Goal: Task Accomplishment & Management: Use online tool/utility

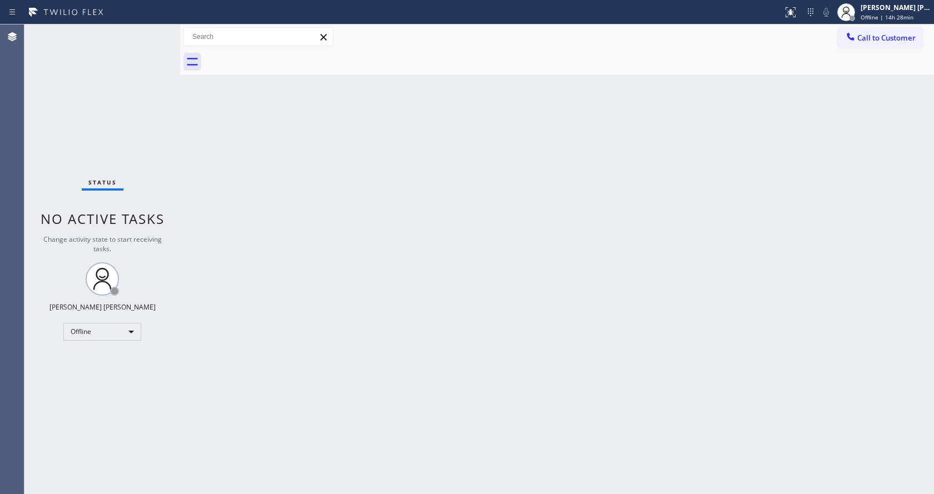
click at [127, 46] on div "Status No active tasks Change activity state to start receiving tasks. [PERSON_…" at bounding box center [102, 259] width 156 height 470
click at [783, 131] on div "Back to Dashboard Change Sender ID Customers Technicians Select a contact Outbo…" at bounding box center [557, 259] width 754 height 470
click at [426, 245] on div "Back to Dashboard Change Sender ID Customers Technicians Select a contact Outbo…" at bounding box center [557, 259] width 754 height 470
click at [242, 111] on div "Back to Dashboard Change Sender ID Customers Technicians Select a contact Outbo…" at bounding box center [557, 259] width 754 height 470
click at [923, 19] on div "Offline | 14h 55min" at bounding box center [896, 17] width 70 height 8
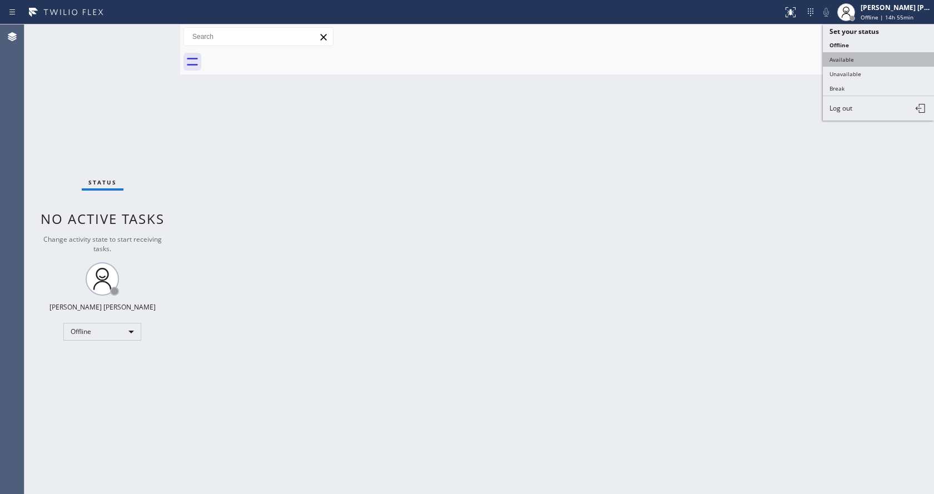
click at [869, 64] on button "Available" at bounding box center [878, 59] width 111 height 14
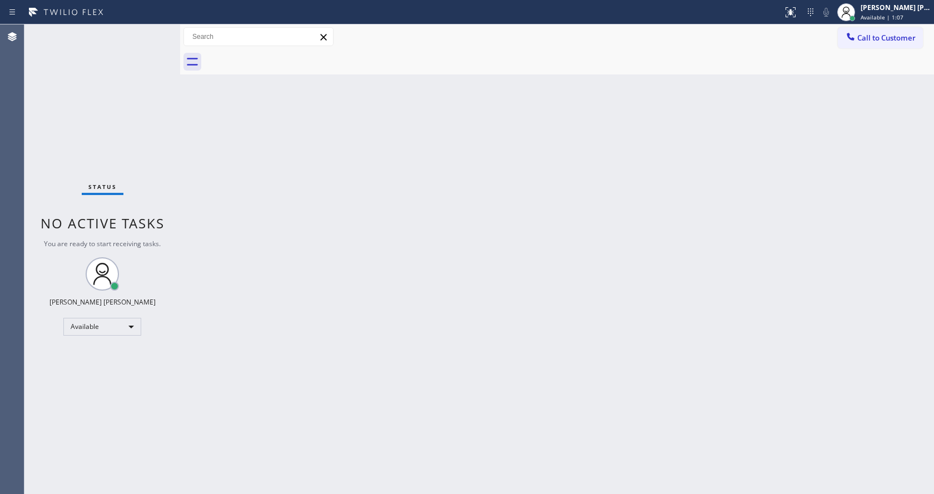
click at [257, 148] on div "Back to Dashboard Change Sender ID Customers Technicians Select a contact Outbo…" at bounding box center [557, 259] width 754 height 470
click at [511, 380] on div "Back to Dashboard Change Sender ID Customers Technicians Select a contact Outbo…" at bounding box center [557, 259] width 754 height 470
click at [299, 177] on div "Back to Dashboard Change Sender ID Customers Technicians Select a contact Outbo…" at bounding box center [557, 259] width 754 height 470
click at [406, 359] on div "Back to Dashboard Change Sender ID Customers Technicians Select a contact Outbo…" at bounding box center [557, 259] width 754 height 470
drag, startPoint x: 178, startPoint y: 44, endPoint x: 165, endPoint y: 42, distance: 13.4
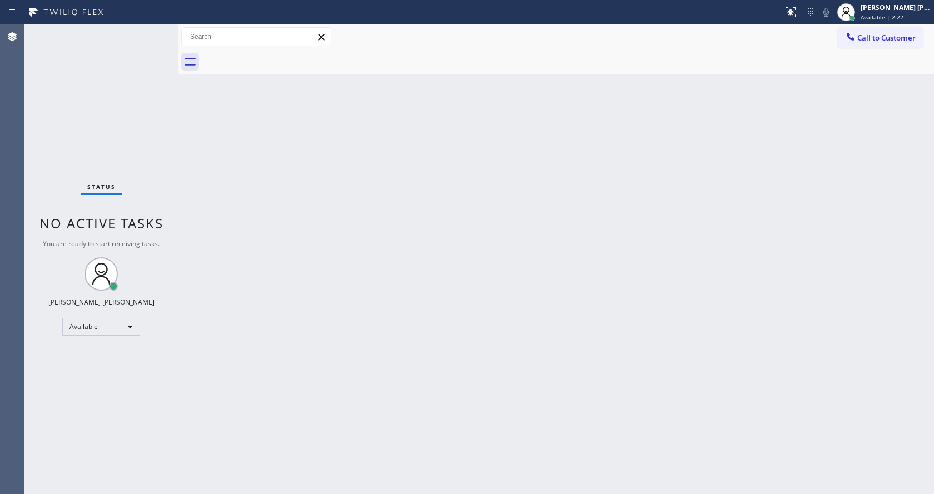
click at [165, 42] on div "Status No active tasks You are ready to start receiving tasks. [PERSON_NAME] [P…" at bounding box center [478, 259] width 909 height 470
click at [149, 29] on div "Status No active tasks You are ready to start receiving tasks. [PERSON_NAME] [P…" at bounding box center [100, 259] width 153 height 470
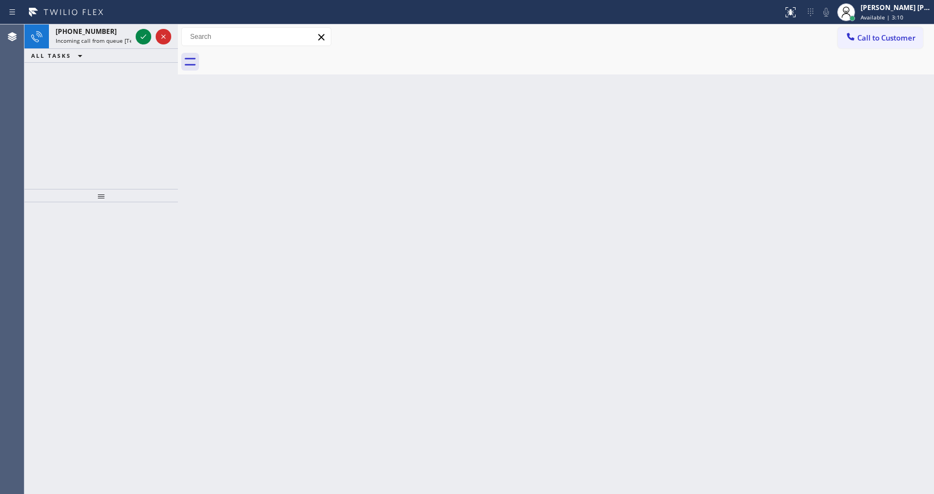
click at [149, 29] on div at bounding box center [153, 36] width 40 height 24
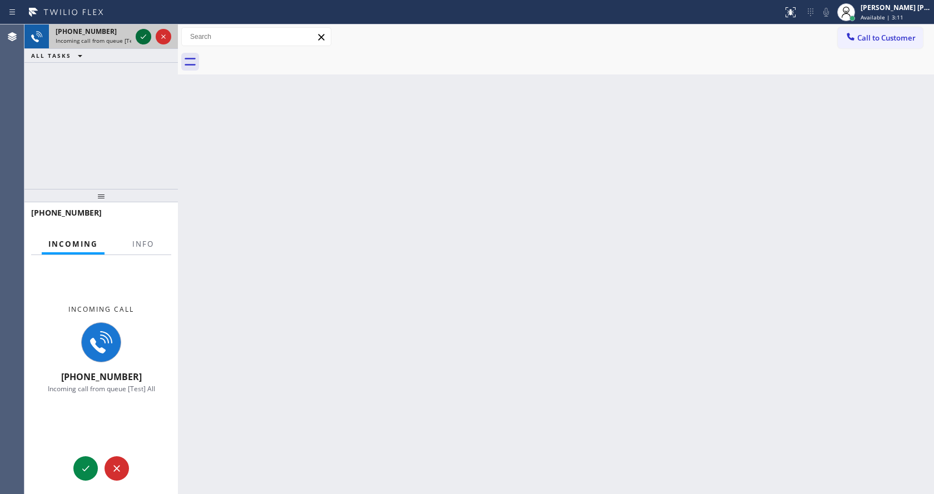
click at [141, 36] on icon at bounding box center [143, 36] width 13 height 13
click at [138, 249] on button "Info" at bounding box center [143, 244] width 35 height 22
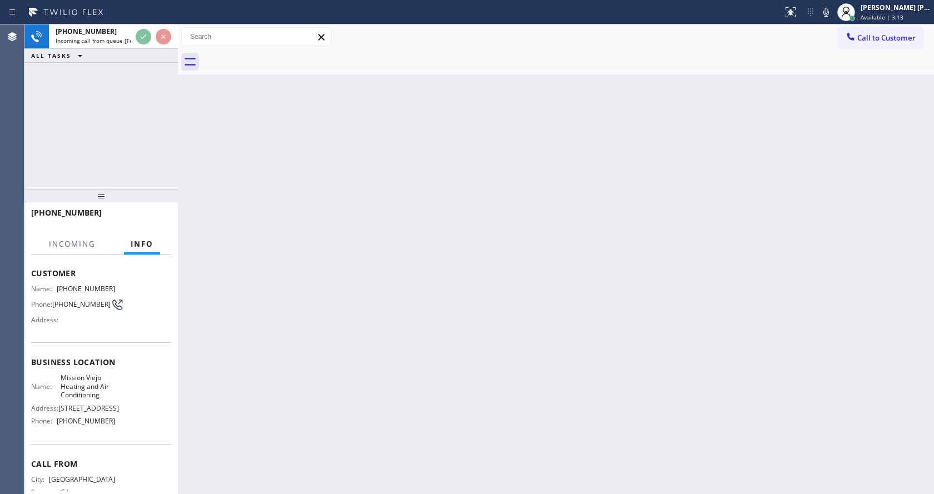
scroll to position [102, 0]
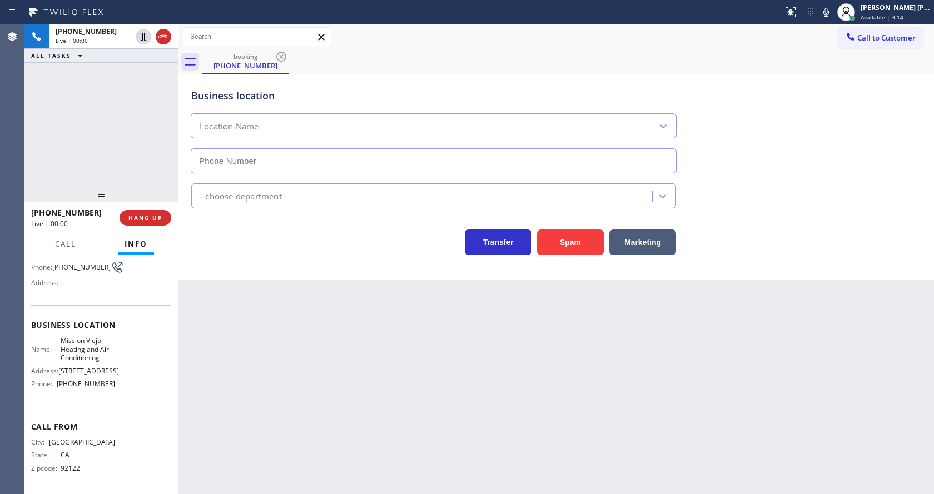
type input "[PHONE_NUMBER]"
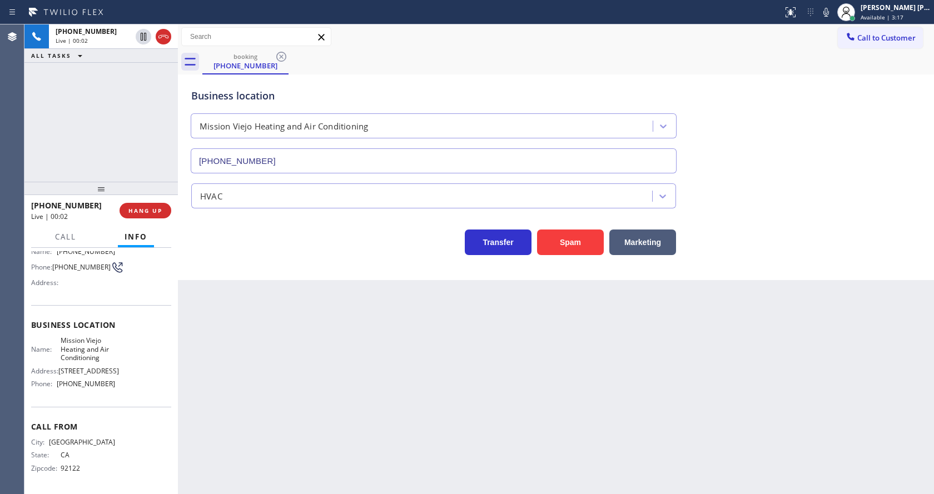
scroll to position [32, 0]
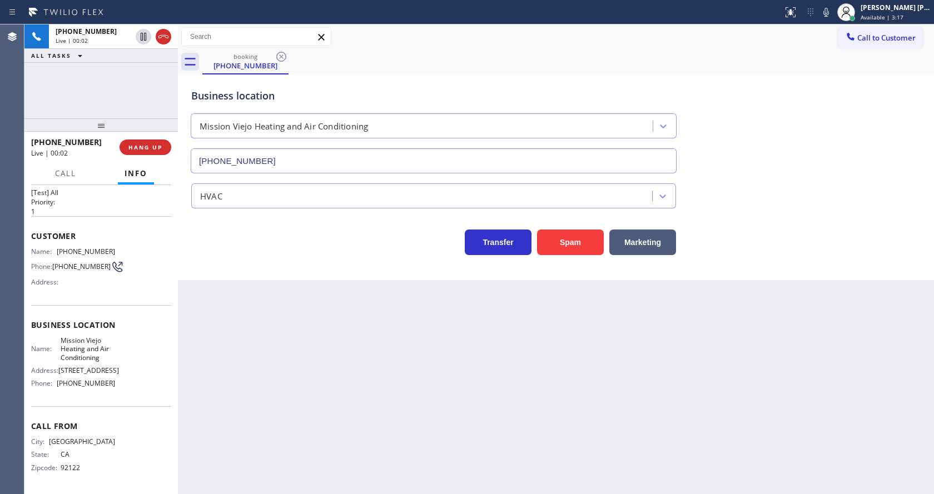
drag, startPoint x: 105, startPoint y: 196, endPoint x: 102, endPoint y: 79, distance: 116.8
click at [102, 79] on div "[PHONE_NUMBER] Live | 00:02 ALL TASKS ALL TASKS ACTIVE TASKS TASKS IN WRAP UP […" at bounding box center [100, 259] width 153 height 470
click at [384, 358] on div "Back to Dashboard Change Sender ID Customers Technicians Select a contact Outbo…" at bounding box center [556, 259] width 756 height 470
drag, startPoint x: 444, startPoint y: 410, endPoint x: 401, endPoint y: 425, distance: 45.4
click at [444, 410] on div "Back to Dashboard Change Sender ID Customers Technicians Select a contact Outbo…" at bounding box center [556, 259] width 756 height 470
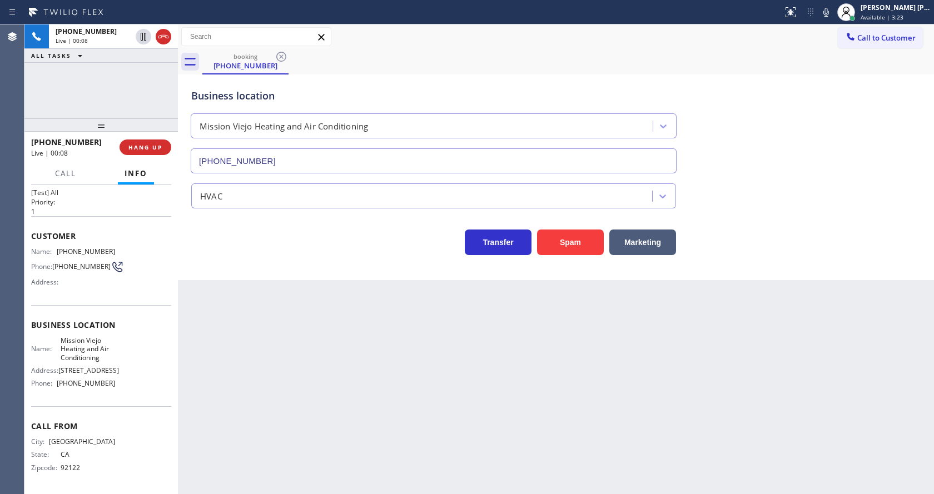
click at [255, 315] on div "Back to Dashboard Change Sender ID Customers Technicians Select a contact Outbo…" at bounding box center [556, 259] width 756 height 470
click at [128, 320] on span "Business location" at bounding box center [101, 325] width 140 height 11
drag, startPoint x: 53, startPoint y: 241, endPoint x: 150, endPoint y: 242, distance: 96.7
click at [150, 247] on div "Name: [PHONE_NUMBER] Phone: [PHONE_NUMBER] Address:" at bounding box center [101, 269] width 140 height 44
copy div "[PHONE_NUMBER]"
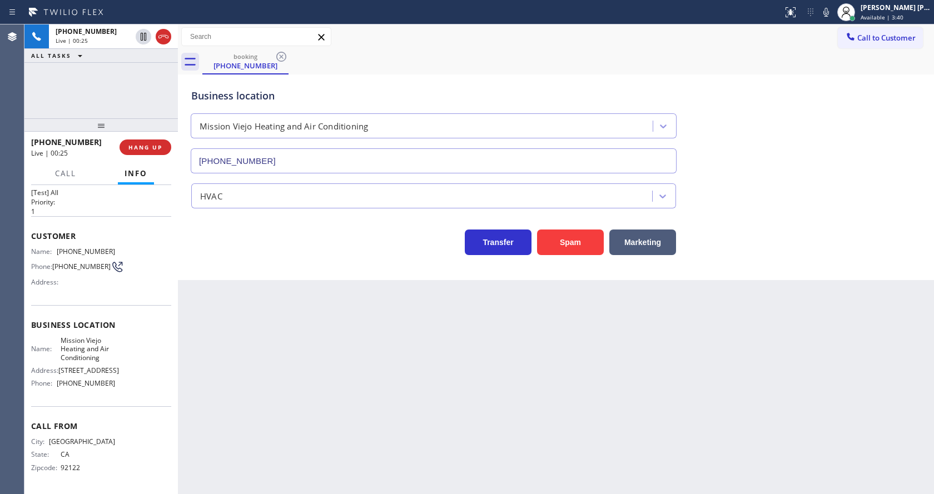
click at [293, 392] on div "Back to Dashboard Change Sender ID Customers Technicians Select a contact Outbo…" at bounding box center [556, 259] width 756 height 470
click at [111, 339] on div "Name: Mission Viejo Heating and Air Conditioning Address: [STREET_ADDRESS] Phon…" at bounding box center [101, 364] width 140 height 56
drag, startPoint x: 58, startPoint y: 326, endPoint x: 103, endPoint y: 347, distance: 50.0
click at [103, 347] on div "Business location Name: [GEOGRAPHIC_DATA] Heating and Air Conditioning Address:…" at bounding box center [101, 355] width 140 height 101
copy span "Mission Viejo Heating and Air Conditioning"
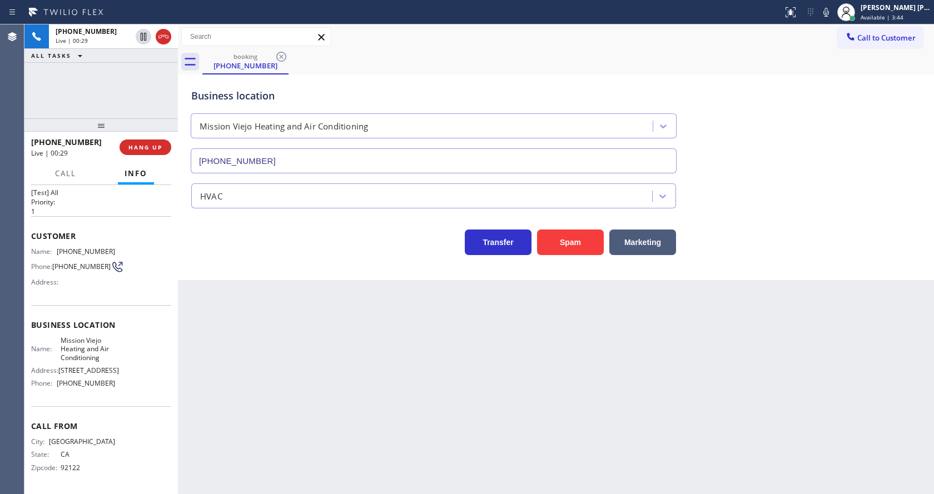
click at [216, 382] on div "Back to Dashboard Change Sender ID Customers Technicians Select a contact Outbo…" at bounding box center [556, 259] width 756 height 470
click at [88, 374] on span "[STREET_ADDRESS]" at bounding box center [88, 370] width 61 height 8
drag, startPoint x: 55, startPoint y: 387, endPoint x: 121, endPoint y: 387, distance: 65.6
click at [121, 387] on div "Name: Mission Viejo Heating and Air Conditioning Address: [STREET_ADDRESS] Phon…" at bounding box center [101, 364] width 140 height 56
copy div "[PHONE_NUMBER]"
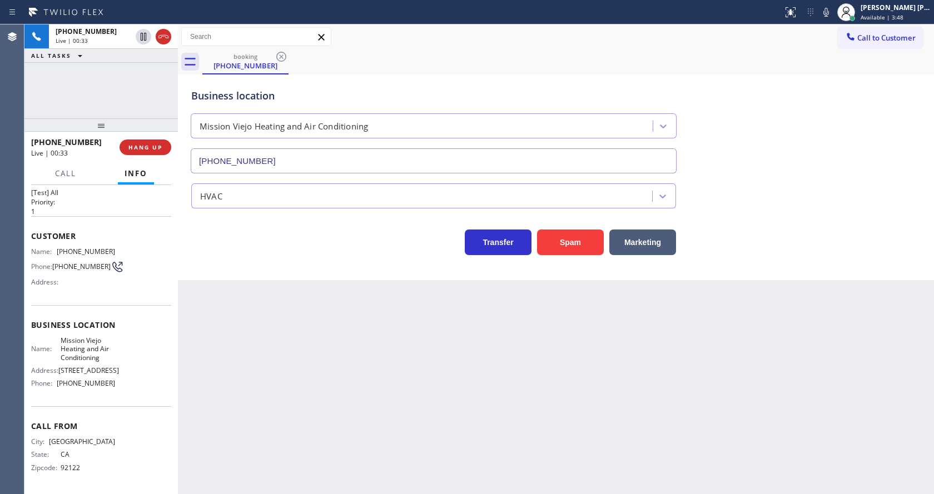
click at [334, 384] on div "Back to Dashboard Change Sender ID Customers Technicians Select a contact Outbo…" at bounding box center [556, 259] width 756 height 470
click at [257, 386] on div "Back to Dashboard Change Sender ID Customers Technicians Select a contact Outbo…" at bounding box center [556, 259] width 756 height 470
click at [434, 371] on div "Back to Dashboard Change Sender ID Customers Technicians Select a contact Outbo…" at bounding box center [556, 259] width 756 height 470
click at [389, 370] on div "Back to Dashboard Change Sender ID Customers Technicians Select a contact Outbo…" at bounding box center [556, 259] width 756 height 470
click at [828, 18] on icon at bounding box center [825, 12] width 13 height 13
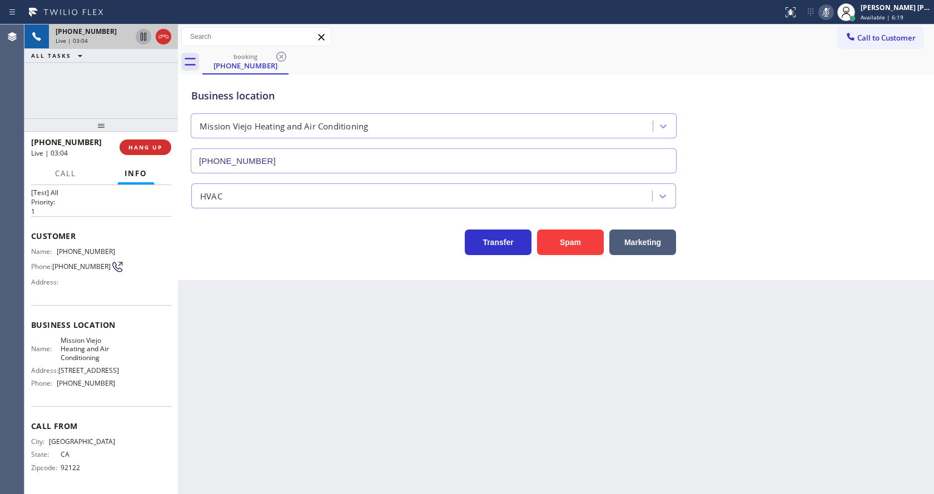
click at [140, 30] on icon at bounding box center [143, 36] width 13 height 13
click at [294, 324] on div "Back to Dashboard Change Sender ID Customers Technicians Select a contact Outbo…" at bounding box center [556, 259] width 756 height 470
click at [469, 451] on div "Back to Dashboard Change Sender ID Customers Technicians Select a contact Outbo…" at bounding box center [556, 259] width 756 height 470
click at [272, 309] on div "Back to Dashboard Change Sender ID Customers Technicians Select a contact Outbo…" at bounding box center [556, 259] width 756 height 470
drag, startPoint x: 219, startPoint y: 304, endPoint x: 439, endPoint y: 205, distance: 240.8
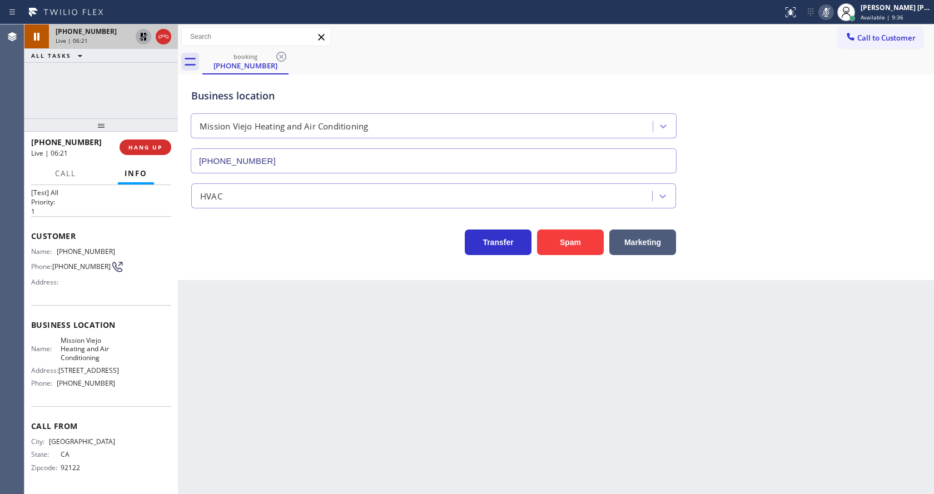
click at [219, 304] on div "Back to Dashboard Change Sender ID Customers Technicians Select a contact Outbo…" at bounding box center [556, 259] width 756 height 470
click at [285, 361] on div "Back to Dashboard Change Sender ID Customers Technicians Select a contact Outbo…" at bounding box center [556, 259] width 756 height 470
click at [147, 34] on icon at bounding box center [143, 36] width 13 height 13
click at [830, 13] on icon at bounding box center [825, 12] width 13 height 13
click at [824, 71] on div "booking [PHONE_NUMBER]" at bounding box center [568, 61] width 732 height 25
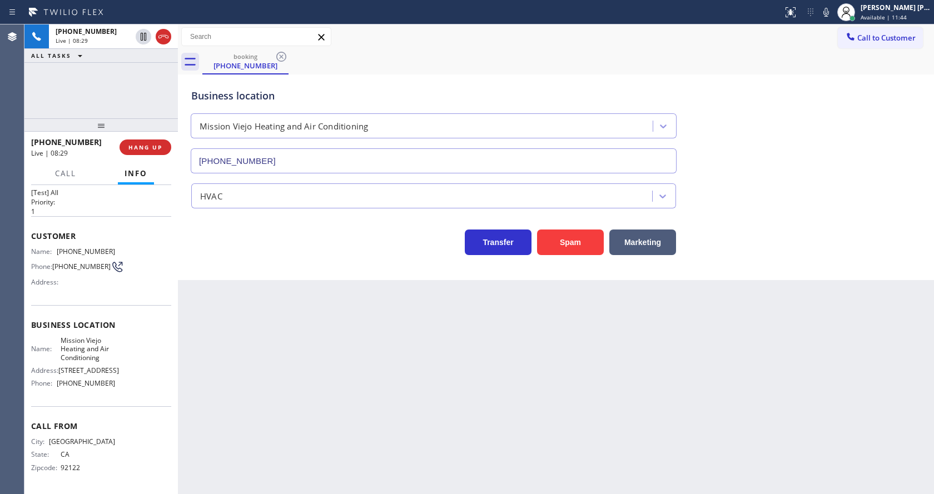
click at [266, 371] on div "Back to Dashboard Change Sender ID Customers Technicians Select a contact Outbo…" at bounding box center [556, 259] width 756 height 470
click at [463, 371] on div "Back to Dashboard Change Sender ID Customers Technicians Select a contact Outbo…" at bounding box center [556, 259] width 756 height 470
click at [237, 375] on div "Back to Dashboard Change Sender ID Customers Technicians Select a contact Outbo…" at bounding box center [556, 259] width 756 height 470
click at [330, 372] on div "Back to Dashboard Change Sender ID Customers Technicians Select a contact Outbo…" at bounding box center [556, 259] width 756 height 470
click at [324, 352] on div "Back to Dashboard Change Sender ID Customers Technicians Select a contact Outbo…" at bounding box center [556, 259] width 756 height 470
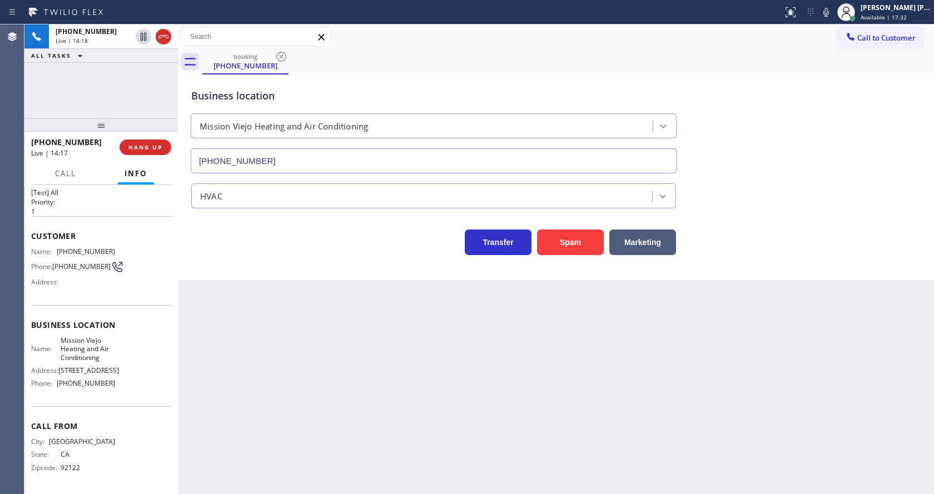
click at [308, 361] on div "Back to Dashboard Change Sender ID Customers Technicians Select a contact Outbo…" at bounding box center [556, 259] width 756 height 470
click at [276, 377] on div "Back to Dashboard Change Sender ID Customers Technicians Select a contact Outbo…" at bounding box center [556, 259] width 756 height 470
click at [498, 375] on div "Back to Dashboard Change Sender ID Customers Technicians Select a contact Outbo…" at bounding box center [556, 259] width 756 height 470
click at [127, 140] on button "COMPLETE" at bounding box center [143, 148] width 56 height 16
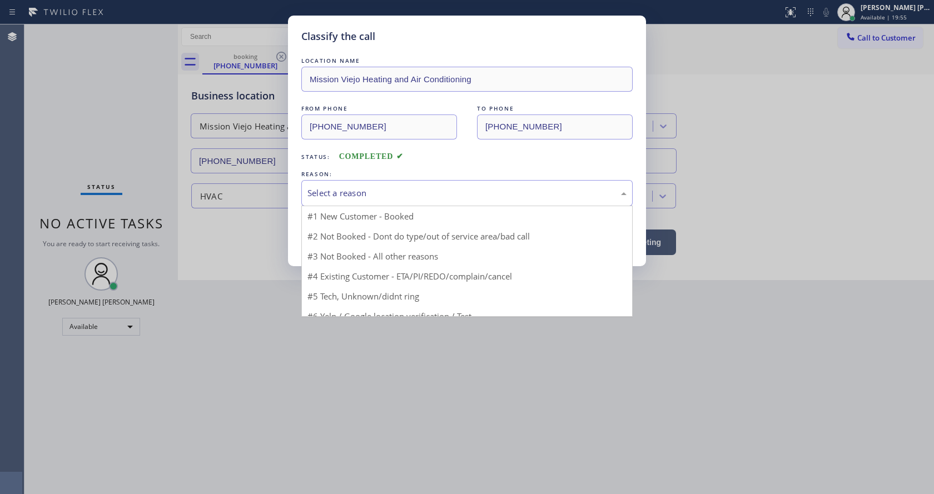
click at [349, 184] on div "Select a reason" at bounding box center [466, 193] width 331 height 26
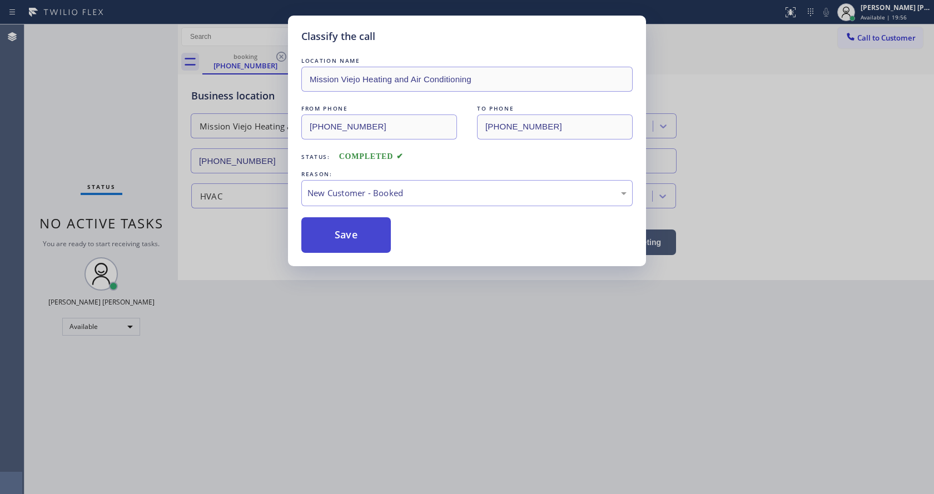
click at [340, 232] on button "Save" at bounding box center [345, 235] width 89 height 36
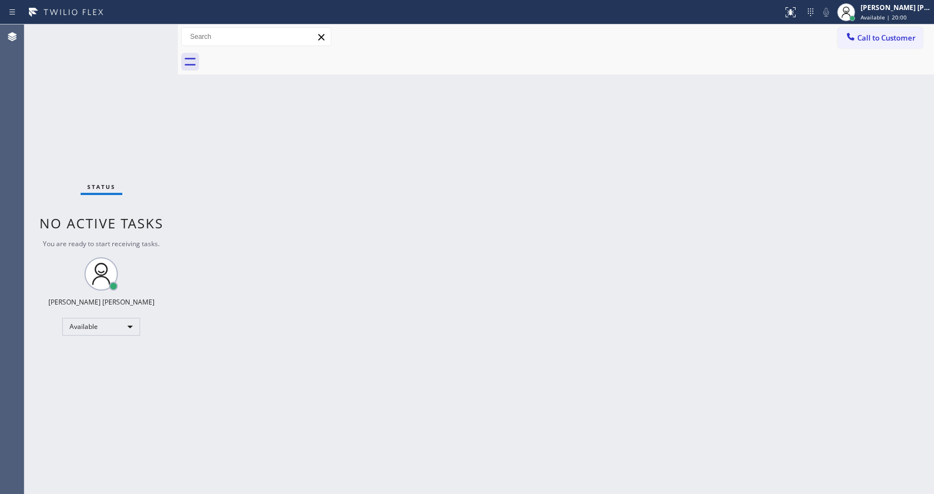
click at [276, 475] on div "Back to Dashboard Change Sender ID Customers Technicians Select a contact Outbo…" at bounding box center [556, 259] width 756 height 470
click at [582, 198] on div "Back to Dashboard Change Sender ID Customers Technicians Select a contact Outbo…" at bounding box center [556, 259] width 756 height 470
click at [285, 343] on div "Back to Dashboard Change Sender ID Customers Technicians Select a contact Outbo…" at bounding box center [556, 259] width 756 height 470
click at [575, 268] on div "Back to Dashboard Change Sender ID Customers Technicians Select a contact Outbo…" at bounding box center [556, 259] width 756 height 470
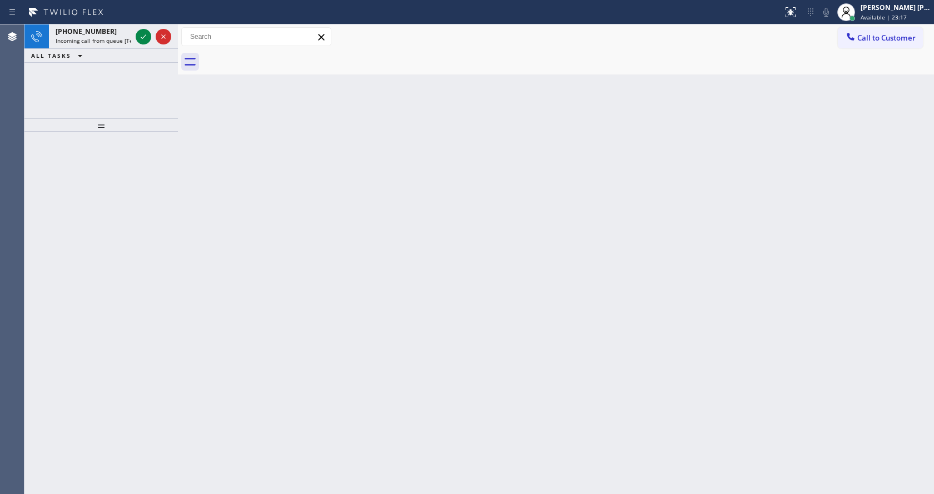
click at [275, 178] on div "Back to Dashboard Change Sender ID Customers Technicians Select a contact Outbo…" at bounding box center [556, 259] width 756 height 470
click at [146, 36] on icon at bounding box center [143, 36] width 13 height 13
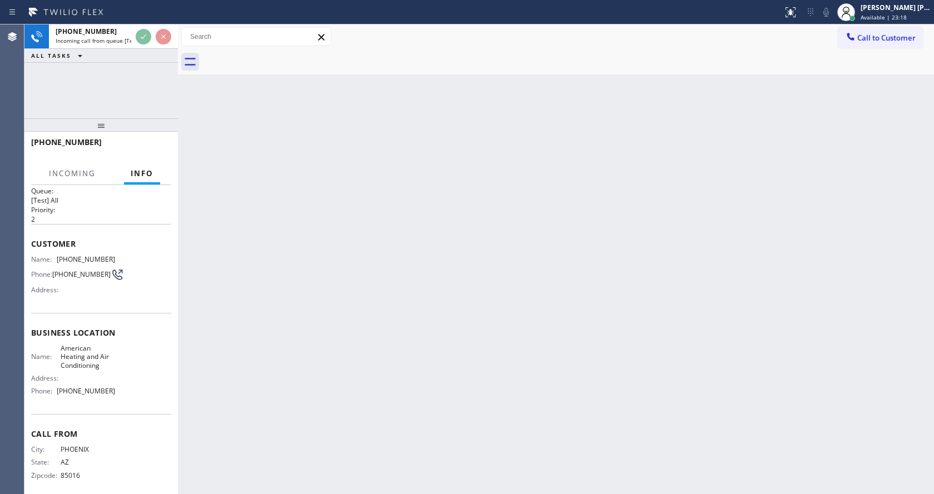
scroll to position [23, 0]
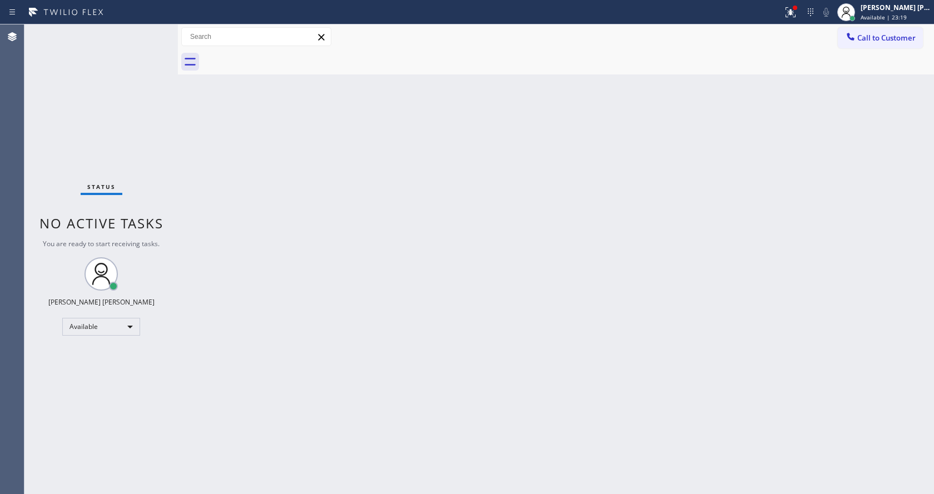
click at [347, 350] on div "Back to Dashboard Change Sender ID Customers Technicians Select a contact Outbo…" at bounding box center [556, 259] width 756 height 470
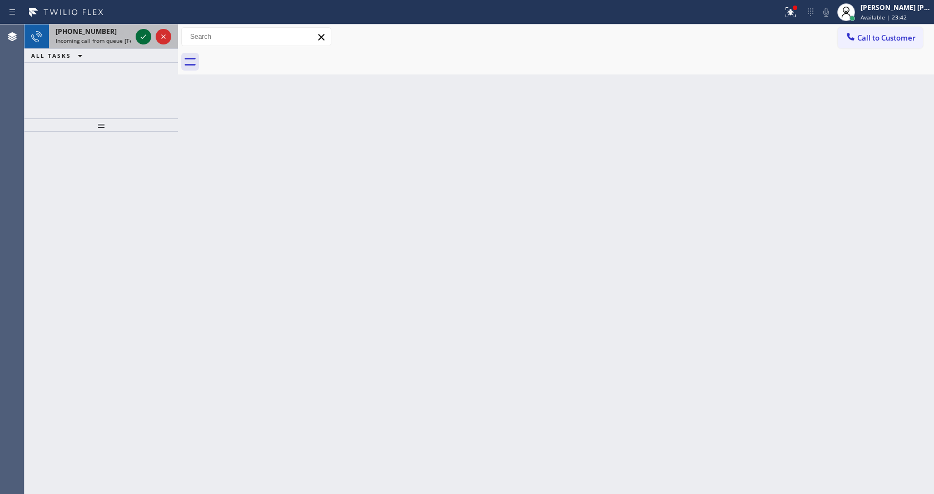
click at [143, 33] on icon at bounding box center [143, 36] width 13 height 13
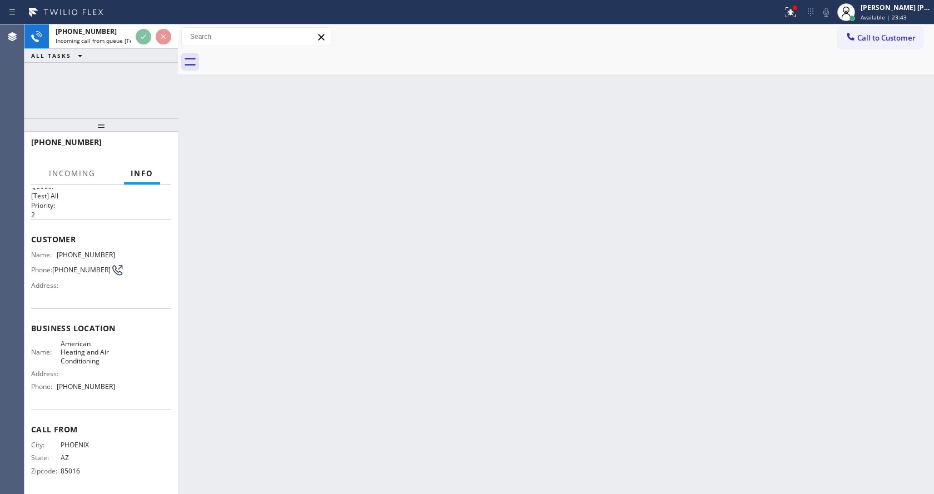
scroll to position [23, 0]
click at [309, 299] on div "Back to Dashboard Change Sender ID Customers Technicians Select a contact Outbo…" at bounding box center [556, 259] width 756 height 470
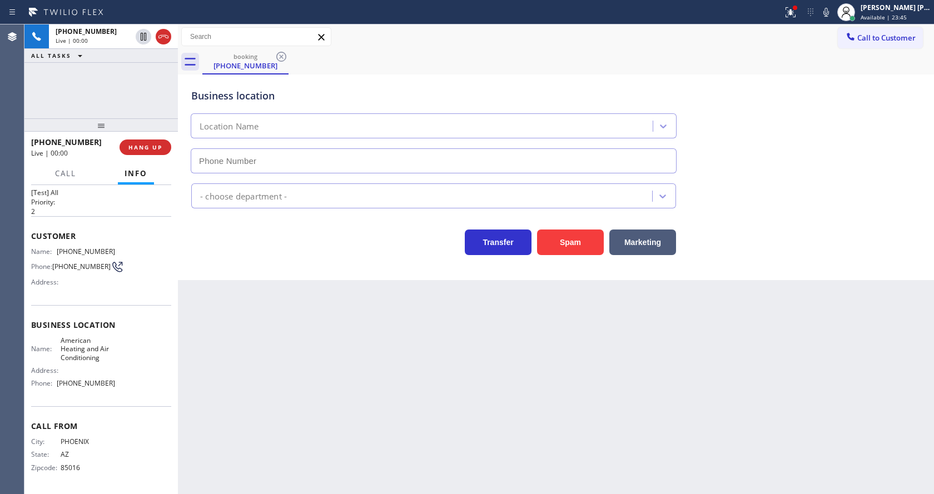
type input "[PHONE_NUMBER]"
click at [258, 319] on div "Back to Dashboard Change Sender ID Customers Technicians Select a contact Outbo…" at bounding box center [556, 259] width 756 height 470
click at [511, 416] on div "Back to Dashboard Change Sender ID Customers Technicians Select a contact Outbo…" at bounding box center [556, 259] width 756 height 470
click at [101, 278] on div "Name: [PHONE_NUMBER] Phone: [PHONE_NUMBER] Address:" at bounding box center [73, 269] width 84 height 44
drag, startPoint x: 55, startPoint y: 250, endPoint x: 131, endPoint y: 250, distance: 75.6
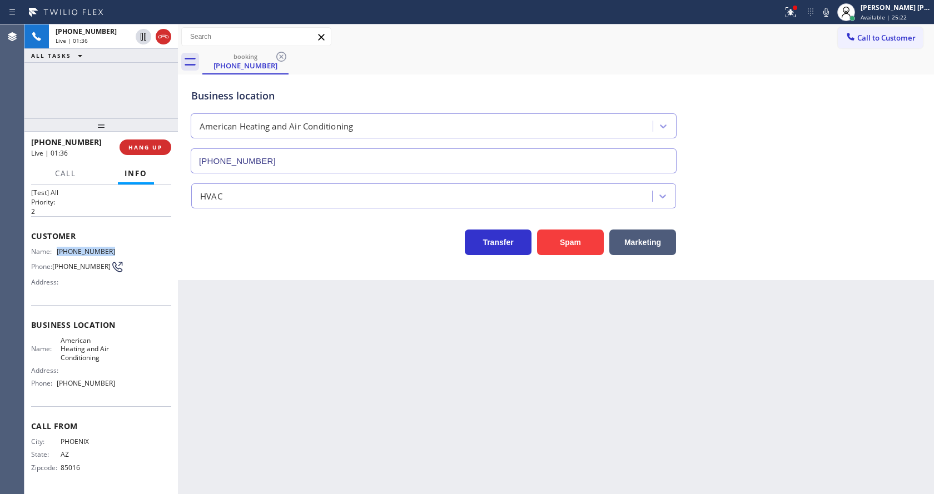
click at [131, 250] on div "Name: [PHONE_NUMBER] Phone: [PHONE_NUMBER] Address:" at bounding box center [101, 269] width 140 height 44
copy div "[PHONE_NUMBER]"
click at [290, 366] on div "Back to Dashboard Change Sender ID Customers Technicians Select a contact Outbo…" at bounding box center [556, 259] width 756 height 470
click at [121, 354] on div "Name: American Heating and Air Conditioning Address: Phone: [PHONE_NUMBER]" at bounding box center [101, 364] width 140 height 56
drag, startPoint x: 60, startPoint y: 338, endPoint x: 105, endPoint y: 359, distance: 49.2
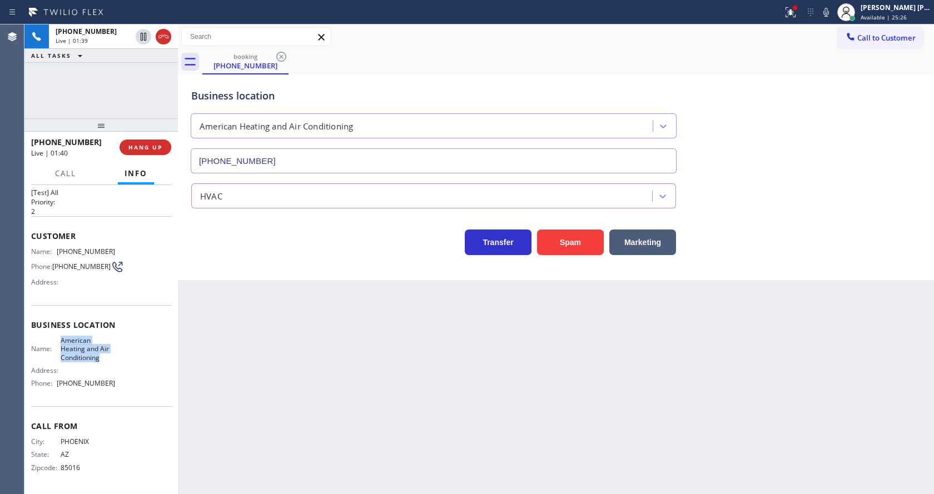
click at [105, 359] on span "American Heating and Air Conditioning" at bounding box center [88, 349] width 55 height 26
copy span "American Heating and Air Conditioning"
click at [193, 365] on div "Back to Dashboard Change Sender ID Customers Technicians Select a contact Outbo…" at bounding box center [556, 259] width 756 height 470
click at [123, 375] on div "Name: American Heating and Air Conditioning Address: Phone: [PHONE_NUMBER]" at bounding box center [101, 364] width 140 height 56
drag, startPoint x: 58, startPoint y: 384, endPoint x: 141, endPoint y: 389, distance: 83.0
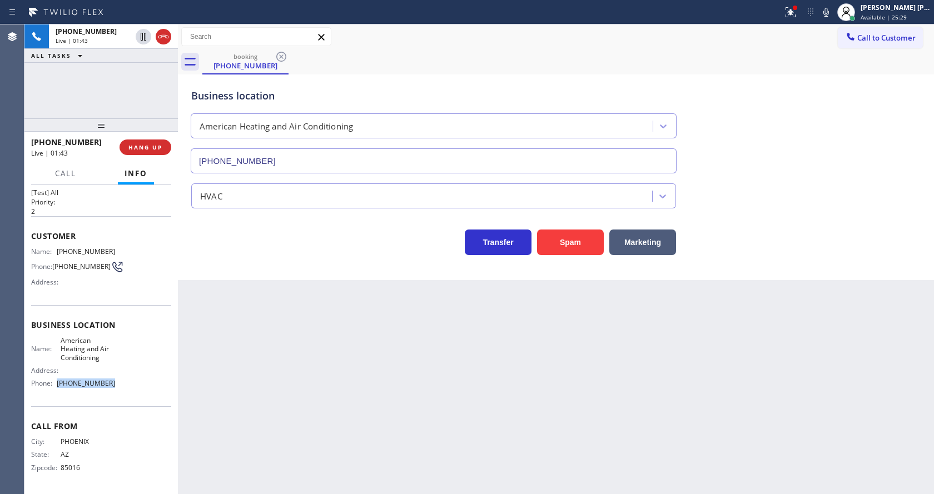
click at [141, 389] on div "Name: American Heating and Air Conditioning Address: Phone: [PHONE_NUMBER]" at bounding box center [101, 364] width 140 height 56
copy span "[PHONE_NUMBER]"
click at [227, 404] on div "Back to Dashboard Change Sender ID Customers Technicians Select a contact Outbo…" at bounding box center [556, 259] width 756 height 470
click at [250, 366] on div "Back to Dashboard Change Sender ID Customers Technicians Select a contact Outbo…" at bounding box center [556, 259] width 756 height 470
click at [525, 349] on div "Back to Dashboard Change Sender ID Customers Technicians Select a contact Outbo…" at bounding box center [556, 259] width 756 height 470
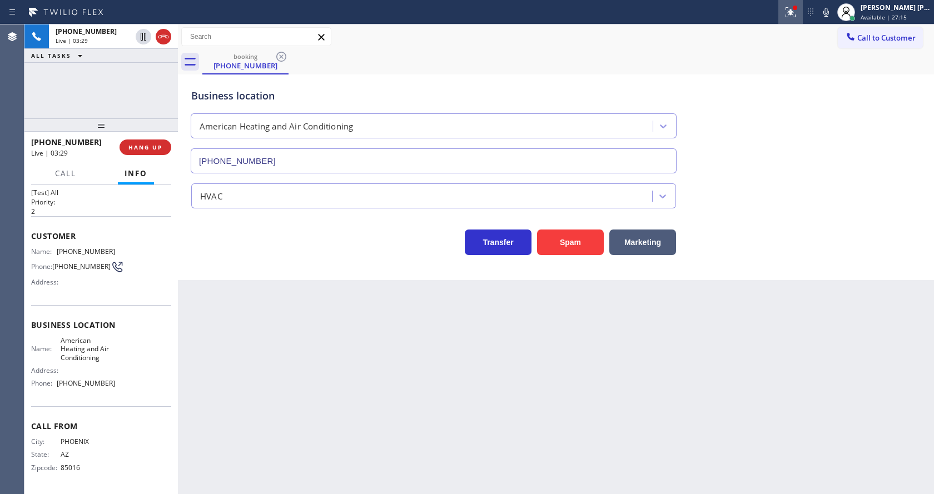
click at [790, 14] on icon at bounding box center [790, 12] width 13 height 13
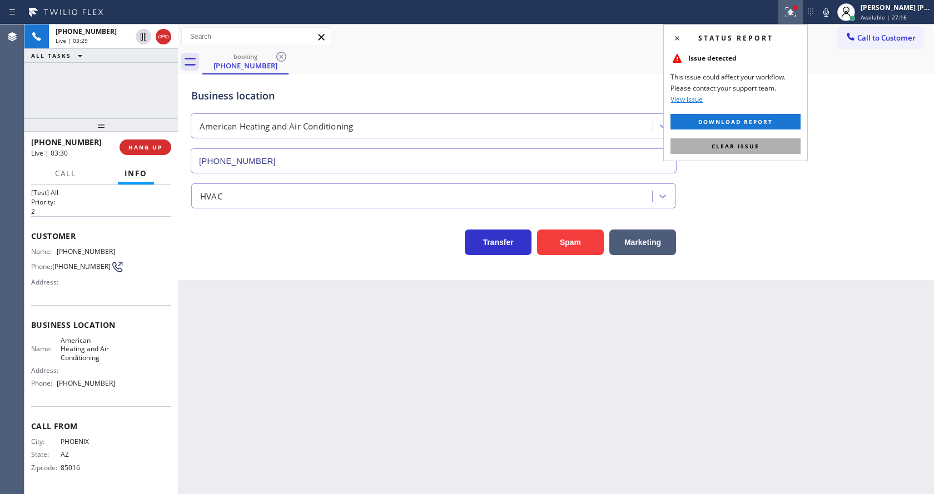
click at [745, 148] on span "Clear issue" at bounding box center [736, 146] width 48 height 8
click at [770, 157] on div "Business location American Heating and Air Conditioning [PHONE_NUMBER]" at bounding box center [556, 123] width 734 height 101
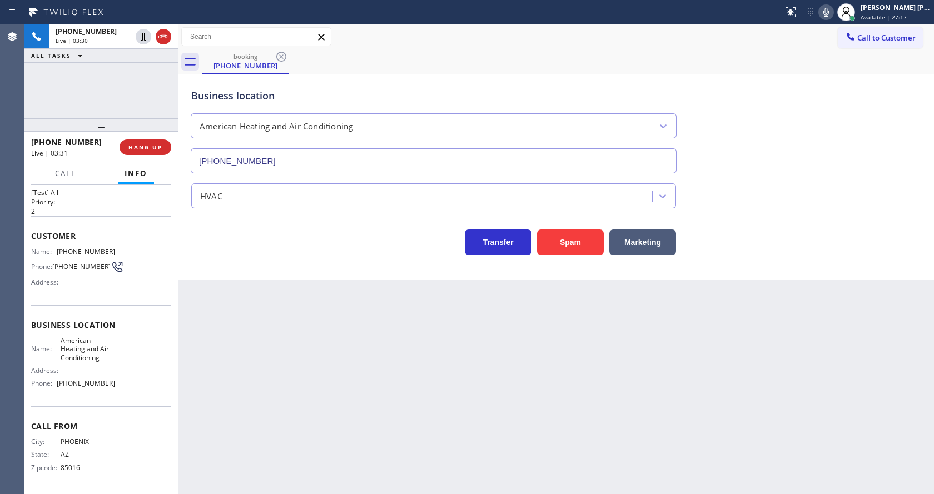
click at [829, 18] on icon at bounding box center [825, 12] width 13 height 13
click at [143, 34] on icon at bounding box center [144, 37] width 6 height 8
click at [142, 35] on icon at bounding box center [144, 37] width 8 height 8
click at [833, 14] on icon at bounding box center [825, 12] width 13 height 13
click at [857, 220] on div "Transfer Spam Marketing" at bounding box center [556, 238] width 734 height 36
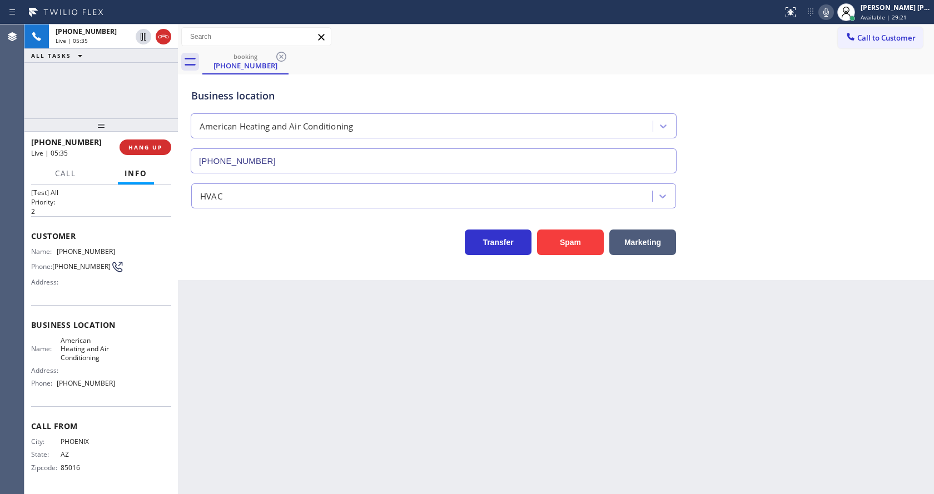
click at [405, 390] on div "Back to Dashboard Change Sender ID Customers Technicians Select a contact Outbo…" at bounding box center [556, 259] width 756 height 470
click at [294, 360] on div "Back to Dashboard Change Sender ID Customers Technicians Select a contact Outbo…" at bounding box center [556, 259] width 756 height 470
click at [326, 384] on div "Back to Dashboard Change Sender ID Customers Technicians Select a contact Outbo…" at bounding box center [556, 259] width 756 height 470
click at [496, 390] on div "Back to Dashboard Change Sender ID Customers Technicians Select a contact Outbo…" at bounding box center [556, 259] width 756 height 470
click at [140, 150] on span "HANG UP" at bounding box center [145, 147] width 34 height 8
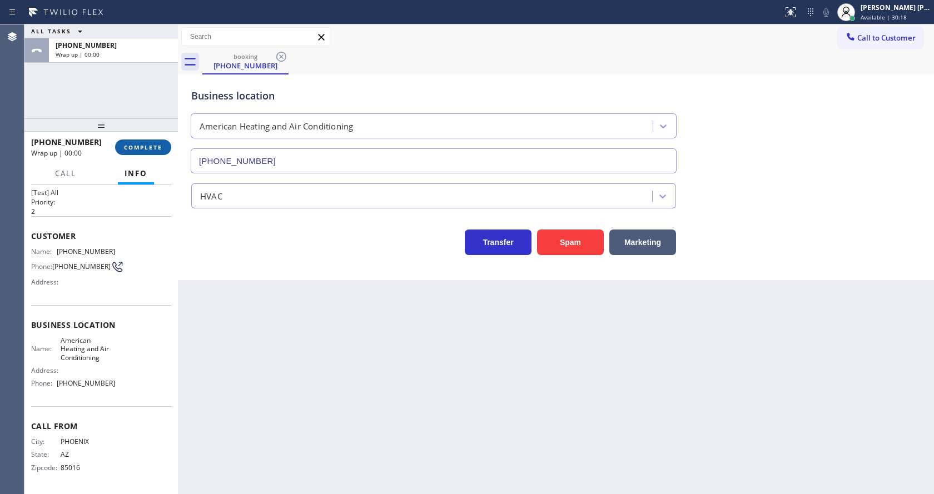
click at [140, 150] on span "COMPLETE" at bounding box center [143, 147] width 38 height 8
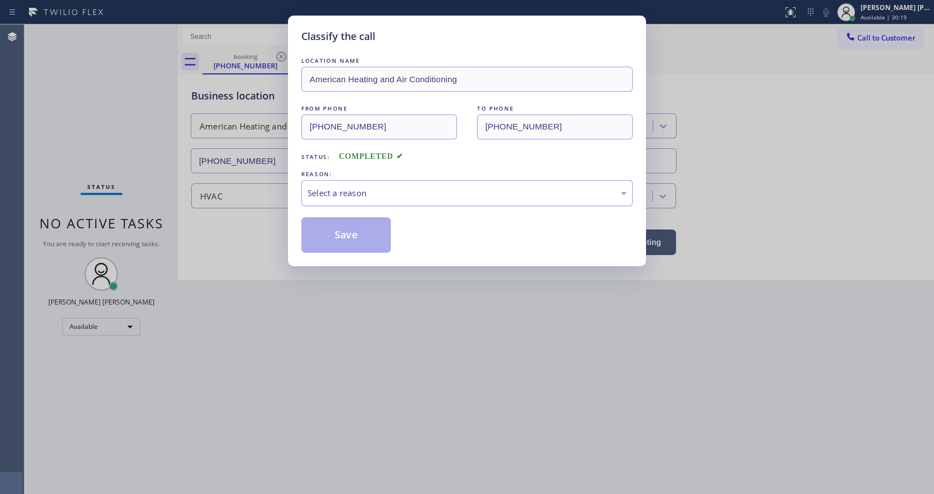
click at [349, 191] on div "Select a reason" at bounding box center [466, 193] width 319 height 13
click at [343, 236] on button "Save" at bounding box center [345, 235] width 89 height 36
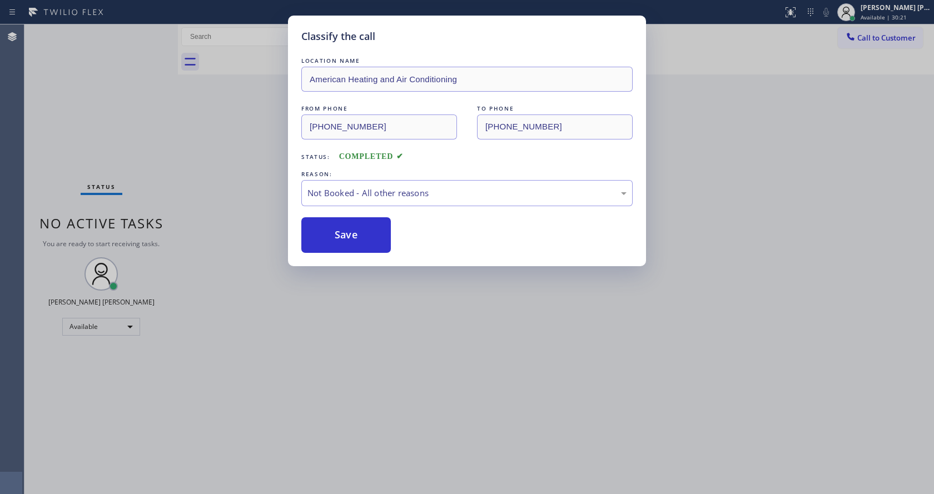
click at [396, 295] on div "Classify the call LOCATION NAME American Heating and Air Conditioning FROM PHON…" at bounding box center [467, 247] width 934 height 494
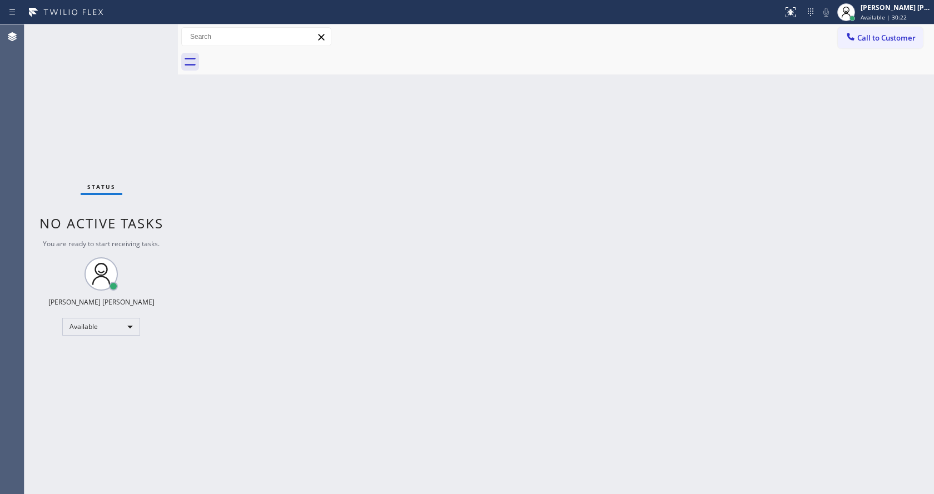
click at [292, 182] on div "Back to Dashboard Change Sender ID Customers Technicians Select a contact Outbo…" at bounding box center [556, 259] width 756 height 470
click at [345, 257] on div "Back to Dashboard Change Sender ID Customers Technicians Select a contact Outbo…" at bounding box center [556, 259] width 756 height 470
drag, startPoint x: 673, startPoint y: 230, endPoint x: 444, endPoint y: 135, distance: 248.0
click at [673, 230] on div "Back to Dashboard Change Sender ID Customers Technicians Select a contact Outbo…" at bounding box center [556, 259] width 756 height 470
click at [210, 217] on div "Back to Dashboard Change Sender ID Customers Technicians Select a contact Outbo…" at bounding box center [556, 259] width 756 height 470
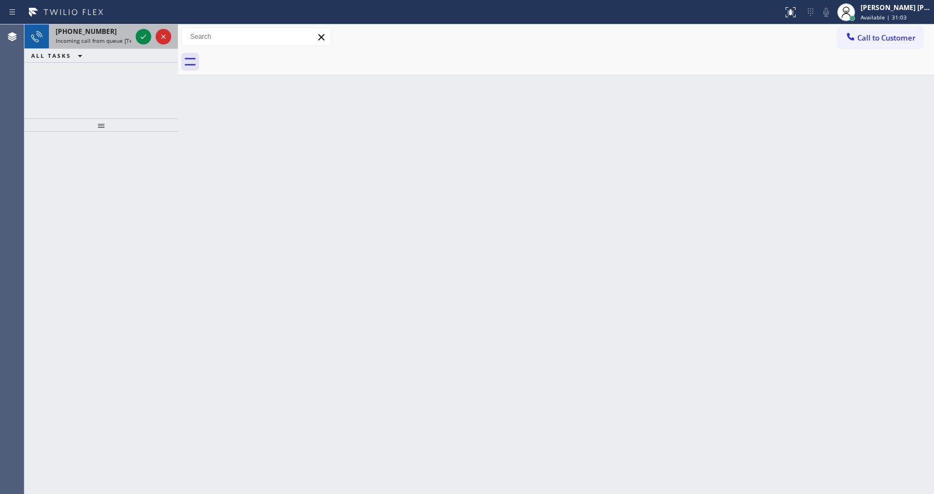
click at [116, 28] on div "[PHONE_NUMBER]" at bounding box center [94, 31] width 76 height 9
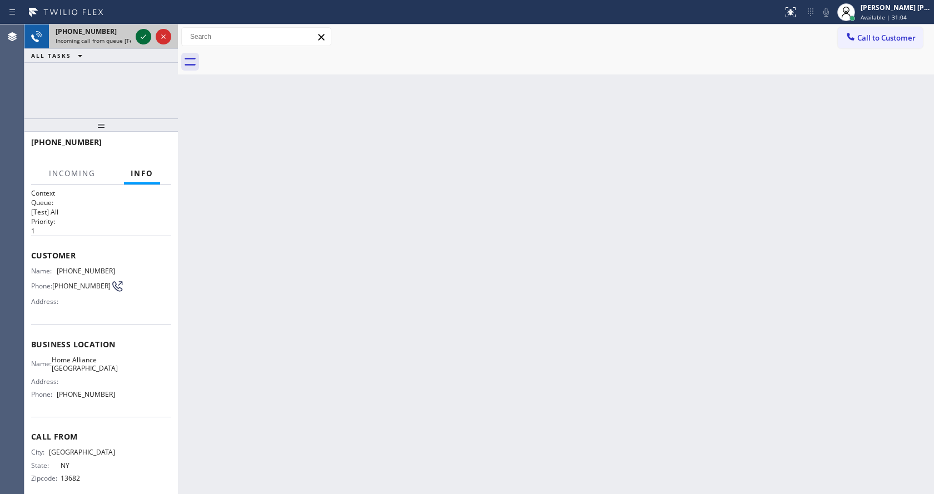
click at [140, 40] on icon at bounding box center [143, 36] width 13 height 13
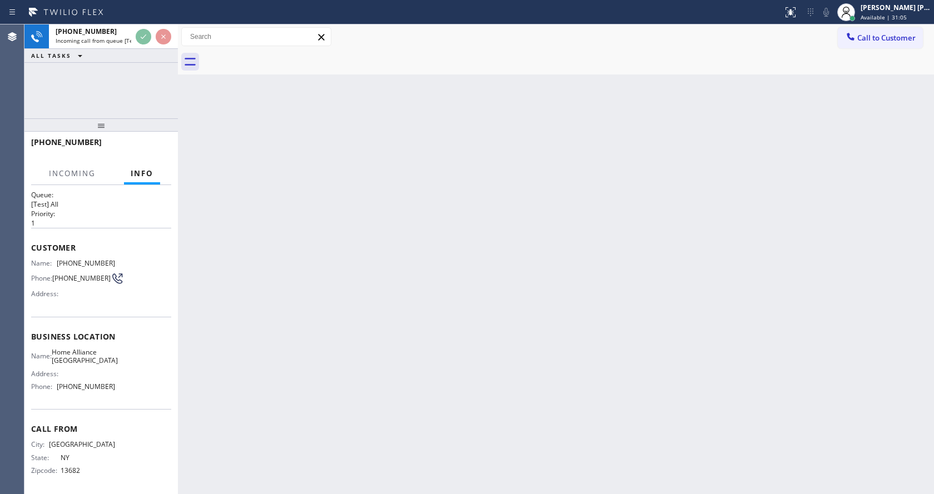
scroll to position [14, 0]
click at [485, 347] on div "Back to Dashboard Change Sender ID Customers Technicians Select a contact Outbo…" at bounding box center [556, 259] width 756 height 470
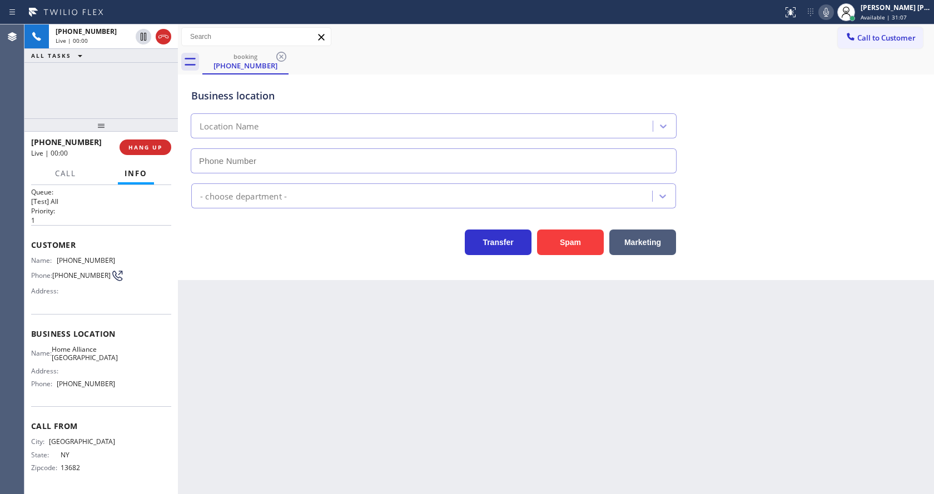
type input "[PHONE_NUMBER]"
click at [396, 391] on div "Back to Dashboard Change Sender ID Customers Technicians Select a contact Outbo…" at bounding box center [556, 259] width 756 height 470
click at [231, 376] on div "Back to Dashboard Change Sender ID Customers Technicians Select a contact Outbo…" at bounding box center [556, 259] width 756 height 470
click at [470, 419] on div "Back to Dashboard Change Sender ID Customers Technicians Select a contact Outbo…" at bounding box center [556, 259] width 756 height 470
click at [262, 311] on div "Back to Dashboard Change Sender ID Customers Technicians Select a contact Outbo…" at bounding box center [556, 259] width 756 height 470
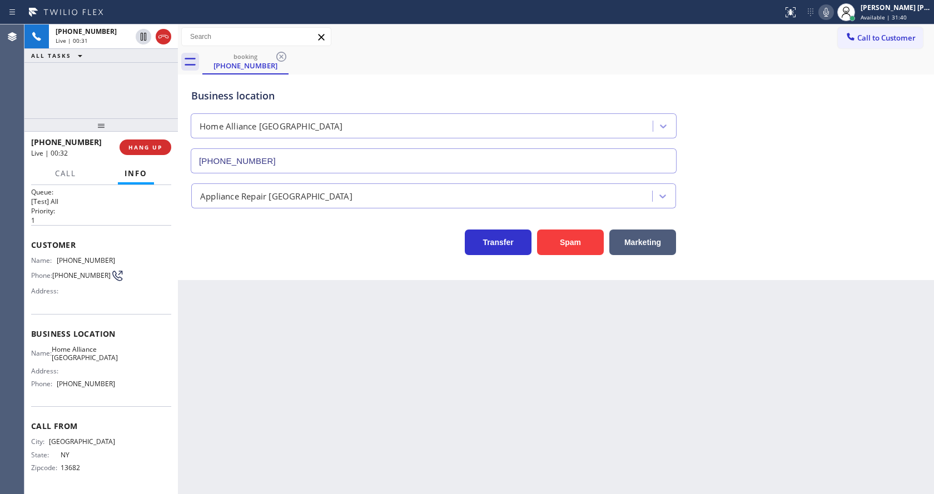
click at [335, 392] on div "Back to Dashboard Change Sender ID Customers Technicians Select a contact Outbo…" at bounding box center [556, 259] width 756 height 470
drag, startPoint x: 461, startPoint y: 419, endPoint x: 453, endPoint y: 419, distance: 7.8
click at [461, 419] on div "Back to Dashboard Change Sender ID Customers Technicians Select a contact Outbo…" at bounding box center [556, 259] width 756 height 470
click at [223, 355] on div "Back to Dashboard Change Sender ID Customers Technicians Select a contact Outbo…" at bounding box center [556, 259] width 756 height 470
click at [508, 380] on div "Back to Dashboard Change Sender ID Customers Technicians Select a contact Outbo…" at bounding box center [556, 259] width 756 height 470
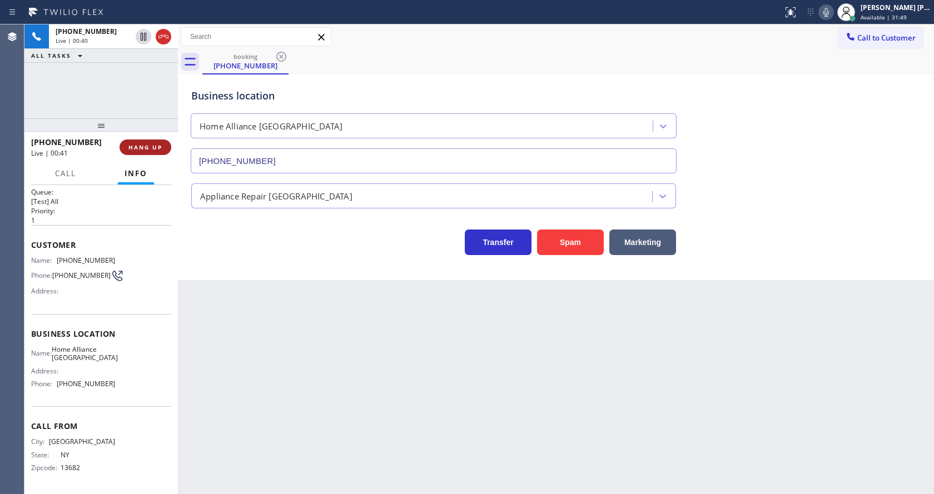
click at [145, 147] on span "HANG UP" at bounding box center [145, 147] width 34 height 8
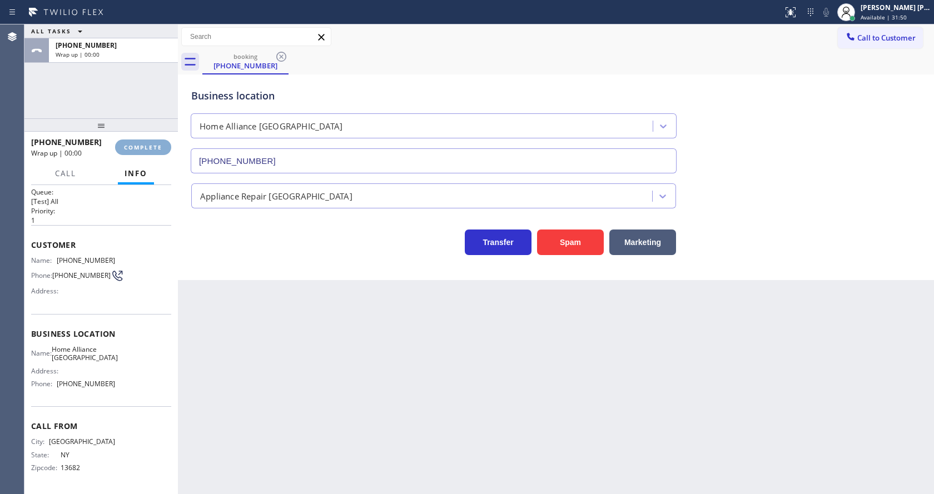
click at [145, 147] on span "COMPLETE" at bounding box center [143, 147] width 38 height 8
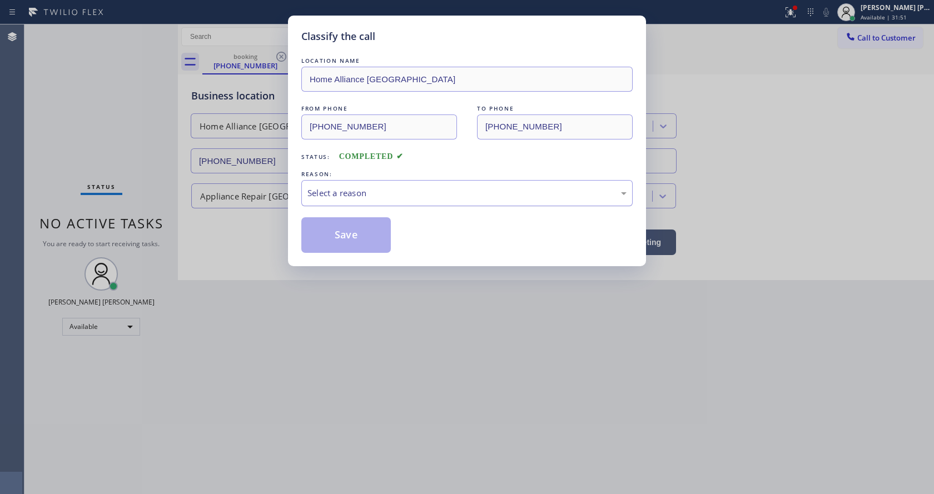
click at [360, 189] on div "Select a reason" at bounding box center [466, 193] width 319 height 13
click at [340, 237] on button "Save" at bounding box center [345, 235] width 89 height 36
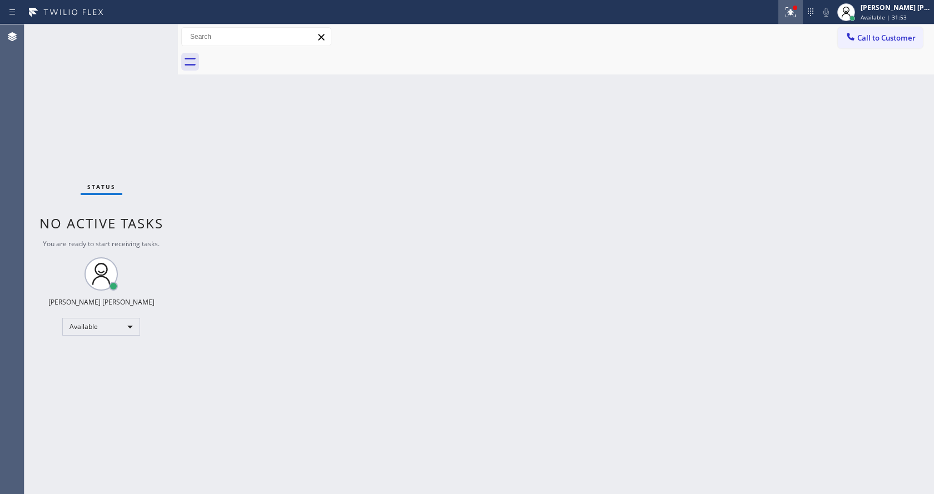
click at [793, 15] on icon at bounding box center [790, 12] width 13 height 13
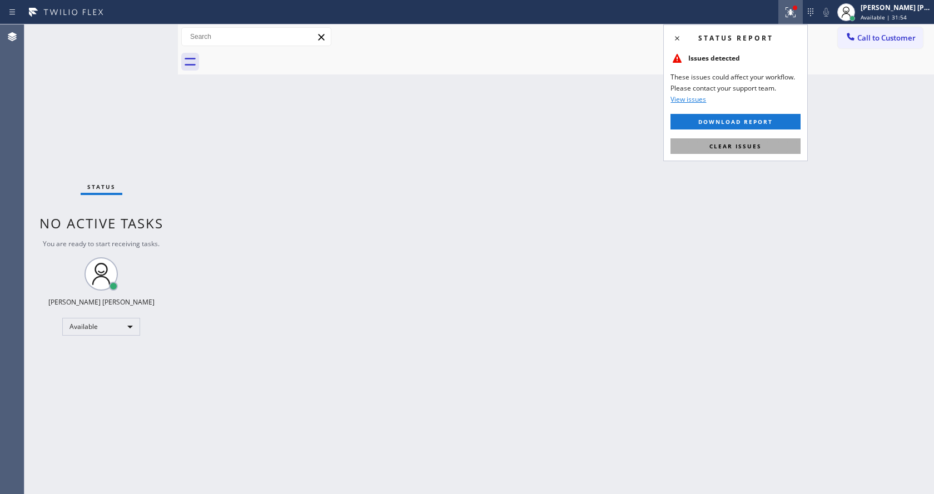
click at [733, 149] on span "Clear issues" at bounding box center [735, 146] width 52 height 8
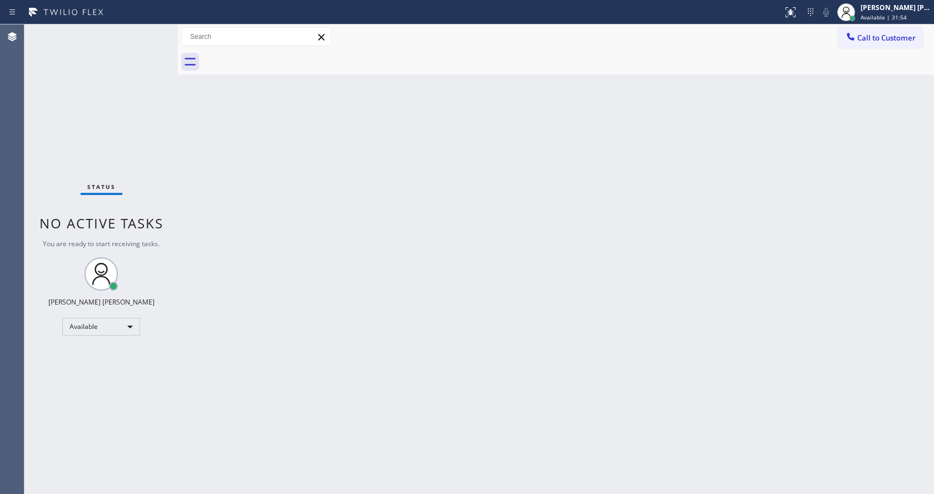
click at [733, 149] on div "Back to Dashboard Change Sender ID Customers Technicians Select a contact Outbo…" at bounding box center [556, 259] width 756 height 470
click at [434, 206] on div "Back to Dashboard Change Sender ID Customers Technicians Select a contact Outbo…" at bounding box center [556, 259] width 756 height 470
click at [105, 90] on div "Status No active tasks You are ready to start receiving tasks. [PERSON_NAME] [P…" at bounding box center [100, 259] width 153 height 470
click at [243, 300] on div "Back to Dashboard Change Sender ID Customers Technicians Select a contact Outbo…" at bounding box center [556, 259] width 756 height 470
click at [456, 273] on div "Back to Dashboard Change Sender ID Customers Technicians Select a contact Outbo…" at bounding box center [556, 259] width 756 height 470
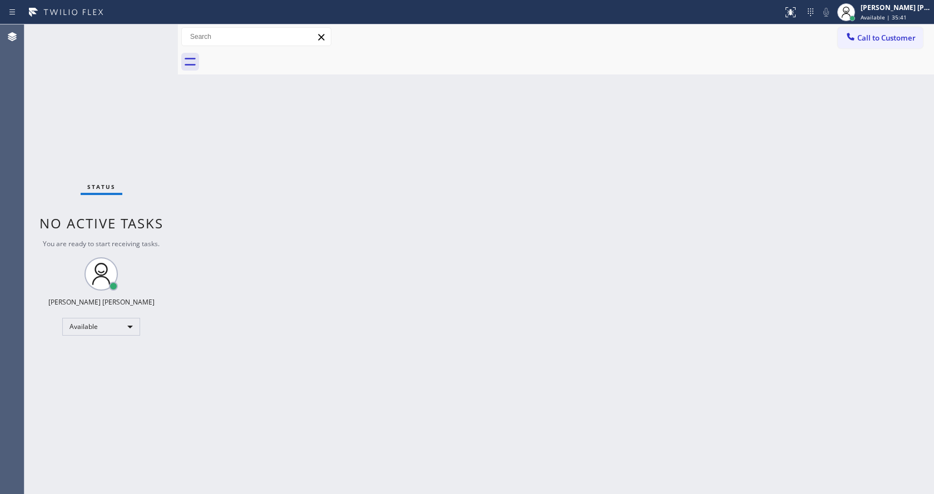
click at [301, 263] on div "Back to Dashboard Change Sender ID Customers Technicians Select a contact Outbo…" at bounding box center [556, 259] width 756 height 470
drag, startPoint x: 233, startPoint y: 147, endPoint x: 137, endPoint y: 92, distance: 111.1
click at [233, 147] on div "Back to Dashboard Change Sender ID Customers Technicians Select a contact Outbo…" at bounding box center [556, 259] width 756 height 470
drag, startPoint x: 176, startPoint y: 38, endPoint x: 155, endPoint y: 35, distance: 21.3
click at [156, 35] on div "Status No active tasks You are ready to start receiving tasks. [PERSON_NAME] [P…" at bounding box center [478, 259] width 909 height 470
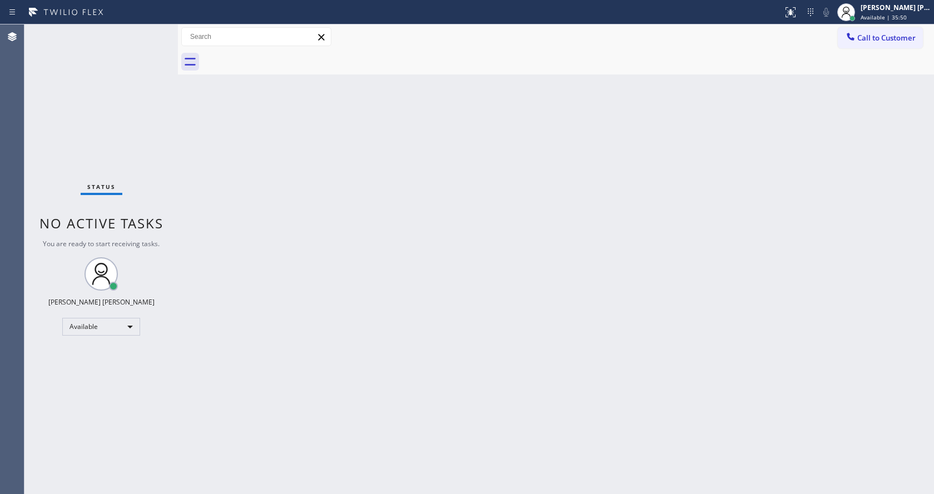
click at [155, 31] on div "Status No active tasks You are ready to start receiving tasks. [PERSON_NAME] [P…" at bounding box center [100, 259] width 153 height 470
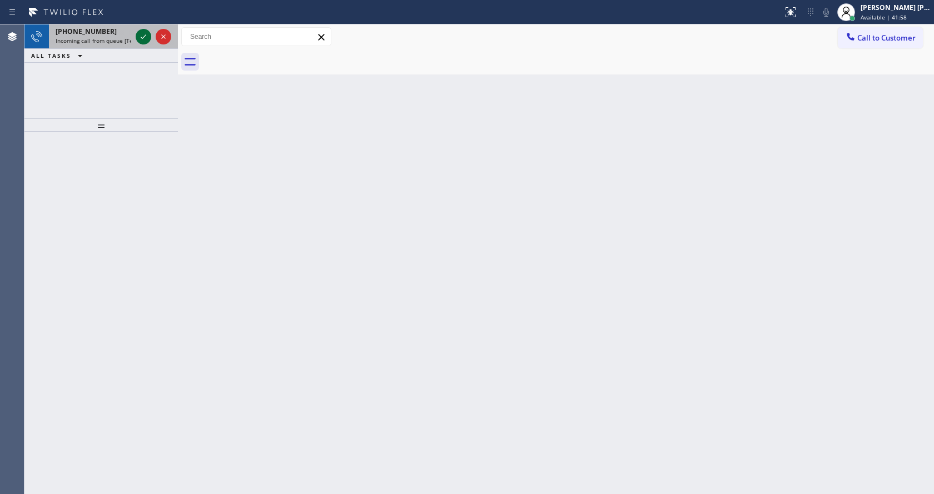
click at [145, 35] on icon at bounding box center [143, 36] width 13 height 13
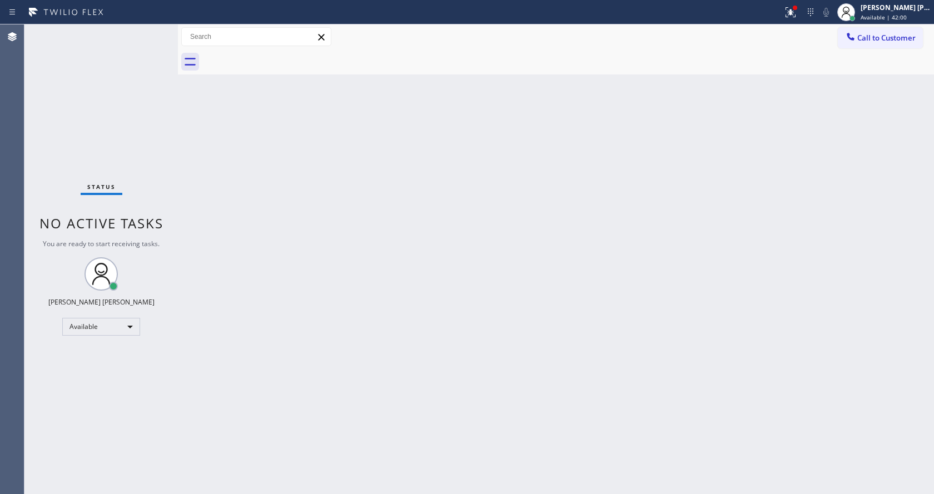
click at [435, 272] on div "Back to Dashboard Change Sender ID Customers Technicians Select a contact Outbo…" at bounding box center [556, 259] width 756 height 470
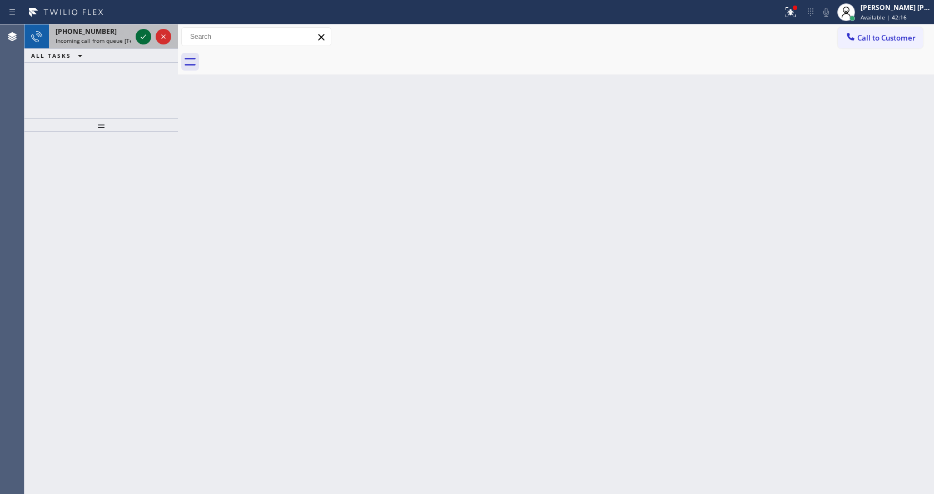
click at [143, 33] on icon at bounding box center [143, 36] width 13 height 13
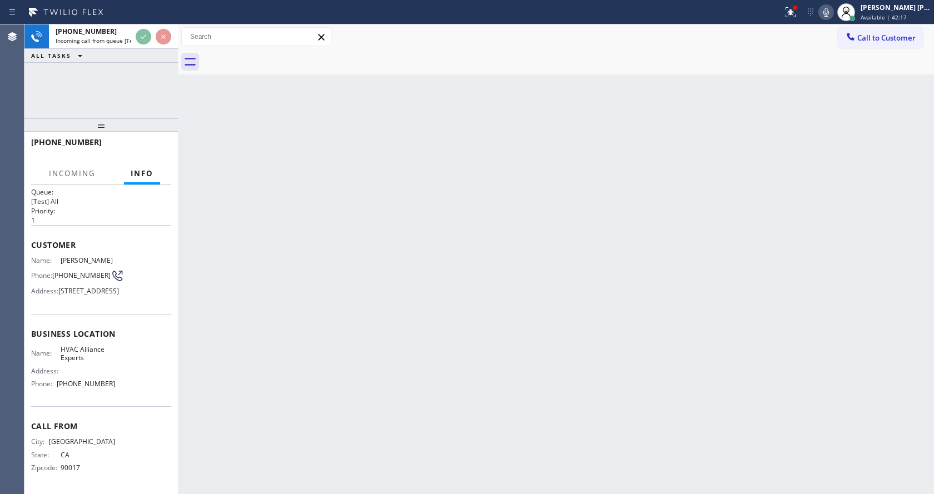
scroll to position [40, 0]
click at [291, 264] on div "Back to Dashboard Change Sender ID Customers Technicians Select a contact Outbo…" at bounding box center [556, 259] width 756 height 470
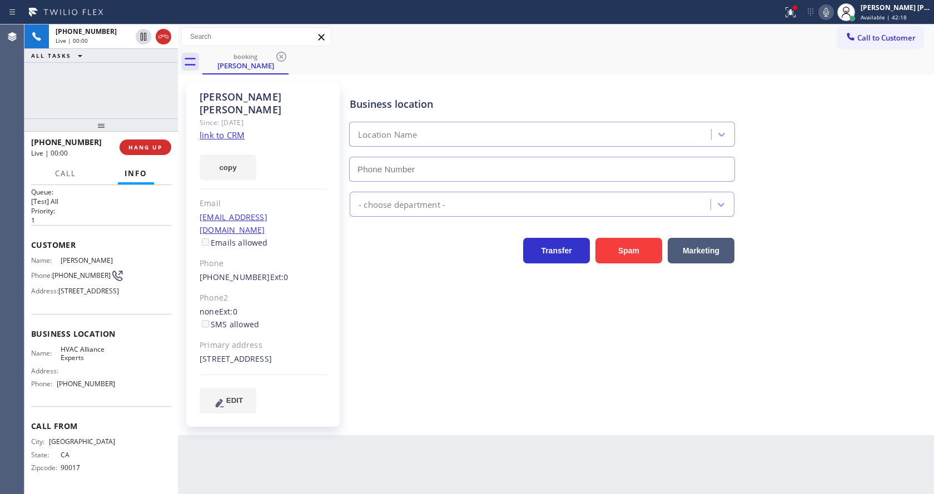
type input "[PHONE_NUMBER]"
click at [240, 142] on div "copy" at bounding box center [263, 161] width 127 height 38
click at [238, 128] on div "[PERSON_NAME] Since: [DATE] link to CRM copy Email [EMAIL_ADDRESS][DOMAIN_NAME]…" at bounding box center [262, 255] width 153 height 344
click at [228, 130] on link "link to CRM" at bounding box center [222, 135] width 45 height 11
drag, startPoint x: 58, startPoint y: 346, endPoint x: 93, endPoint y: 361, distance: 38.6
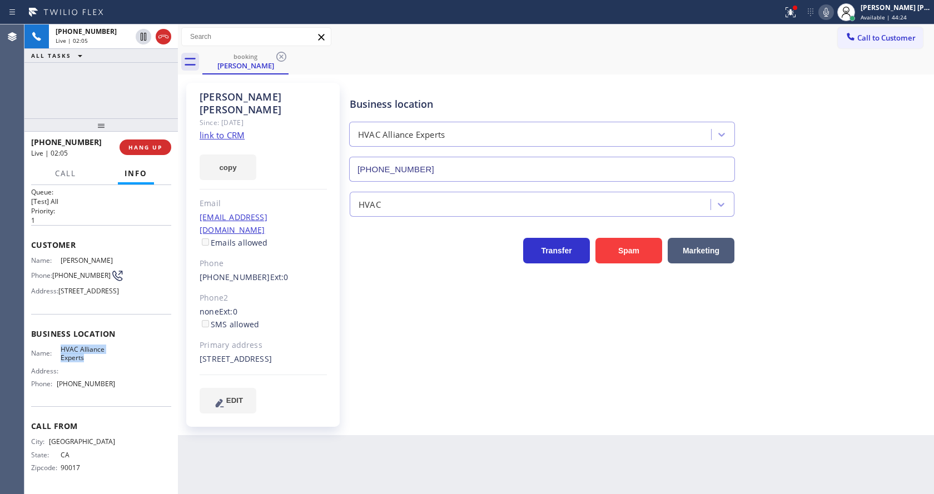
click at [93, 361] on div "Name: HVAC Alliance Experts" at bounding box center [73, 353] width 84 height 17
copy span "HVAC Alliance Experts"
click at [91, 287] on span "[STREET_ADDRESS]" at bounding box center [88, 291] width 61 height 8
drag, startPoint x: 55, startPoint y: 232, endPoint x: 112, endPoint y: 227, distance: 56.9
click at [112, 256] on div "Name: [PERSON_NAME] Phone: [PHONE_NUMBER] Address: [STREET_ADDRESS]" at bounding box center [101, 278] width 140 height 44
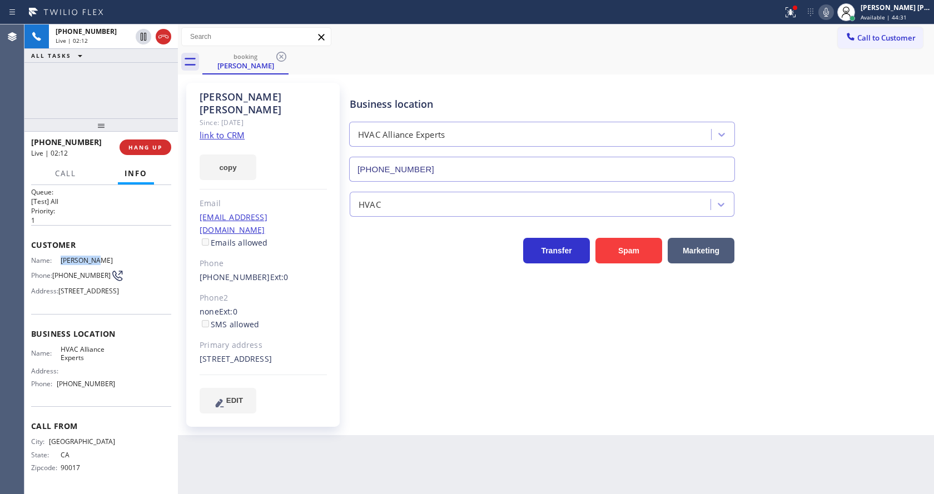
copy div "[PERSON_NAME]"
click at [89, 360] on span "HVAC Alliance Experts" at bounding box center [88, 353] width 55 height 17
drag, startPoint x: 197, startPoint y: 202, endPoint x: 311, endPoint y: 203, distance: 113.4
click at [311, 203] on div "[PERSON_NAME] Since: [DATE] link to CRM copy Email [EMAIL_ADDRESS][DOMAIN_NAME]…" at bounding box center [262, 255] width 153 height 344
copy link "[EMAIL_ADDRESS][DOMAIN_NAME]"
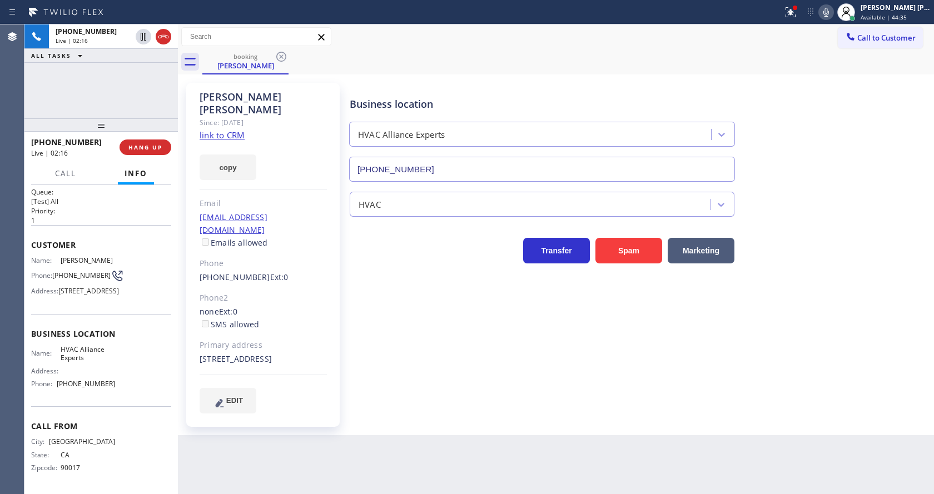
click at [462, 360] on div "Business location HVAC Alliance Experts [PHONE_NUMBER] HVAC Transfer Spam Marke…" at bounding box center [639, 248] width 584 height 325
click at [122, 359] on div "Name: HVAC Alliance Experts Address: Phone: [PHONE_NUMBER]" at bounding box center [101, 369] width 140 height 48
drag, startPoint x: 53, startPoint y: 241, endPoint x: 74, endPoint y: 252, distance: 24.6
click at [74, 269] on div "Phone: [PHONE_NUMBER]" at bounding box center [73, 275] width 84 height 13
copy span "[PHONE_NUMBER]"
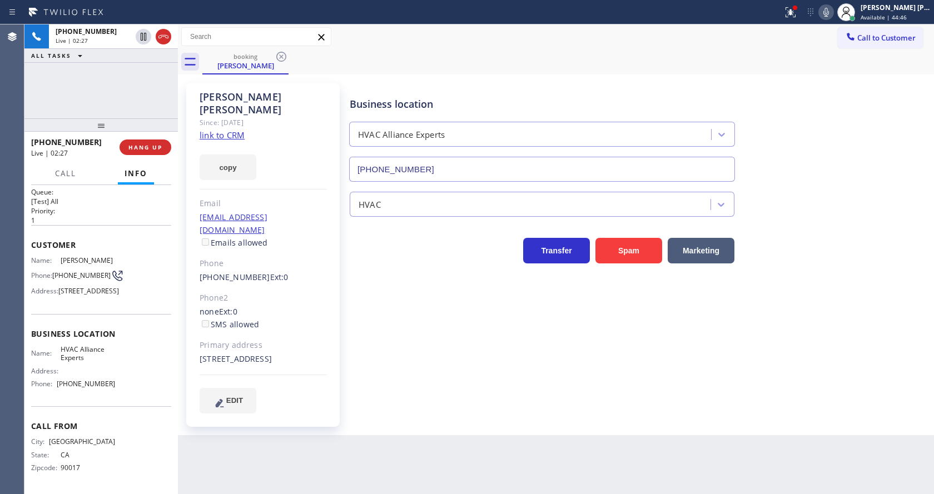
click at [397, 334] on div "Business location HVAC Alliance Experts [PHONE_NUMBER] HVAC Transfer Spam Marke…" at bounding box center [639, 248] width 584 height 325
click at [833, 9] on icon at bounding box center [825, 12] width 13 height 13
click at [143, 32] on icon at bounding box center [143, 36] width 13 height 13
click at [414, 358] on div "Business location HVAC Alliance Experts [PHONE_NUMBER] HVAC Transfer Spam Marke…" at bounding box center [639, 248] width 584 height 325
click at [98, 411] on div "Call From City: [GEOGRAPHIC_DATA]: [US_STATE] Zipcode: 90017" at bounding box center [101, 448] width 140 height 84
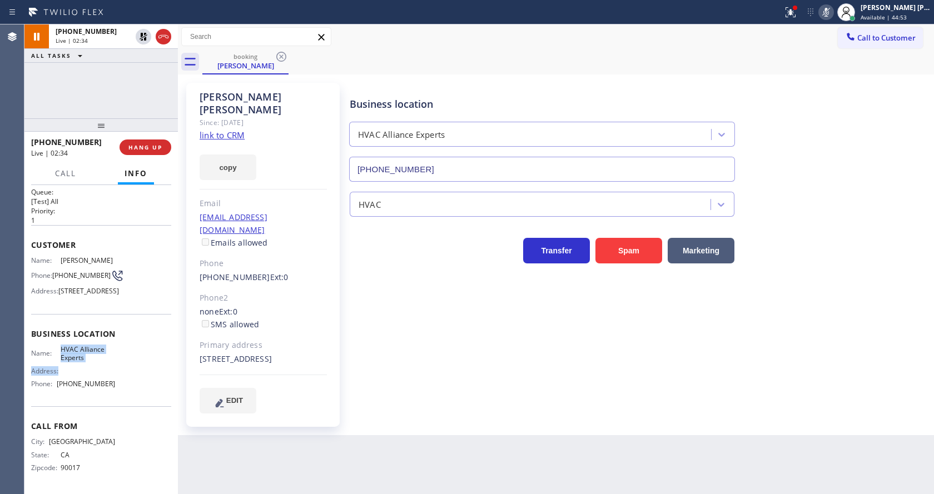
drag, startPoint x: 58, startPoint y: 348, endPoint x: 97, endPoint y: 366, distance: 42.8
click at [97, 366] on div "Name: HVAC Alliance Experts Address: Phone: [PHONE_NUMBER]" at bounding box center [73, 369] width 84 height 48
drag, startPoint x: 90, startPoint y: 361, endPoint x: 58, endPoint y: 351, distance: 33.4
click at [61, 351] on span "HVAC Alliance Experts" at bounding box center [88, 353] width 55 height 17
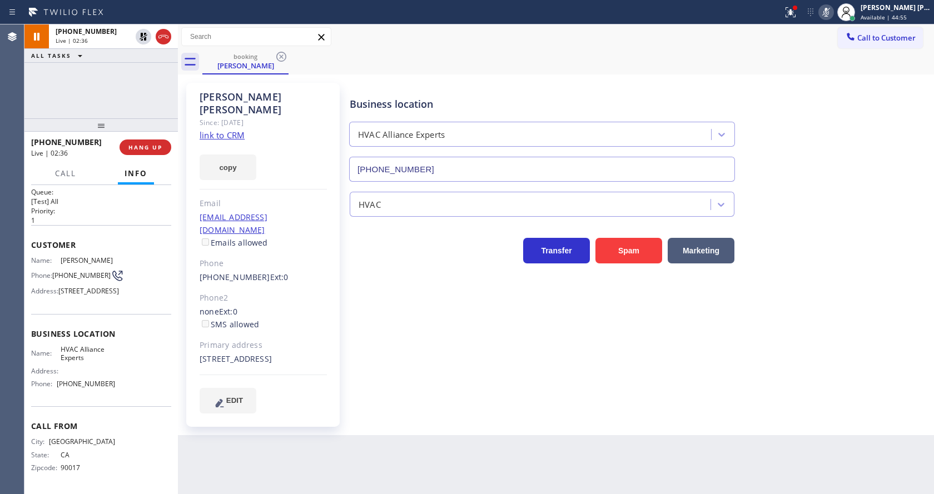
click at [228, 425] on div "Back to Dashboard Change Sender ID Customers Technicians Select a contact Outbo…" at bounding box center [556, 259] width 756 height 470
click at [121, 413] on div "Call From City: [GEOGRAPHIC_DATA]: [US_STATE] Zipcode: 90017" at bounding box center [101, 448] width 140 height 84
drag, startPoint x: 59, startPoint y: 383, endPoint x: 128, endPoint y: 387, distance: 69.1
click at [128, 387] on div "Name: HVAC Alliance Experts Address: Phone: [PHONE_NUMBER]" at bounding box center [101, 369] width 140 height 48
click at [256, 450] on div "Back to Dashboard Change Sender ID Customers Technicians Select a contact Outbo…" at bounding box center [556, 259] width 756 height 470
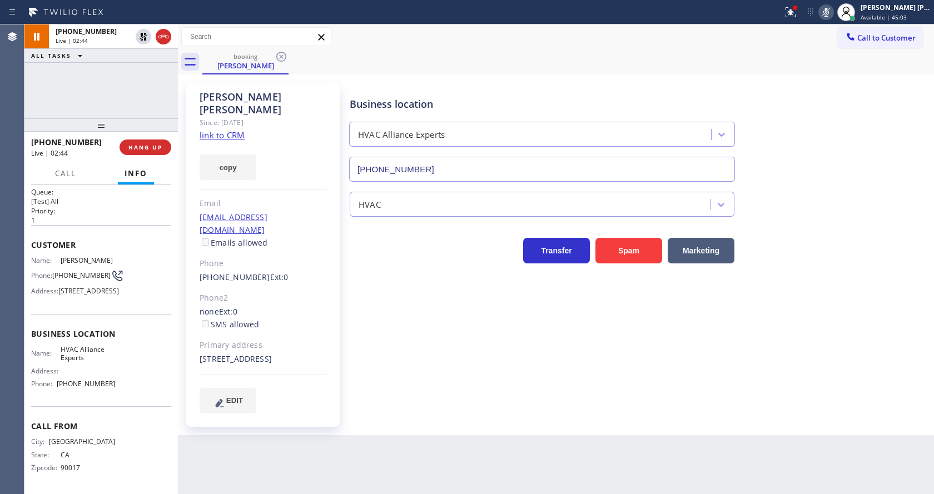
drag, startPoint x: 472, startPoint y: 373, endPoint x: 286, endPoint y: 198, distance: 255.6
click at [472, 373] on div "Business location HVAC Alliance Experts [PHONE_NUMBER] HVAC Transfer Spam Marke…" at bounding box center [639, 248] width 584 height 325
click at [144, 37] on icon at bounding box center [143, 36] width 13 height 13
click at [830, 17] on icon at bounding box center [825, 12] width 13 height 13
click at [840, 106] on div "Business location HVAC Alliance Experts [PHONE_NUMBER]" at bounding box center [639, 131] width 584 height 101
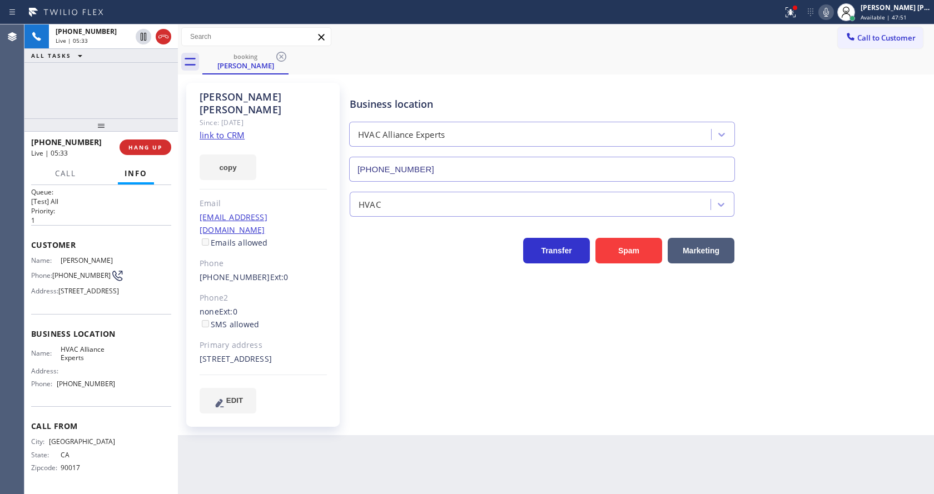
click at [353, 369] on div "Business location HVAC Alliance Experts [PHONE_NUMBER] HVAC Transfer Spam Marke…" at bounding box center [639, 248] width 584 height 325
click at [356, 389] on div "Business location HVAC Alliance Experts [PHONE_NUMBER] HVAC Transfer Spam Marke…" at bounding box center [639, 248] width 584 height 325
click at [519, 362] on div "Business location HVAC Alliance Experts [PHONE_NUMBER] HVAC Transfer Spam Marke…" at bounding box center [639, 248] width 584 height 325
click at [300, 363] on div "[PERSON_NAME] Since: [DATE] link to CRM copy Email [EMAIL_ADDRESS][DOMAIN_NAME]…" at bounding box center [262, 255] width 153 height 344
click at [812, 87] on div "Business location HVAC Alliance Experts [PHONE_NUMBER]" at bounding box center [639, 131] width 584 height 101
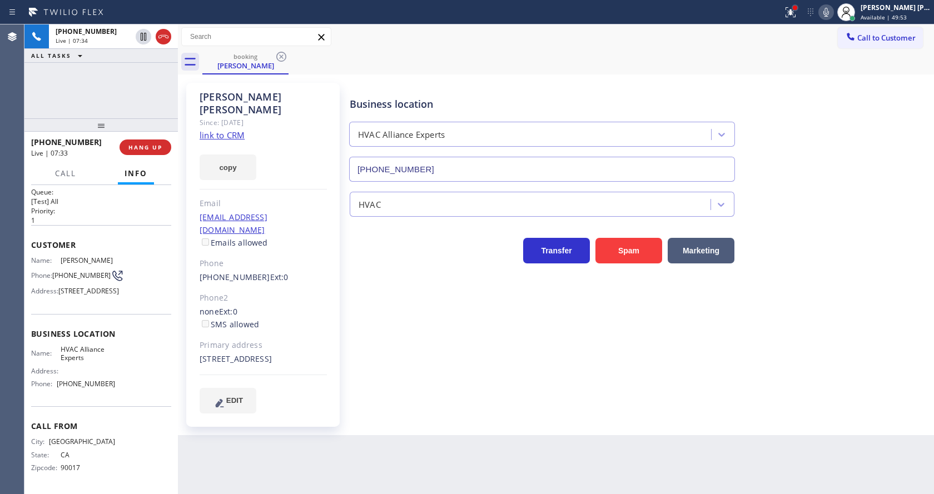
click at [797, 9] on div at bounding box center [795, 8] width 4 height 4
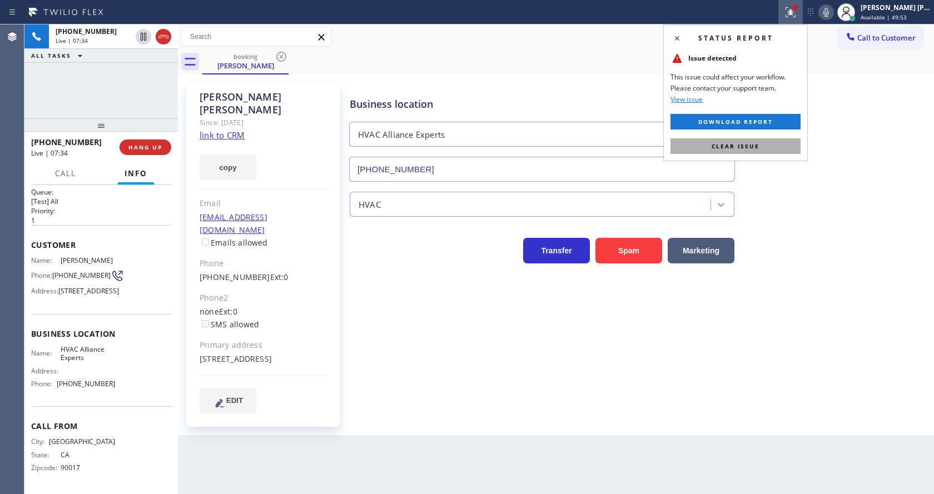
click at [775, 147] on button "Clear issue" at bounding box center [735, 146] width 130 height 16
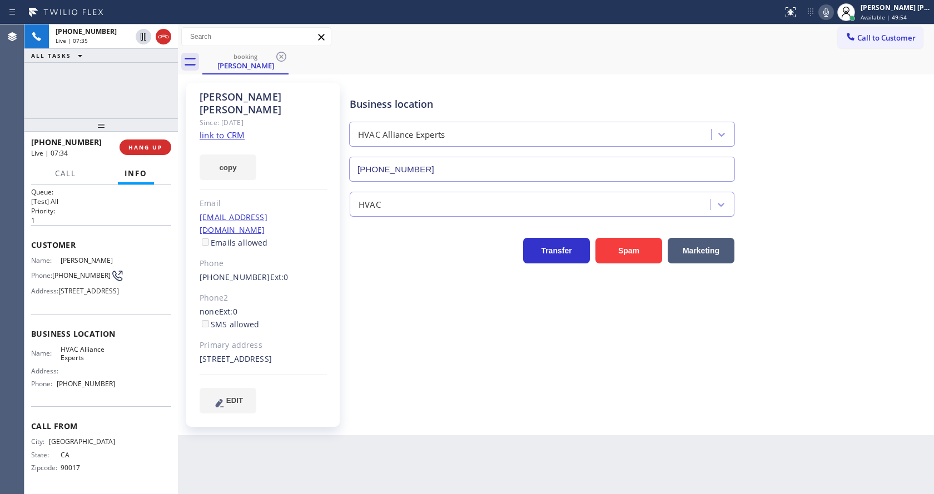
click at [795, 137] on div "Business location HVAC Alliance Experts [PHONE_NUMBER]" at bounding box center [639, 131] width 584 height 101
click at [370, 351] on div "Business location HVAC Alliance Experts [PHONE_NUMBER] HVAC Transfer Spam Marke…" at bounding box center [639, 248] width 584 height 325
click at [496, 454] on div "Back to Dashboard Change Sender ID Customers Technicians Select a contact Outbo…" at bounding box center [556, 259] width 756 height 470
click at [524, 97] on div "Business location" at bounding box center [542, 104] width 385 height 15
click at [365, 405] on div "Business location HVAC Alliance Experts [PHONE_NUMBER] HVAC Transfer Spam Marke…" at bounding box center [639, 259] width 584 height 347
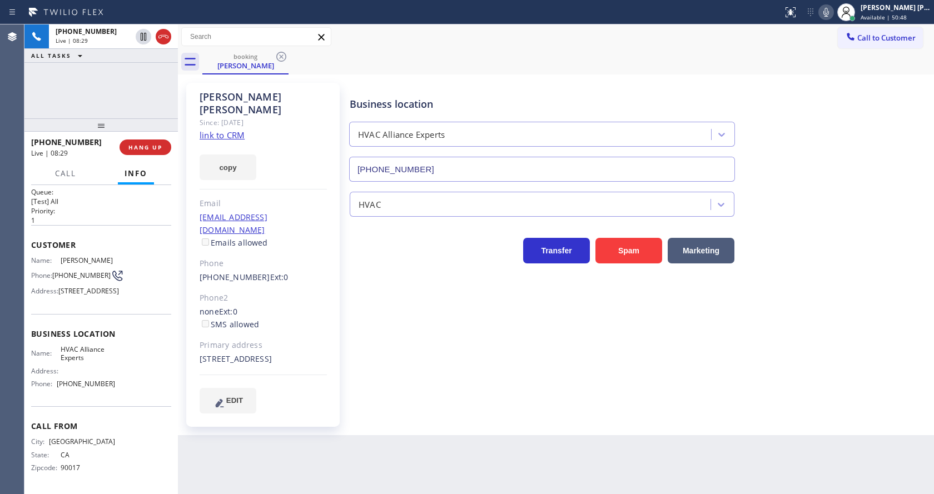
click at [852, 96] on div "Business location HVAC Alliance Experts [PHONE_NUMBER]" at bounding box center [639, 131] width 584 height 101
click at [837, 19] on div "Status report No issues detected If you experience an issue, please download th…" at bounding box center [856, 12] width 156 height 24
click at [827, 15] on icon at bounding box center [825, 12] width 13 height 13
click at [847, 163] on div "Business location HVAC Alliance Experts [PHONE_NUMBER]" at bounding box center [639, 131] width 584 height 101
click at [426, 336] on div "Business location HVAC Alliance Experts [PHONE_NUMBER] HVAC Transfer Spam Marke…" at bounding box center [639, 248] width 584 height 325
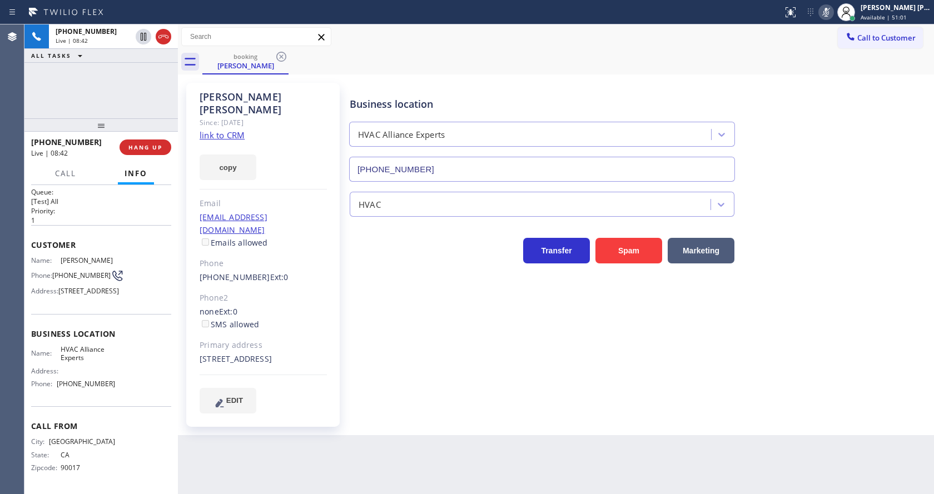
click at [826, 14] on icon at bounding box center [825, 12] width 13 height 13
click at [825, 118] on div "Business location HVAC Alliance Experts [PHONE_NUMBER]" at bounding box center [639, 131] width 584 height 101
click at [825, 8] on icon at bounding box center [825, 12] width 13 height 13
click at [144, 37] on icon at bounding box center [144, 37] width 6 height 8
click at [336, 334] on div "[PERSON_NAME] Since: [DATE] link to CRM copy Email [EMAIL_ADDRESS][DOMAIN_NAME]…" at bounding box center [262, 255] width 153 height 344
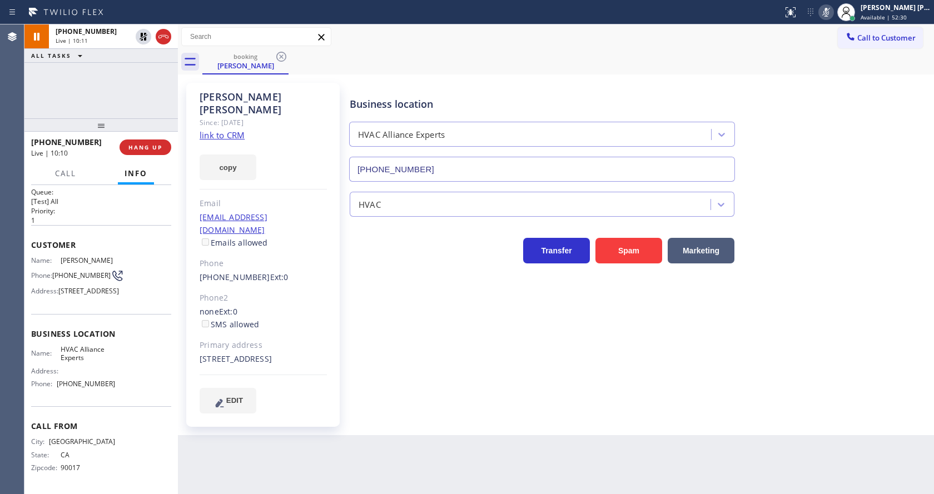
click at [534, 367] on div "Business location HVAC Alliance Experts [PHONE_NUMBER] HVAC Transfer Spam Marke…" at bounding box center [639, 248] width 584 height 325
click at [292, 292] on div "Phone2" at bounding box center [263, 298] width 127 height 13
click at [142, 78] on icon at bounding box center [143, 74] width 13 height 13
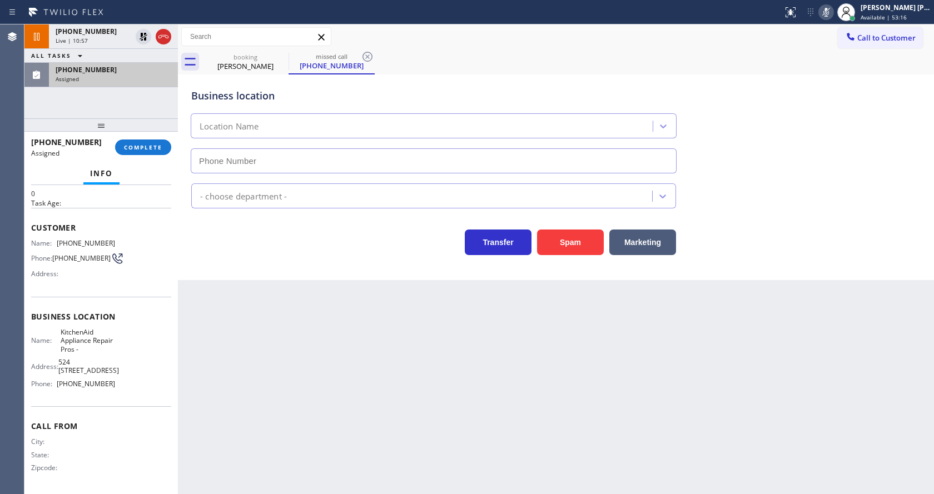
type input "[PHONE_NUMBER]"
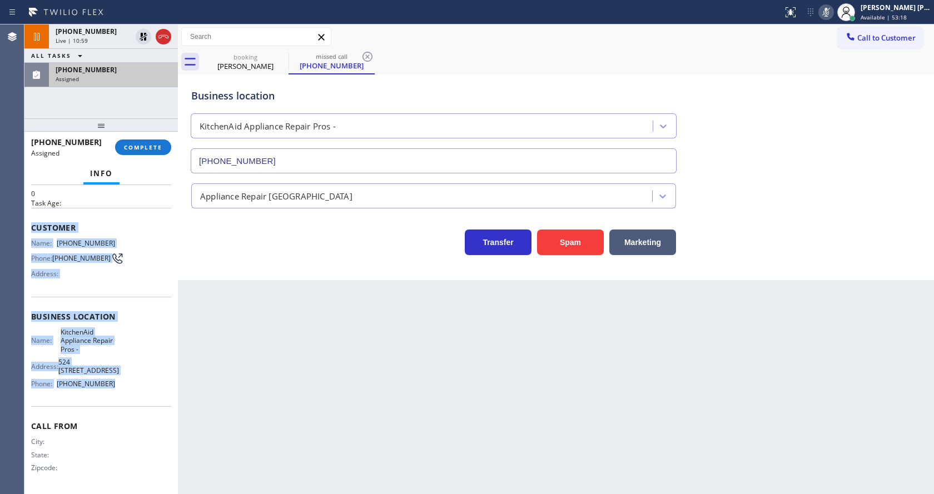
drag, startPoint x: 28, startPoint y: 226, endPoint x: 132, endPoint y: 389, distance: 192.5
click at [132, 389] on div "Context Queue: Appliance Repair High End Priority: 0 Task Age: Customer Name: […" at bounding box center [100, 339] width 153 height 309
click at [148, 151] on span "COMPLETE" at bounding box center [143, 147] width 38 height 8
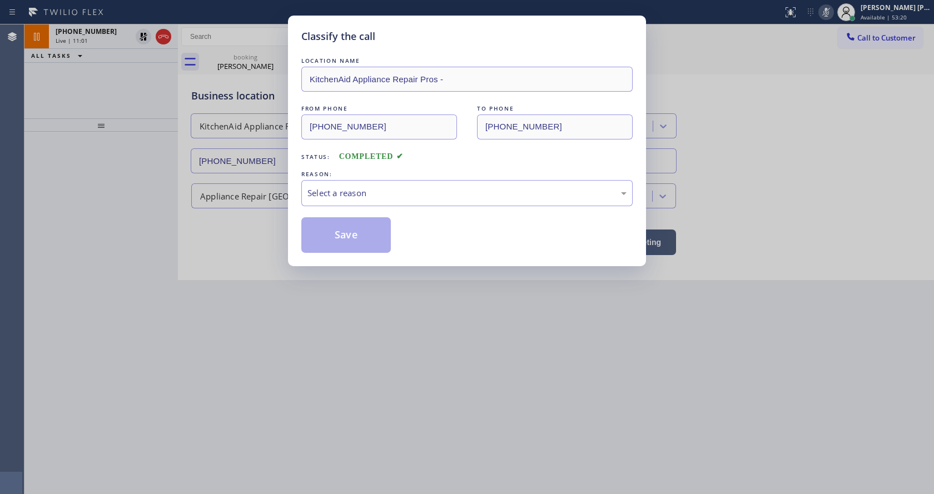
click at [338, 201] on div "Select a reason" at bounding box center [466, 193] width 331 height 26
click at [337, 230] on button "Save" at bounding box center [345, 235] width 89 height 36
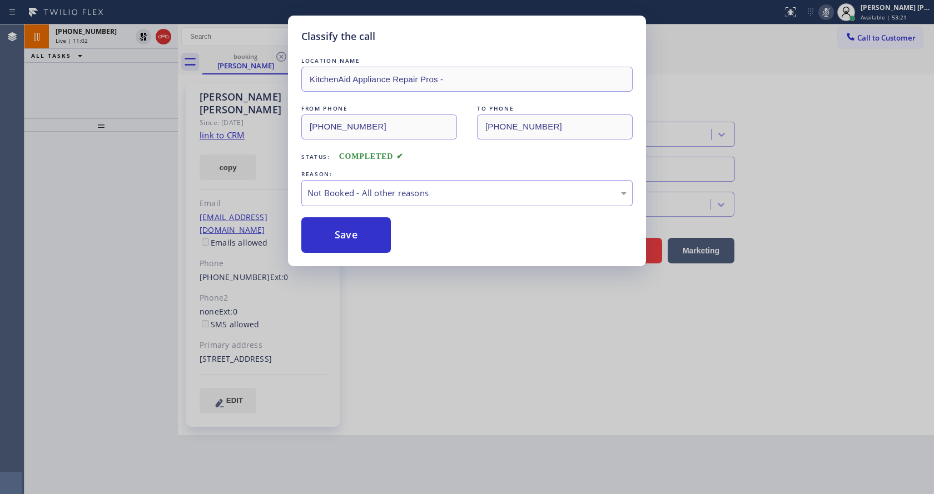
drag, startPoint x: 437, startPoint y: 351, endPoint x: 433, endPoint y: 356, distance: 6.7
click at [435, 354] on div "Classify the call LOCATION NAME KitchenAid Appliance Repair Pros - FROM PHONE […" at bounding box center [467, 247] width 934 height 494
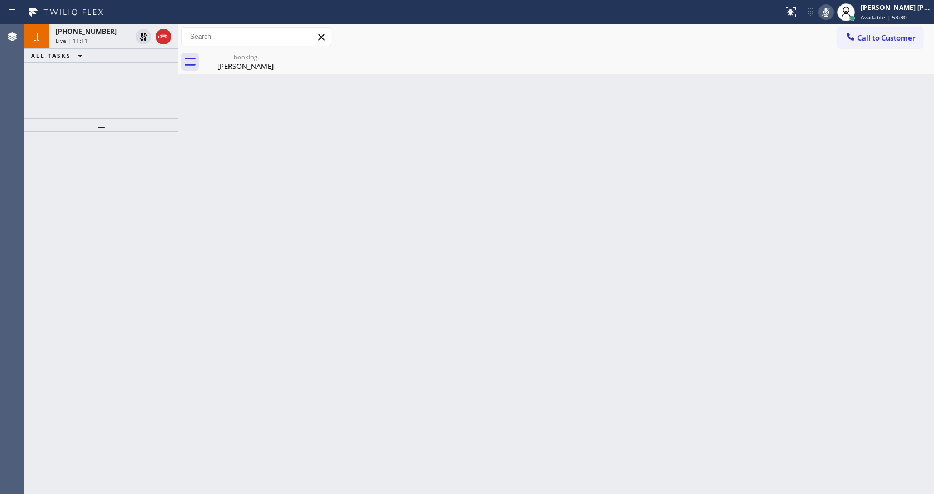
click at [295, 273] on div "Back to Dashboard Change Sender ID Customers Technicians Select a contact Outbo…" at bounding box center [556, 259] width 756 height 470
click at [229, 73] on div "booking [PERSON_NAME]" at bounding box center [245, 61] width 84 height 25
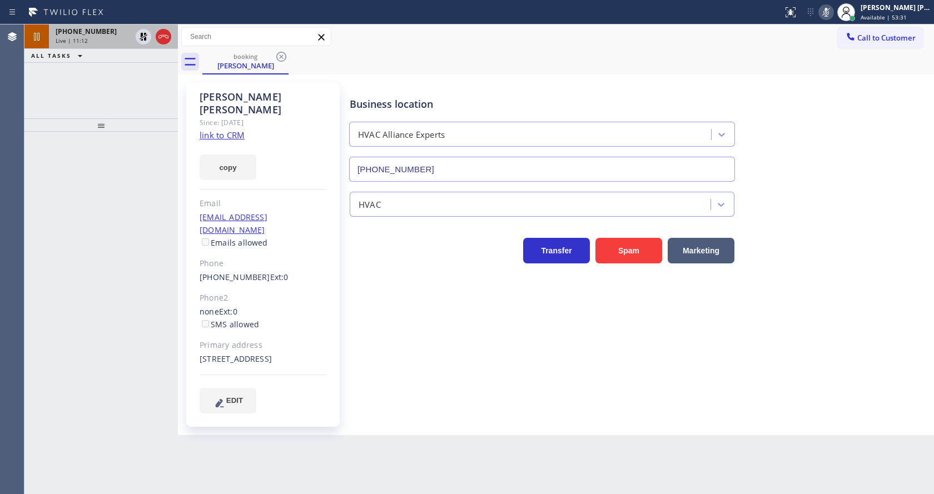
click at [102, 43] on div "Live | 11:12" at bounding box center [94, 41] width 76 height 8
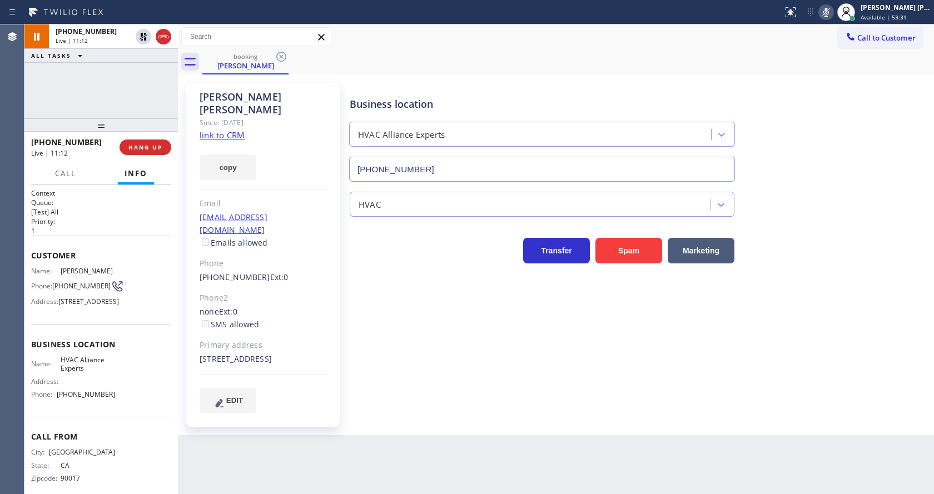
click at [424, 354] on div "Business location HVAC Alliance Experts [PHONE_NUMBER] HVAC Transfer Spam Marke…" at bounding box center [639, 248] width 584 height 325
drag, startPoint x: 329, startPoint y: 279, endPoint x: 268, endPoint y: 233, distance: 75.8
click at [329, 279] on div "[PERSON_NAME] Since: [DATE] link to CRM copy Email [EMAIL_ADDRESS][DOMAIN_NAME]…" at bounding box center [262, 255] width 153 height 344
click at [144, 34] on icon at bounding box center [144, 37] width 8 height 8
click at [828, 15] on rect at bounding box center [826, 11] width 8 height 8
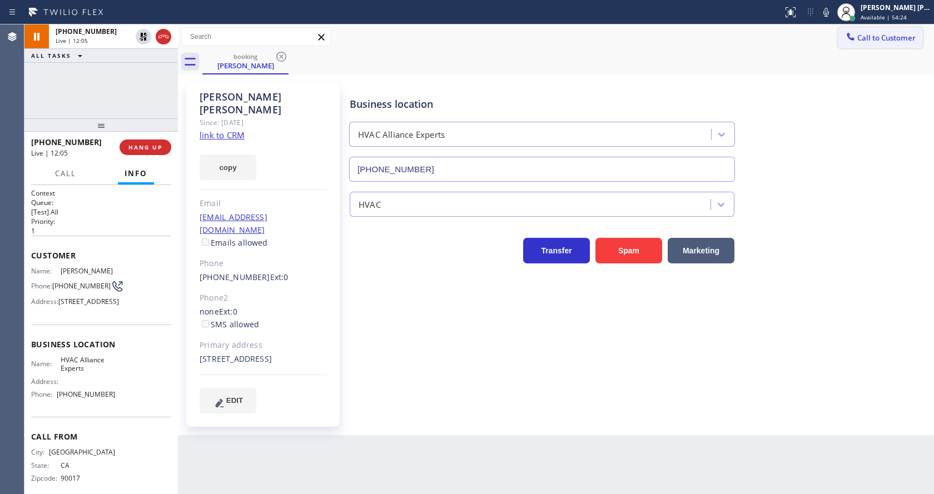
click at [839, 48] on button "Call to Customer" at bounding box center [880, 37] width 85 height 21
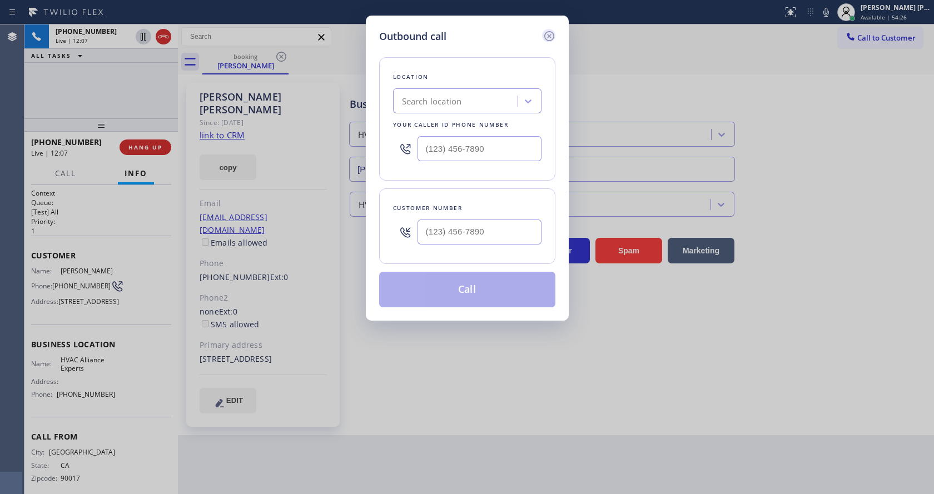
click at [549, 35] on icon at bounding box center [549, 35] width 13 height 13
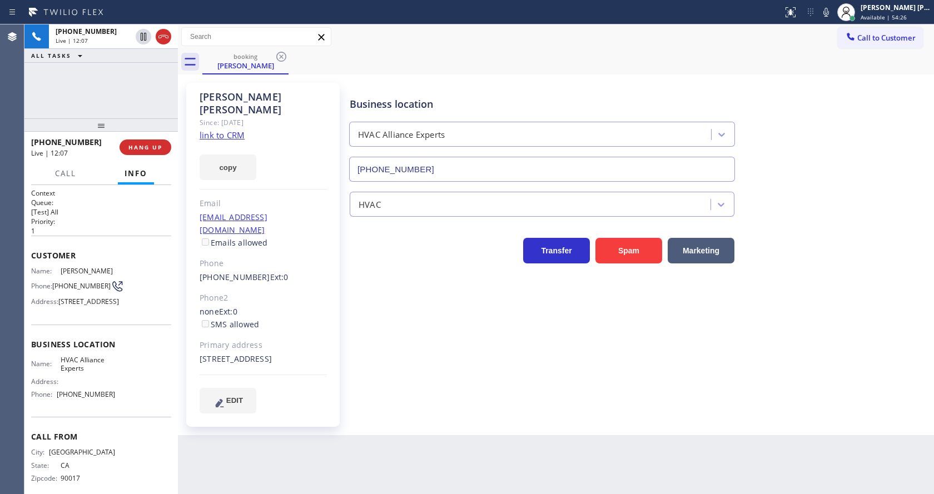
click at [488, 316] on div "Business location HVAC Alliance Experts [PHONE_NUMBER] HVAC Transfer Spam Marke…" at bounding box center [639, 248] width 584 height 325
click at [548, 413] on div "Business location HVAC Alliance Experts [PHONE_NUMBER] HVAC Transfer Spam Marke…" at bounding box center [639, 259] width 584 height 347
click at [495, 422] on div "[PERSON_NAME] Since: [DATE] link to CRM copy Email [EMAIL_ADDRESS][DOMAIN_NAME]…" at bounding box center [556, 254] width 756 height 361
drag, startPoint x: 458, startPoint y: 436, endPoint x: 400, endPoint y: 451, distance: 59.9
click at [458, 436] on div "Back to Dashboard Change Sender ID Customers Technicians Select a contact Outbo…" at bounding box center [556, 259] width 756 height 470
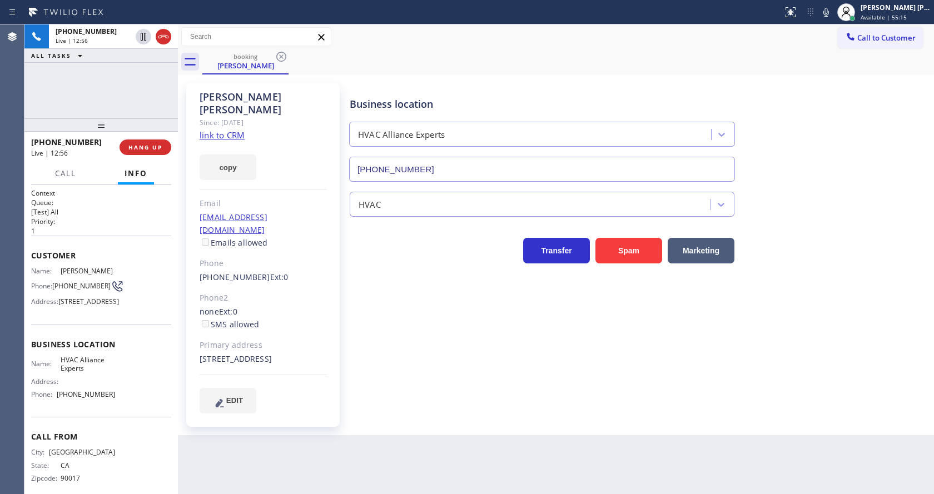
click at [332, 393] on div "[PERSON_NAME] Since: [DATE] link to CRM copy Email [EMAIL_ADDRESS][DOMAIN_NAME]…" at bounding box center [262, 255] width 153 height 344
click at [417, 409] on div "Business location HVAC Alliance Experts [PHONE_NUMBER] HVAC Transfer Spam Marke…" at bounding box center [639, 259] width 584 height 347
drag, startPoint x: 461, startPoint y: 364, endPoint x: 346, endPoint y: 368, distance: 115.7
click at [461, 364] on div "Business location HVAC Alliance Experts [PHONE_NUMBER] HVAC Transfer Spam Marke…" at bounding box center [639, 248] width 584 height 325
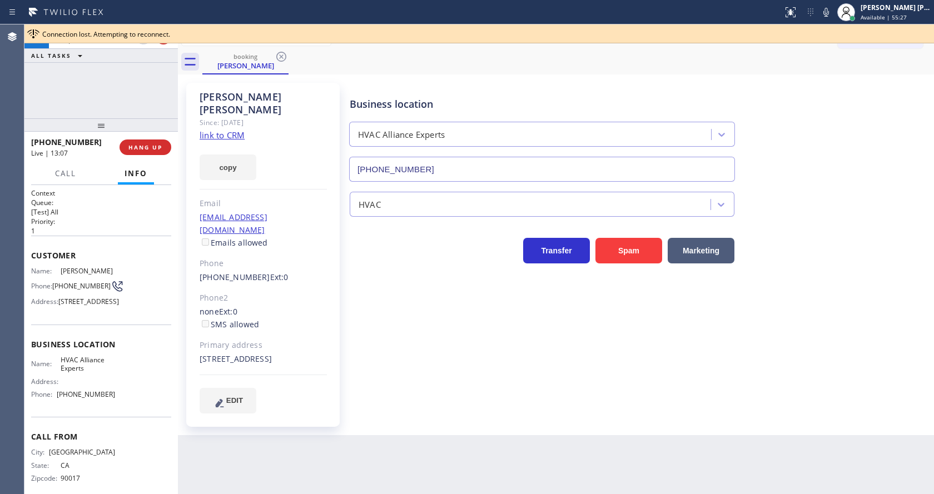
click at [407, 432] on div "Back to Dashboard Change Sender ID Customers Technicians Select a contact Outbo…" at bounding box center [556, 259] width 756 height 470
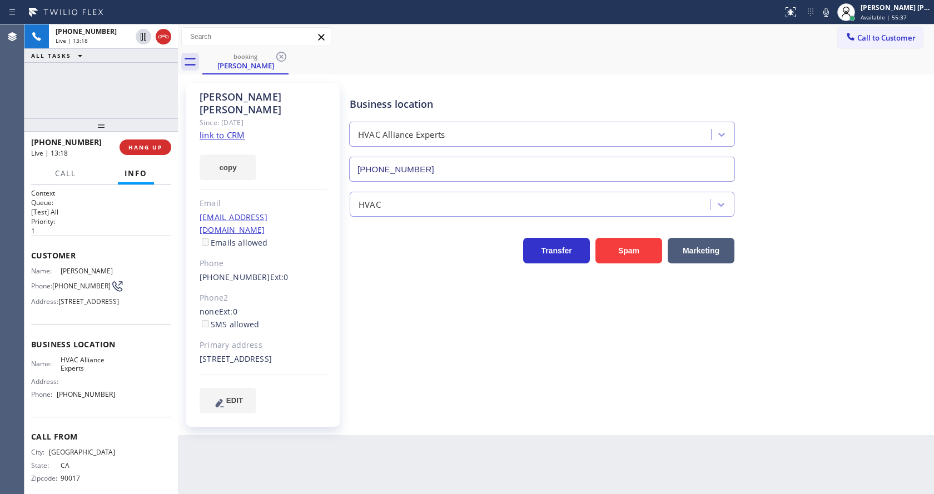
click at [470, 322] on div "Business location HVAC Alliance Experts [PHONE_NUMBER] HVAC Transfer Spam Marke…" at bounding box center [639, 248] width 584 height 325
click at [141, 153] on button "COMPLETE" at bounding box center [143, 148] width 56 height 16
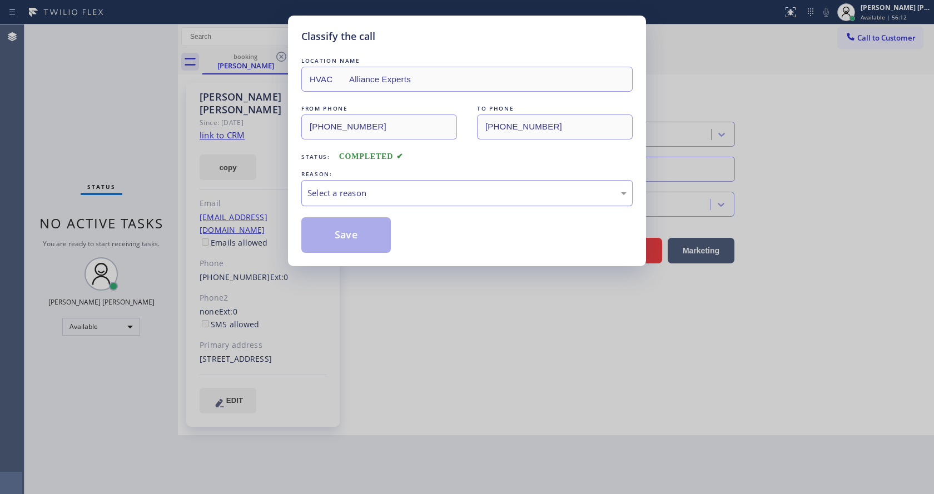
click at [336, 200] on div "Select a reason" at bounding box center [466, 193] width 331 height 26
click at [338, 232] on button "Save" at bounding box center [345, 235] width 89 height 36
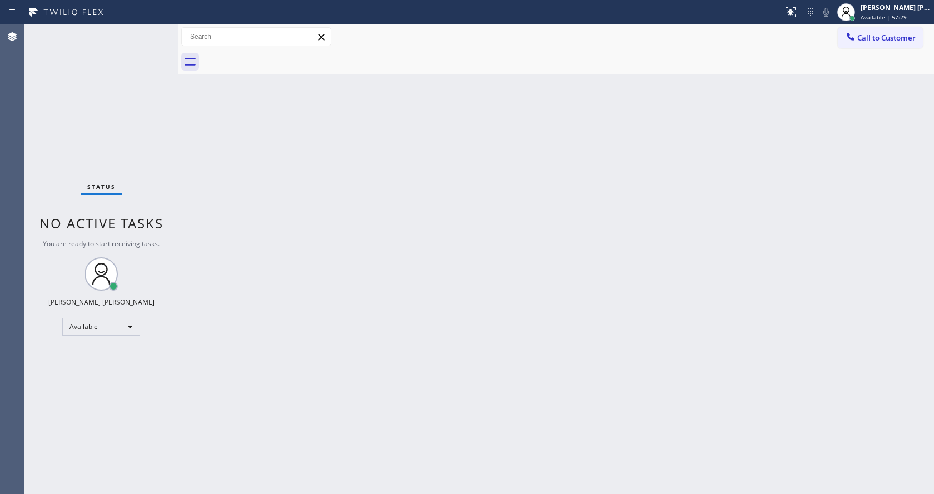
click at [606, 125] on div "Back to Dashboard Change Sender ID Customers Technicians Select a contact Outbo…" at bounding box center [556, 259] width 756 height 470
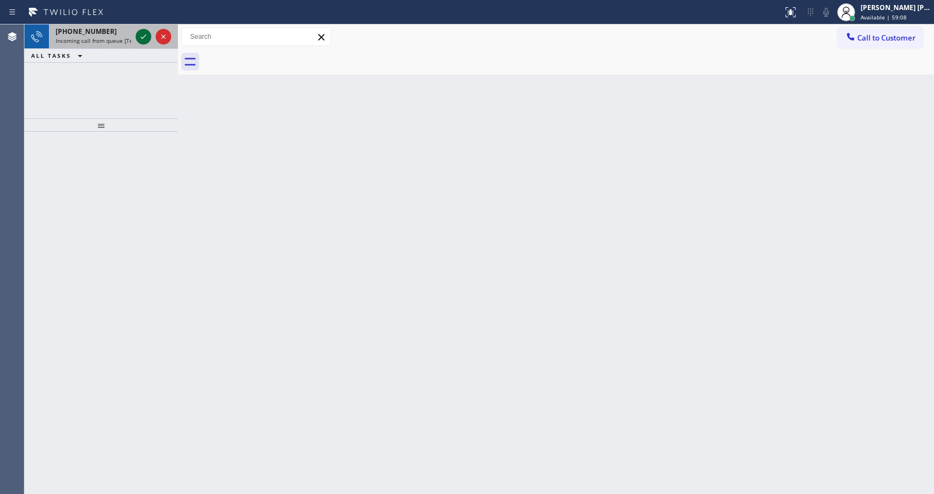
click at [143, 41] on icon at bounding box center [143, 36] width 13 height 13
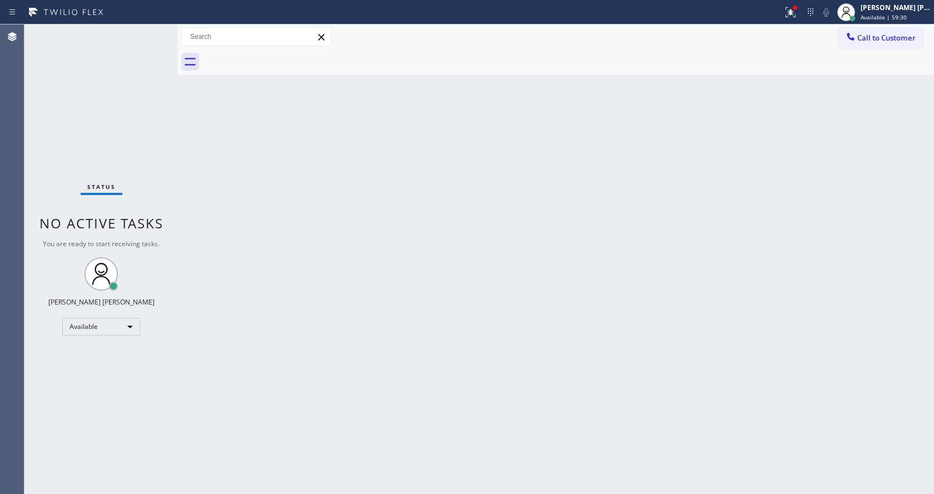
drag, startPoint x: 276, startPoint y: 163, endPoint x: 181, endPoint y: 90, distance: 119.7
click at [276, 163] on div "Back to Dashboard Change Sender ID Customers Technicians Select a contact Outbo…" at bounding box center [556, 259] width 756 height 470
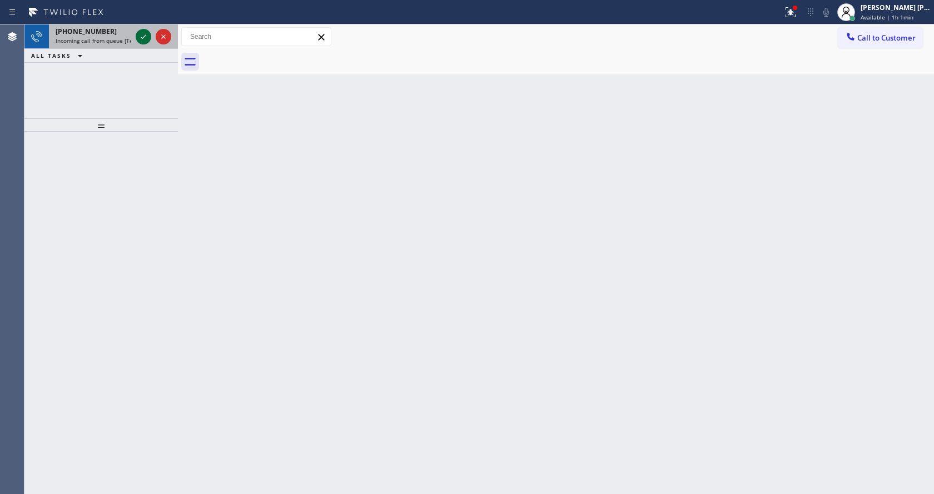
click at [140, 37] on icon at bounding box center [143, 36] width 13 height 13
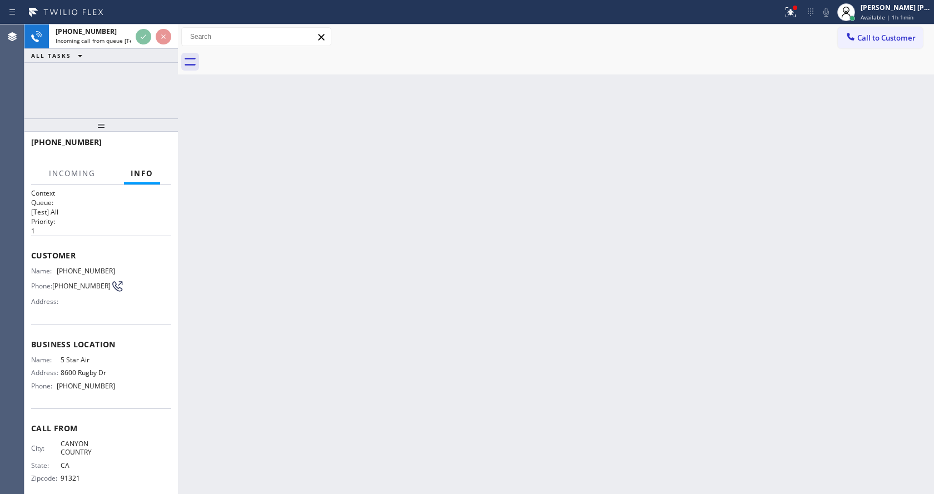
scroll to position [9, 0]
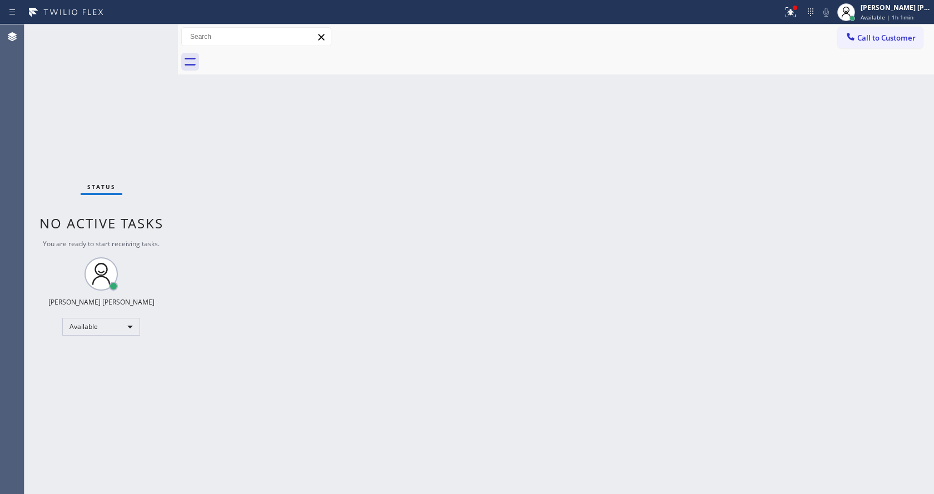
click at [430, 310] on div "Back to Dashboard Change Sender ID Customers Technicians Select a contact Outbo…" at bounding box center [556, 259] width 756 height 470
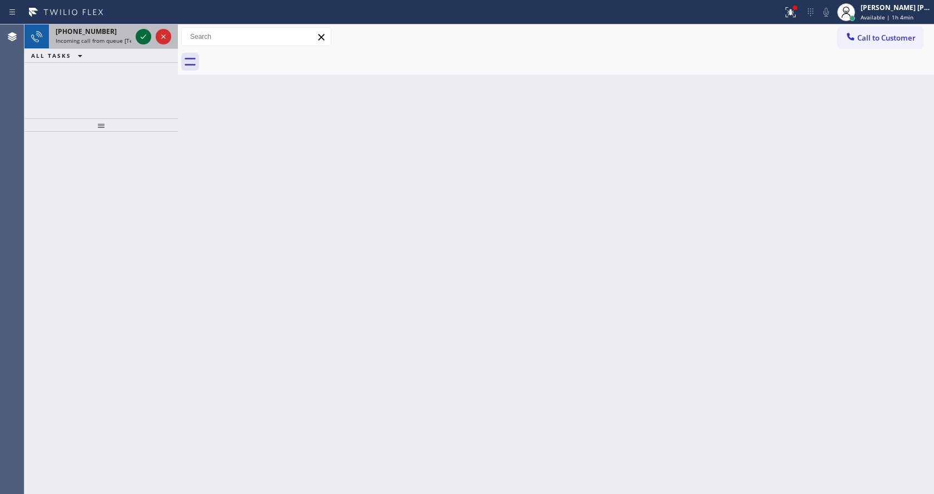
click at [138, 34] on icon at bounding box center [143, 36] width 13 height 13
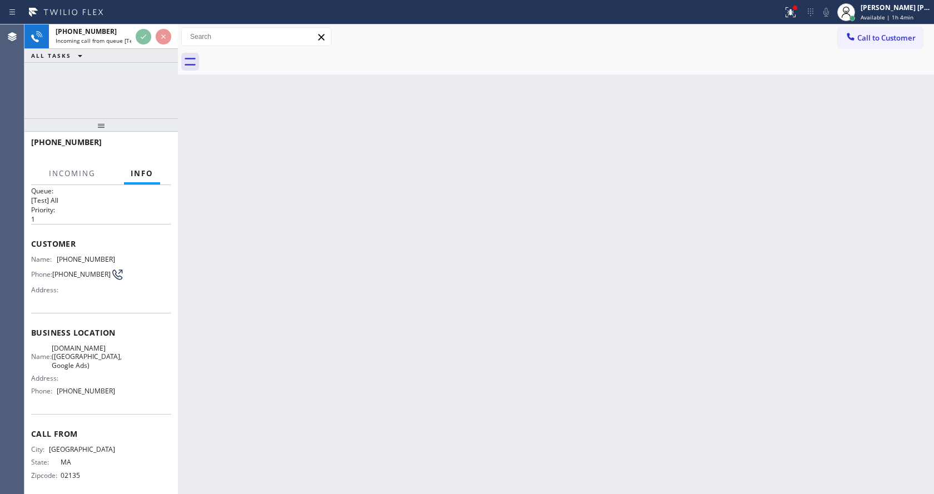
scroll to position [23, 0]
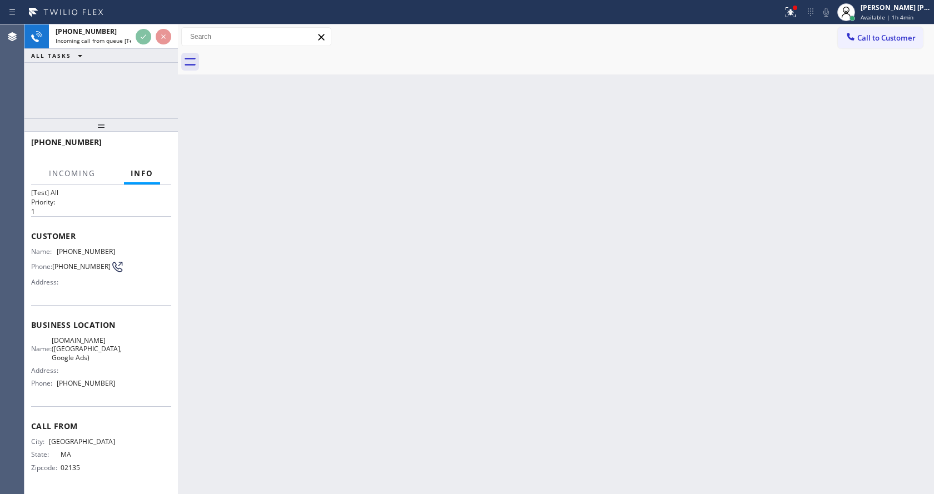
click at [358, 307] on div "Back to Dashboard Change Sender ID Customers Technicians Select a contact Outbo…" at bounding box center [556, 259] width 756 height 470
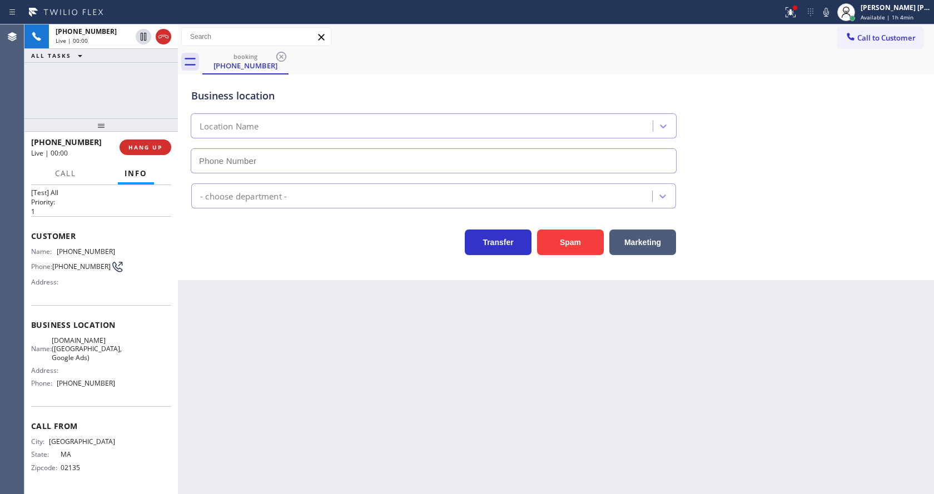
click at [473, 321] on div "Back to Dashboard Change Sender ID Customers Technicians Select a contact Outbo…" at bounding box center [556, 259] width 756 height 470
type input "[PHONE_NUMBER]"
click at [403, 322] on div "Back to Dashboard Change Sender ID Customers Technicians Select a contact Outbo…" at bounding box center [556, 259] width 756 height 470
click at [247, 329] on div "Back to Dashboard Change Sender ID Customers Technicians Select a contact Outbo…" at bounding box center [556, 259] width 756 height 470
drag, startPoint x: 111, startPoint y: 376, endPoint x: 96, endPoint y: 389, distance: 19.7
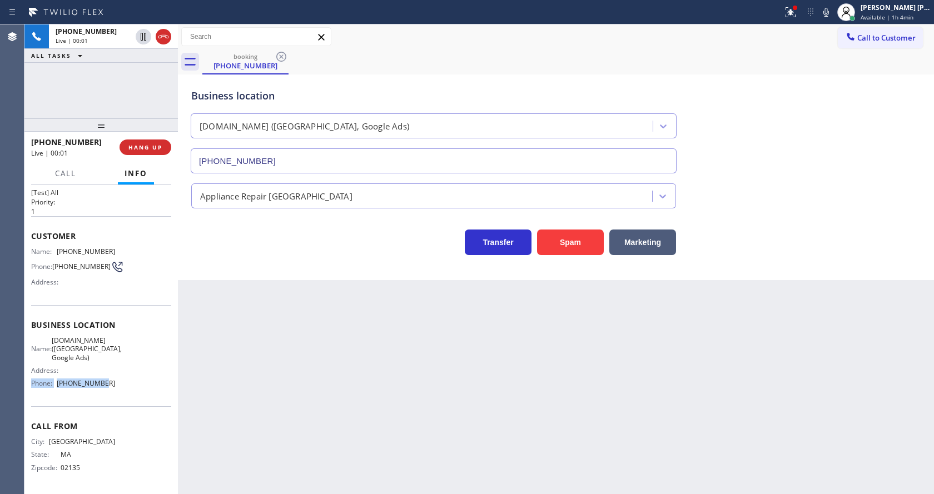
click at [96, 389] on div "Name: [DOMAIN_NAME] ([GEOGRAPHIC_DATA], Google Ads) Address: Phone: [PHONE_NUMB…" at bounding box center [101, 364] width 140 height 56
click at [96, 389] on div "Name: [DOMAIN_NAME] ([GEOGRAPHIC_DATA], Google Ads) Address: Phone: [PHONE_NUMB…" at bounding box center [73, 364] width 84 height 56
drag, startPoint x: 103, startPoint y: 380, endPoint x: 59, endPoint y: 384, distance: 44.6
click at [59, 384] on span "[PHONE_NUMBER]" at bounding box center [86, 383] width 58 height 8
click at [271, 347] on div "Back to Dashboard Change Sender ID Customers Technicians Select a contact Outbo…" at bounding box center [556, 259] width 756 height 470
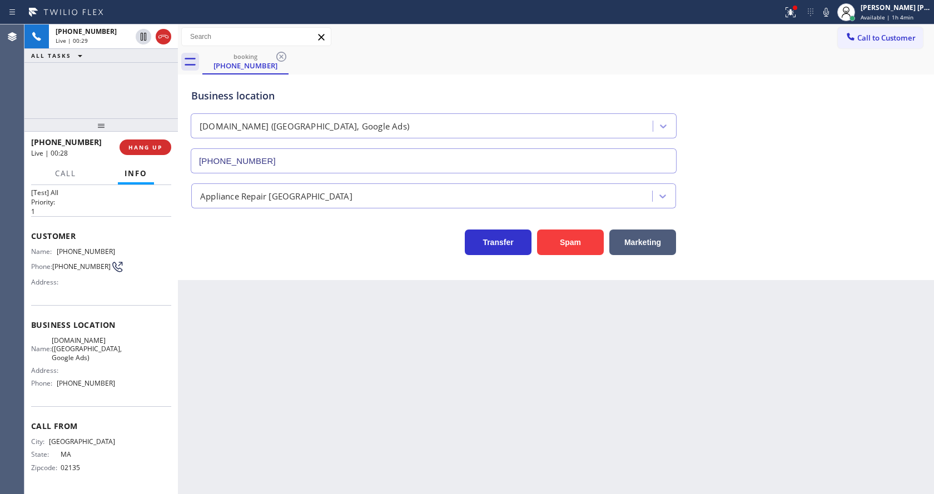
click at [318, 359] on div "Back to Dashboard Change Sender ID Customers Technicians Select a contact Outbo…" at bounding box center [556, 259] width 756 height 470
click at [526, 371] on div "Back to Dashboard Change Sender ID Customers Technicians Select a contact Outbo…" at bounding box center [556, 259] width 756 height 470
click at [370, 384] on div "Back to Dashboard Change Sender ID Customers Technicians Select a contact Outbo…" at bounding box center [556, 259] width 756 height 470
click at [519, 405] on div "Back to Dashboard Change Sender ID Customers Technicians Select a contact Outbo…" at bounding box center [556, 259] width 756 height 470
click at [52, 337] on span "[DOMAIN_NAME] ([GEOGRAPHIC_DATA], Google Ads)" at bounding box center [87, 349] width 70 height 26
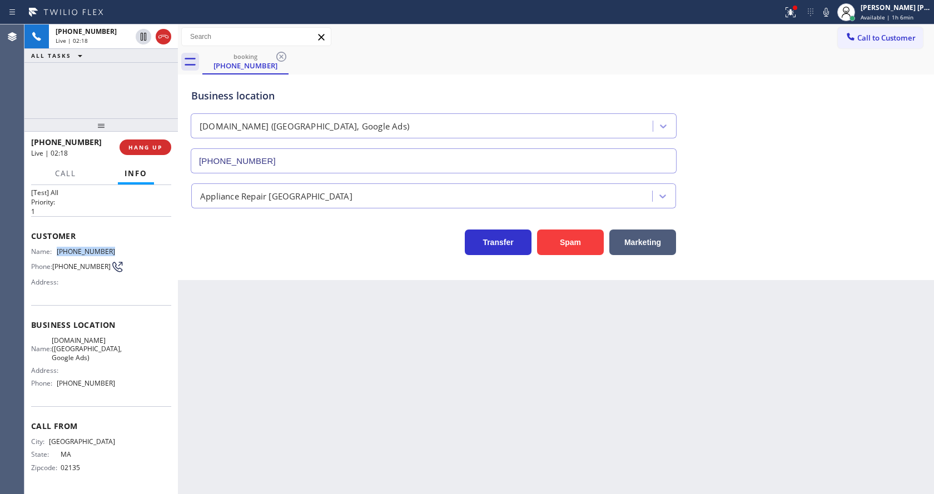
drag, startPoint x: 56, startPoint y: 247, endPoint x: 126, endPoint y: 247, distance: 70.0
click at [126, 247] on div "Name: [PHONE_NUMBER] Phone: [PHONE_NUMBER] Address:" at bounding box center [101, 269] width 140 height 44
click at [315, 380] on div "Back to Dashboard Change Sender ID Customers Technicians Select a contact Outbo…" at bounding box center [556, 259] width 756 height 470
drag, startPoint x: 107, startPoint y: 335, endPoint x: 88, endPoint y: 350, distance: 24.9
click at [107, 335] on div "Business location Name: [DOMAIN_NAME] ([GEOGRAPHIC_DATA], Google Ads) Address: …" at bounding box center [101, 355] width 140 height 101
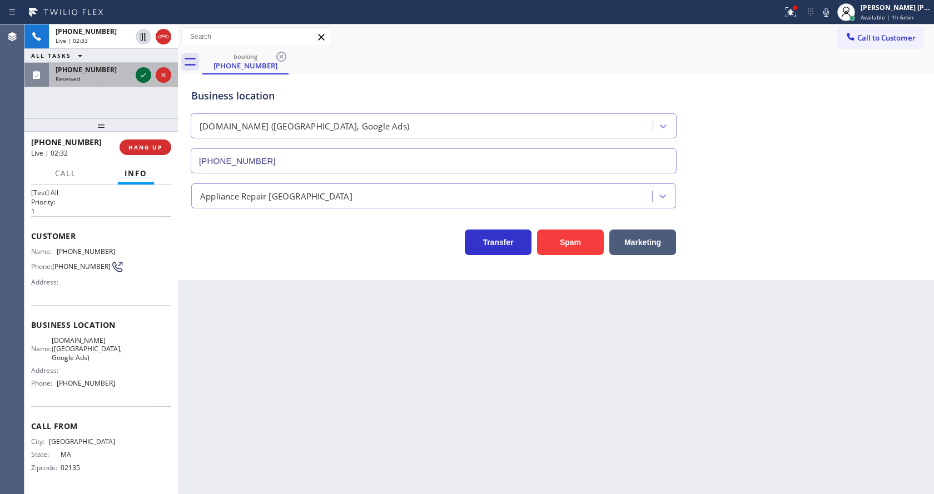
click at [140, 76] on icon at bounding box center [143, 74] width 13 height 13
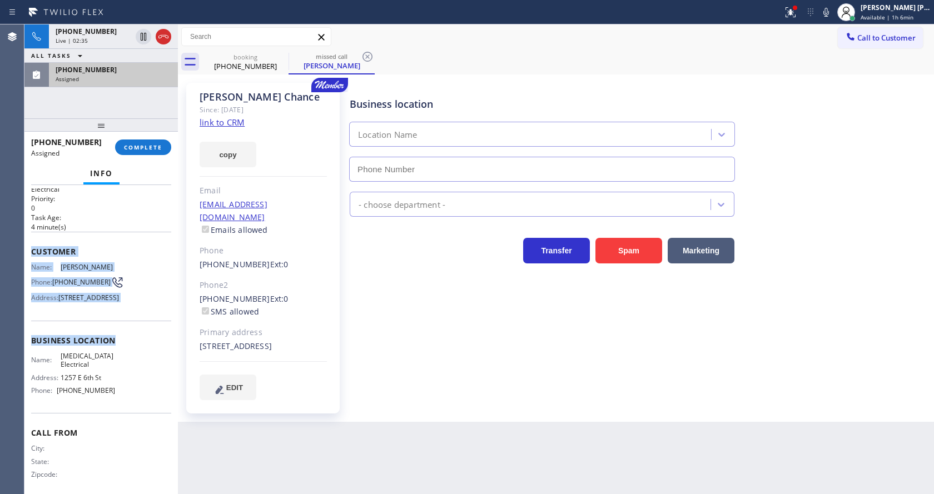
type input "[PHONE_NUMBER]"
drag, startPoint x: 28, startPoint y: 251, endPoint x: 119, endPoint y: 410, distance: 183.0
click at [119, 410] on div "Context Queue: Electrical Priority: 0 Task Age: [DEMOGRAPHIC_DATA] minute(s) Cu…" at bounding box center [100, 339] width 153 height 309
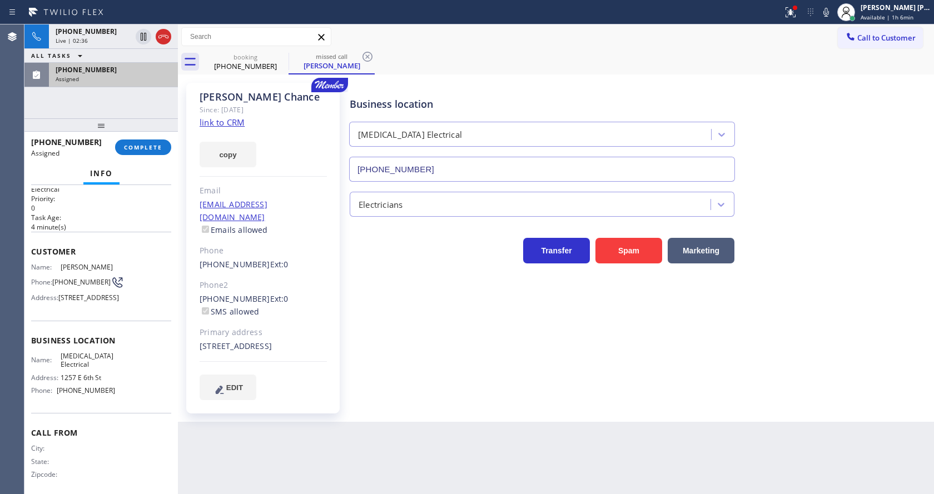
click at [128, 136] on div "[PHONE_NUMBER] Assigned COMPLETE" at bounding box center [101, 147] width 140 height 29
click at [133, 147] on span "COMPLETE" at bounding box center [143, 147] width 38 height 8
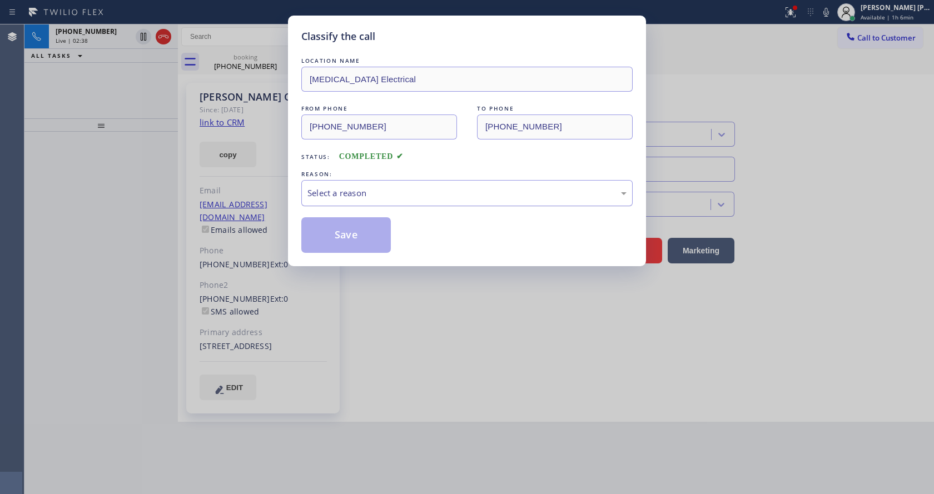
click at [316, 197] on div "Select a reason" at bounding box center [466, 193] width 319 height 13
click at [327, 228] on button "Save" at bounding box center [345, 235] width 89 height 36
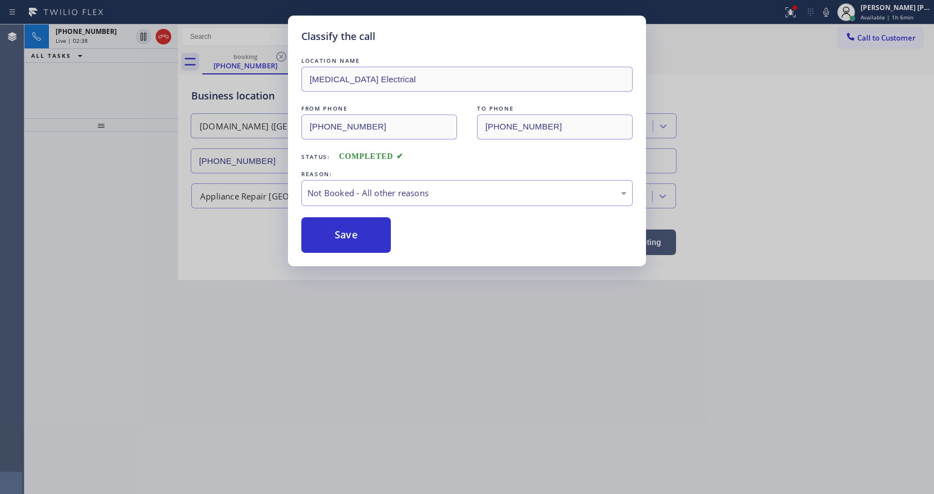
drag, startPoint x: 393, startPoint y: 332, endPoint x: 364, endPoint y: 449, distance: 120.4
click at [393, 332] on div "Classify the call LOCATION NAME [MEDICAL_DATA] Electrical FROM PHONE [PHONE_NUM…" at bounding box center [467, 247] width 934 height 494
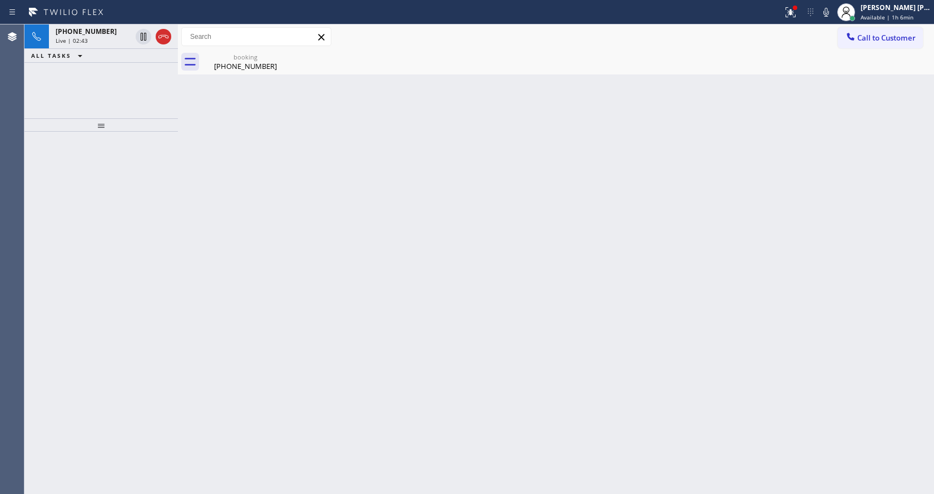
click at [205, 167] on div "Back to Dashboard Change Sender ID Customers Technicians Select a contact Outbo…" at bounding box center [556, 259] width 756 height 470
click at [219, 52] on div "booking [PHONE_NUMBER]" at bounding box center [245, 61] width 84 height 25
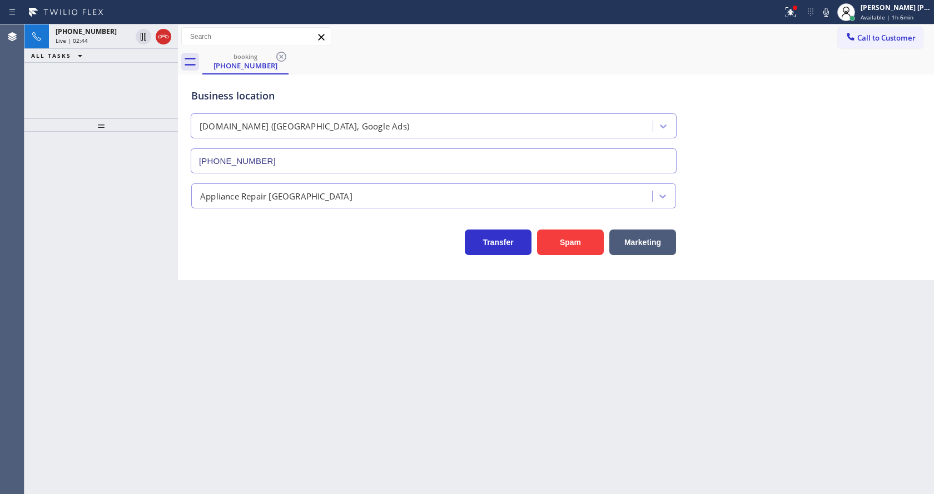
click at [134, 49] on div "ALL TASKS ALL TASKS ACTIVE TASKS TASKS IN WRAP UP" at bounding box center [100, 56] width 153 height 14
click at [125, 43] on div "Live | 02:44" at bounding box center [94, 41] width 76 height 8
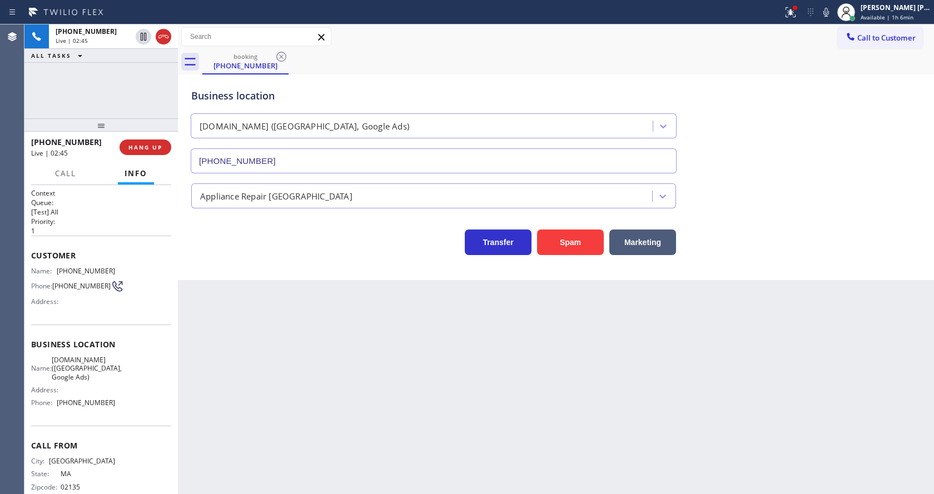
click at [275, 349] on div "Back to Dashboard Change Sender ID Customers Technicians Select a contact Outbo…" at bounding box center [556, 259] width 756 height 470
click at [125, 361] on div "Name: [DOMAIN_NAME] ([GEOGRAPHIC_DATA], Google Ads) Address: Phone: [PHONE_NUMB…" at bounding box center [101, 384] width 140 height 56
drag, startPoint x: 50, startPoint y: 365, endPoint x: 74, endPoint y: 379, distance: 28.4
click at [74, 379] on div "Name: [DOMAIN_NAME] ([GEOGRAPHIC_DATA], Google Ads)" at bounding box center [73, 369] width 84 height 26
click at [258, 397] on div "Back to Dashboard Change Sender ID Customers Technicians Select a contact Outbo…" at bounding box center [556, 259] width 756 height 470
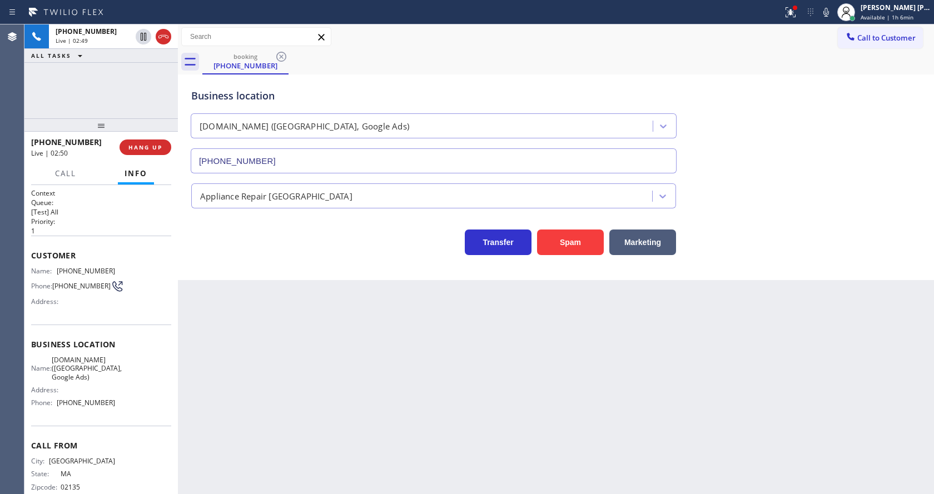
click at [102, 381] on span "[DOMAIN_NAME] ([GEOGRAPHIC_DATA], Google Ads)" at bounding box center [87, 369] width 70 height 26
drag, startPoint x: 57, startPoint y: 407, endPoint x: 135, endPoint y: 412, distance: 78.5
click at [135, 412] on div "Name: [DOMAIN_NAME] ([GEOGRAPHIC_DATA], Google Ads) Address: Phone: [PHONE_NUMB…" at bounding box center [101, 384] width 140 height 56
click at [354, 383] on div "Back to Dashboard Change Sender ID Customers Technicians Select a contact Outbo…" at bounding box center [556, 259] width 756 height 470
click at [341, 342] on div "Back to Dashboard Change Sender ID Customers Technicians Select a contact Outbo…" at bounding box center [556, 259] width 756 height 470
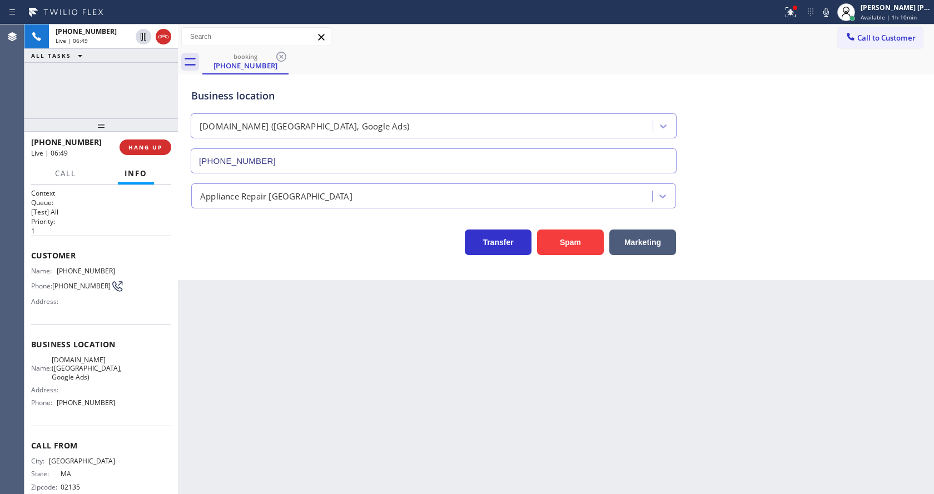
click at [367, 365] on div "Back to Dashboard Change Sender ID Customers Technicians Select a contact Outbo…" at bounding box center [556, 259] width 756 height 470
click at [456, 415] on div "Back to Dashboard Change Sender ID Customers Technicians Select a contact Outbo…" at bounding box center [556, 259] width 756 height 470
click at [395, 352] on div "Back to Dashboard Change Sender ID Customers Technicians Select a contact Outbo…" at bounding box center [556, 259] width 756 height 470
click at [288, 423] on div "Back to Dashboard Change Sender ID Customers Technicians Select a contact Outbo…" at bounding box center [556, 259] width 756 height 470
click at [575, 414] on div "Back to Dashboard Change Sender ID Customers Technicians Select a contact Outbo…" at bounding box center [556, 259] width 756 height 470
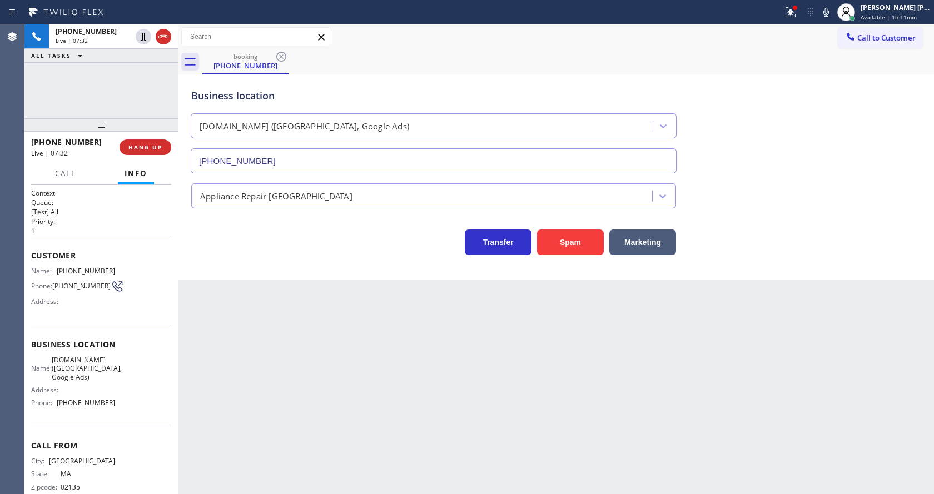
click at [807, 402] on div "Back to Dashboard Change Sender ID Customers Technicians Select a contact Outbo…" at bounding box center [556, 259] width 756 height 470
drag, startPoint x: 293, startPoint y: 449, endPoint x: 282, endPoint y: 472, distance: 25.1
click at [293, 449] on div "Back to Dashboard Change Sender ID Customers Technicians Select a contact Outbo…" at bounding box center [556, 259] width 756 height 470
click at [523, 379] on div "Back to Dashboard Change Sender ID Customers Technicians Select a contact Outbo…" at bounding box center [556, 259] width 756 height 470
click at [305, 413] on div "Back to Dashboard Change Sender ID Customers Technicians Select a contact Outbo…" at bounding box center [556, 259] width 756 height 470
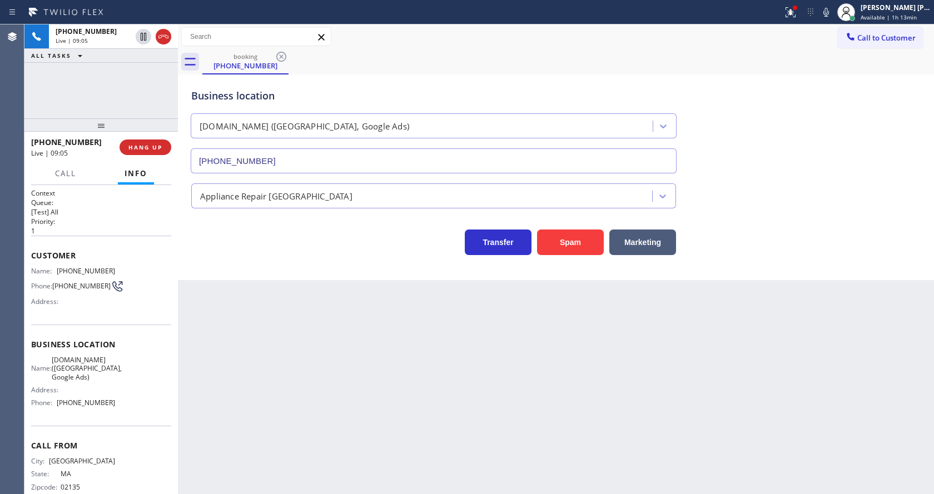
click at [544, 419] on div "Back to Dashboard Change Sender ID Customers Technicians Select a contact Outbo…" at bounding box center [556, 259] width 756 height 470
click at [145, 144] on span "COMPLETE" at bounding box center [143, 147] width 38 height 8
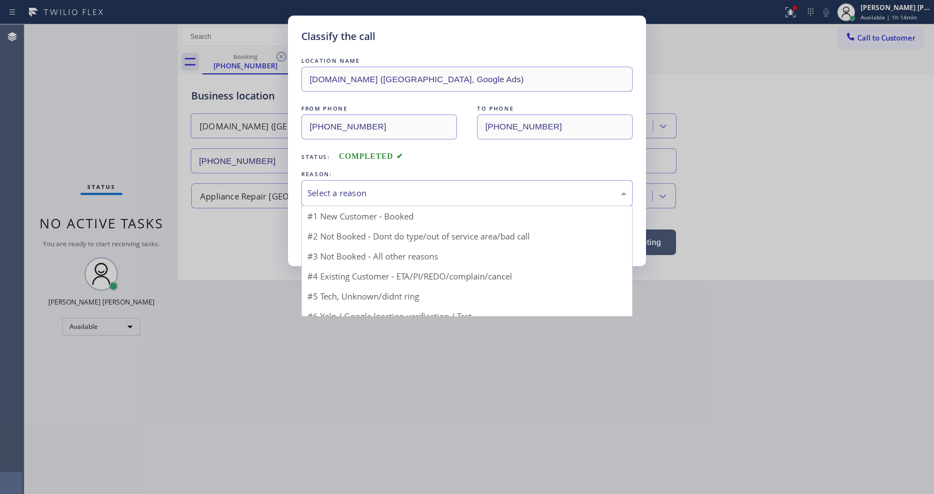
click at [310, 195] on div "Select a reason" at bounding box center [466, 193] width 319 height 13
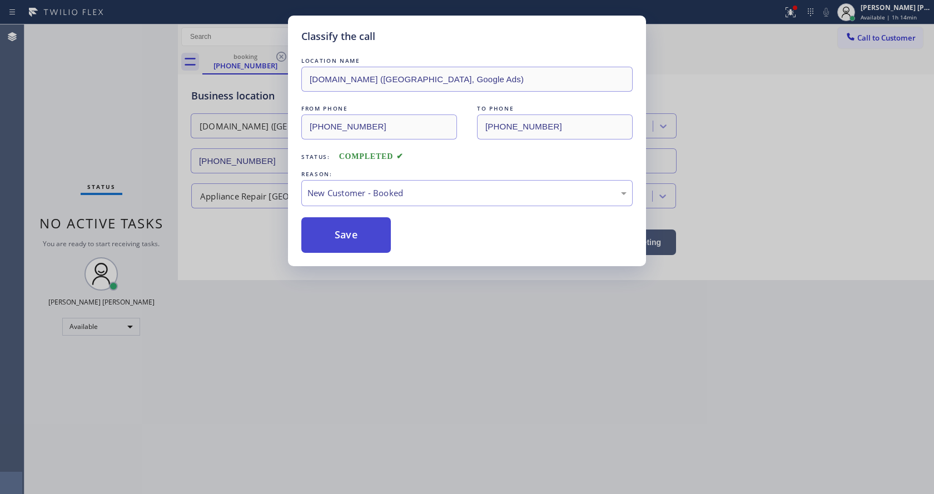
click at [324, 220] on button "Save" at bounding box center [345, 235] width 89 height 36
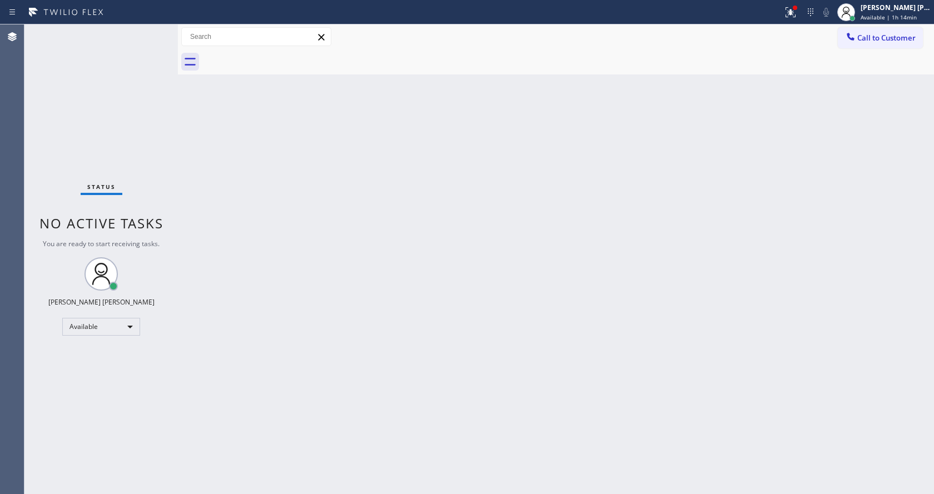
click at [386, 335] on div "Back to Dashboard Change Sender ID Customers Technicians Select a contact Outbo…" at bounding box center [556, 259] width 756 height 470
click at [444, 309] on div "Back to Dashboard Change Sender ID Customers Technicians Select a contact Outbo…" at bounding box center [556, 259] width 756 height 470
click at [272, 208] on div "Back to Dashboard Change Sender ID Customers Technicians Select a contact Outbo…" at bounding box center [556, 259] width 756 height 470
click at [372, 432] on div "Back to Dashboard Change Sender ID Customers Technicians Select a contact Outbo…" at bounding box center [556, 259] width 756 height 470
click at [483, 298] on div "Back to Dashboard Change Sender ID Customers Technicians Select a contact Outbo…" at bounding box center [556, 259] width 756 height 470
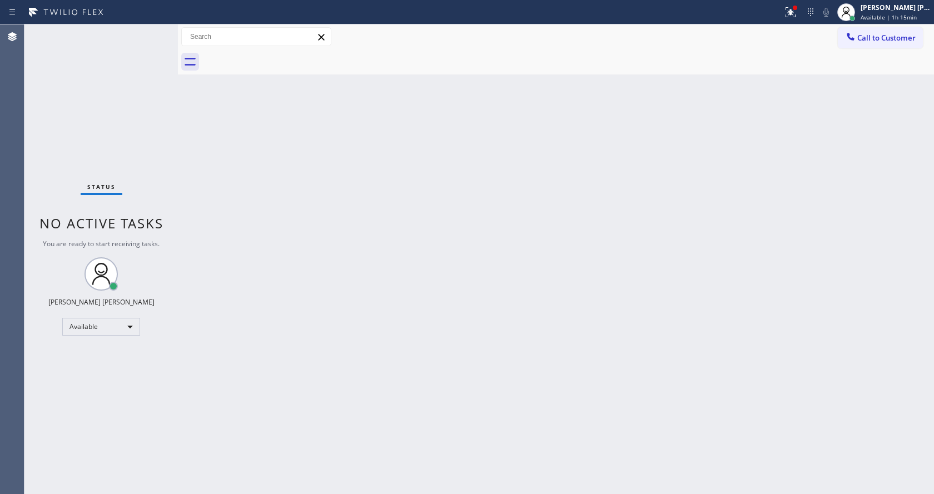
click at [302, 277] on div "Back to Dashboard Change Sender ID Customers Technicians Select a contact Outbo…" at bounding box center [556, 259] width 756 height 470
click at [663, 225] on div "Back to Dashboard Change Sender ID Customers Technicians Select a contact Outbo…" at bounding box center [556, 259] width 756 height 470
click at [789, 14] on icon at bounding box center [790, 12] width 13 height 13
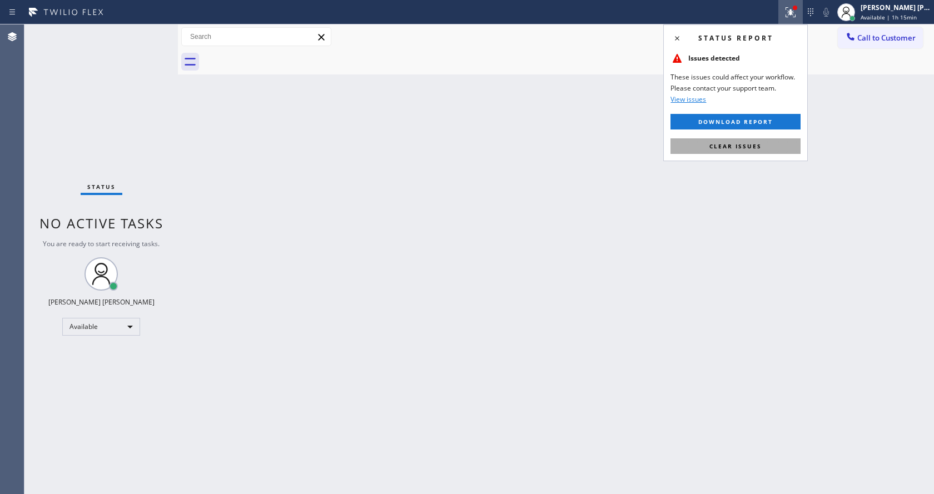
click at [725, 151] on button "Clear issues" at bounding box center [735, 146] width 130 height 16
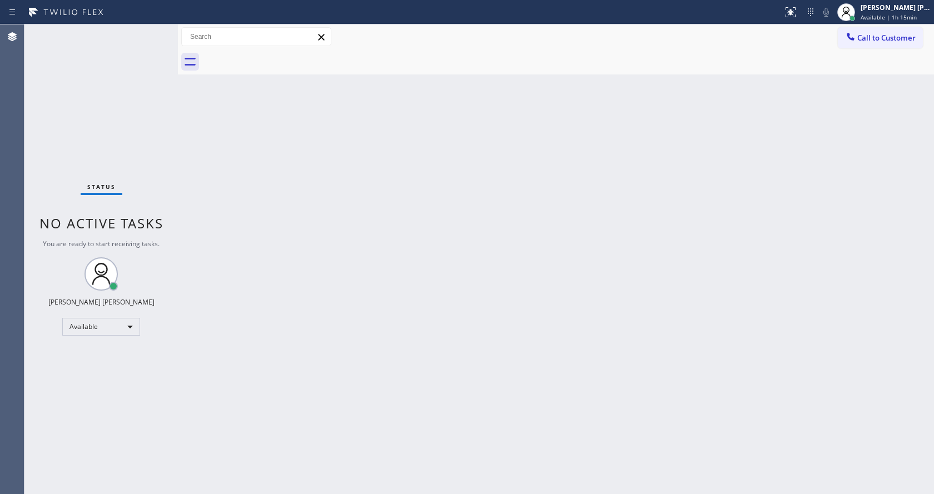
click at [322, 322] on div "Back to Dashboard Change Sender ID Customers Technicians Select a contact Outbo…" at bounding box center [556, 259] width 756 height 470
click at [326, 320] on div "Back to Dashboard Change Sender ID Customers Technicians Select a contact Outbo…" at bounding box center [556, 259] width 756 height 470
drag, startPoint x: 272, startPoint y: 179, endPoint x: 232, endPoint y: 147, distance: 51.5
click at [272, 179] on div "Back to Dashboard Change Sender ID Customers Technicians Select a contact Outbo…" at bounding box center [556, 259] width 756 height 470
drag, startPoint x: 178, startPoint y: 37, endPoint x: 156, endPoint y: 37, distance: 22.2
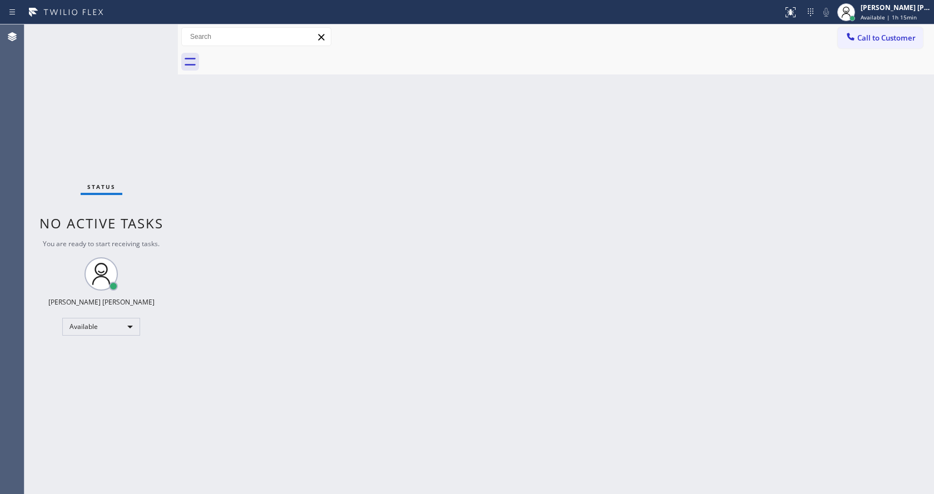
click at [156, 37] on div "Status No active tasks You are ready to start receiving tasks. [PERSON_NAME] [P…" at bounding box center [478, 259] width 909 height 470
click at [150, 31] on div "Status No active tasks You are ready to start receiving tasks. [PERSON_NAME] [P…" at bounding box center [100, 259] width 153 height 470
drag, startPoint x: 178, startPoint y: 43, endPoint x: 157, endPoint y: 34, distance: 22.2
click at [165, 39] on div "Status No active tasks You are ready to start receiving tasks. [PERSON_NAME] [P…" at bounding box center [478, 259] width 909 height 470
click at [240, 165] on div "Back to Dashboard Change Sender ID Customers Technicians Select a contact Outbo…" at bounding box center [556, 259] width 756 height 470
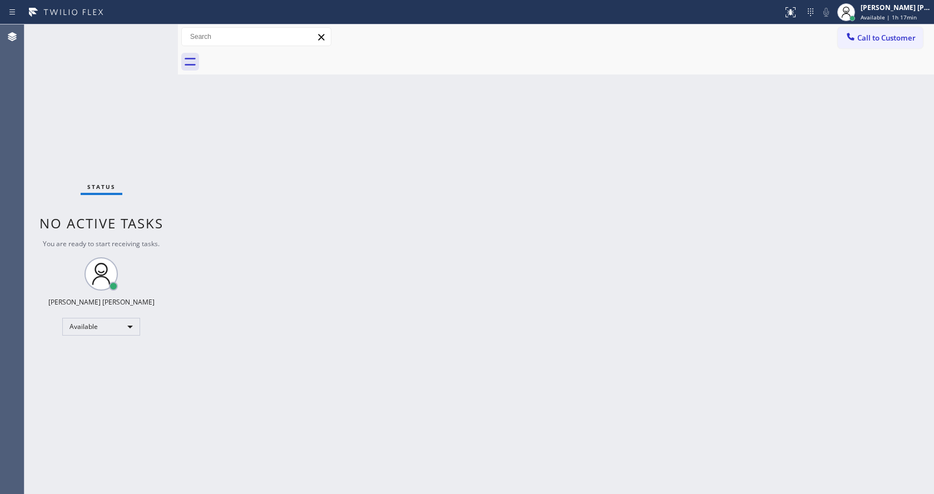
drag, startPoint x: 176, startPoint y: 43, endPoint x: 157, endPoint y: 43, distance: 19.5
click at [157, 43] on div "Status No active tasks You are ready to start receiving tasks. [PERSON_NAME] [P…" at bounding box center [478, 259] width 909 height 470
click at [152, 29] on div "Status No active tasks You are ready to start receiving tasks. [PERSON_NAME] [P…" at bounding box center [100, 259] width 153 height 470
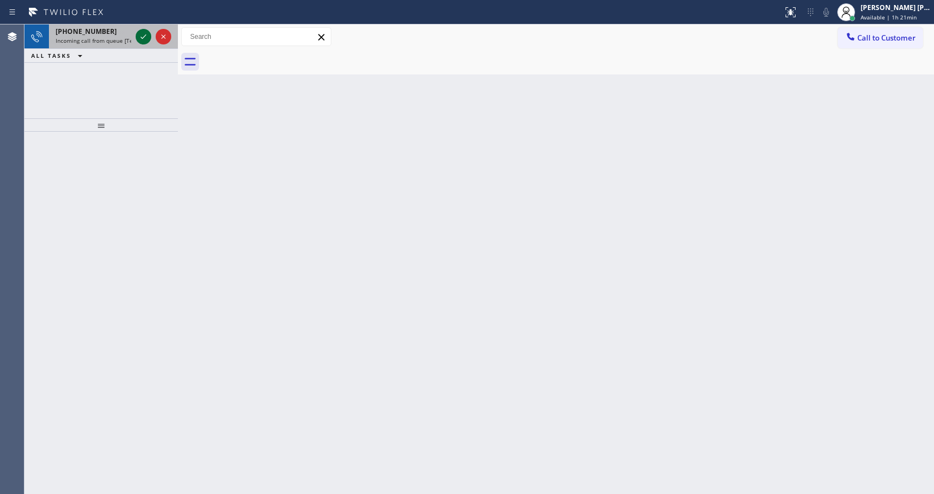
click at [140, 36] on icon at bounding box center [143, 36] width 13 height 13
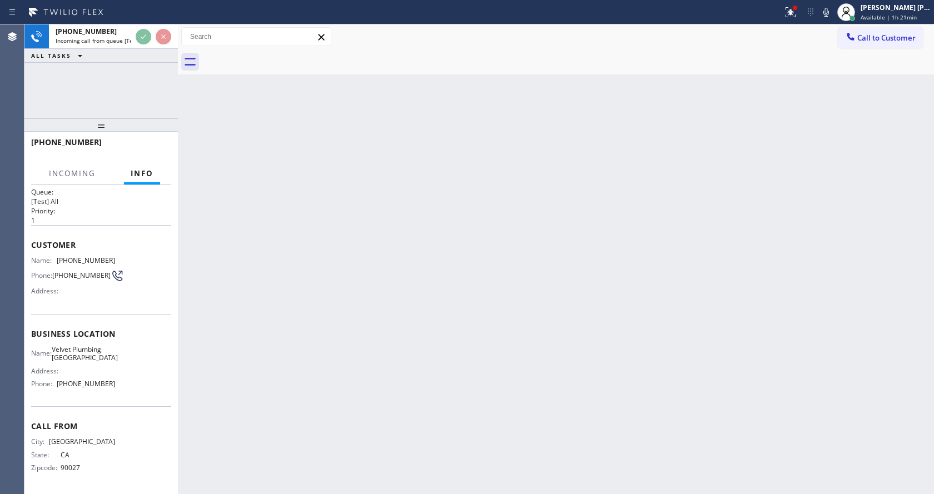
scroll to position [14, 0]
click at [312, 366] on div "Back to Dashboard Change Sender ID Customers Technicians Select a contact Outbo…" at bounding box center [556, 259] width 756 height 470
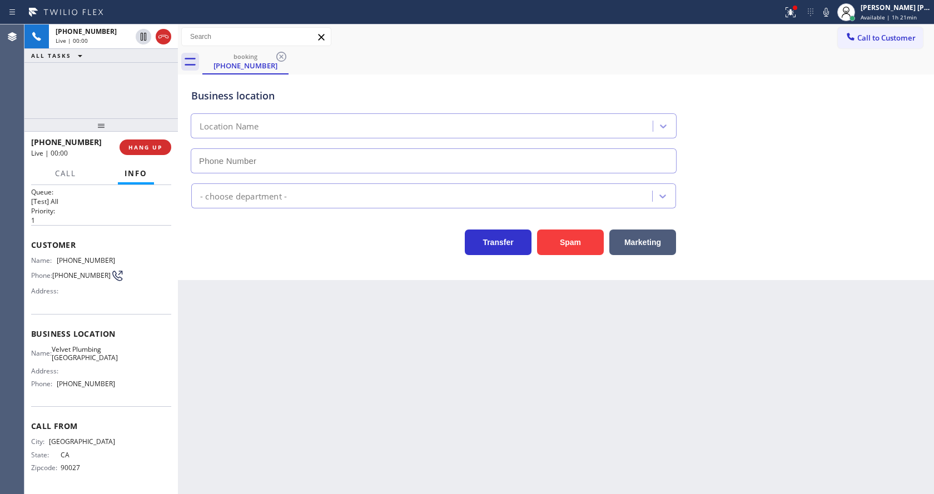
click at [333, 345] on div "Back to Dashboard Change Sender ID Customers Technicians Select a contact Outbo…" at bounding box center [556, 259] width 756 height 470
click at [316, 292] on div "Back to Dashboard Change Sender ID Customers Technicians Select a contact Outbo…" at bounding box center [556, 259] width 756 height 470
type input "[PHONE_NUMBER]"
click at [467, 370] on div "Back to Dashboard Change Sender ID Customers Technicians Select a contact Outbo…" at bounding box center [556, 259] width 756 height 470
click at [289, 407] on div "Back to Dashboard Change Sender ID Customers Technicians Select a contact Outbo…" at bounding box center [556, 259] width 756 height 470
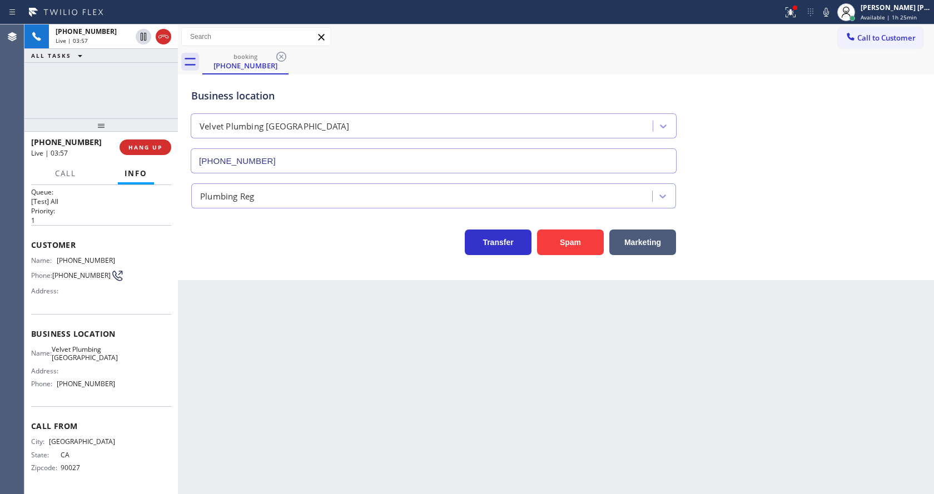
click at [140, 339] on div "Business location Name: Velvet Plumbing [GEOGRAPHIC_DATA] Address: Phone: [PHON…" at bounding box center [101, 360] width 140 height 93
drag, startPoint x: 57, startPoint y: 256, endPoint x: 108, endPoint y: 258, distance: 51.2
click at [108, 258] on div "Name: [PHONE_NUMBER]" at bounding box center [73, 260] width 84 height 8
click at [321, 349] on div "Back to Dashboard Change Sender ID Customers Technicians Select a contact Outbo…" at bounding box center [556, 259] width 756 height 470
click at [130, 365] on div "Name: Velvet Plumbing [GEOGRAPHIC_DATA] Address: Phone: [PHONE_NUMBER]" at bounding box center [101, 369] width 140 height 48
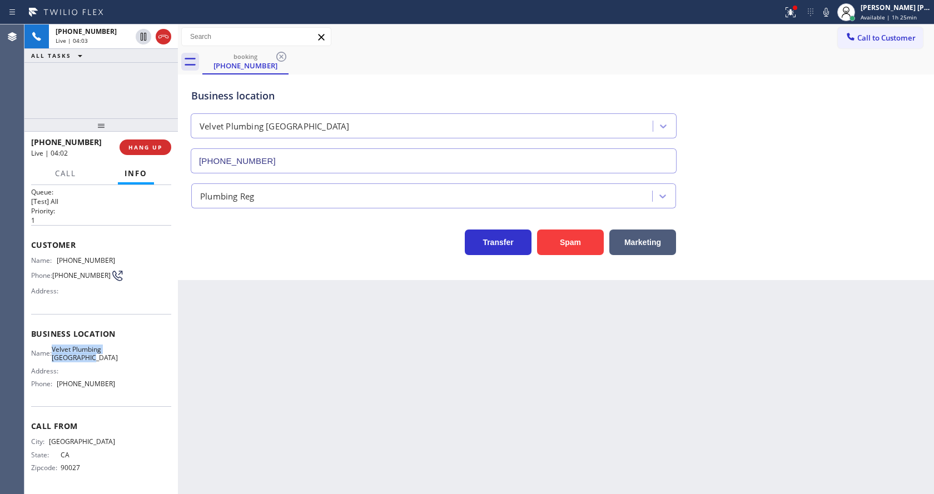
drag, startPoint x: 58, startPoint y: 343, endPoint x: 110, endPoint y: 362, distance: 55.2
click at [110, 362] on div "Business location Name: Velvet Plumbing [GEOGRAPHIC_DATA] Address: Phone: [PHON…" at bounding box center [101, 360] width 140 height 93
click at [365, 411] on div "Back to Dashboard Change Sender ID Customers Technicians Select a contact Outbo…" at bounding box center [556, 259] width 756 height 470
drag, startPoint x: 122, startPoint y: 407, endPoint x: 115, endPoint y: 409, distance: 7.4
click at [122, 407] on div "Call From City: [GEOGRAPHIC_DATA]: [US_STATE] Zipcode: 90027" at bounding box center [101, 448] width 140 height 84
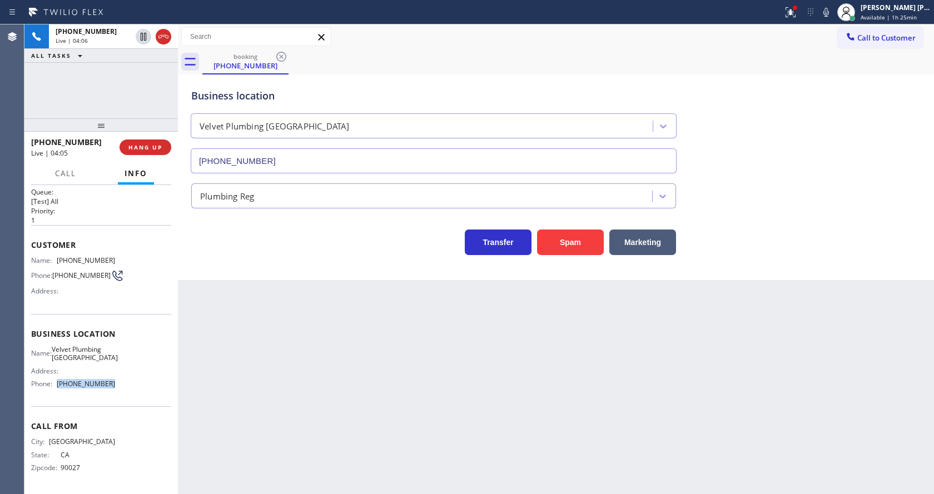
drag, startPoint x: 56, startPoint y: 386, endPoint x: 119, endPoint y: 388, distance: 63.4
click at [119, 388] on div "Name: Velvet Plumbing [GEOGRAPHIC_DATA] Address: Phone: [PHONE_NUMBER]" at bounding box center [101, 369] width 140 height 48
click at [297, 394] on div "Back to Dashboard Change Sender ID Customers Technicians Select a contact Outbo…" at bounding box center [556, 259] width 756 height 470
click at [474, 386] on div "Back to Dashboard Change Sender ID Customers Technicians Select a contact Outbo…" at bounding box center [556, 259] width 756 height 470
click at [384, 392] on div "Back to Dashboard Change Sender ID Customers Technicians Select a contact Outbo…" at bounding box center [556, 259] width 756 height 470
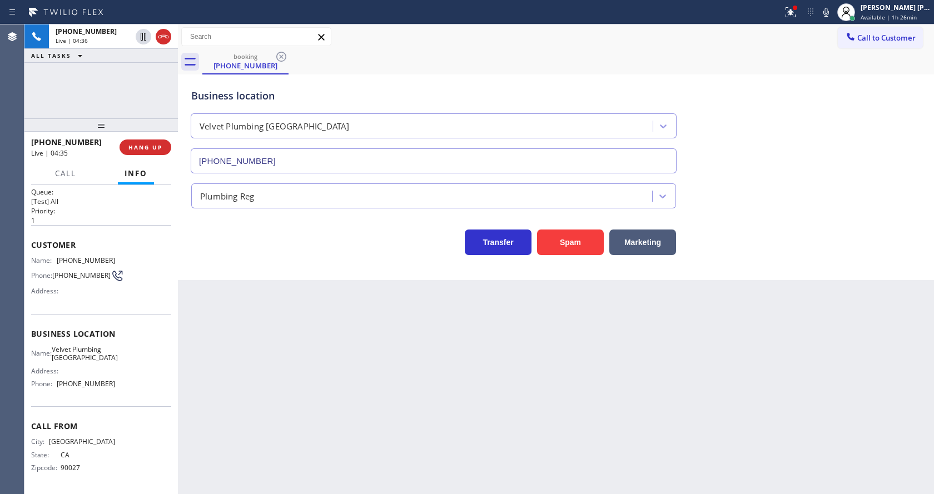
click at [775, 195] on div "Plumbing Reg" at bounding box center [556, 193] width 734 height 29
click at [791, 12] on icon at bounding box center [790, 12] width 13 height 13
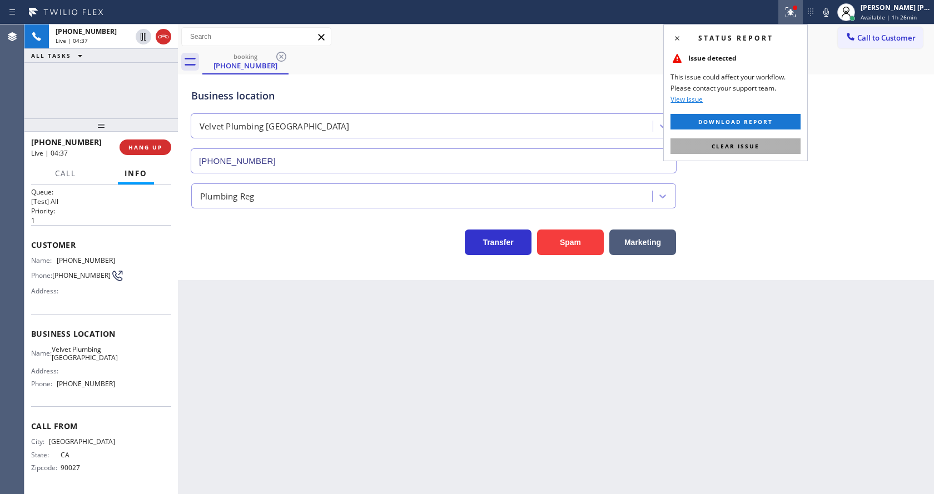
click at [747, 148] on span "Clear issue" at bounding box center [736, 146] width 48 height 8
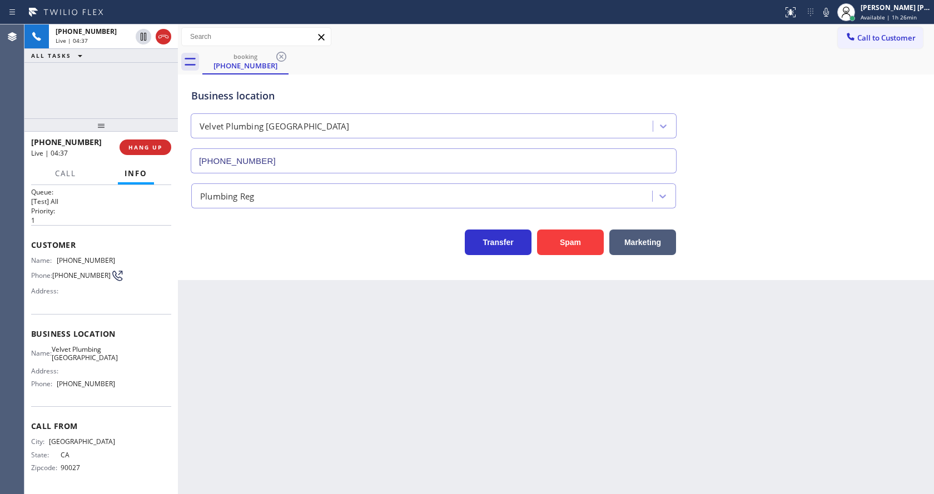
click at [760, 153] on div "Business location Velvet Plumbing [GEOGRAPHIC_DATA] [PHONE_NUMBER]" at bounding box center [556, 123] width 734 height 101
click at [829, 15] on icon at bounding box center [825, 12] width 13 height 13
click at [142, 36] on icon at bounding box center [143, 36] width 13 height 13
click at [356, 416] on div "Back to Dashboard Change Sender ID Customers Technicians Select a contact Outbo…" at bounding box center [556, 259] width 756 height 470
click at [278, 371] on div "Back to Dashboard Change Sender ID Customers Technicians Select a contact Outbo…" at bounding box center [556, 259] width 756 height 470
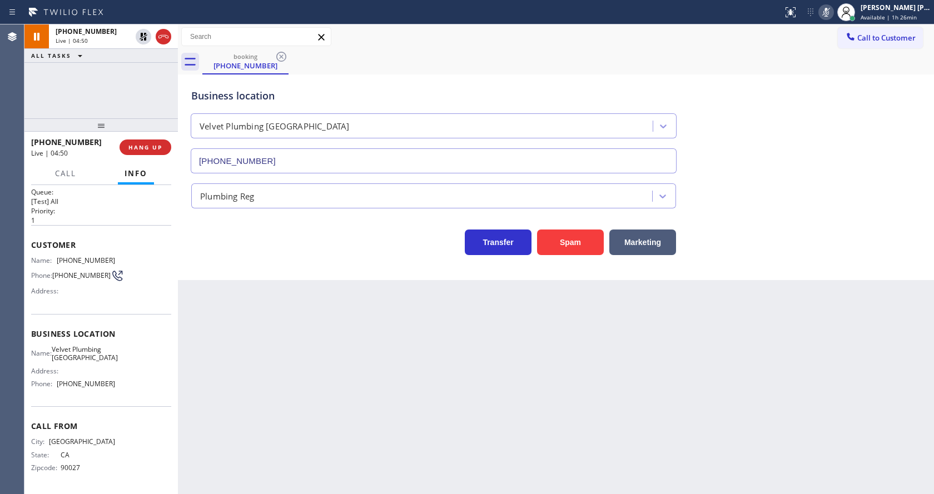
drag, startPoint x: 441, startPoint y: 417, endPoint x: 395, endPoint y: 465, distance: 66.1
click at [441, 417] on div "Back to Dashboard Change Sender ID Customers Technicians Select a contact Outbo…" at bounding box center [556, 259] width 756 height 470
click at [362, 383] on div "Back to Dashboard Change Sender ID Customers Technicians Select a contact Outbo…" at bounding box center [556, 259] width 756 height 470
click at [492, 371] on div "Back to Dashboard Change Sender ID Customers Technicians Select a contact Outbo…" at bounding box center [556, 259] width 756 height 470
click at [319, 381] on div "Back to Dashboard Change Sender ID Customers Technicians Select a contact Outbo…" at bounding box center [556, 259] width 756 height 470
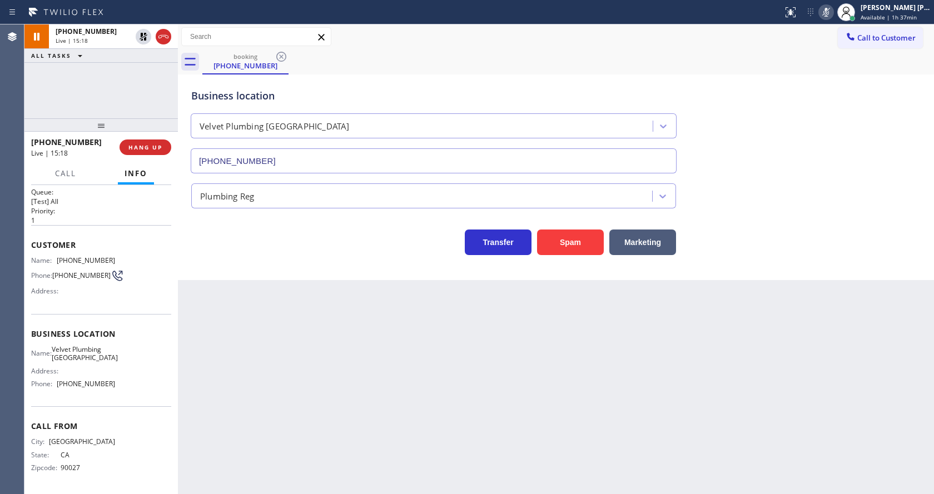
drag, startPoint x: 319, startPoint y: 332, endPoint x: 314, endPoint y: 326, distance: 7.6
click at [319, 332] on div "Back to Dashboard Change Sender ID Customers Technicians Select a contact Outbo…" at bounding box center [556, 259] width 756 height 470
click at [141, 37] on icon at bounding box center [144, 37] width 8 height 8
click at [832, 12] on icon at bounding box center [825, 12] width 13 height 13
click at [840, 91] on div "Business location Velvet Plumbing [GEOGRAPHIC_DATA] [PHONE_NUMBER]" at bounding box center [556, 123] width 734 height 101
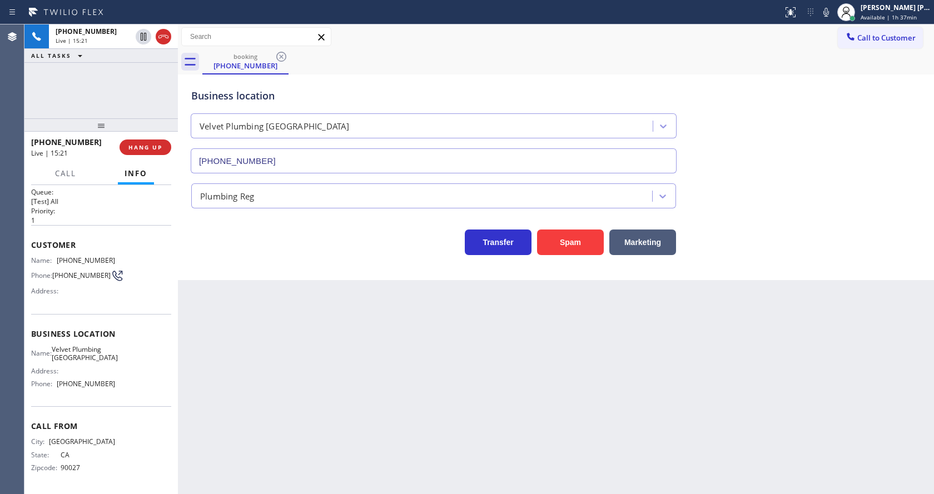
click at [328, 393] on div "Back to Dashboard Change Sender ID Customers Technicians Select a contact Outbo…" at bounding box center [556, 259] width 756 height 470
click at [250, 454] on div "Back to Dashboard Change Sender ID Customers Technicians Select a contact Outbo…" at bounding box center [556, 259] width 756 height 470
click at [454, 369] on div "Back to Dashboard Change Sender ID Customers Technicians Select a contact Outbo…" at bounding box center [556, 259] width 756 height 470
click at [375, 333] on div "Back to Dashboard Change Sender ID Customers Technicians Select a contact Outbo…" at bounding box center [556, 259] width 756 height 470
click at [294, 335] on div "Back to Dashboard Change Sender ID Customers Technicians Select a contact Outbo…" at bounding box center [556, 259] width 756 height 470
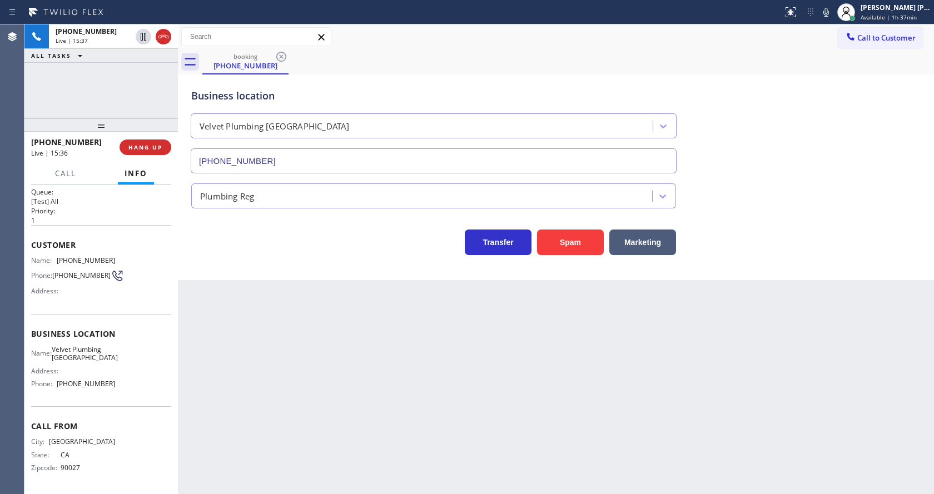
click at [243, 341] on div "Back to Dashboard Change Sender ID Customers Technicians Select a contact Outbo…" at bounding box center [556, 259] width 756 height 470
click at [519, 440] on div "Back to Dashboard Change Sender ID Customers Technicians Select a contact Outbo…" at bounding box center [556, 259] width 756 height 470
click at [257, 489] on div "Back to Dashboard Change Sender ID Customers Technicians Select a contact Outbo…" at bounding box center [556, 259] width 756 height 470
click at [566, 407] on div "Back to Dashboard Change Sender ID Customers Technicians Select a contact Outbo…" at bounding box center [556, 259] width 756 height 470
click at [141, 147] on span "COMPLETE" at bounding box center [143, 147] width 38 height 8
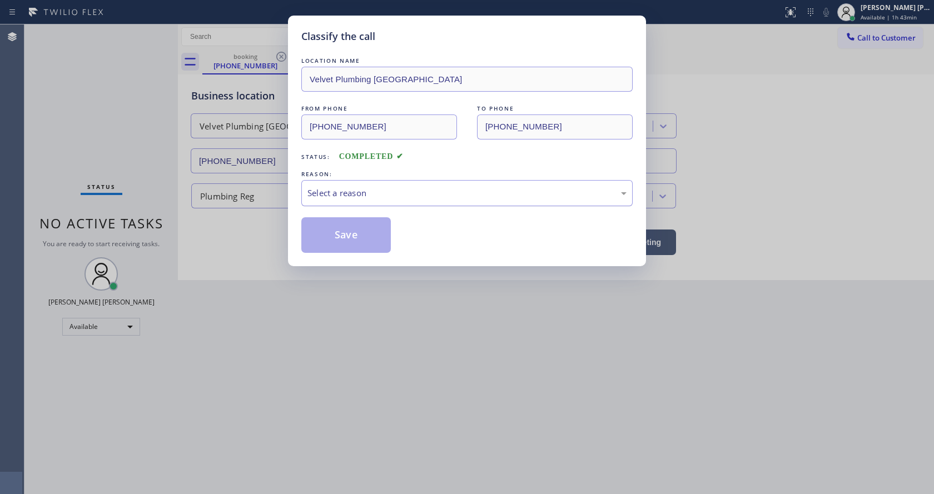
click at [336, 200] on div "Select a reason" at bounding box center [466, 193] width 331 height 26
click at [333, 229] on button "Save" at bounding box center [345, 235] width 89 height 36
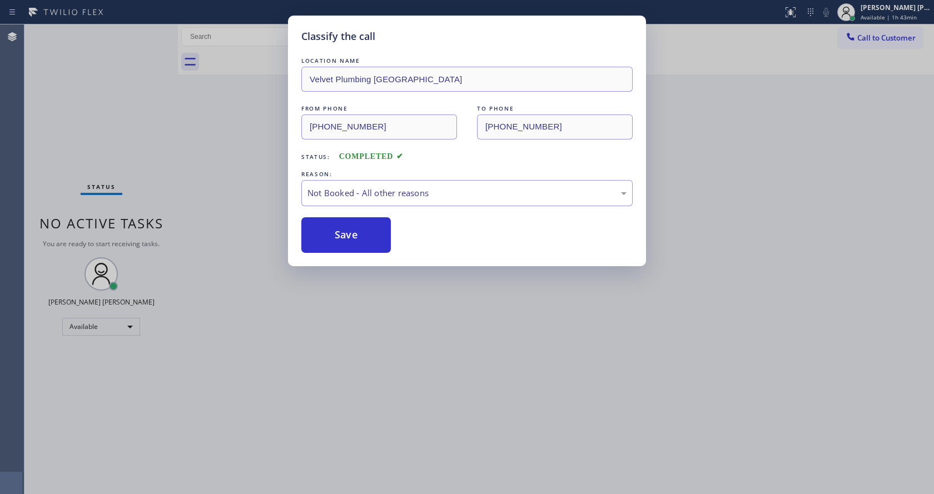
click at [385, 332] on div "Classify the call LOCATION NAME Velvet Plumbing [GEOGRAPHIC_DATA] FROM PHONE [P…" at bounding box center [467, 247] width 934 height 494
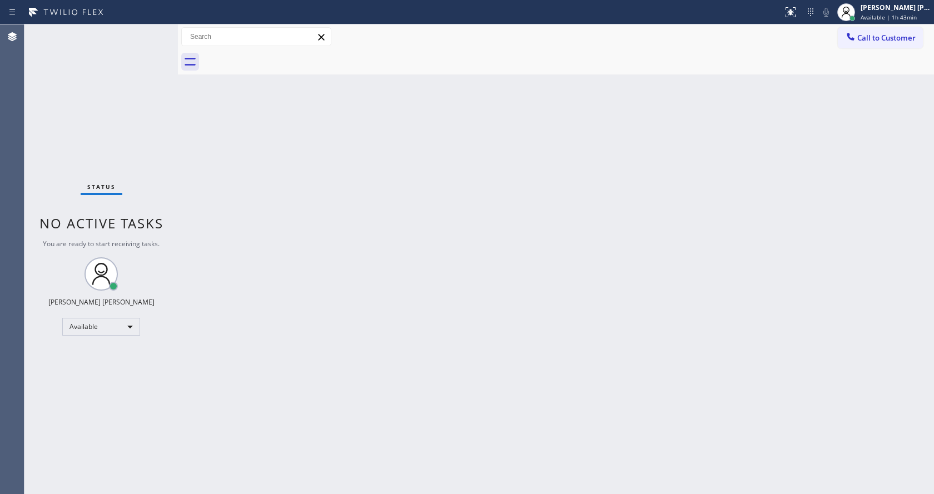
click at [559, 250] on div "Back to Dashboard Change Sender ID Customers Technicians Select a contact Outbo…" at bounding box center [556, 259] width 756 height 470
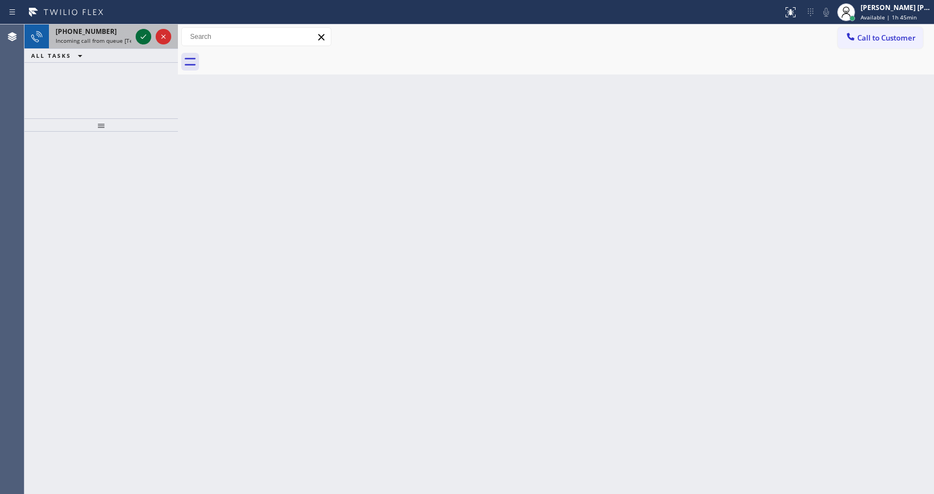
click at [141, 36] on icon at bounding box center [143, 36] width 13 height 13
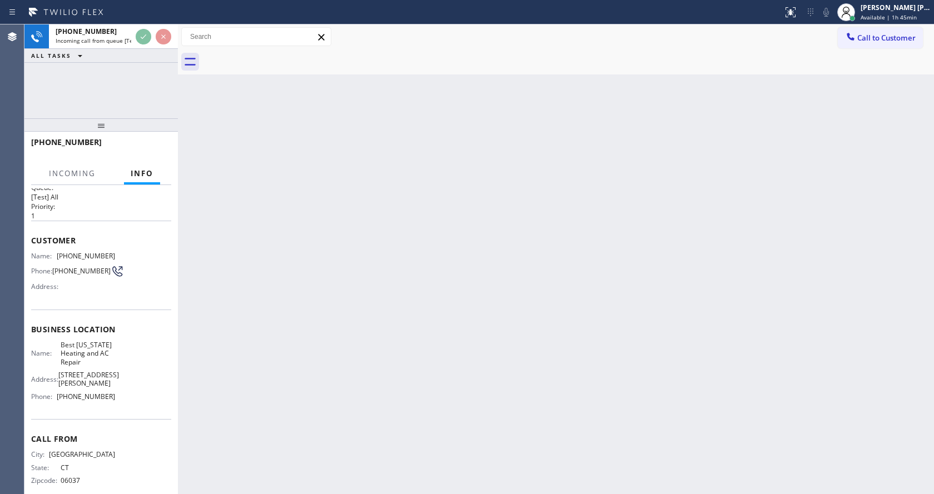
scroll to position [23, 0]
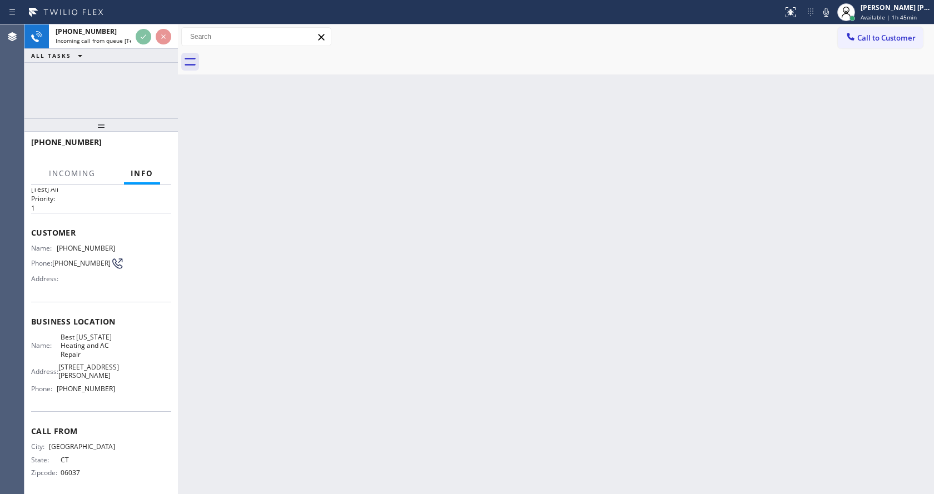
click at [306, 359] on div "Back to Dashboard Change Sender ID Customers Technicians Select a contact Outbo…" at bounding box center [556, 259] width 756 height 470
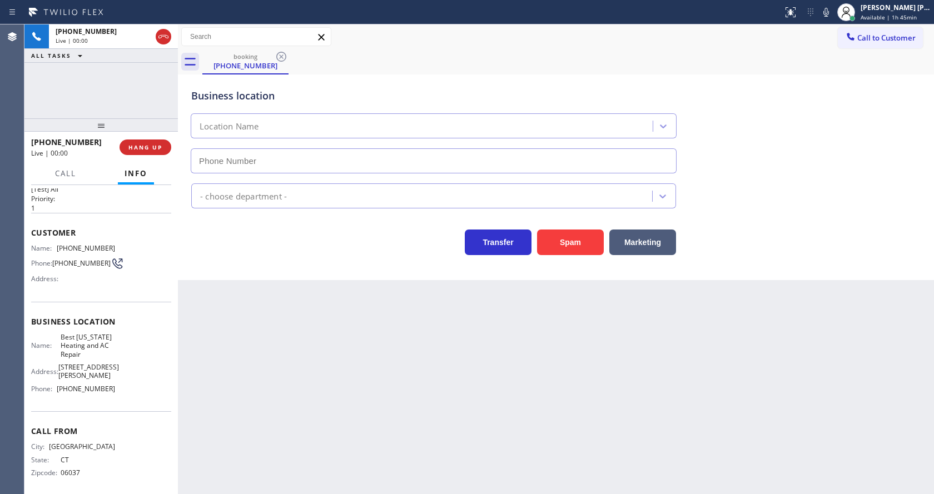
type input "[PHONE_NUMBER]"
click at [314, 364] on div "Back to Dashboard Change Sender ID Customers Technicians Select a contact Outbo…" at bounding box center [556, 259] width 756 height 470
click at [190, 367] on div "Back to Dashboard Change Sender ID Customers Technicians Select a contact Outbo…" at bounding box center [556, 259] width 756 height 470
drag, startPoint x: 419, startPoint y: 336, endPoint x: 488, endPoint y: 268, distance: 96.7
click at [419, 336] on div "Back to Dashboard Change Sender ID Customers Technicians Select a contact Outbo…" at bounding box center [556, 259] width 756 height 470
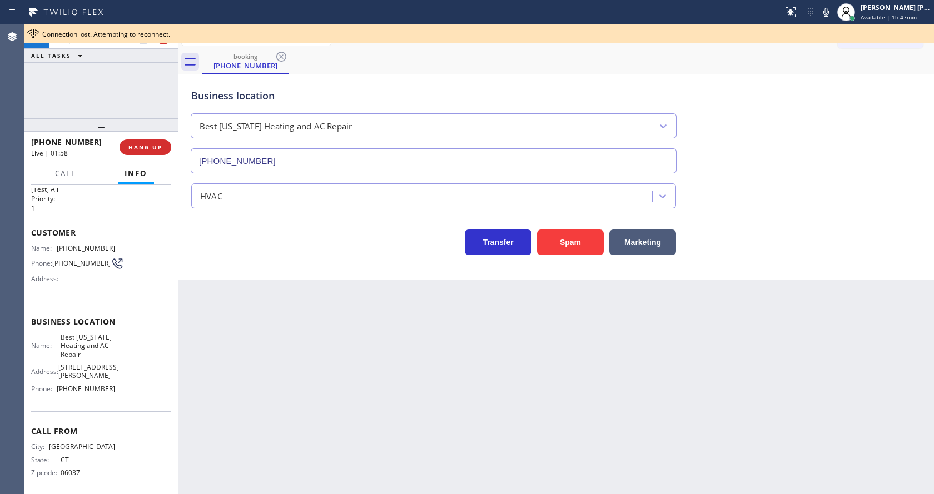
click at [337, 374] on div "Back to Dashboard Change Sender ID Customers Technicians Select a contact Outbo…" at bounding box center [556, 259] width 756 height 470
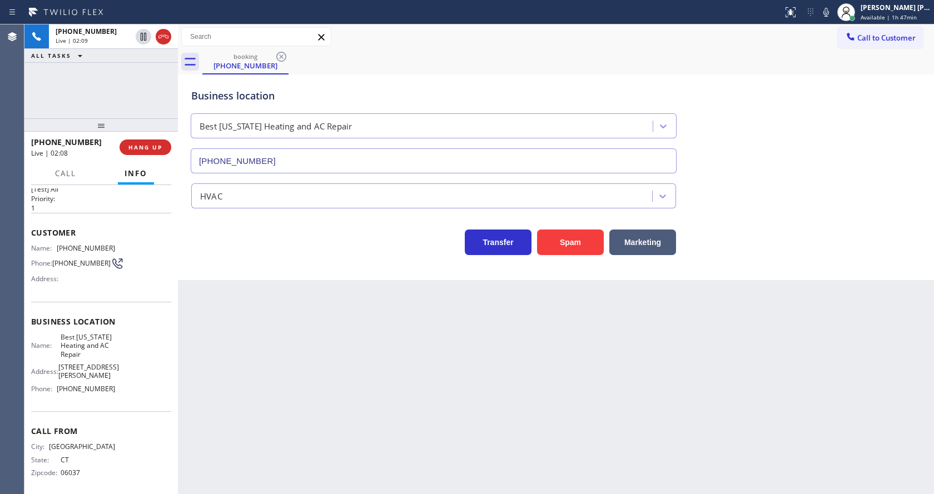
click at [101, 327] on span "Business location" at bounding box center [101, 321] width 140 height 11
drag, startPoint x: 56, startPoint y: 251, endPoint x: 123, endPoint y: 248, distance: 66.8
click at [123, 248] on div "Name: [PHONE_NUMBER] Phone: [PHONE_NUMBER] Address:" at bounding box center [101, 266] width 140 height 44
drag, startPoint x: 251, startPoint y: 364, endPoint x: 257, endPoint y: 484, distance: 120.2
click at [251, 368] on div "Back to Dashboard Change Sender ID Customers Technicians Select a contact Outbo…" at bounding box center [556, 259] width 756 height 470
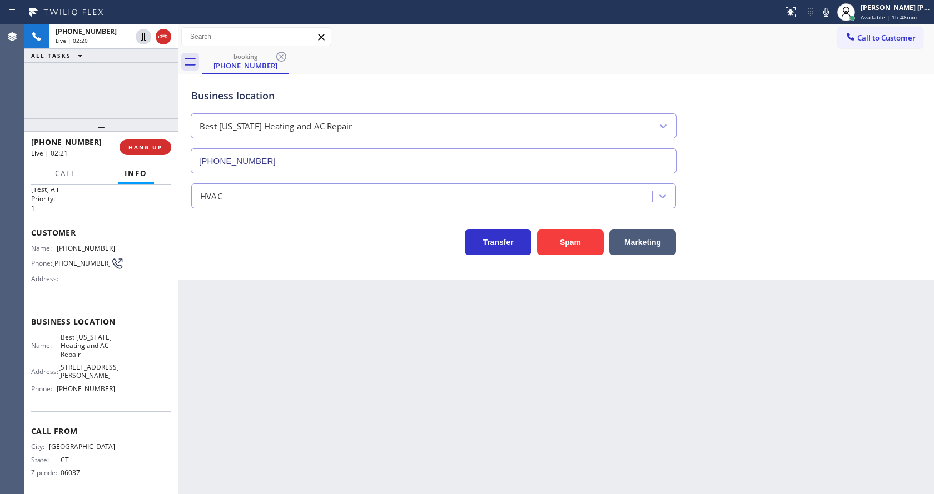
click at [43, 338] on div "Name: Best [US_STATE] Heating and AC Repair" at bounding box center [73, 346] width 84 height 26
drag, startPoint x: 54, startPoint y: 336, endPoint x: 96, endPoint y: 356, distance: 46.2
click at [96, 356] on div "Business location Name: Best [US_STATE] Heating and AC Repair Address: [STREET_…" at bounding box center [101, 357] width 140 height 110
drag, startPoint x: 247, startPoint y: 419, endPoint x: 260, endPoint y: 486, distance: 67.8
click at [247, 420] on div "Back to Dashboard Change Sender ID Customers Technicians Select a contact Outbo…" at bounding box center [556, 259] width 756 height 470
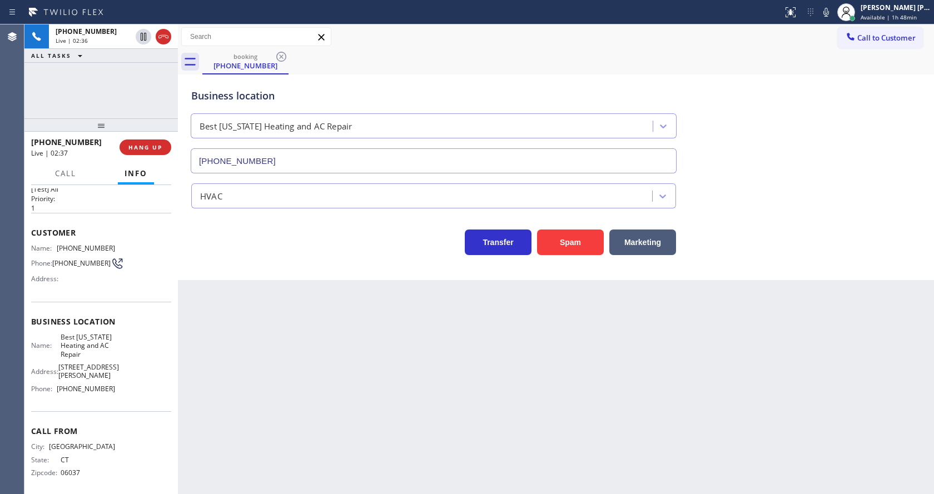
drag, startPoint x: 32, startPoint y: 368, endPoint x: 71, endPoint y: 384, distance: 41.6
click at [32, 368] on span "Address:" at bounding box center [44, 371] width 27 height 8
drag, startPoint x: 56, startPoint y: 381, endPoint x: 122, endPoint y: 383, distance: 66.2
click at [122, 383] on div "Name: Best [US_STATE] Heating and AC Repair Address: [STREET_ADDRESS][PERSON_NA…" at bounding box center [101, 365] width 140 height 65
click at [293, 401] on div "Back to Dashboard Change Sender ID Customers Technicians Select a contact Outbo…" at bounding box center [556, 259] width 756 height 470
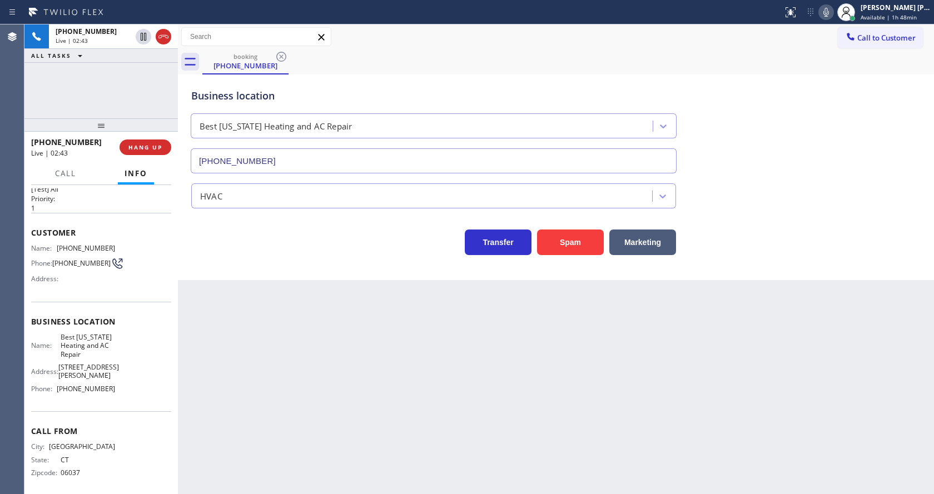
click at [828, 11] on icon at bounding box center [825, 12] width 13 height 13
click at [829, 13] on icon at bounding box center [826, 12] width 6 height 9
click at [848, 131] on div "Business location Best [US_STATE] Heating and AC Repair [PHONE_NUMBER]" at bounding box center [556, 123] width 734 height 101
click at [385, 364] on div "Back to Dashboard Change Sender ID Customers Technicians Select a contact Outbo…" at bounding box center [556, 259] width 756 height 470
drag, startPoint x: 496, startPoint y: 369, endPoint x: 637, endPoint y: 281, distance: 165.8
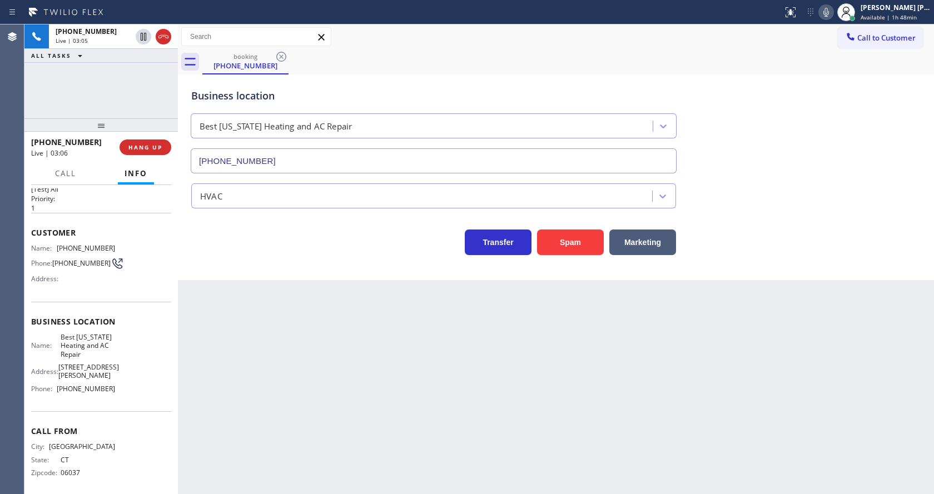
click at [499, 368] on div "Back to Dashboard Change Sender ID Customers Technicians Select a contact Outbo…" at bounding box center [556, 259] width 756 height 470
click at [826, 12] on icon at bounding box center [825, 12] width 13 height 13
click at [142, 36] on icon at bounding box center [143, 36] width 13 height 13
click at [294, 397] on div "Back to Dashboard Change Sender ID Customers Technicians Select a contact Outbo…" at bounding box center [556, 259] width 756 height 470
click at [558, 453] on div "Back to Dashboard Change Sender ID Customers Technicians Select a contact Outbo…" at bounding box center [556, 259] width 756 height 470
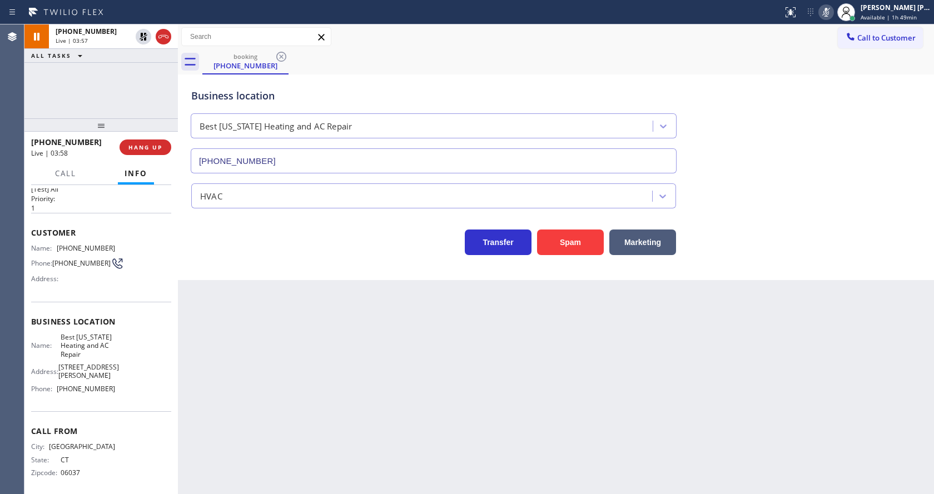
click at [289, 391] on div "Back to Dashboard Change Sender ID Customers Technicians Select a contact Outbo…" at bounding box center [556, 259] width 756 height 470
click at [492, 415] on div "Back to Dashboard Change Sender ID Customers Technicians Select a contact Outbo…" at bounding box center [556, 259] width 756 height 470
click at [411, 393] on div "Back to Dashboard Change Sender ID Customers Technicians Select a contact Outbo…" at bounding box center [556, 259] width 756 height 470
click at [857, 97] on div "Business location Best [US_STATE] Heating and AC Repair [PHONE_NUMBER]" at bounding box center [556, 123] width 734 height 101
click at [143, 33] on icon at bounding box center [143, 36] width 13 height 13
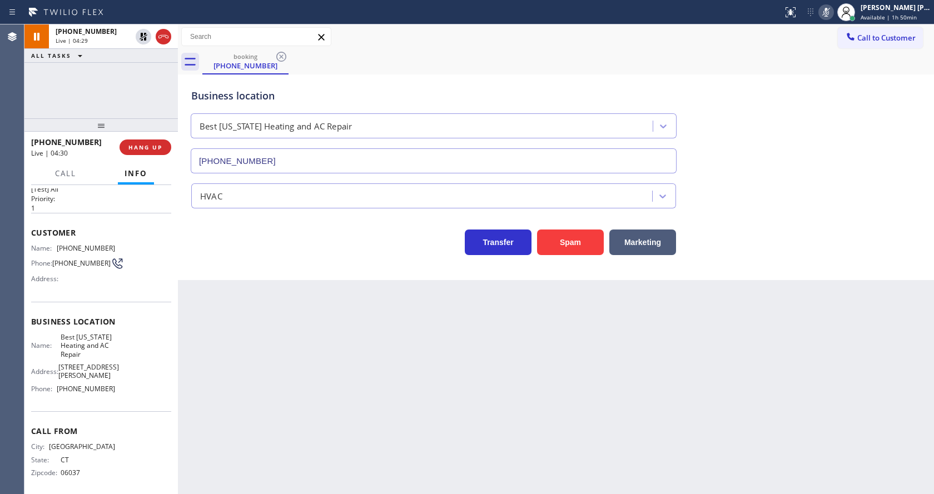
click at [829, 13] on icon at bounding box center [826, 12] width 6 height 9
click at [830, 71] on div "booking [PHONE_NUMBER]" at bounding box center [568, 61] width 732 height 25
click at [317, 463] on div "Back to Dashboard Change Sender ID Customers Technicians Select a contact Outbo…" at bounding box center [556, 259] width 756 height 470
click at [359, 347] on div "Back to Dashboard Change Sender ID Customers Technicians Select a contact Outbo…" at bounding box center [556, 259] width 756 height 470
click at [491, 426] on div "Back to Dashboard Change Sender ID Customers Technicians Select a contact Outbo…" at bounding box center [556, 259] width 756 height 470
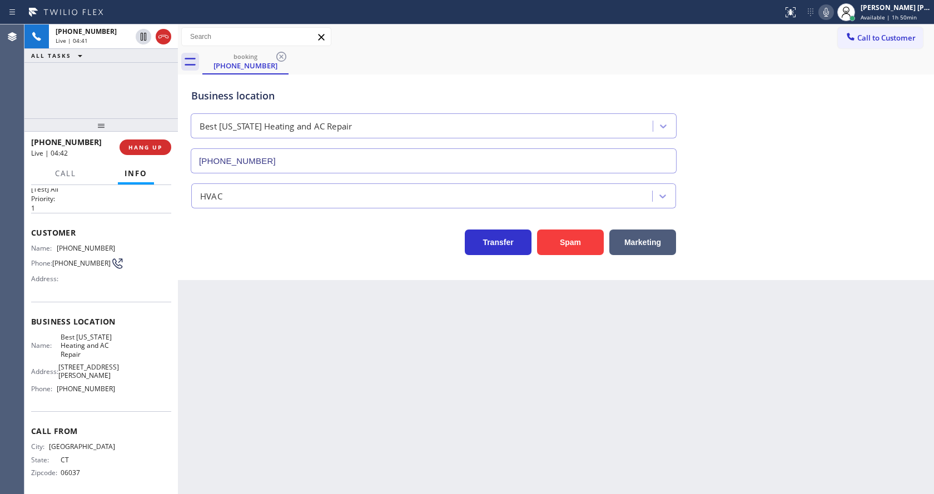
click at [255, 390] on div "Back to Dashboard Change Sender ID Customers Technicians Select a contact Outbo…" at bounding box center [556, 259] width 756 height 470
click at [311, 437] on div "Back to Dashboard Change Sender ID Customers Technicians Select a contact Outbo…" at bounding box center [556, 259] width 756 height 470
click at [261, 372] on div "Back to Dashboard Change Sender ID Customers Technicians Select a contact Outbo…" at bounding box center [556, 259] width 756 height 470
click at [391, 450] on div "Back to Dashboard Change Sender ID Customers Technicians Select a contact Outbo…" at bounding box center [556, 259] width 756 height 470
click at [328, 466] on div "Back to Dashboard Change Sender ID Customers Technicians Select a contact Outbo…" at bounding box center [556, 259] width 756 height 470
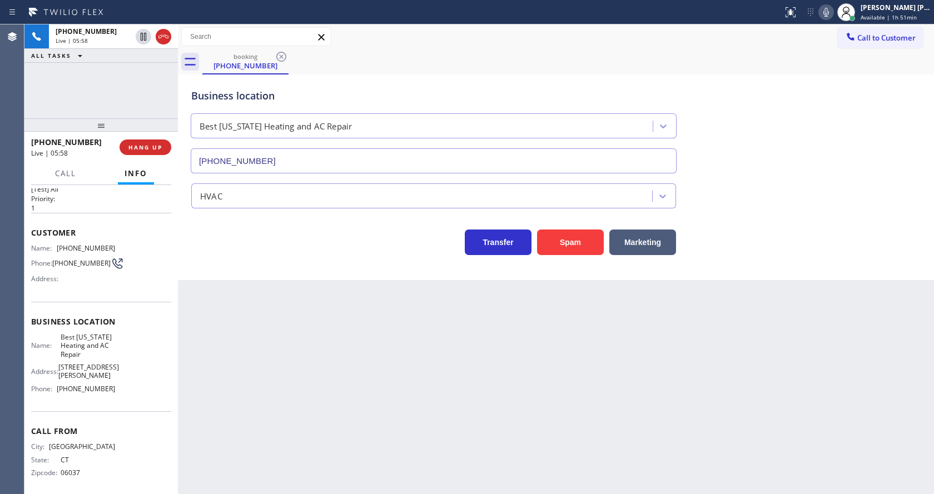
click at [469, 368] on div "Back to Dashboard Change Sender ID Customers Technicians Select a contact Outbo…" at bounding box center [556, 259] width 756 height 470
click at [322, 414] on div "Back to Dashboard Change Sender ID Customers Technicians Select a contact Outbo…" at bounding box center [556, 259] width 756 height 470
click at [564, 425] on div "Back to Dashboard Change Sender ID Customers Technicians Select a contact Outbo…" at bounding box center [556, 259] width 756 height 470
click at [654, 443] on div "Back to Dashboard Change Sender ID Customers Technicians Select a contact Outbo…" at bounding box center [556, 259] width 756 height 470
click at [139, 74] on icon at bounding box center [143, 74] width 13 height 13
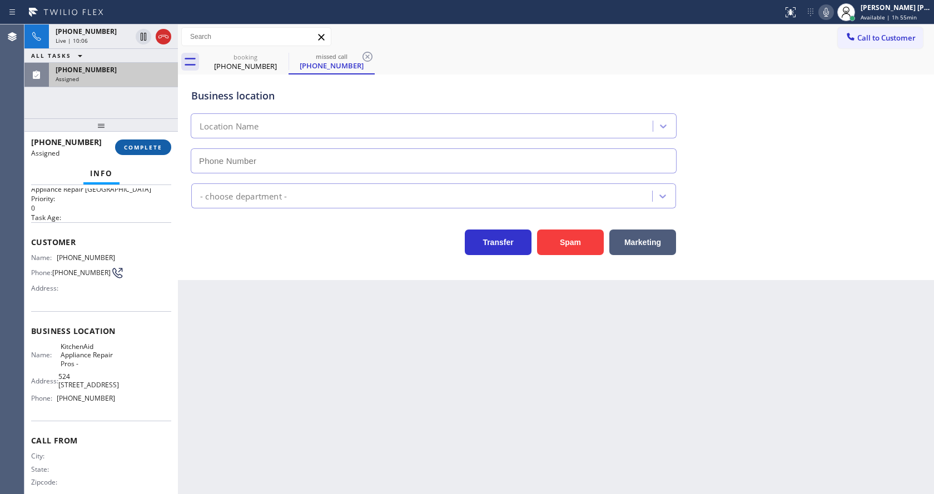
type input "[PHONE_NUMBER]"
click at [134, 150] on span "COMPLETE" at bounding box center [143, 147] width 38 height 8
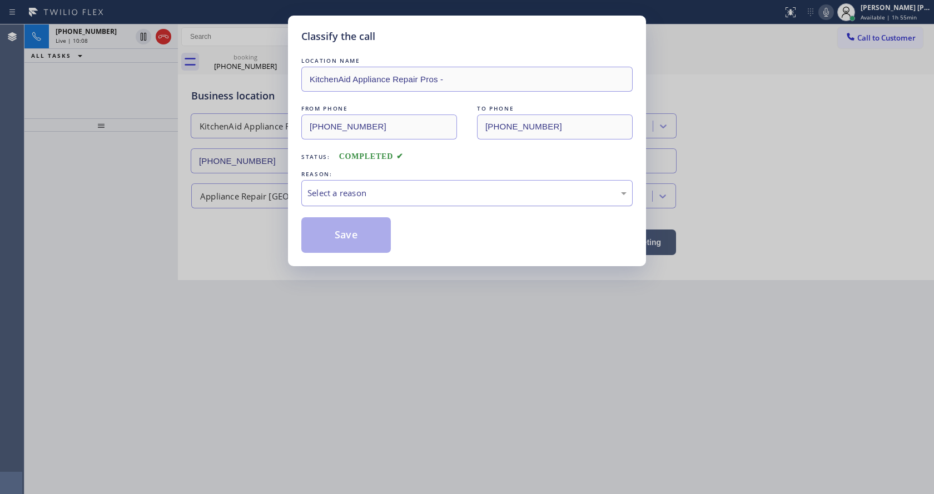
click at [325, 188] on div "Select a reason" at bounding box center [466, 193] width 319 height 13
click at [334, 229] on button "Save" at bounding box center [345, 235] width 89 height 36
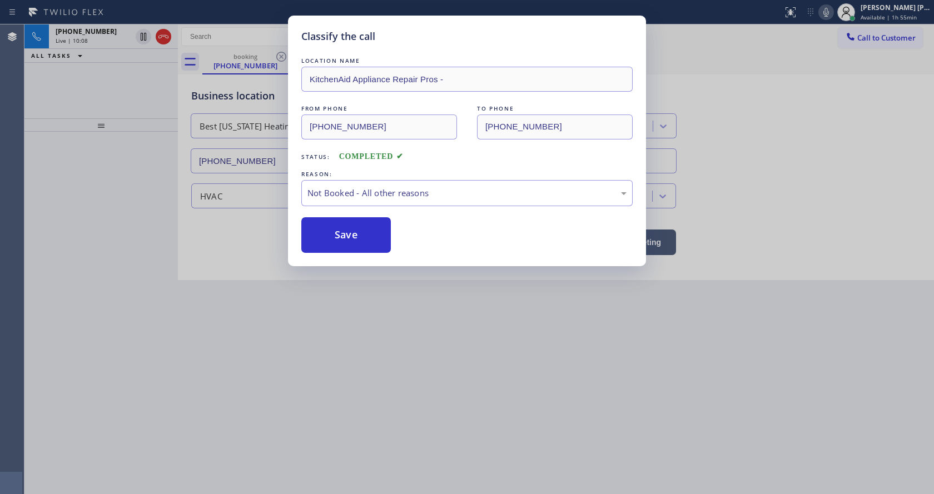
click at [430, 402] on div "Classify the call LOCATION NAME KitchenAid Appliance Repair Pros - FROM PHONE […" at bounding box center [467, 247] width 934 height 494
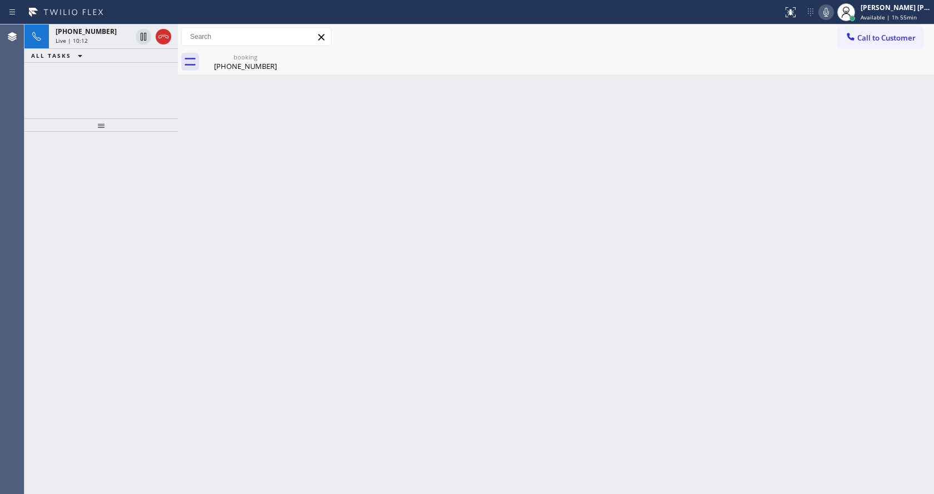
click at [267, 128] on div "Back to Dashboard Change Sender ID Customers Technicians Select a contact Outbo…" at bounding box center [556, 259] width 756 height 470
click at [243, 66] on div "[PHONE_NUMBER]" at bounding box center [245, 66] width 84 height 10
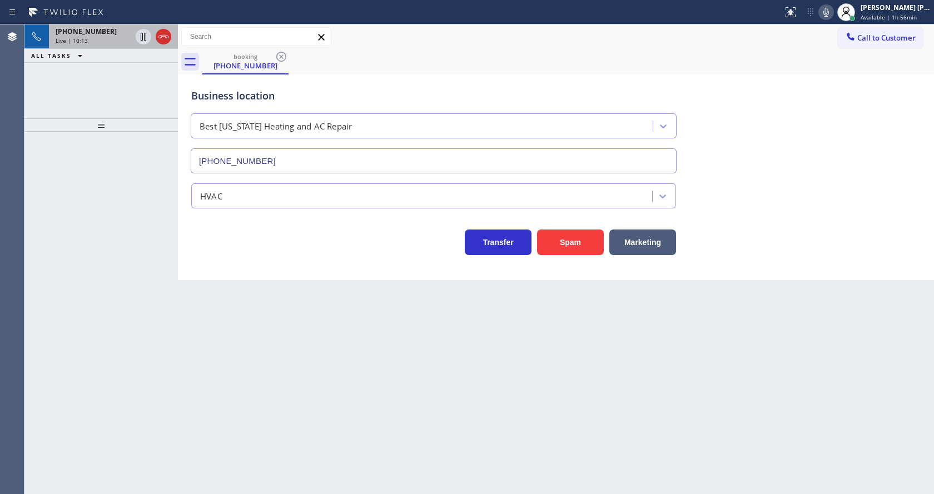
click at [111, 40] on div "Live | 10:13" at bounding box center [94, 41] width 76 height 8
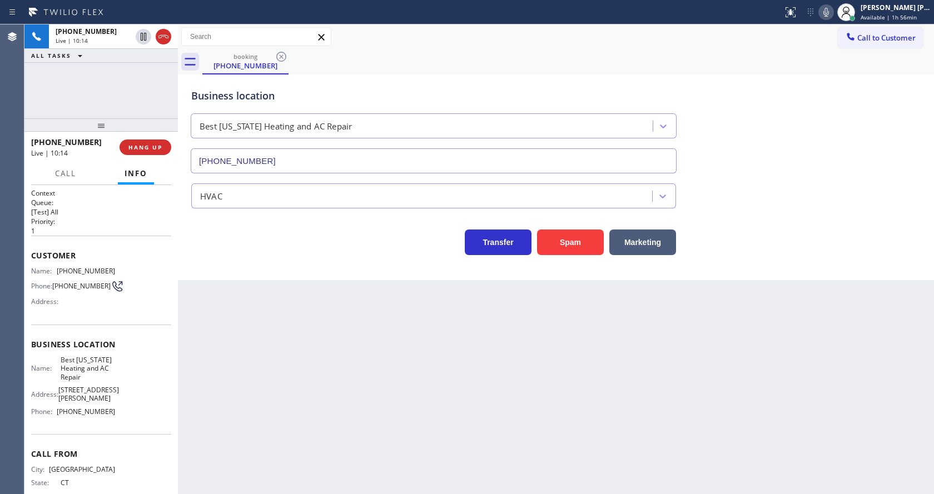
click at [332, 381] on div "Back to Dashboard Change Sender ID Customers Technicians Select a contact Outbo…" at bounding box center [556, 259] width 756 height 470
click at [349, 345] on div "Back to Dashboard Change Sender ID Customers Technicians Select a contact Outbo…" at bounding box center [556, 259] width 756 height 470
click at [499, 410] on div "Back to Dashboard Change Sender ID Customers Technicians Select a contact Outbo…" at bounding box center [556, 259] width 756 height 470
drag, startPoint x: 635, startPoint y: 409, endPoint x: 556, endPoint y: 447, distance: 87.8
click at [635, 409] on div "Back to Dashboard Change Sender ID Customers Technicians Select a contact Outbo…" at bounding box center [556, 259] width 756 height 470
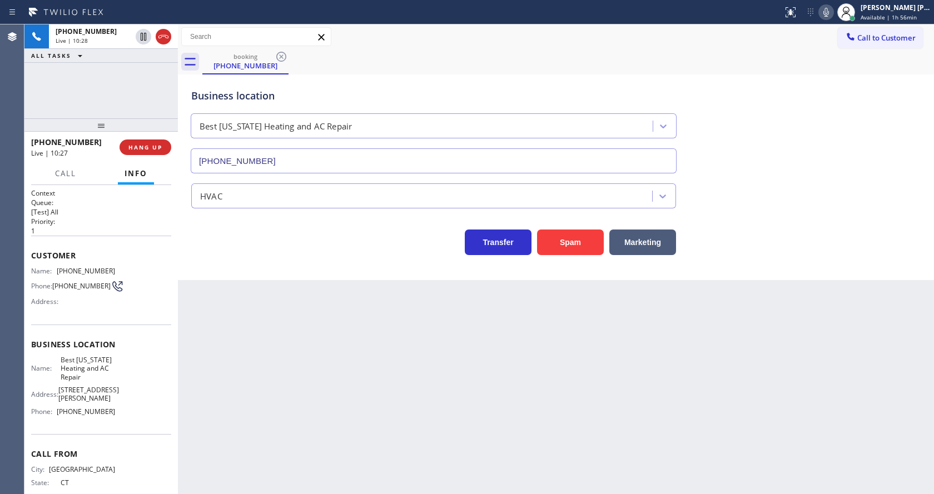
drag, startPoint x: 703, startPoint y: 370, endPoint x: 599, endPoint y: 387, distance: 106.0
click at [703, 370] on div "Back to Dashboard Change Sender ID Customers Technicians Select a contact Outbo…" at bounding box center [556, 259] width 756 height 470
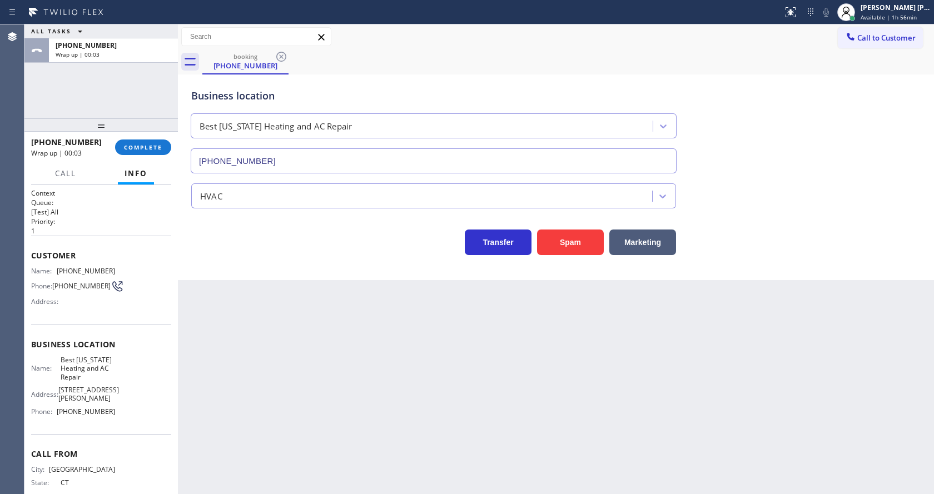
drag, startPoint x: 465, startPoint y: 361, endPoint x: 67, endPoint y: 18, distance: 526.2
click at [465, 361] on div "Back to Dashboard Change Sender ID Customers Technicians Select a contact Outbo…" at bounding box center [556, 259] width 756 height 470
click at [133, 148] on span "COMPLETE" at bounding box center [143, 147] width 38 height 8
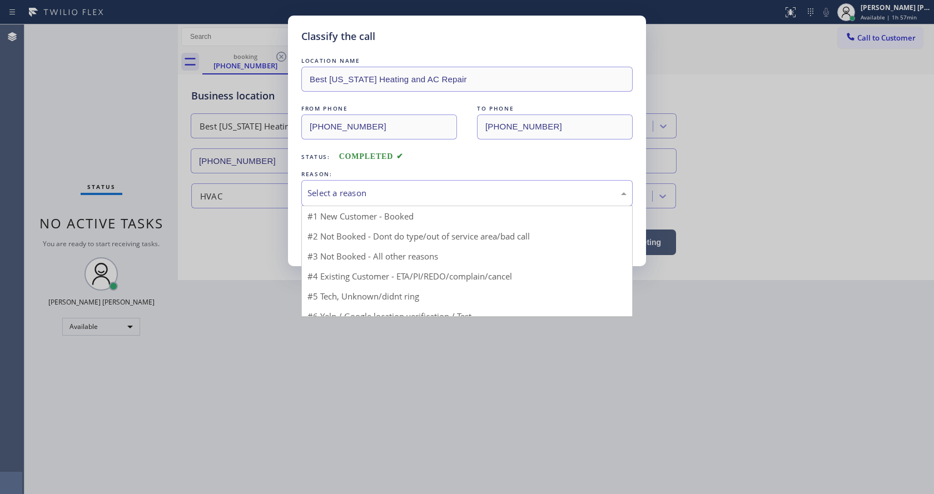
click at [328, 190] on div "Select a reason" at bounding box center [466, 193] width 319 height 13
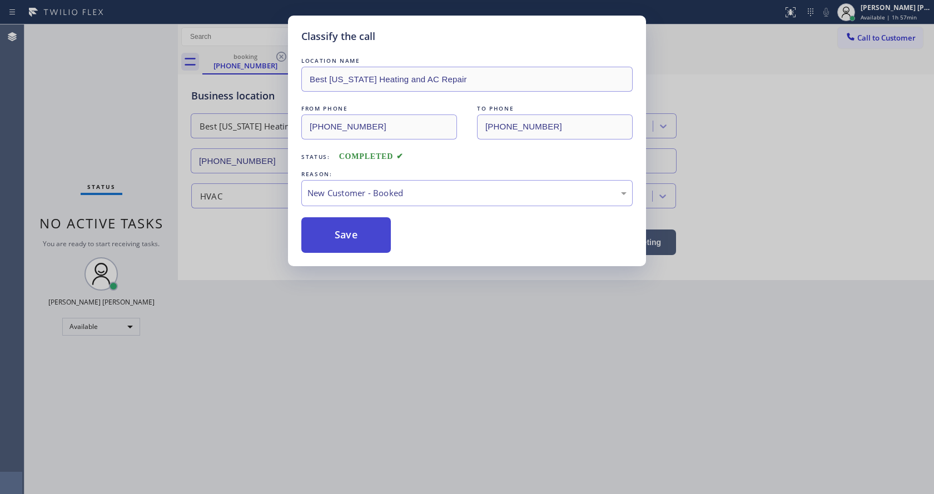
click at [332, 225] on button "Save" at bounding box center [345, 235] width 89 height 36
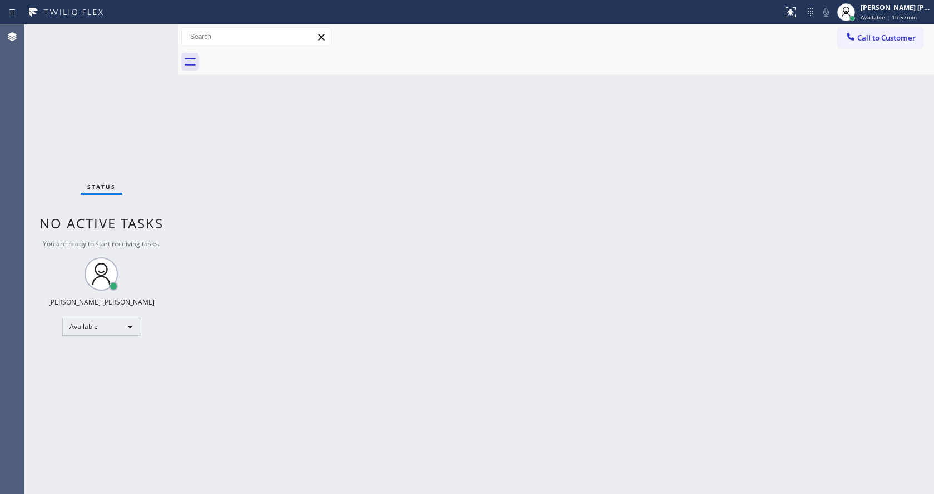
click at [319, 295] on div "Back to Dashboard Change Sender ID Customers Technicians Select a contact Outbo…" at bounding box center [556, 259] width 756 height 470
click at [544, 300] on div "Back to Dashboard Change Sender ID Customers Technicians Select a contact Outbo…" at bounding box center [556, 259] width 756 height 470
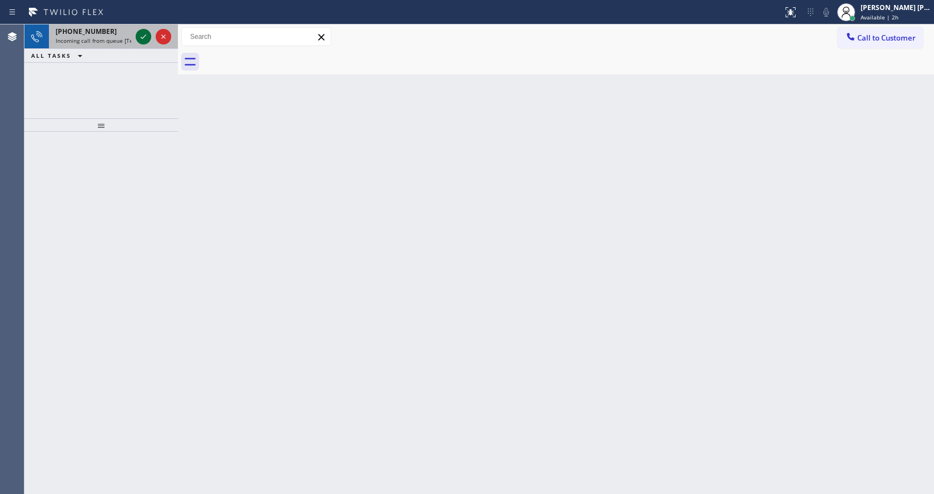
click at [144, 35] on icon at bounding box center [143, 36] width 13 height 13
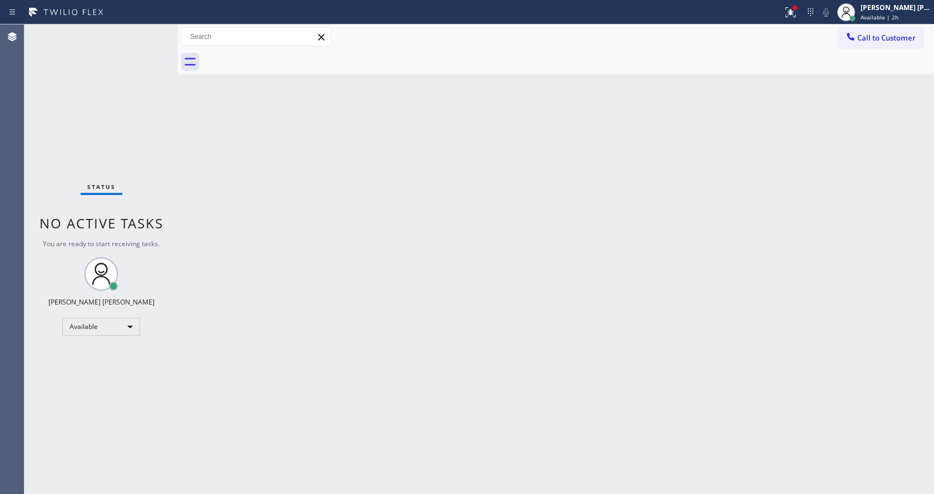
click at [329, 281] on div "Back to Dashboard Change Sender ID Customers Technicians Select a contact Outbo…" at bounding box center [556, 259] width 756 height 470
click at [411, 351] on div "Back to Dashboard Change Sender ID Customers Technicians Select a contact Outbo…" at bounding box center [556, 259] width 756 height 470
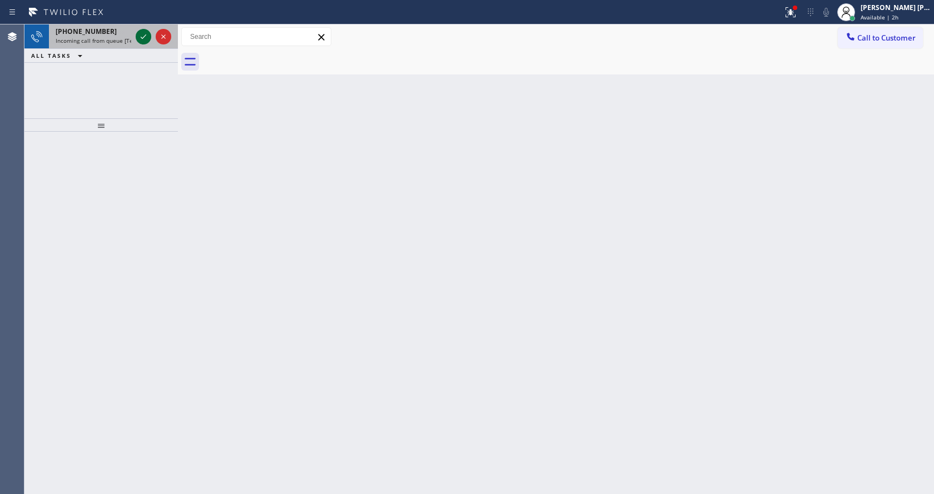
click at [145, 38] on icon at bounding box center [143, 36] width 13 height 13
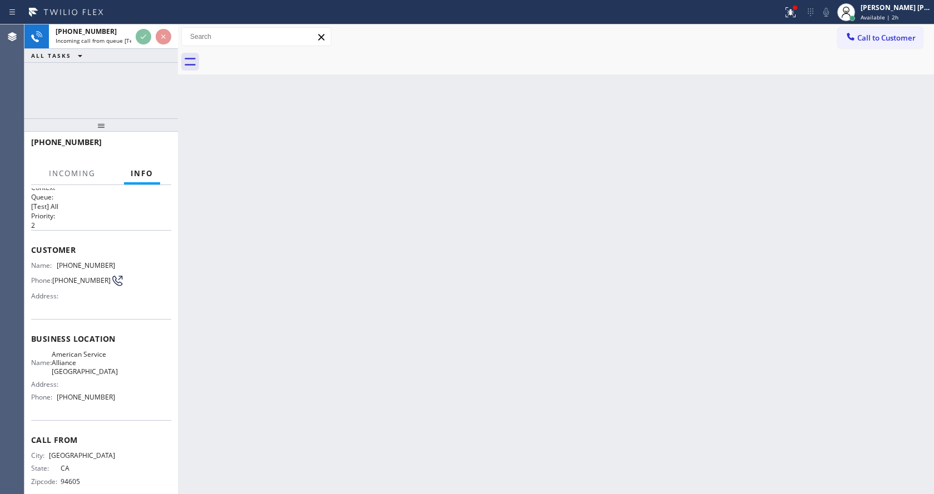
scroll to position [23, 0]
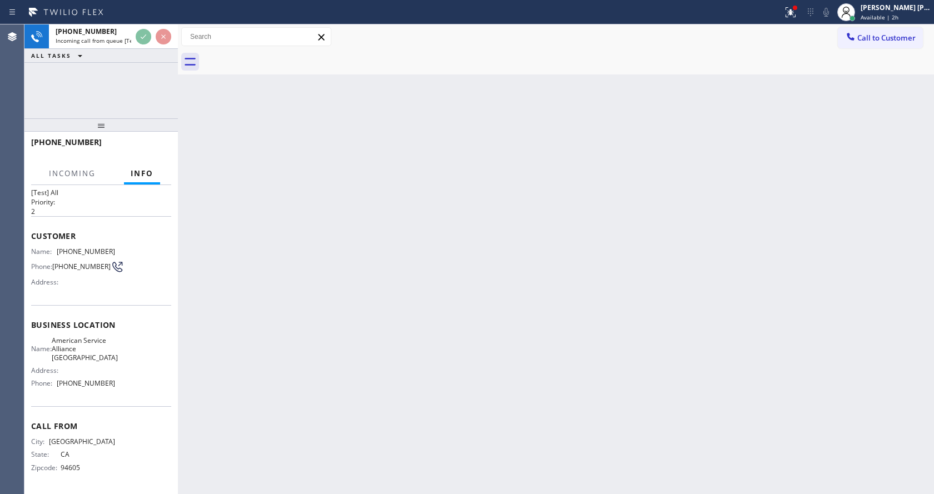
click at [382, 356] on div "Back to Dashboard Change Sender ID Customers Technicians Select a contact Outbo…" at bounding box center [556, 259] width 756 height 470
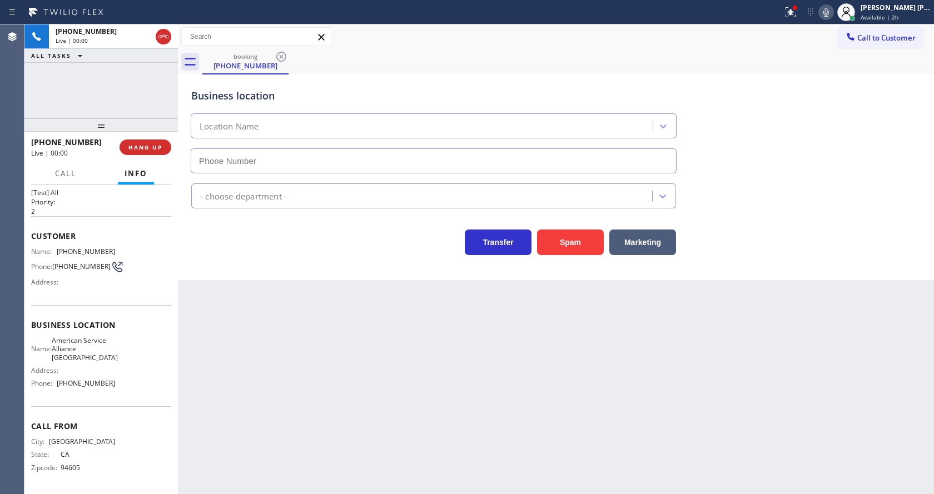
type input "[PHONE_NUMBER]"
click at [351, 389] on div "Back to Dashboard Change Sender ID Customers Technicians Select a contact Outbo…" at bounding box center [556, 259] width 756 height 470
drag, startPoint x: 457, startPoint y: 356, endPoint x: 409, endPoint y: 371, distance: 50.5
click at [457, 356] on div "Back to Dashboard Change Sender ID Customers Technicians Select a contact Outbo…" at bounding box center [556, 259] width 756 height 470
click at [321, 362] on div "Back to Dashboard Change Sender ID Customers Technicians Select a contact Outbo…" at bounding box center [556, 259] width 756 height 470
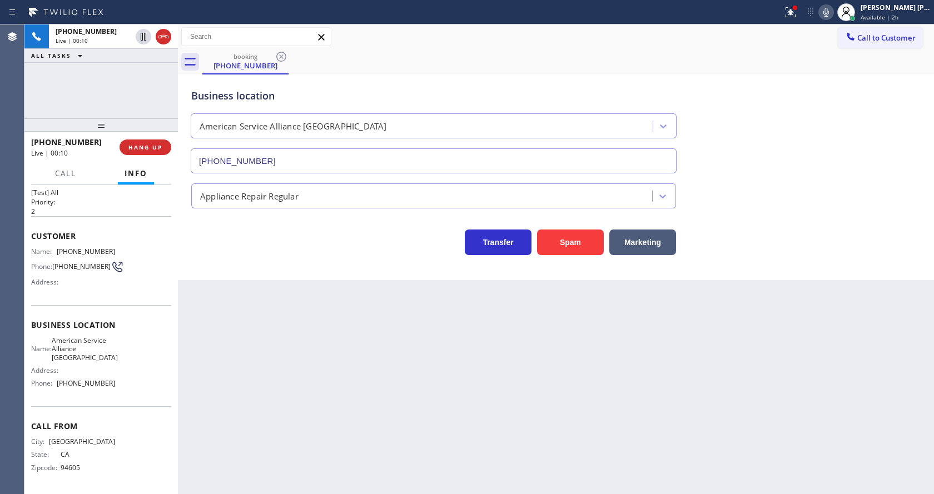
click at [470, 411] on div "Back to Dashboard Change Sender ID Customers Technicians Select a contact Outbo…" at bounding box center [556, 259] width 756 height 470
click at [215, 273] on div "Business location American Service Alliance [GEOGRAPHIC_DATA] [PHONE_NUMBER] Ap…" at bounding box center [556, 177] width 756 height 206
click at [147, 143] on button "HANG UP" at bounding box center [146, 148] width 52 height 16
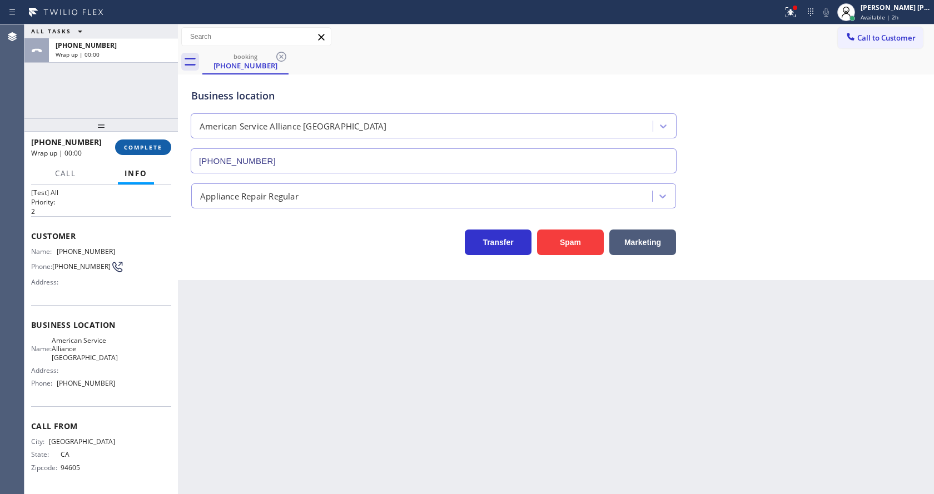
click at [147, 143] on button "COMPLETE" at bounding box center [143, 148] width 56 height 16
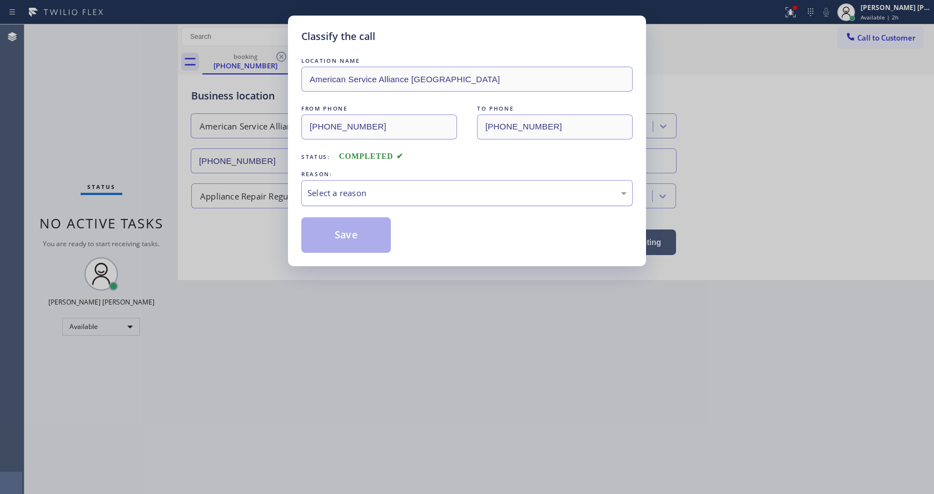
click at [365, 185] on div "Select a reason" at bounding box center [466, 193] width 331 height 26
click at [348, 232] on button "Save" at bounding box center [345, 235] width 89 height 36
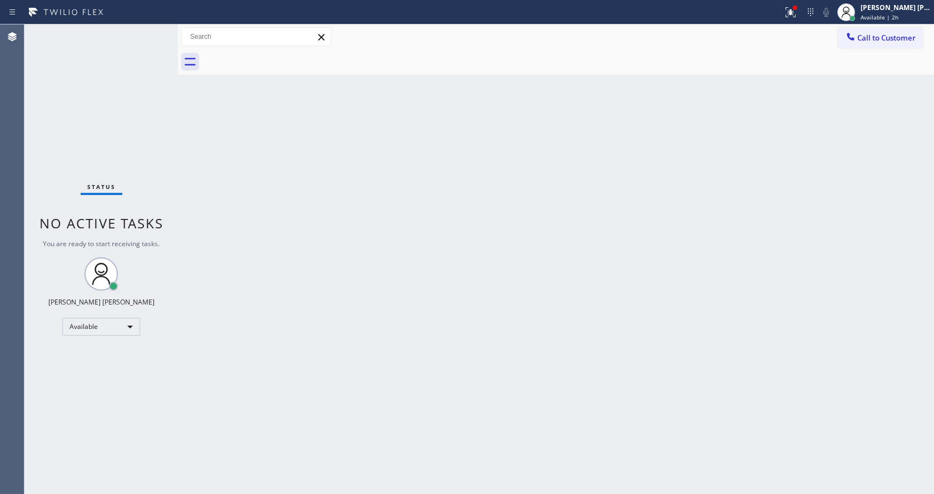
click at [151, 31] on div "Status No active tasks You are ready to start receiving tasks. [PERSON_NAME] [P…" at bounding box center [100, 259] width 153 height 470
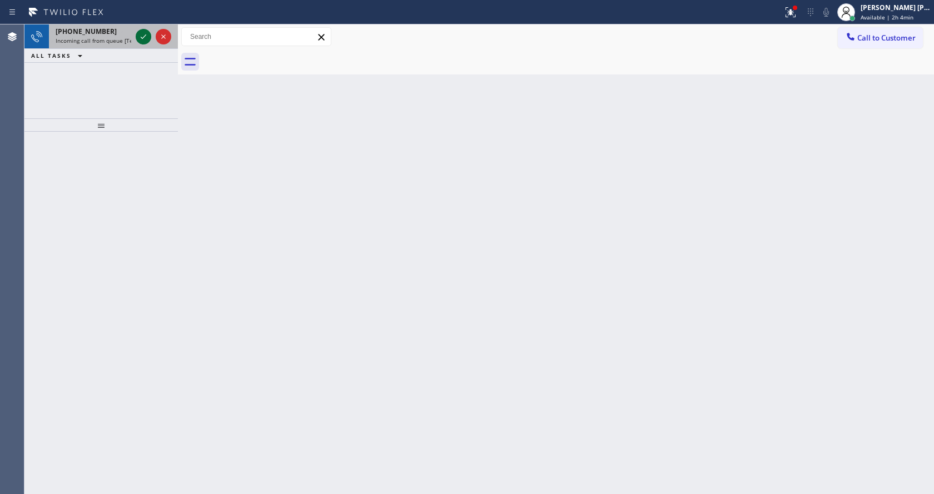
click at [146, 39] on icon at bounding box center [143, 36] width 13 height 13
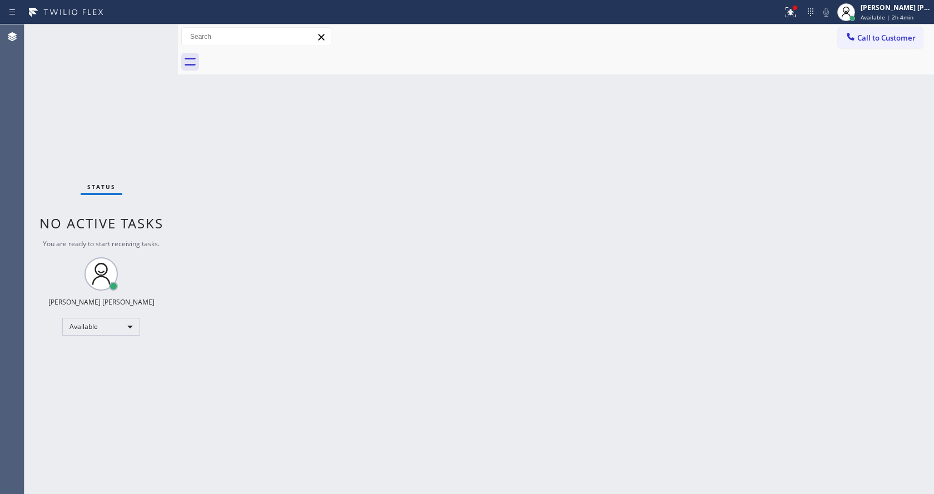
click at [334, 311] on div "Back to Dashboard Change Sender ID Customers Technicians Select a contact Outbo…" at bounding box center [556, 259] width 756 height 470
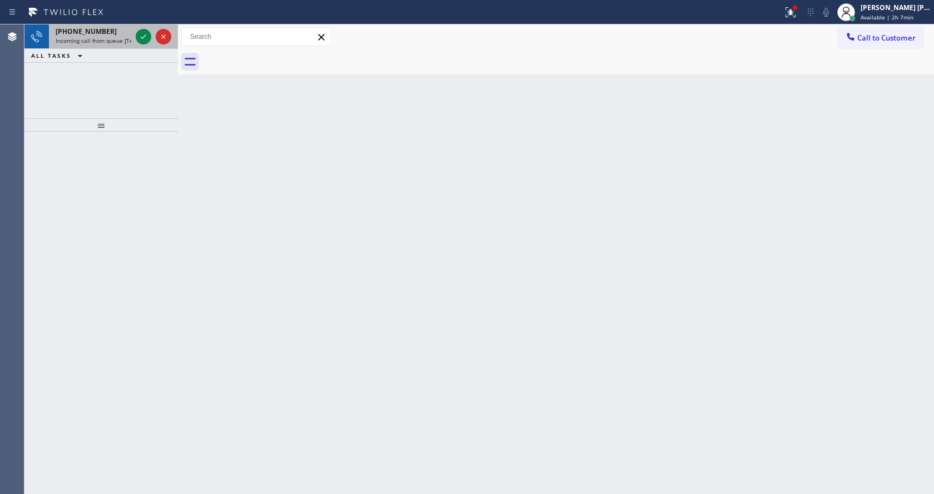
click at [109, 34] on div "[PHONE_NUMBER]" at bounding box center [94, 31] width 76 height 9
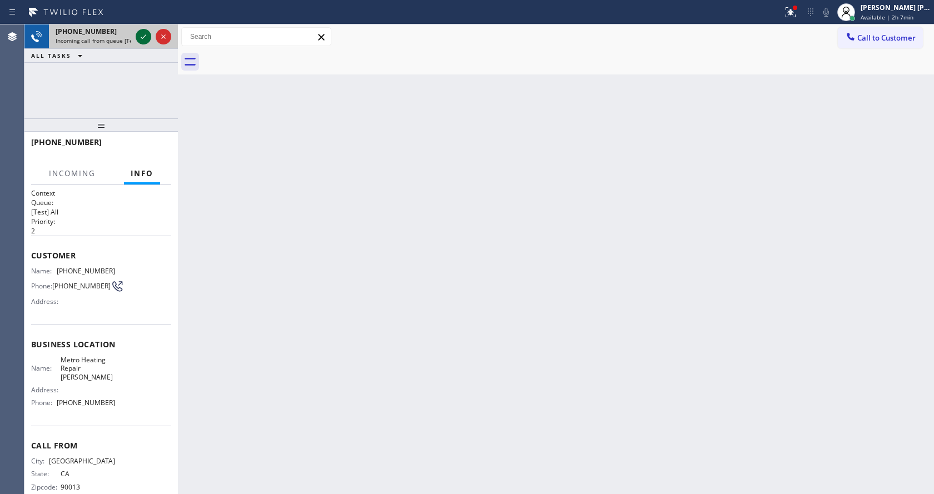
click at [138, 36] on icon at bounding box center [143, 36] width 13 height 13
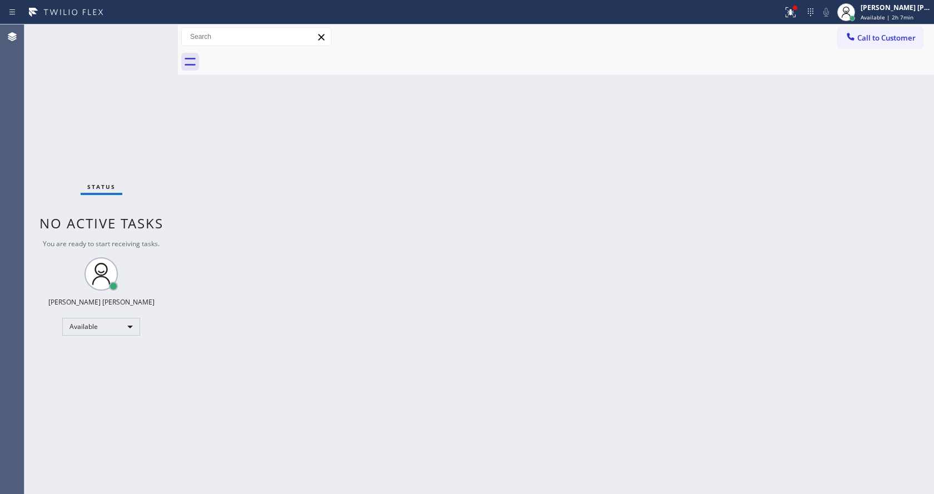
click at [178, 167] on div at bounding box center [178, 259] width 0 height 470
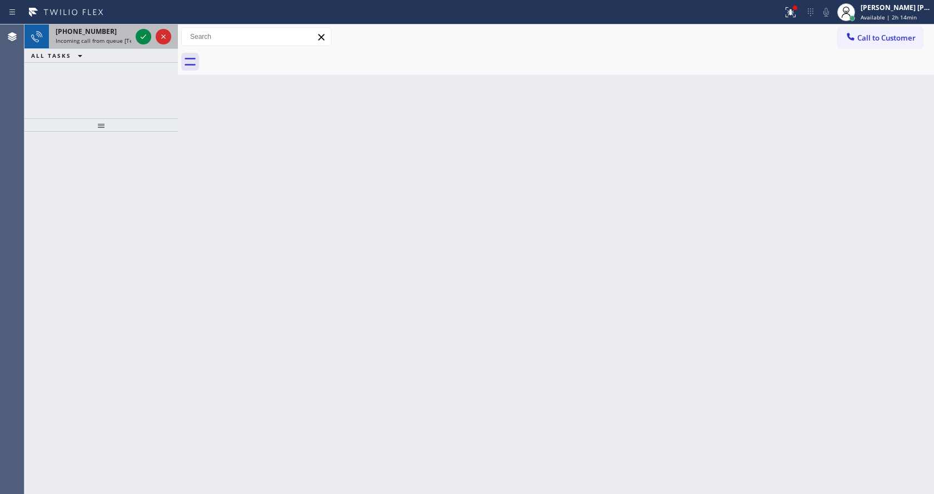
click at [98, 36] on div "[PHONE_NUMBER] Incoming call from queue [Test] All" at bounding box center [91, 36] width 84 height 24
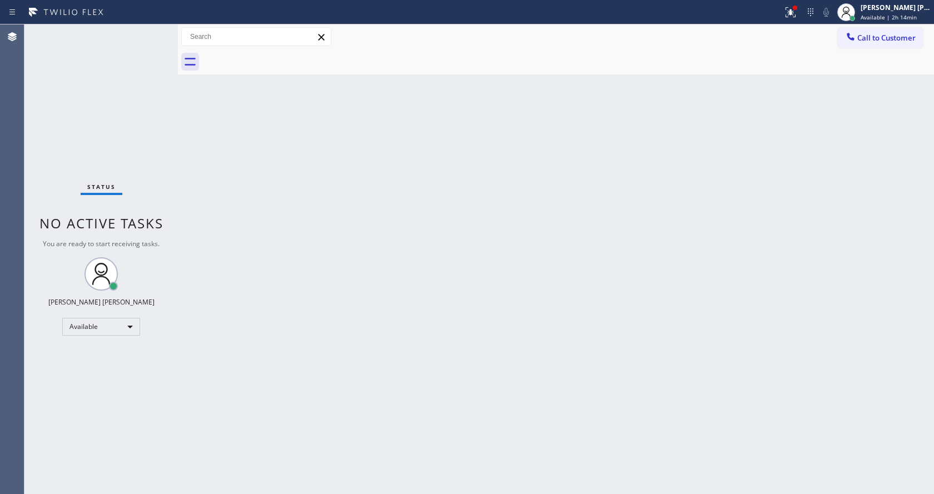
drag, startPoint x: 344, startPoint y: 299, endPoint x: 337, endPoint y: 308, distance: 11.1
click at [344, 300] on div "Back to Dashboard Change Sender ID Customers Technicians Select a contact Outbo…" at bounding box center [556, 259] width 756 height 470
click at [296, 251] on div "Back to Dashboard Change Sender ID Customers Technicians Select a contact Outbo…" at bounding box center [556, 259] width 756 height 470
click at [591, 246] on div "Back to Dashboard Change Sender ID Customers Technicians Select a contact Outbo…" at bounding box center [556, 259] width 756 height 470
click at [587, 322] on div "Back to Dashboard Change Sender ID Customers Technicians Select a contact Outbo…" at bounding box center [556, 259] width 756 height 470
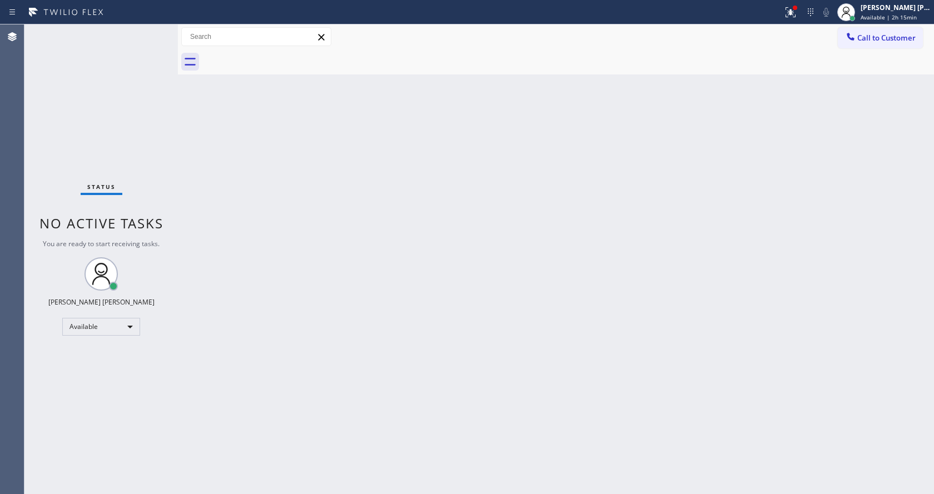
click at [240, 224] on div "Back to Dashboard Change Sender ID Customers Technicians Select a contact Outbo…" at bounding box center [556, 259] width 756 height 470
click at [150, 33] on div "Status No active tasks You are ready to start receiving tasks. [PERSON_NAME] [P…" at bounding box center [100, 259] width 153 height 470
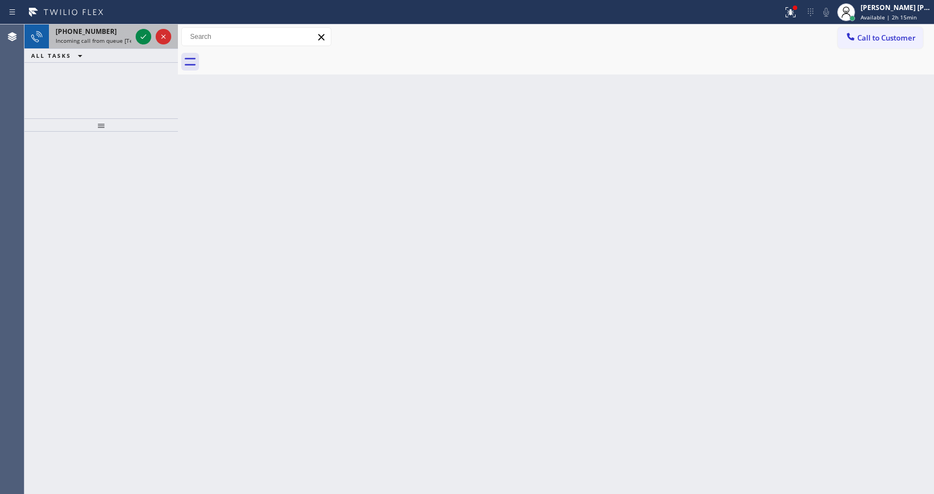
click at [124, 41] on span "Incoming call from queue [Test] All" at bounding box center [102, 41] width 92 height 8
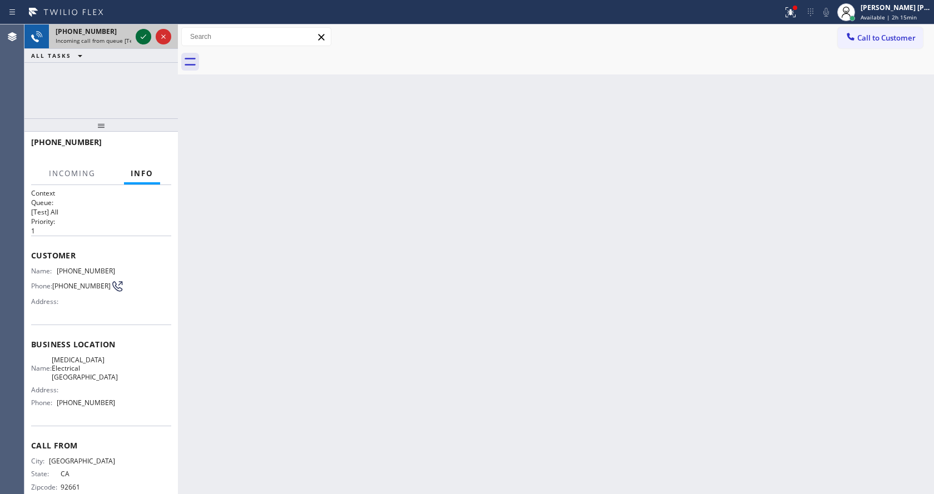
click at [144, 37] on icon at bounding box center [144, 36] width 6 height 4
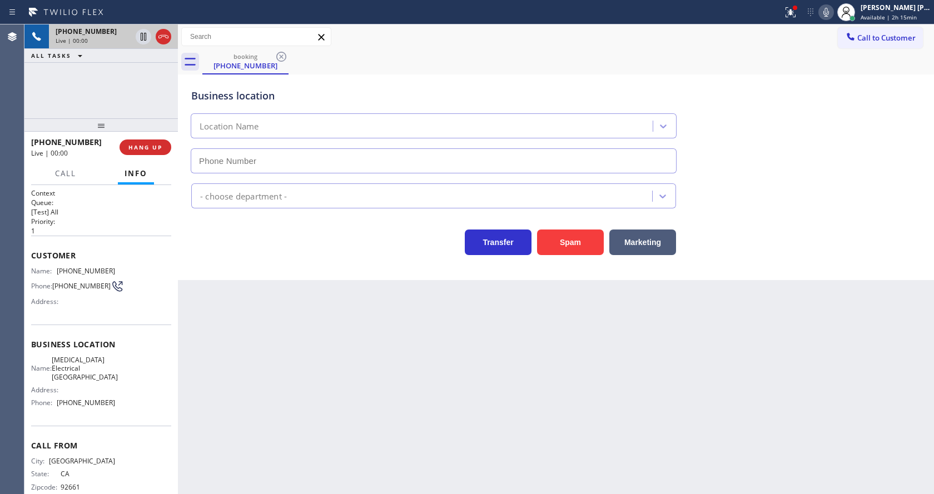
type input "[PHONE_NUMBER]"
click at [111, 293] on icon at bounding box center [117, 286] width 13 height 13
drag, startPoint x: 57, startPoint y: 270, endPoint x: 113, endPoint y: 272, distance: 55.6
click at [113, 272] on div "Name: [PHONE_NUMBER] Phone: [PHONE_NUMBER] Address:" at bounding box center [101, 289] width 140 height 44
click at [247, 355] on div "Back to Dashboard Change Sender ID Customers Technicians Select a contact Outbo…" at bounding box center [556, 259] width 756 height 470
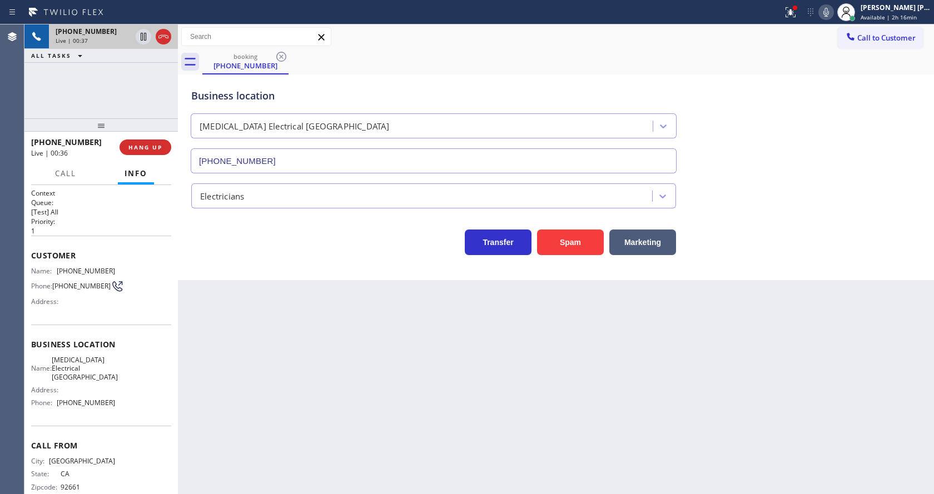
click at [123, 347] on span "Business location" at bounding box center [101, 344] width 140 height 11
drag, startPoint x: 58, startPoint y: 361, endPoint x: 109, endPoint y: 384, distance: 55.5
click at [109, 381] on span "[MEDICAL_DATA] Electrical [GEOGRAPHIC_DATA]" at bounding box center [85, 369] width 66 height 26
click at [356, 435] on div "Back to Dashboard Change Sender ID Customers Technicians Select a contact Outbo…" at bounding box center [556, 259] width 756 height 470
click at [121, 361] on div "Name: [MEDICAL_DATA] Electrical Garden Grove Address: Phone: [PHONE_NUMBER]" at bounding box center [101, 384] width 140 height 56
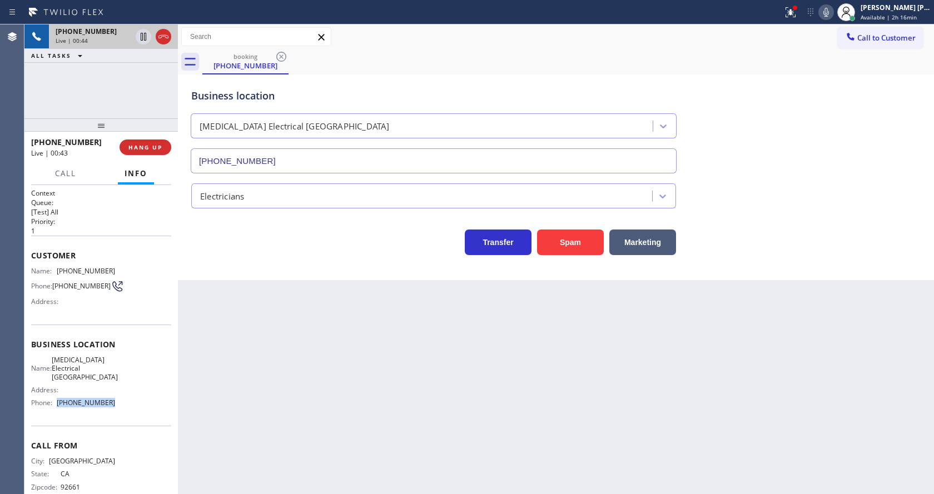
drag, startPoint x: 57, startPoint y: 408, endPoint x: 134, endPoint y: 414, distance: 76.9
click at [134, 412] on div "Name: [MEDICAL_DATA] Electrical Garden Grove Address: Phone: [PHONE_NUMBER]" at bounding box center [101, 384] width 140 height 56
click at [263, 411] on div "Back to Dashboard Change Sender ID Customers Technicians Select a contact Outbo…" at bounding box center [556, 259] width 756 height 470
click at [272, 415] on div "Back to Dashboard Change Sender ID Customers Technicians Select a contact Outbo…" at bounding box center [556, 259] width 756 height 470
click at [531, 354] on div "Back to Dashboard Change Sender ID Customers Technicians Select a contact Outbo…" at bounding box center [556, 259] width 756 height 470
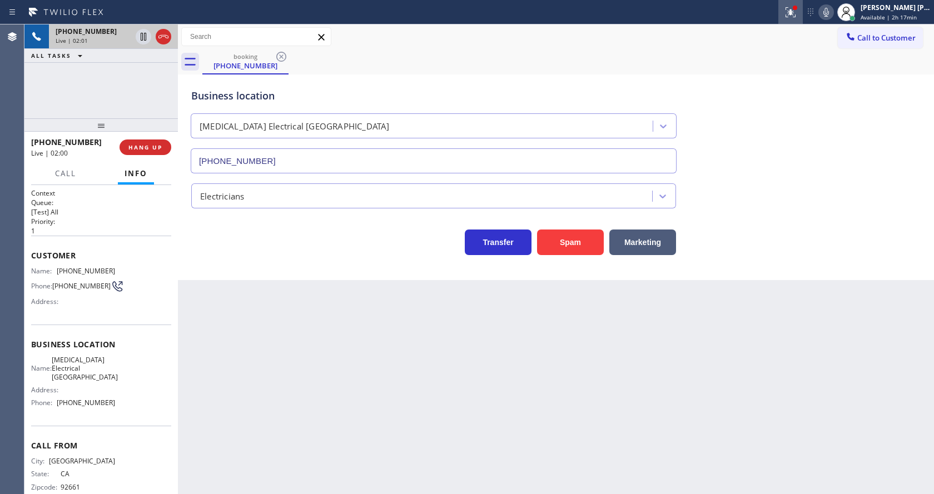
click at [792, 15] on icon at bounding box center [790, 12] width 13 height 13
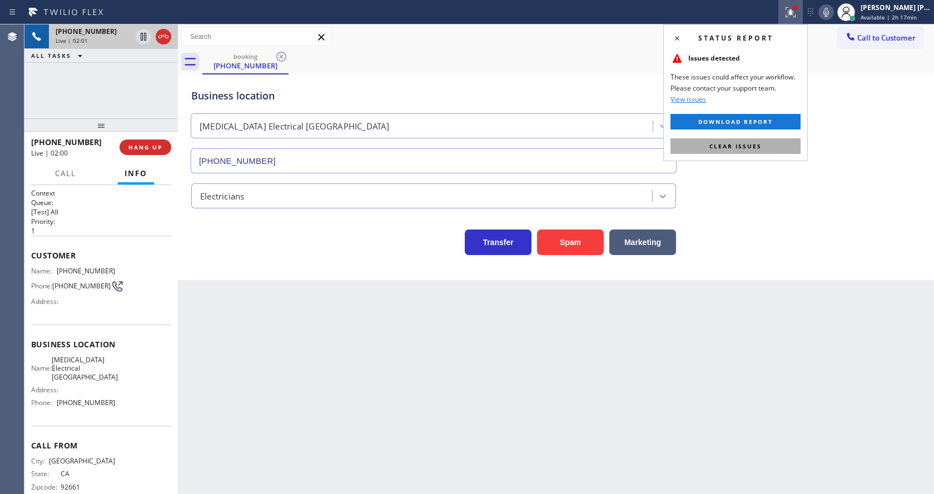
click at [764, 142] on button "Clear issues" at bounding box center [735, 146] width 130 height 16
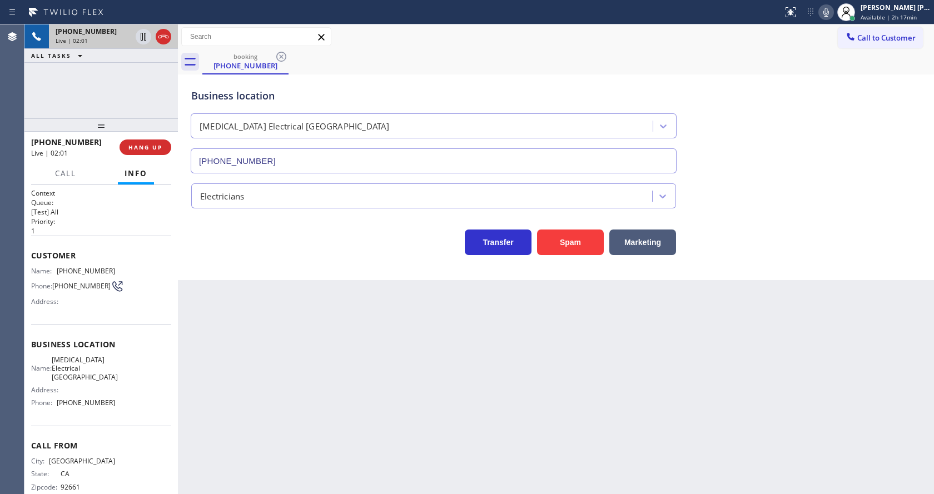
click at [777, 141] on div "Business location [MEDICAL_DATA][GEOGRAPHIC_DATA] [PHONE_NUMBER]" at bounding box center [556, 123] width 734 height 101
click at [828, 8] on icon at bounding box center [825, 12] width 13 height 13
click at [144, 36] on icon at bounding box center [144, 37] width 6 height 8
click at [266, 396] on div "Back to Dashboard Change Sender ID Customers Technicians Select a contact Outbo…" at bounding box center [556, 259] width 756 height 470
click at [460, 418] on div "Back to Dashboard Change Sender ID Customers Technicians Select a contact Outbo…" at bounding box center [556, 259] width 756 height 470
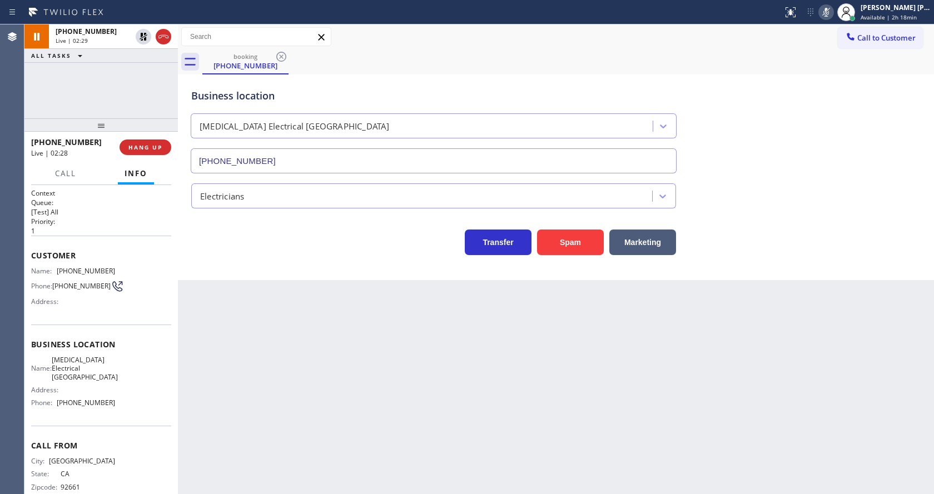
drag, startPoint x: 299, startPoint y: 383, endPoint x: 293, endPoint y: 457, distance: 74.7
click at [299, 382] on div "Back to Dashboard Change Sender ID Customers Technicians Select a contact Outbo…" at bounding box center [556, 259] width 756 height 470
click at [428, 462] on div "Back to Dashboard Change Sender ID Customers Technicians Select a contact Outbo…" at bounding box center [556, 259] width 756 height 470
click at [271, 308] on div "Back to Dashboard Change Sender ID Customers Technicians Select a contact Outbo…" at bounding box center [556, 259] width 756 height 470
drag, startPoint x: 885, startPoint y: 66, endPoint x: 849, endPoint y: 34, distance: 47.7
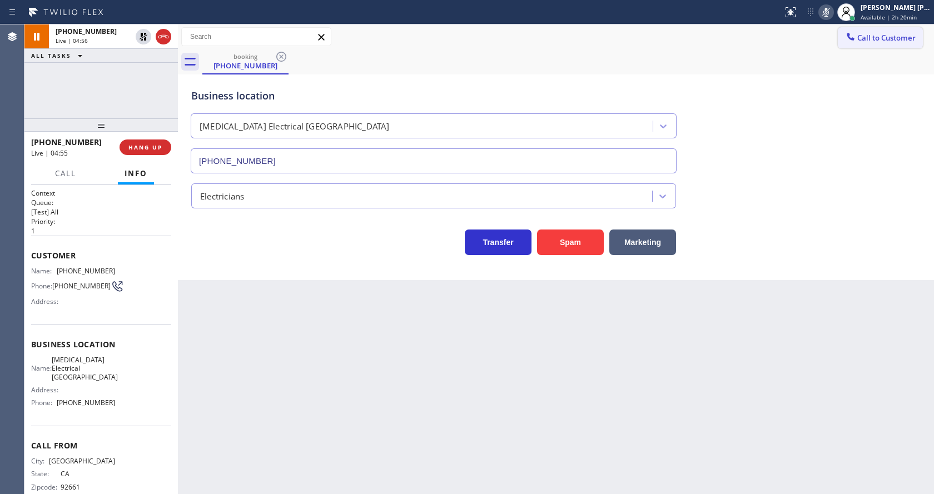
click at [885, 66] on div "booking [PHONE_NUMBER]" at bounding box center [568, 61] width 732 height 25
click at [829, 9] on icon at bounding box center [826, 12] width 6 height 9
click at [140, 34] on icon at bounding box center [143, 36] width 13 height 13
click at [309, 477] on div "Back to Dashboard Change Sender ID Customers Technicians Select a contact Outbo…" at bounding box center [556, 259] width 756 height 470
click at [302, 389] on div "Back to Dashboard Change Sender ID Customers Technicians Select a contact Outbo…" at bounding box center [556, 259] width 756 height 470
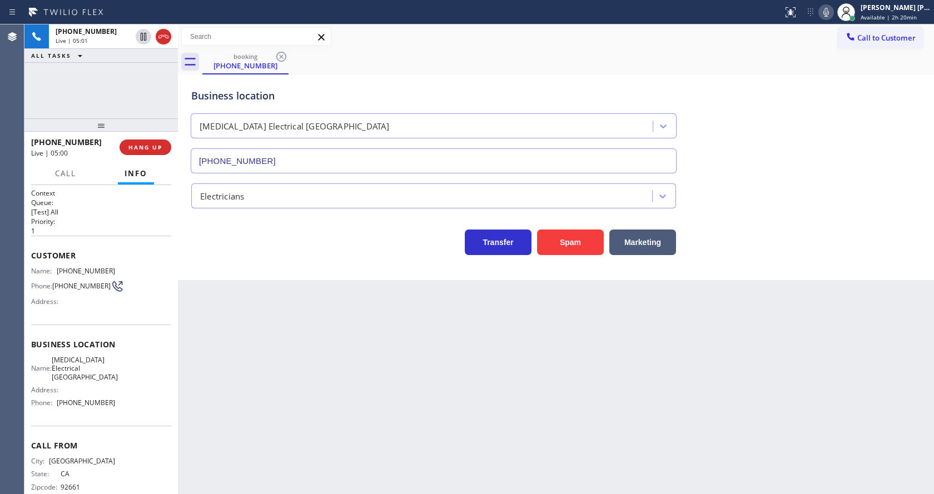
click at [445, 411] on div "Back to Dashboard Change Sender ID Customers Technicians Select a contact Outbo…" at bounding box center [556, 259] width 756 height 470
click at [407, 381] on div "Back to Dashboard Change Sender ID Customers Technicians Select a contact Outbo…" at bounding box center [556, 259] width 756 height 470
click at [352, 345] on div "Back to Dashboard Change Sender ID Customers Technicians Select a contact Outbo…" at bounding box center [556, 259] width 756 height 470
click at [285, 486] on div "Back to Dashboard Change Sender ID Customers Technicians Select a contact Outbo…" at bounding box center [556, 259] width 756 height 470
click at [237, 367] on div "Back to Dashboard Change Sender ID Customers Technicians Select a contact Outbo…" at bounding box center [556, 259] width 756 height 470
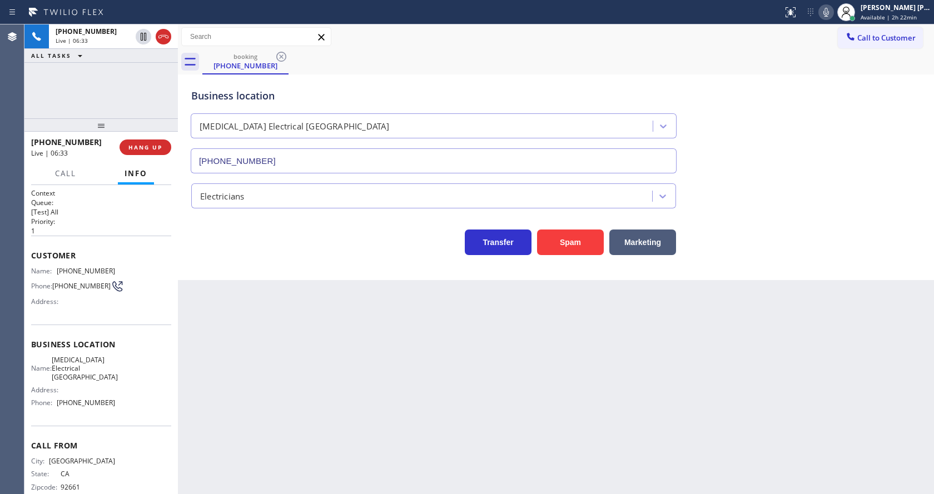
click at [654, 486] on div "Back to Dashboard Change Sender ID Customers Technicians Select a contact Outbo…" at bounding box center [556, 259] width 756 height 470
click at [487, 327] on div "Back to Dashboard Change Sender ID Customers Technicians Select a contact Outbo…" at bounding box center [556, 259] width 756 height 470
click at [345, 386] on div "Back to Dashboard Change Sender ID Customers Technicians Select a contact Outbo…" at bounding box center [556, 259] width 756 height 470
drag, startPoint x: 484, startPoint y: 421, endPoint x: 507, endPoint y: 433, distance: 26.1
click at [484, 421] on div "Back to Dashboard Change Sender ID Customers Technicians Select a contact Outbo…" at bounding box center [556, 259] width 756 height 470
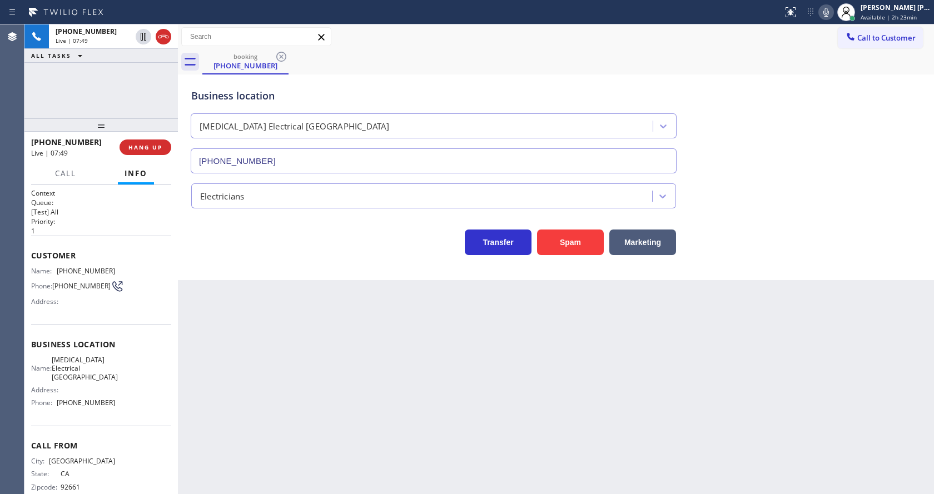
click at [690, 356] on div "Back to Dashboard Change Sender ID Customers Technicians Select a contact Outbo…" at bounding box center [556, 259] width 756 height 470
click at [462, 407] on div "Back to Dashboard Change Sender ID Customers Technicians Select a contact Outbo…" at bounding box center [556, 259] width 756 height 470
click at [337, 376] on div "Back to Dashboard Change Sender ID Customers Technicians Select a contact Outbo…" at bounding box center [556, 259] width 756 height 470
click at [280, 490] on div "Back to Dashboard Change Sender ID Customers Technicians Select a contact Outbo…" at bounding box center [556, 259] width 756 height 470
click at [476, 407] on div "Back to Dashboard Change Sender ID Customers Technicians Select a contact Outbo…" at bounding box center [556, 259] width 756 height 470
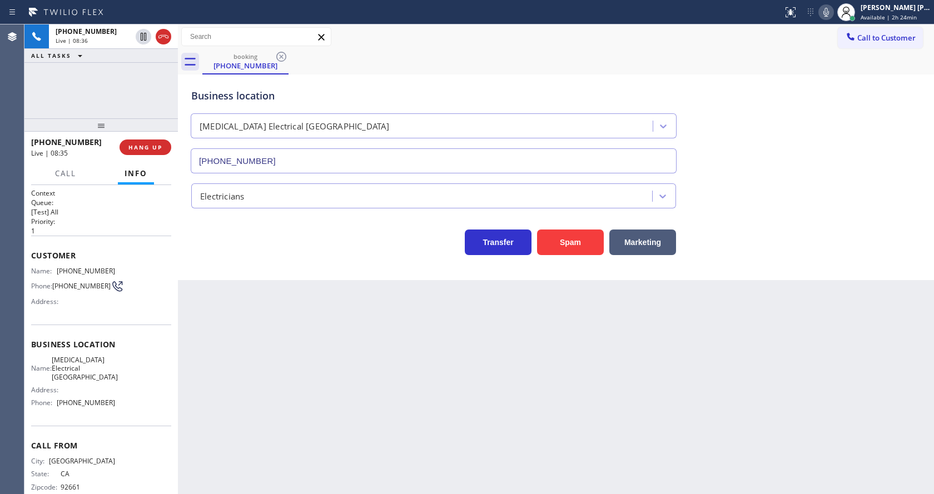
click at [289, 400] on div "Back to Dashboard Change Sender ID Customers Technicians Select a contact Outbo…" at bounding box center [556, 259] width 756 height 470
click at [545, 369] on div "Back to Dashboard Change Sender ID Customers Technicians Select a contact Outbo…" at bounding box center [556, 259] width 756 height 470
click at [257, 332] on div "Back to Dashboard Change Sender ID Customers Technicians Select a contact Outbo…" at bounding box center [556, 259] width 756 height 470
click at [258, 384] on div "Back to Dashboard Change Sender ID Customers Technicians Select a contact Outbo…" at bounding box center [556, 259] width 756 height 470
drag, startPoint x: 520, startPoint y: 371, endPoint x: 451, endPoint y: 303, distance: 97.1
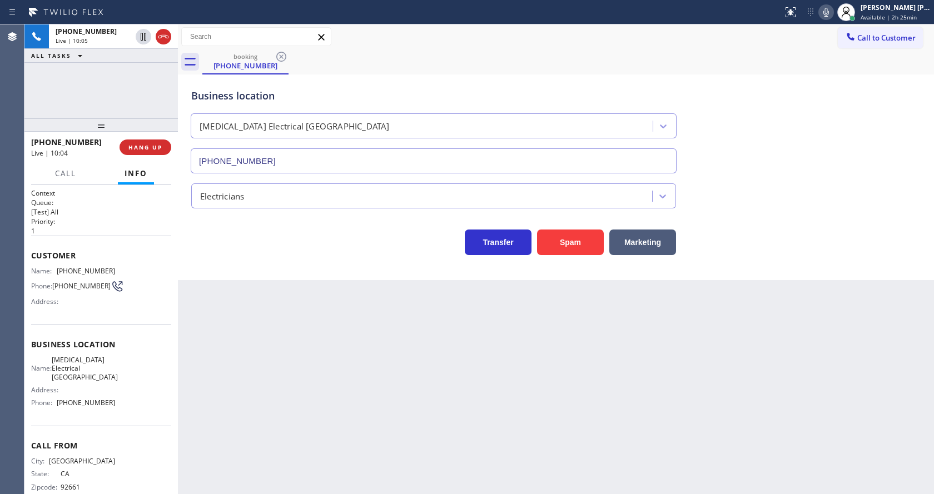
click at [520, 371] on div "Back to Dashboard Change Sender ID Customers Technicians Select a contact Outbo…" at bounding box center [556, 259] width 756 height 470
click at [318, 319] on div "Back to Dashboard Change Sender ID Customers Technicians Select a contact Outbo…" at bounding box center [556, 259] width 756 height 470
click at [464, 414] on div "Back to Dashboard Change Sender ID Customers Technicians Select a contact Outbo…" at bounding box center [556, 259] width 756 height 470
click at [294, 410] on div "Back to Dashboard Change Sender ID Customers Technicians Select a contact Outbo…" at bounding box center [556, 259] width 756 height 470
click at [401, 407] on div "Back to Dashboard Change Sender ID Customers Technicians Select a contact Outbo…" at bounding box center [556, 259] width 756 height 470
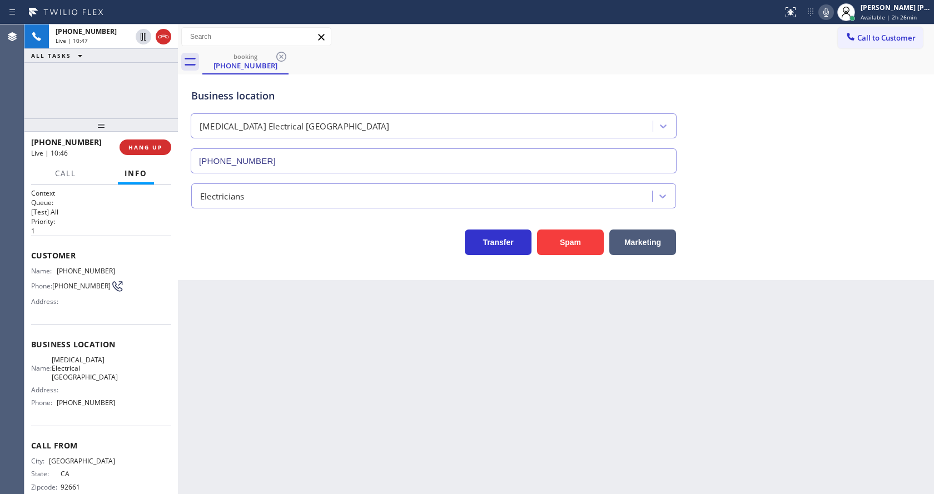
click at [215, 389] on div "Back to Dashboard Change Sender ID Customers Technicians Select a contact Outbo…" at bounding box center [556, 259] width 756 height 470
click at [481, 412] on div "Back to Dashboard Change Sender ID Customers Technicians Select a contact Outbo…" at bounding box center [556, 259] width 756 height 470
click at [262, 391] on div "Back to Dashboard Change Sender ID Customers Technicians Select a contact Outbo…" at bounding box center [556, 259] width 756 height 470
click at [435, 440] on div "Back to Dashboard Change Sender ID Customers Technicians Select a contact Outbo…" at bounding box center [556, 259] width 756 height 470
click at [147, 146] on span "HANG UP" at bounding box center [145, 147] width 34 height 8
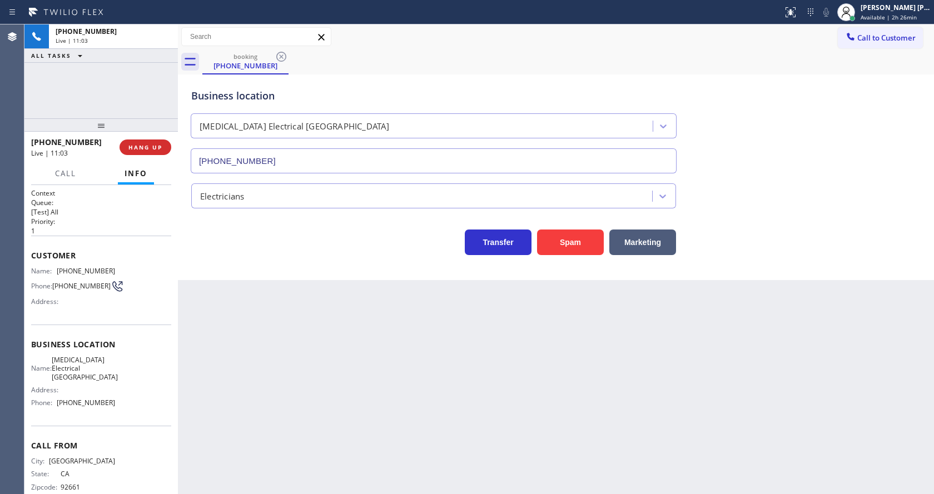
click at [280, 406] on div "Back to Dashboard Change Sender ID Customers Technicians Select a contact Outbo…" at bounding box center [556, 259] width 756 height 470
click at [299, 417] on div "Back to Dashboard Change Sender ID Customers Technicians Select a contact Outbo…" at bounding box center [556, 259] width 756 height 470
click at [474, 369] on div "Back to Dashboard Change Sender ID Customers Technicians Select a contact Outbo…" at bounding box center [556, 259] width 756 height 470
click at [140, 146] on span "COMPLETE" at bounding box center [143, 147] width 38 height 8
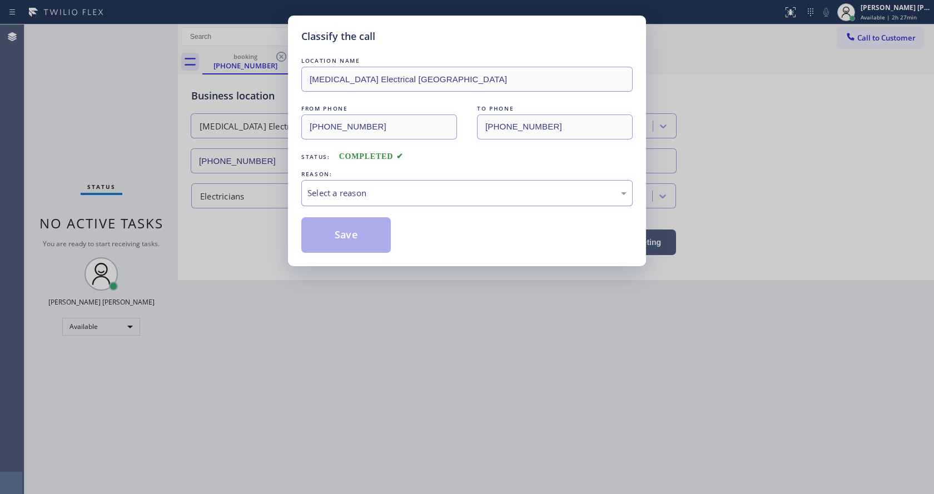
click at [340, 186] on div "Select a reason" at bounding box center [466, 193] width 331 height 26
click at [335, 232] on button "Save" at bounding box center [345, 235] width 89 height 36
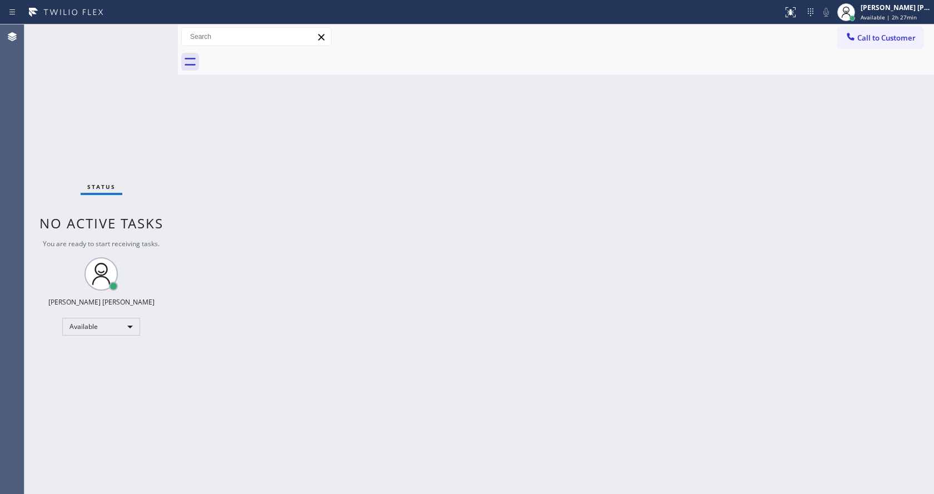
click at [461, 255] on div "Back to Dashboard Change Sender ID Customers Technicians Select a contact Outbo…" at bounding box center [556, 259] width 756 height 470
click at [397, 494] on html "Status report No issues detected If you experience an issue, please download th…" at bounding box center [467, 247] width 934 height 494
drag, startPoint x: 366, startPoint y: 441, endPoint x: 359, endPoint y: 472, distance: 31.4
click at [366, 441] on div "Back to Dashboard Change Sender ID Customers Technicians Select a contact Outbo…" at bounding box center [556, 259] width 756 height 470
click at [297, 275] on div "Back to Dashboard Change Sender ID Customers Technicians Select a contact Outbo…" at bounding box center [556, 259] width 756 height 470
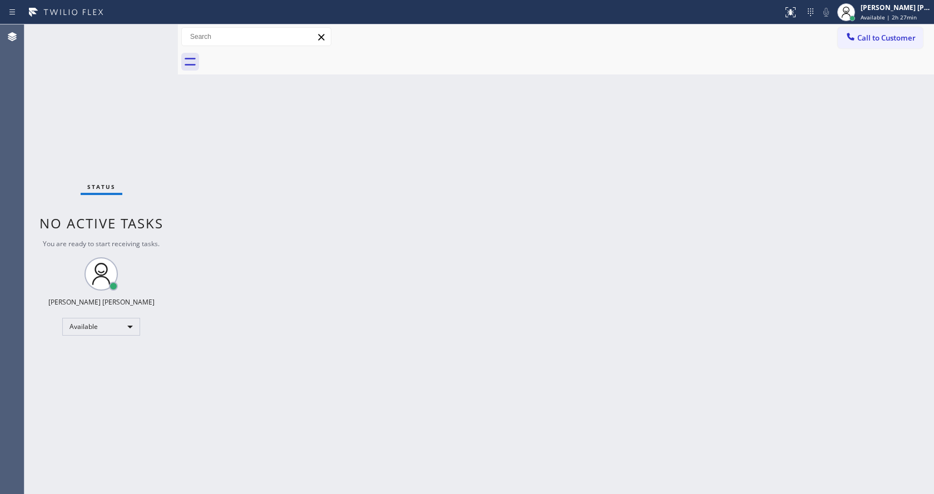
click at [500, 321] on div "Back to Dashboard Change Sender ID Customers Technicians Select a contact Outbo…" at bounding box center [556, 259] width 756 height 470
click at [499, 247] on div "Back to Dashboard Change Sender ID Customers Technicians Select a contact Outbo…" at bounding box center [556, 259] width 756 height 470
click at [901, 21] on span "Available | 2h 29min" at bounding box center [889, 17] width 56 height 8
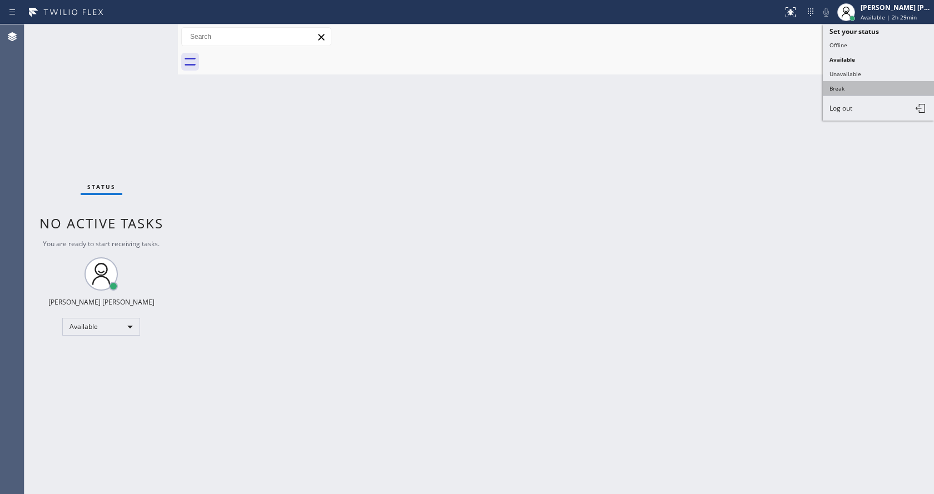
click at [873, 82] on button "Break" at bounding box center [878, 88] width 111 height 14
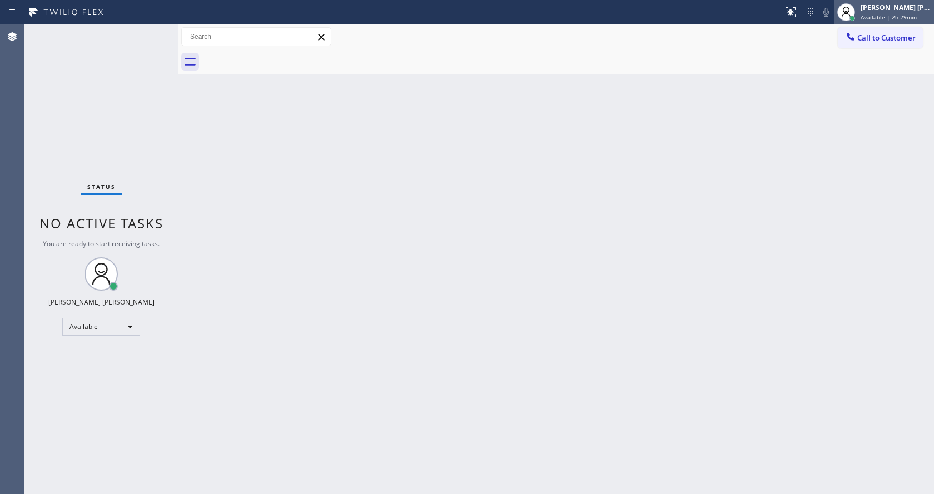
click at [873, 18] on span "Available | 2h 29min" at bounding box center [889, 17] width 56 height 8
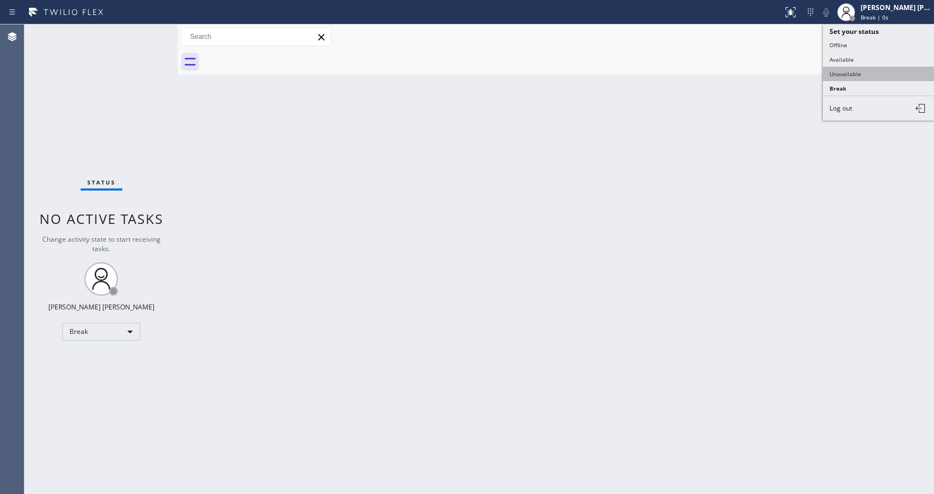
click at [853, 71] on button "Unavailable" at bounding box center [878, 74] width 111 height 14
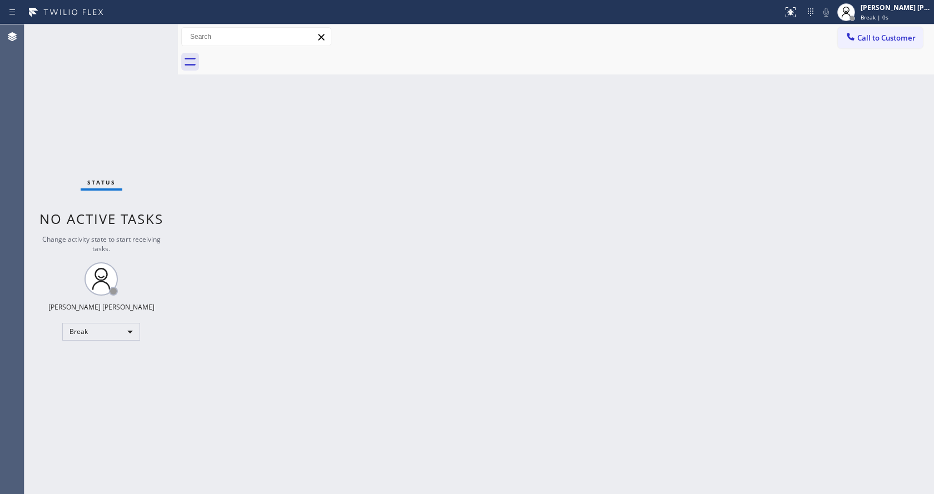
click at [386, 372] on div "Back to Dashboard Change Sender ID Customers Technicians Select a contact Outbo…" at bounding box center [556, 259] width 756 height 470
drag, startPoint x: 334, startPoint y: 263, endPoint x: 459, endPoint y: 206, distance: 137.3
click at [334, 263] on div "Back to Dashboard Change Sender ID Customers Technicians Select a contact Outbo…" at bounding box center [556, 259] width 756 height 470
click at [889, 18] on span "Unavailable | 4s" at bounding box center [883, 17] width 44 height 8
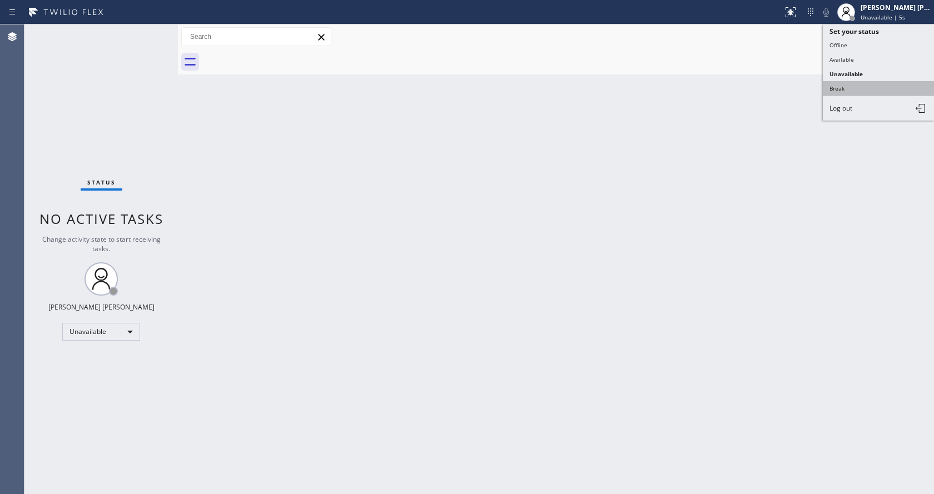
click at [868, 84] on button "Break" at bounding box center [878, 88] width 111 height 14
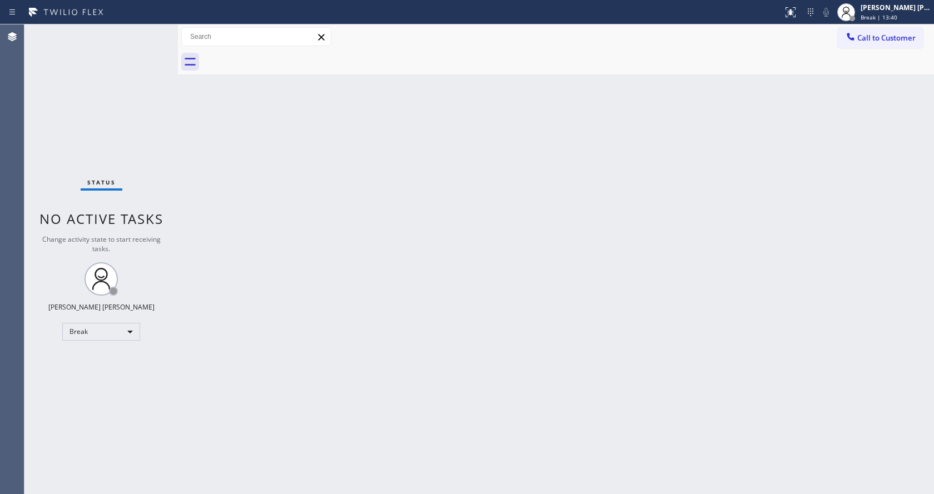
click at [704, 268] on div "Back to Dashboard Change Sender ID Customers Technicians Select a contact Outbo…" at bounding box center [556, 259] width 756 height 470
click at [881, 18] on span "Break | 14:18" at bounding box center [879, 17] width 37 height 8
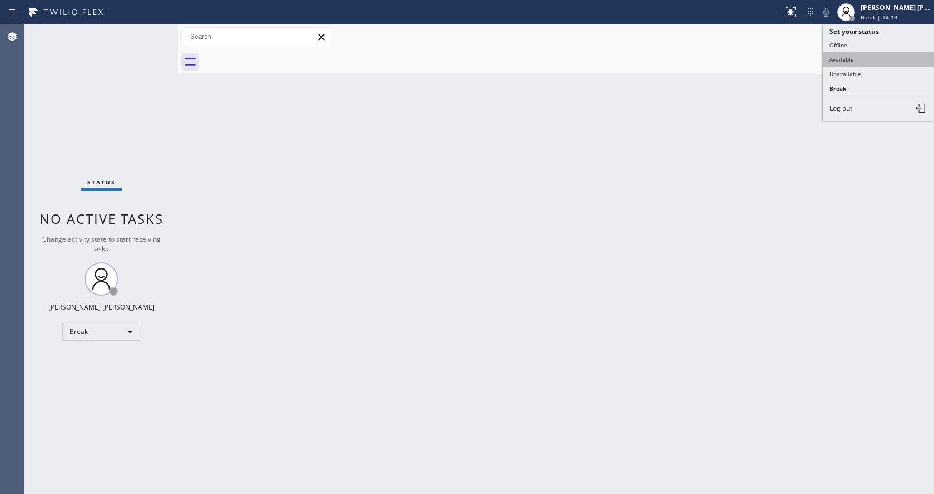
click at [861, 60] on button "Available" at bounding box center [878, 59] width 111 height 14
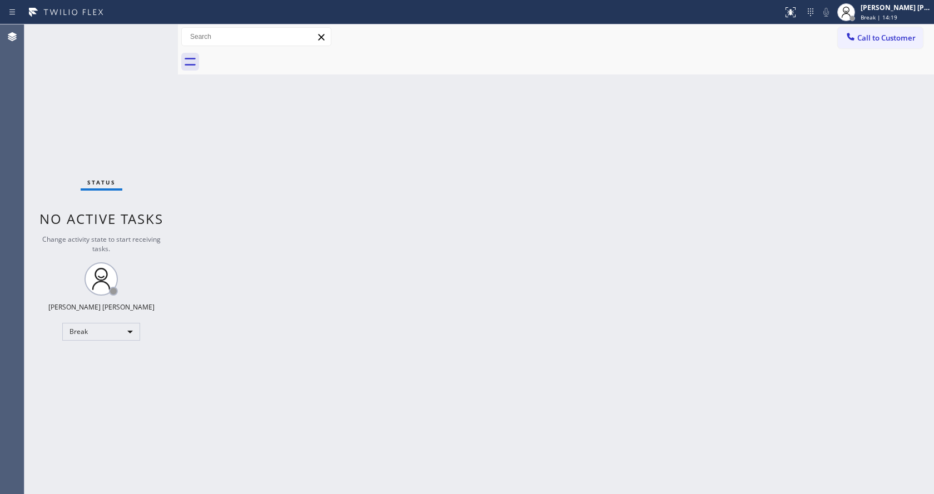
click at [598, 324] on div "Back to Dashboard Change Sender ID Customers Technicians Select a contact Outbo…" at bounding box center [556, 259] width 756 height 470
click at [199, 144] on div "Back to Dashboard Change Sender ID Customers Technicians Select a contact Outbo…" at bounding box center [556, 259] width 756 height 470
drag, startPoint x: 177, startPoint y: 41, endPoint x: 151, endPoint y: 32, distance: 27.8
click at [155, 34] on div "Status No active tasks You are ready to start receiving tasks. [PERSON_NAME] [P…" at bounding box center [478, 259] width 909 height 470
click at [149, 31] on div "Status No active tasks You are ready to start receiving tasks. [PERSON_NAME] [P…" at bounding box center [100, 259] width 153 height 470
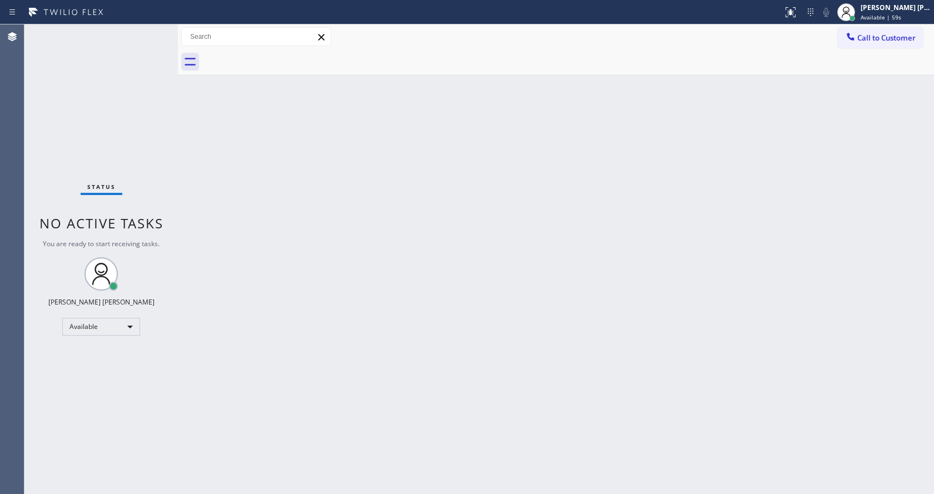
click at [153, 29] on div "Status No active tasks You are ready to start receiving tasks. [PERSON_NAME] [P…" at bounding box center [100, 259] width 153 height 470
click at [115, 227] on span "No active tasks" at bounding box center [101, 223] width 124 height 18
click at [152, 28] on div "Status No active tasks You are ready to start receiving tasks. [PERSON_NAME] [P…" at bounding box center [100, 259] width 153 height 470
click at [322, 223] on div "Back to Dashboard Change Sender ID Customers Technicians Select a contact Outbo…" at bounding box center [556, 259] width 756 height 470
drag, startPoint x: 177, startPoint y: 48, endPoint x: 160, endPoint y: 43, distance: 17.9
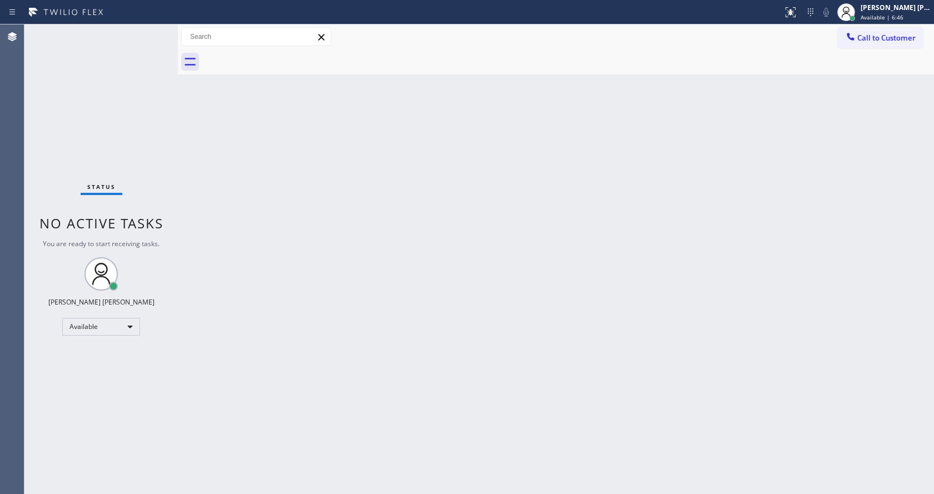
click at [160, 43] on div "Status No active tasks You are ready to start receiving tasks. [PERSON_NAME] [P…" at bounding box center [478, 259] width 909 height 470
click at [155, 41] on div "Status No active tasks You are ready to start receiving tasks. [PERSON_NAME] [P…" at bounding box center [100, 259] width 153 height 470
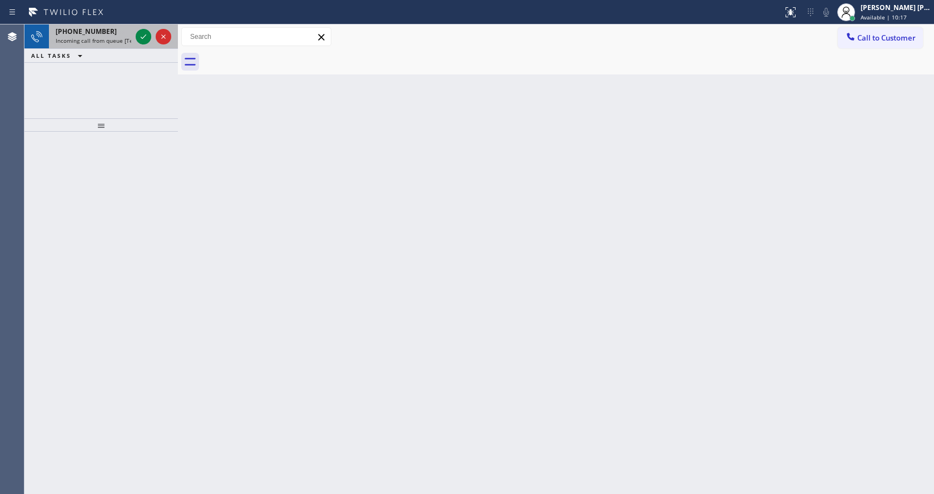
click at [117, 46] on div "[PHONE_NUMBER] Incoming call from queue [Test] All" at bounding box center [91, 36] width 84 height 24
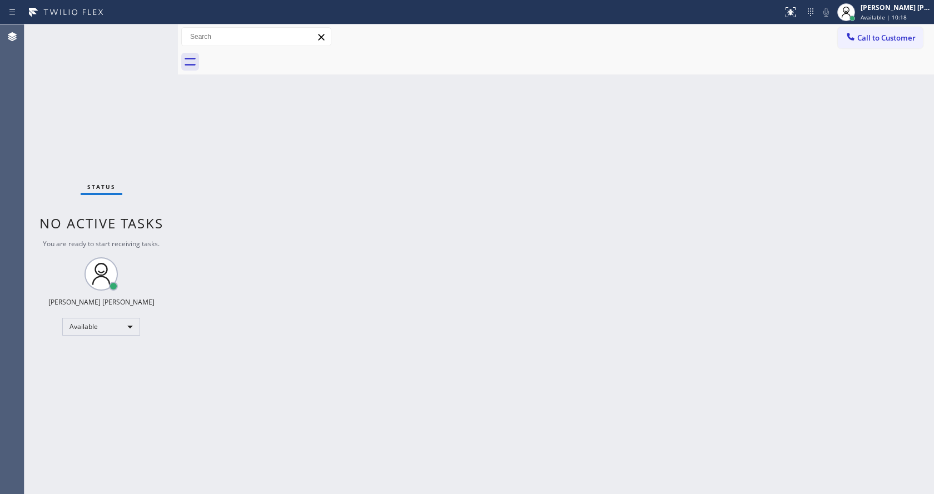
click at [293, 256] on div "Back to Dashboard Change Sender ID Customers Technicians Select a contact Outbo…" at bounding box center [556, 259] width 756 height 470
click at [222, 157] on div "Back to Dashboard Change Sender ID Customers Technicians Select a contact Outbo…" at bounding box center [556, 259] width 756 height 470
click at [153, 33] on div "Status No active tasks You are ready to start receiving tasks. [PERSON_NAME] [P…" at bounding box center [100, 259] width 153 height 470
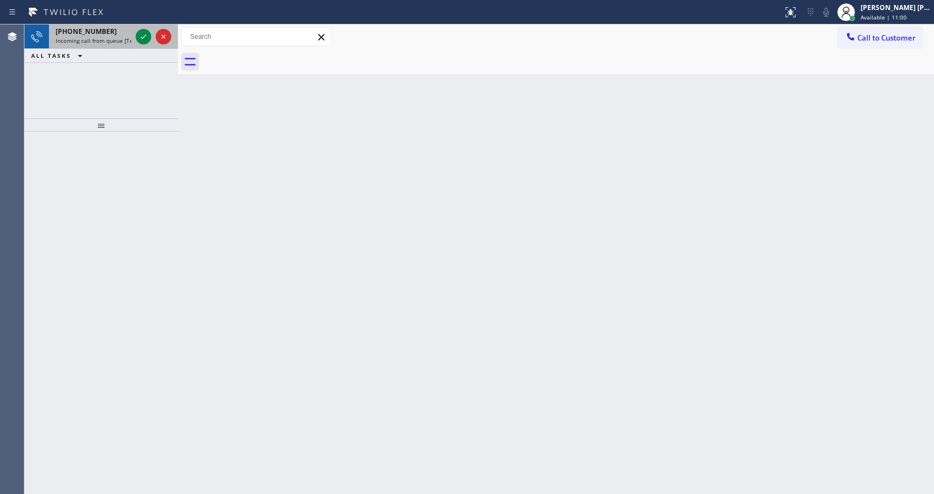
click at [119, 29] on div "[PHONE_NUMBER]" at bounding box center [94, 31] width 76 height 9
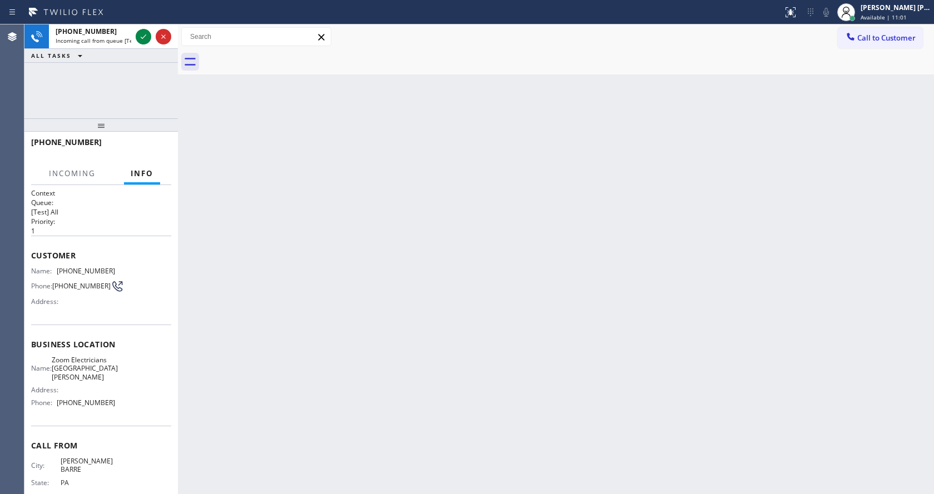
click at [358, 284] on div "Back to Dashboard Change Sender ID Customers Technicians Select a contact Outbo…" at bounding box center [556, 259] width 756 height 470
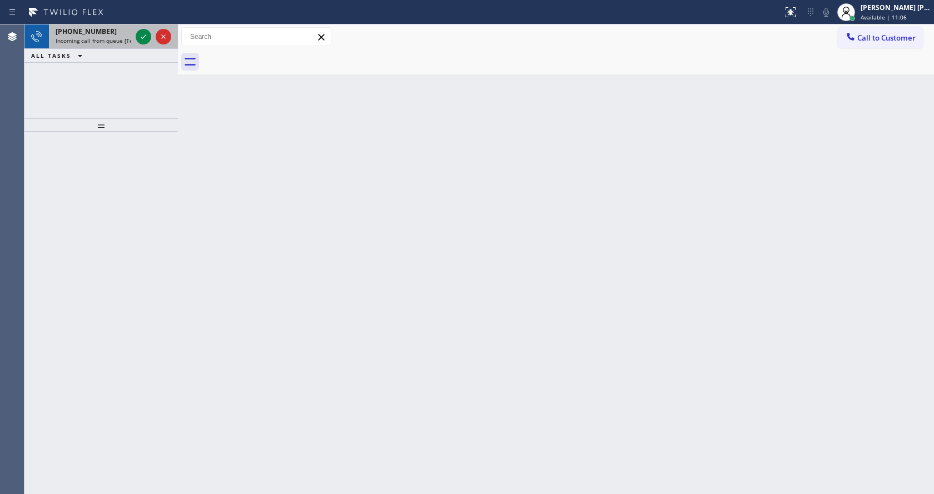
click at [113, 41] on span "Incoming call from queue [Test] All" at bounding box center [102, 41] width 92 height 8
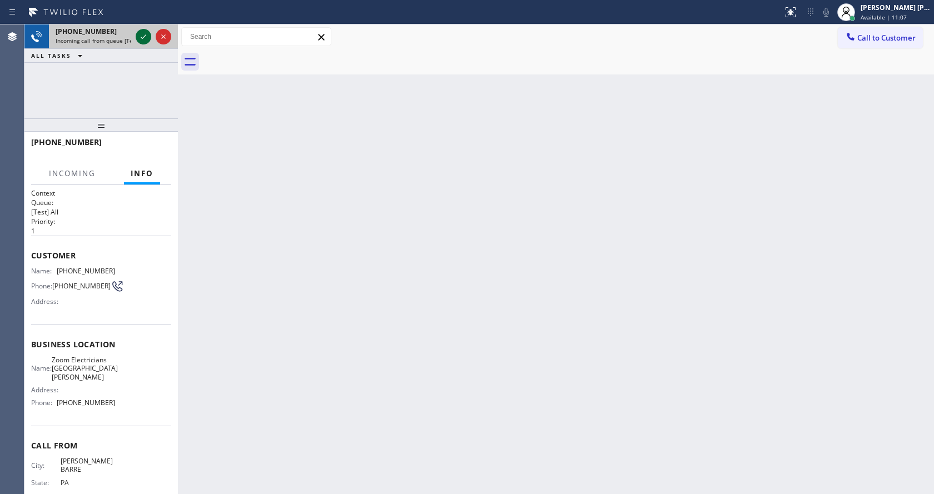
click at [141, 40] on icon at bounding box center [143, 36] width 13 height 13
click at [315, 266] on div "Back to Dashboard Change Sender ID Customers Technicians Select a contact Outbo…" at bounding box center [556, 259] width 756 height 470
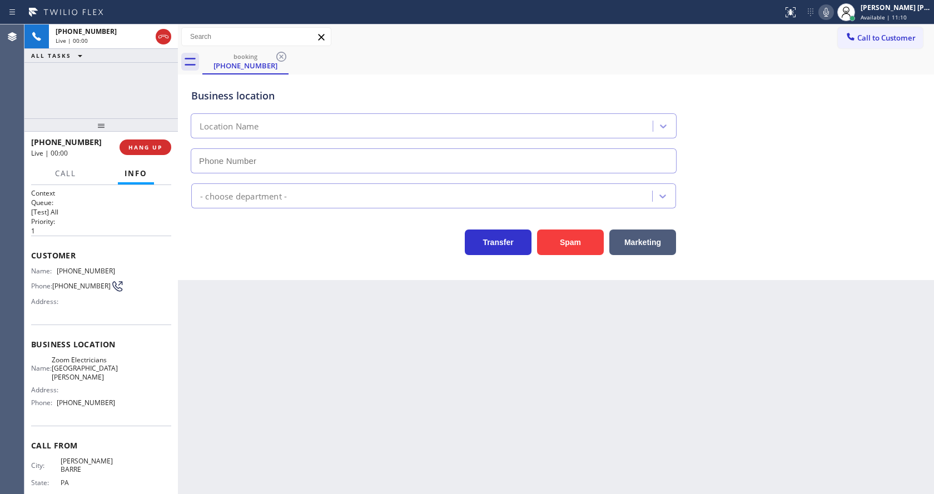
type input "[PHONE_NUMBER]"
click at [375, 464] on div "Back to Dashboard Change Sender ID Customers Technicians Select a contact Outbo…" at bounding box center [556, 259] width 756 height 470
drag, startPoint x: 874, startPoint y: 89, endPoint x: 862, endPoint y: 56, distance: 36.0
click at [874, 89] on div "Business location Zoom Electricians [GEOGRAPHIC_DATA][PERSON_NAME] [PHONE_NUMBE…" at bounding box center [556, 123] width 734 height 101
click at [833, 11] on icon at bounding box center [825, 12] width 13 height 13
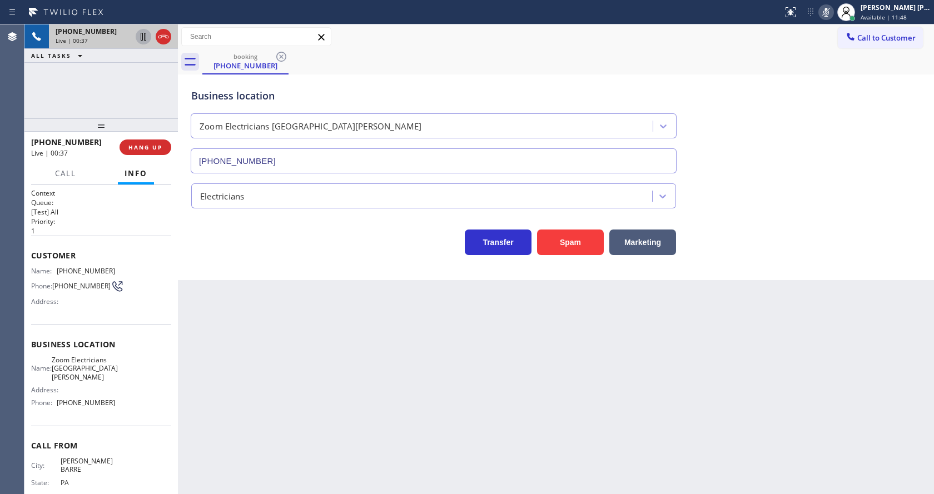
click at [145, 37] on icon at bounding box center [144, 37] width 6 height 8
click at [382, 424] on div "Back to Dashboard Change Sender ID Customers Technicians Select a contact Outbo…" at bounding box center [556, 259] width 756 height 470
click at [274, 403] on div "Back to Dashboard Change Sender ID Customers Technicians Select a contact Outbo…" at bounding box center [556, 259] width 756 height 470
click at [162, 287] on div "Name: [PHONE_NUMBER] Phone: [PHONE_NUMBER] Address:" at bounding box center [101, 289] width 140 height 44
click at [137, 34] on icon at bounding box center [143, 36] width 13 height 13
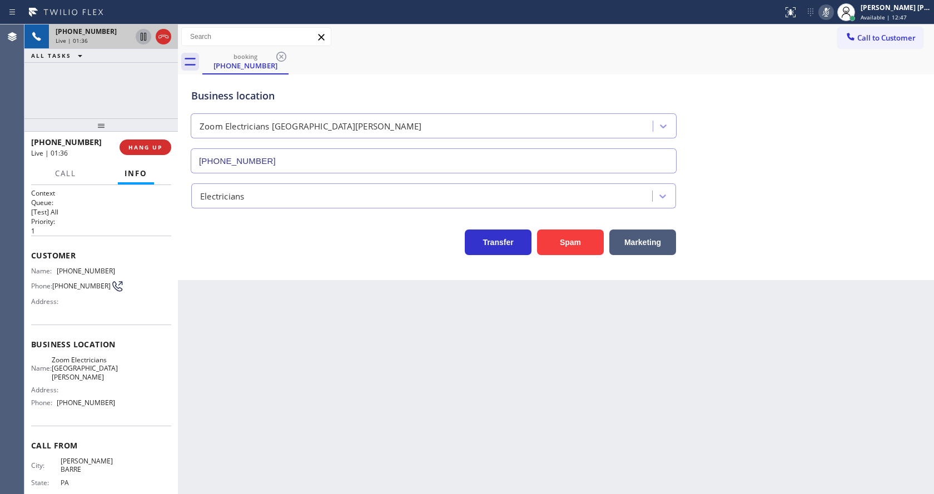
click at [828, 11] on icon at bounding box center [825, 12] width 13 height 13
click at [172, 440] on div "Context Queue: [Test] All Priority: 1 Customer Name: [PHONE_NUMBER] Phone: [PHO…" at bounding box center [100, 339] width 153 height 309
click at [257, 407] on div "Back to Dashboard Change Sender ID Customers Technicians Select a contact Outbo…" at bounding box center [556, 259] width 756 height 470
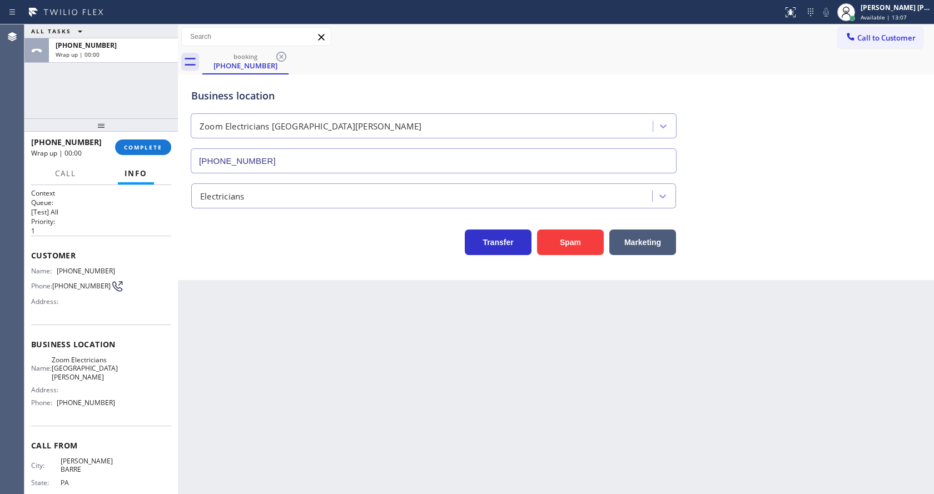
click at [251, 292] on div "Back to Dashboard Change Sender ID Customers Technicians Select a contact Outbo…" at bounding box center [556, 259] width 756 height 470
click at [157, 148] on span "COMPLETE" at bounding box center [143, 147] width 38 height 8
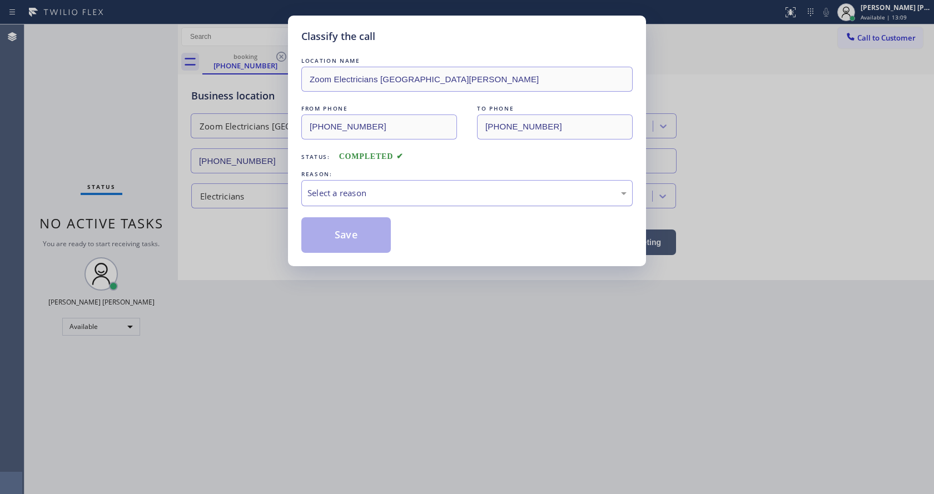
click at [355, 200] on div "Select a reason" at bounding box center [466, 193] width 331 height 26
click at [364, 236] on button "Save" at bounding box center [345, 235] width 89 height 36
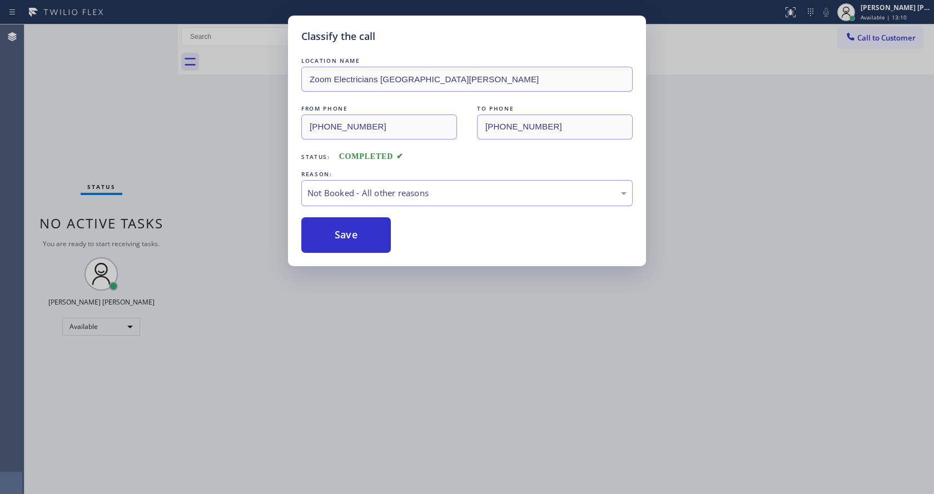
click at [409, 406] on div "Classify the call LOCATION NAME Zoom Electricians [GEOGRAPHIC_DATA][PERSON_NAME…" at bounding box center [467, 247] width 934 height 494
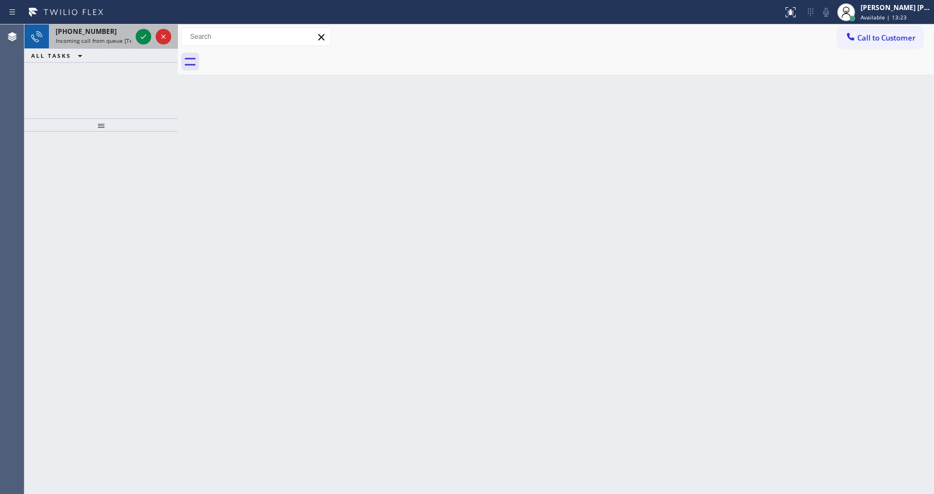
click at [113, 24] on div "[PHONE_NUMBER] Incoming call from queue [Test] All" at bounding box center [91, 36] width 84 height 24
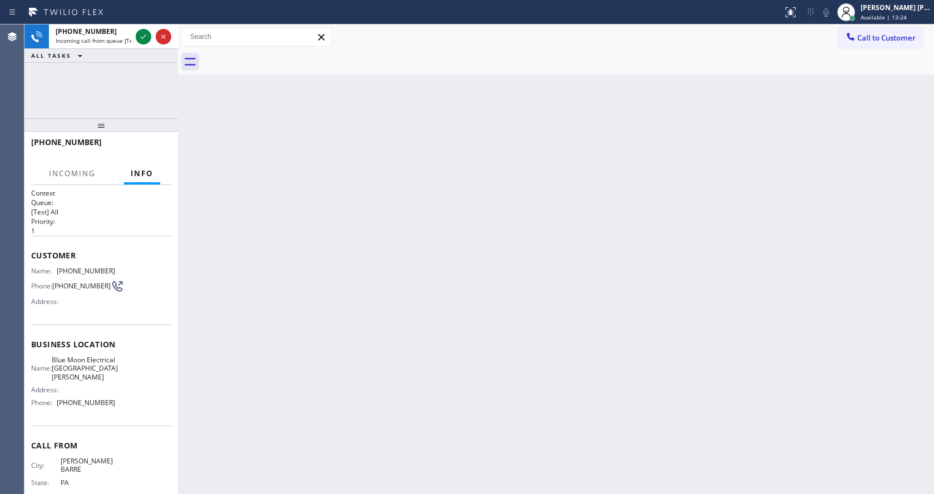
click at [473, 339] on div "Back to Dashboard Change Sender ID Customers Technicians Select a contact Outbo…" at bounding box center [556, 259] width 756 height 470
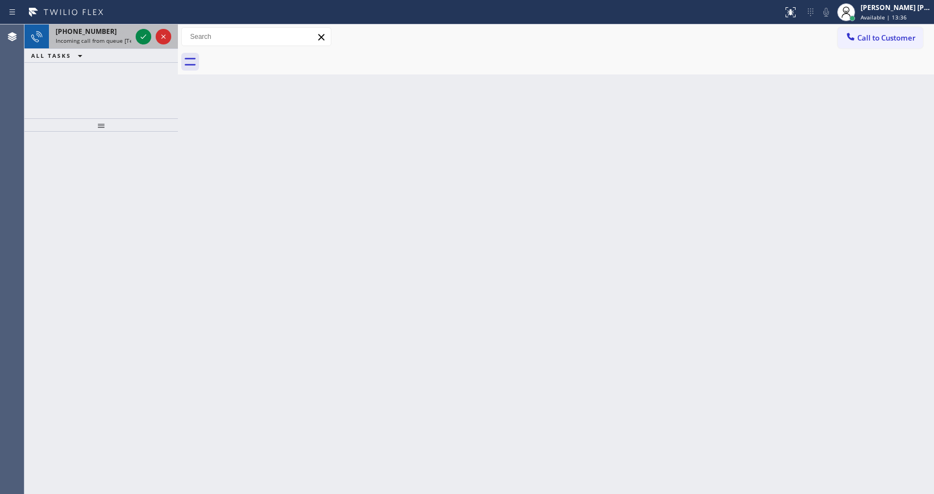
click at [106, 31] on div "[PHONE_NUMBER]" at bounding box center [94, 31] width 76 height 9
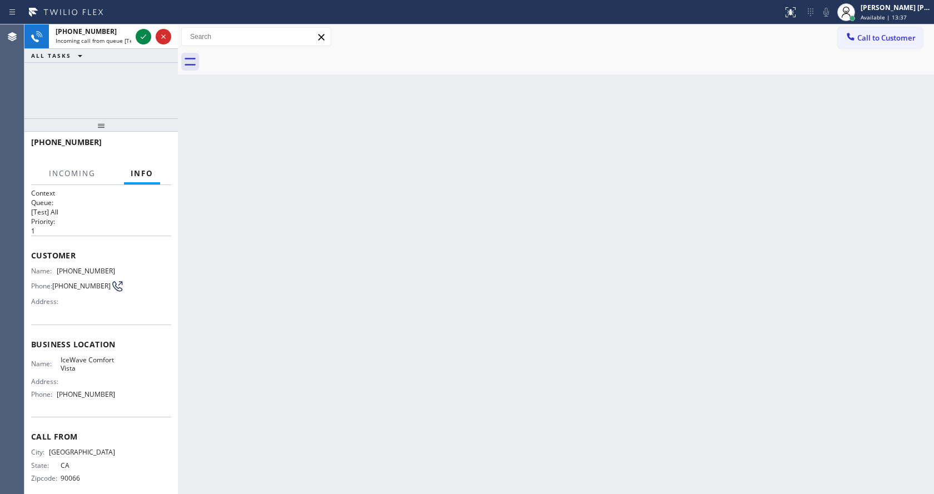
click at [305, 268] on div "Back to Dashboard Change Sender ID Customers Technicians Select a contact Outbo…" at bounding box center [556, 259] width 756 height 470
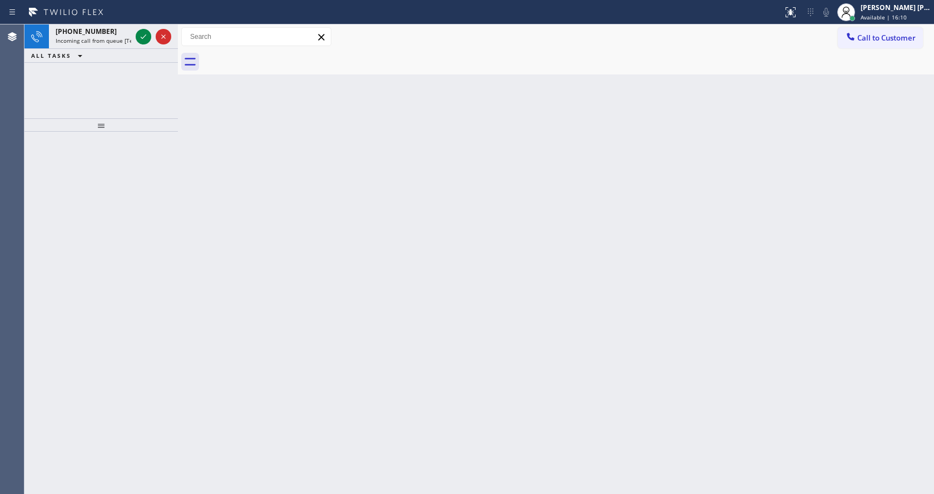
click at [329, 211] on div "Back to Dashboard Change Sender ID Customers Technicians Select a contact Outbo…" at bounding box center [556, 259] width 756 height 470
click at [132, 41] on div "[PHONE_NUMBER] Incoming call from queue [Test] All" at bounding box center [91, 36] width 84 height 24
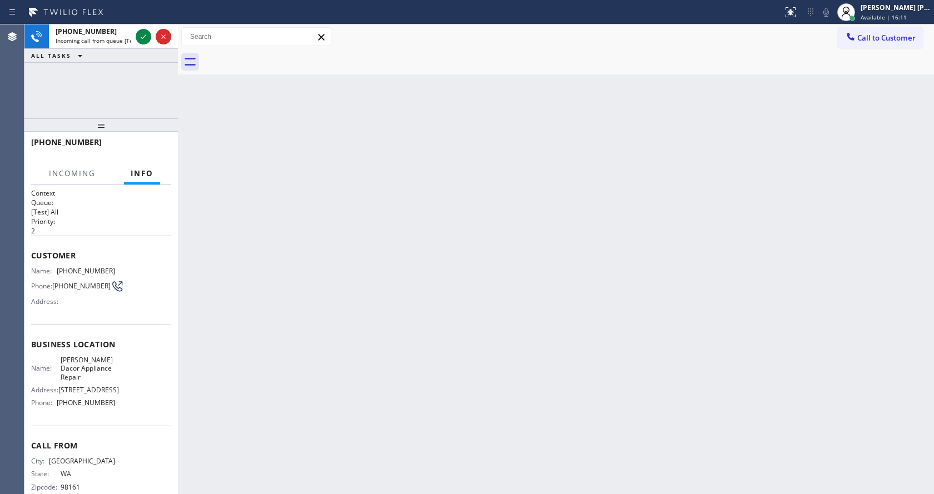
click at [320, 282] on div "Back to Dashboard Change Sender ID Customers Technicians Select a contact Outbo…" at bounding box center [556, 259] width 756 height 470
click at [143, 37] on icon at bounding box center [143, 36] width 13 height 13
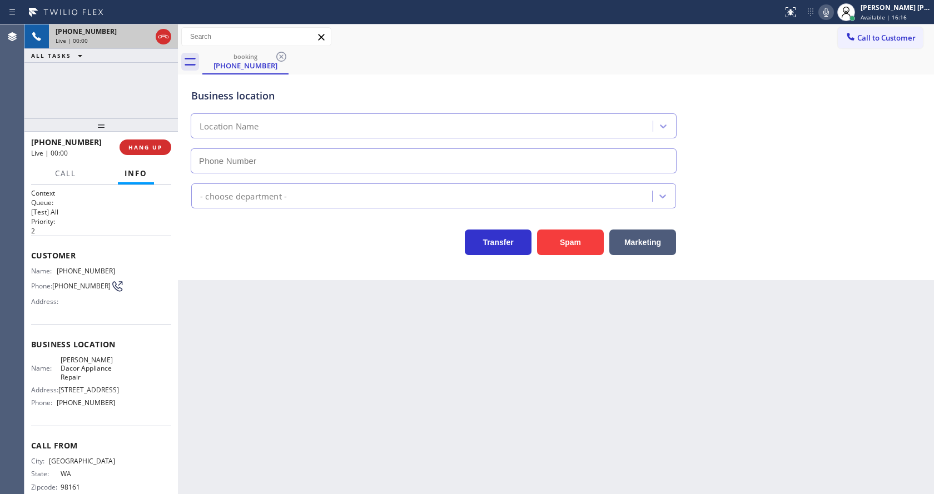
type input "[PHONE_NUMBER]"
click at [335, 357] on div "Back to Dashboard Change Sender ID Customers Technicians Select a contact Outbo…" at bounding box center [556, 259] width 756 height 470
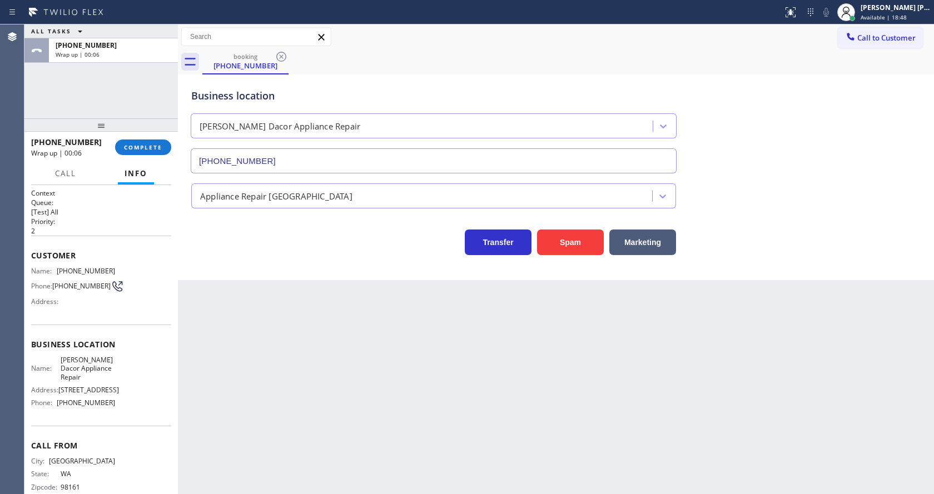
click at [282, 360] on div "Back to Dashboard Change Sender ID Customers Technicians Select a contact Outbo…" at bounding box center [556, 259] width 756 height 470
click at [113, 303] on div "Name: [PHONE_NUMBER] Phone: [PHONE_NUMBER] Address:" at bounding box center [101, 289] width 140 height 44
drag, startPoint x: 56, startPoint y: 272, endPoint x: 125, endPoint y: 273, distance: 68.9
click at [125, 273] on div "Name: [PHONE_NUMBER] Phone: [PHONE_NUMBER] Address:" at bounding box center [101, 289] width 140 height 44
drag, startPoint x: 297, startPoint y: 361, endPoint x: 274, endPoint y: 488, distance: 129.3
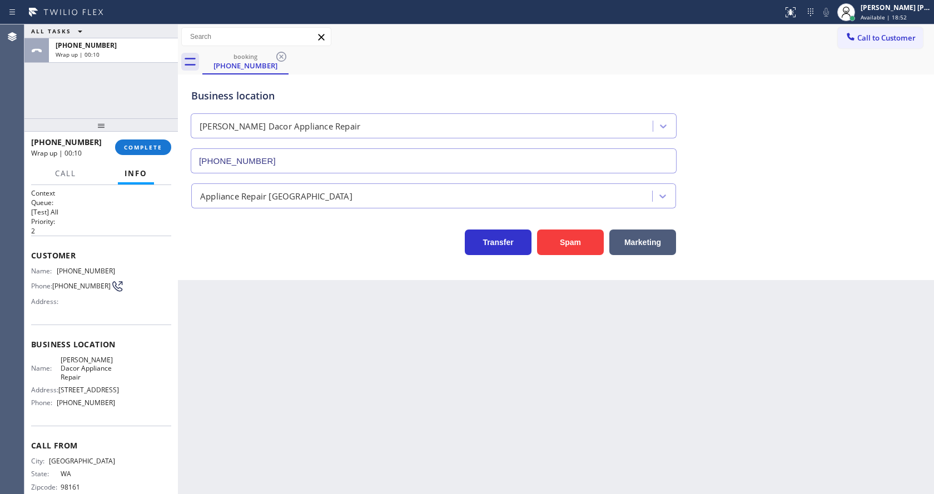
click at [296, 361] on div "Back to Dashboard Change Sender ID Customers Technicians Select a contact Outbo…" at bounding box center [556, 259] width 756 height 470
click at [92, 360] on span "[PERSON_NAME] Dacor Appliance Repair" at bounding box center [88, 369] width 55 height 26
drag, startPoint x: 59, startPoint y: 361, endPoint x: 101, endPoint y: 379, distance: 46.1
click at [101, 379] on span "[PERSON_NAME] Dacor Appliance Repair" at bounding box center [88, 369] width 55 height 26
click at [263, 396] on div "Back to Dashboard Change Sender ID Customers Technicians Select a contact Outbo…" at bounding box center [556, 259] width 756 height 470
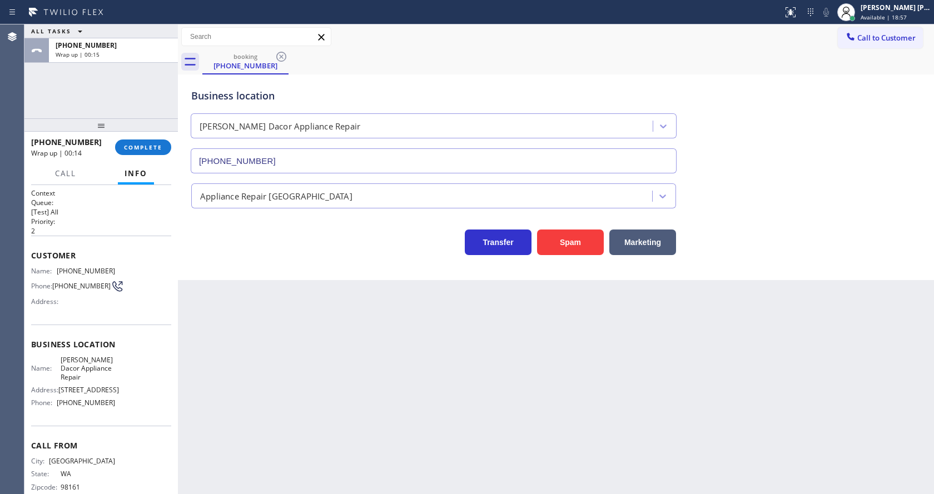
click at [112, 372] on div "Name: [PERSON_NAME] Dacor Appliance Repair Address: [STREET_ADDRESS] Phone: [PH…" at bounding box center [101, 384] width 140 height 56
drag, startPoint x: 56, startPoint y: 411, endPoint x: 133, endPoint y: 411, distance: 77.8
click at [133, 411] on div "Name: [PERSON_NAME] Dacor Appliance Repair Address: [STREET_ADDRESS] Phone: [PH…" at bounding box center [101, 384] width 140 height 56
click at [320, 400] on div "Back to Dashboard Change Sender ID Customers Technicians Select a contact Outbo…" at bounding box center [556, 259] width 756 height 470
drag, startPoint x: 570, startPoint y: 370, endPoint x: 333, endPoint y: 233, distance: 273.7
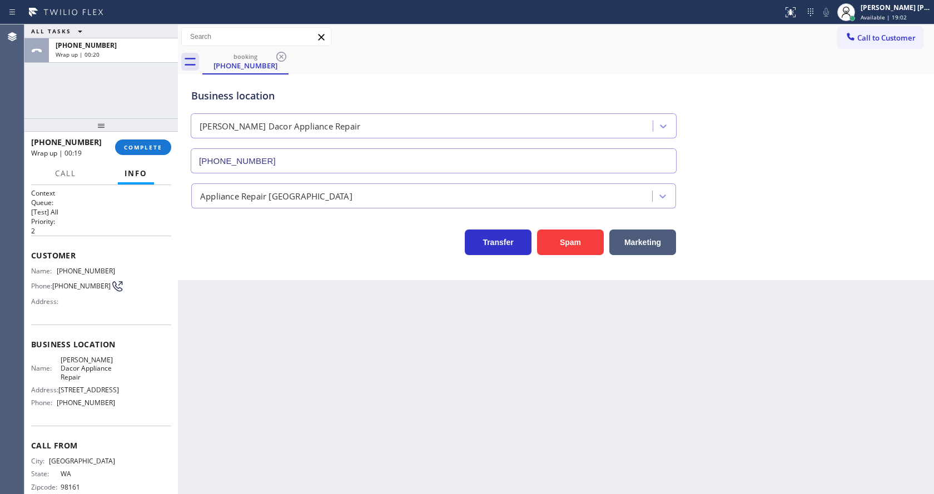
click at [570, 370] on div "Back to Dashboard Change Sender ID Customers Technicians Select a contact Outbo…" at bounding box center [556, 259] width 756 height 470
click at [143, 156] on div "[PHONE_NUMBER] Wrap up | 00:20 COMPLETE" at bounding box center [101, 147] width 140 height 29
click at [143, 151] on button "COMPLETE" at bounding box center [143, 148] width 56 height 16
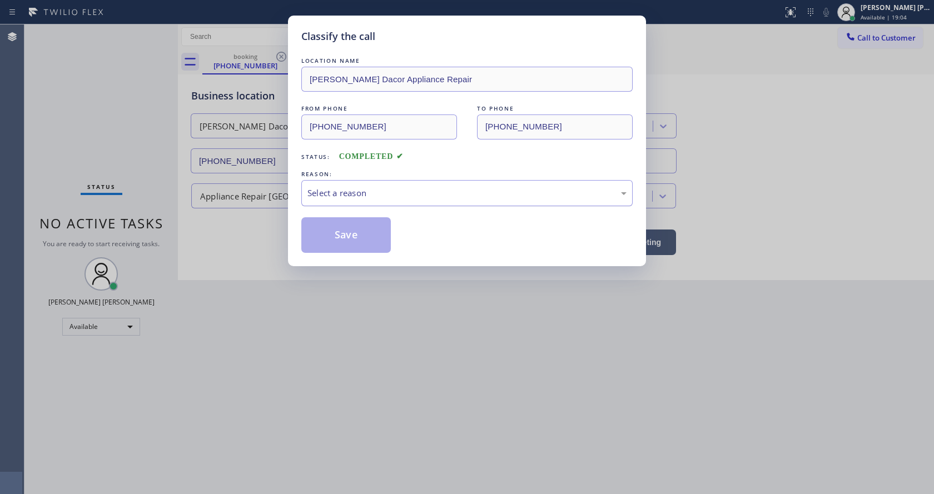
click at [312, 195] on div "Select a reason" at bounding box center [466, 193] width 319 height 13
click at [325, 235] on button "Save" at bounding box center [345, 235] width 89 height 36
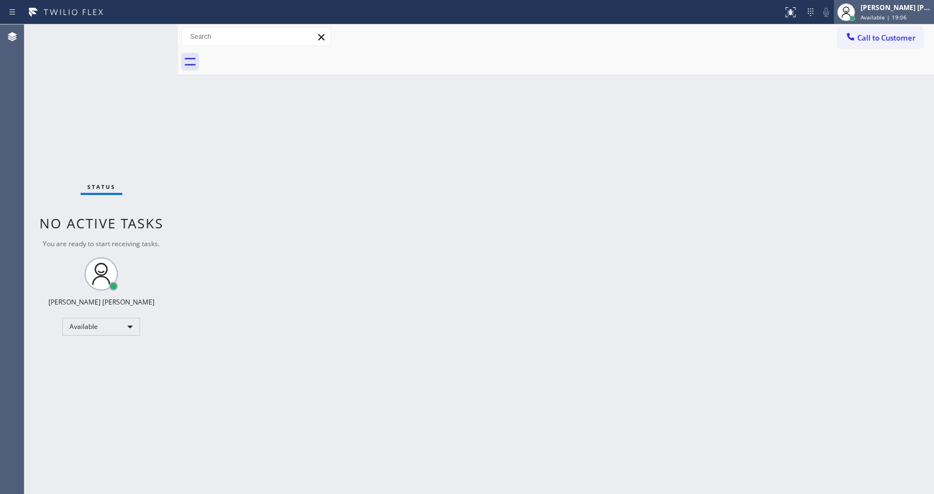
click at [882, 19] on span "Available | 19:06" at bounding box center [884, 17] width 46 height 8
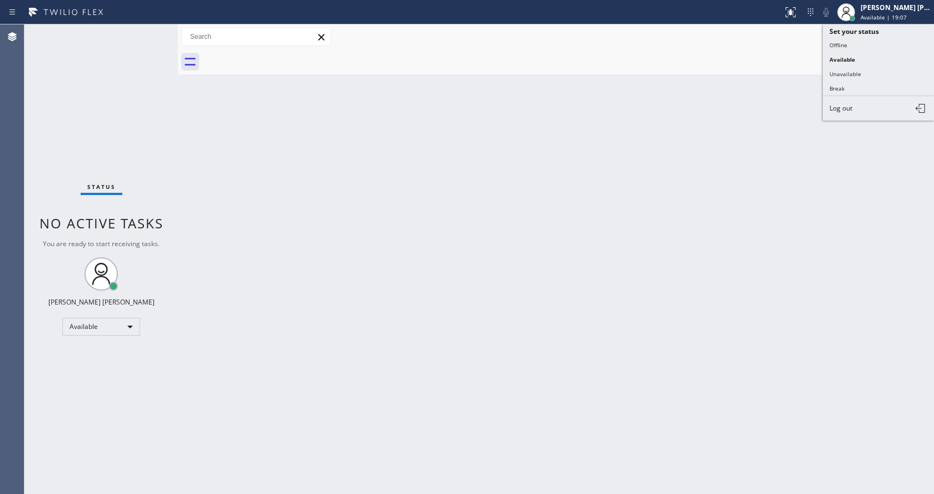
click at [881, 34] on div "Status report No issues detected If you experience an issue, please download th…" at bounding box center [467, 247] width 934 height 494
click at [867, 44] on button "Call to Customer" at bounding box center [880, 37] width 85 height 21
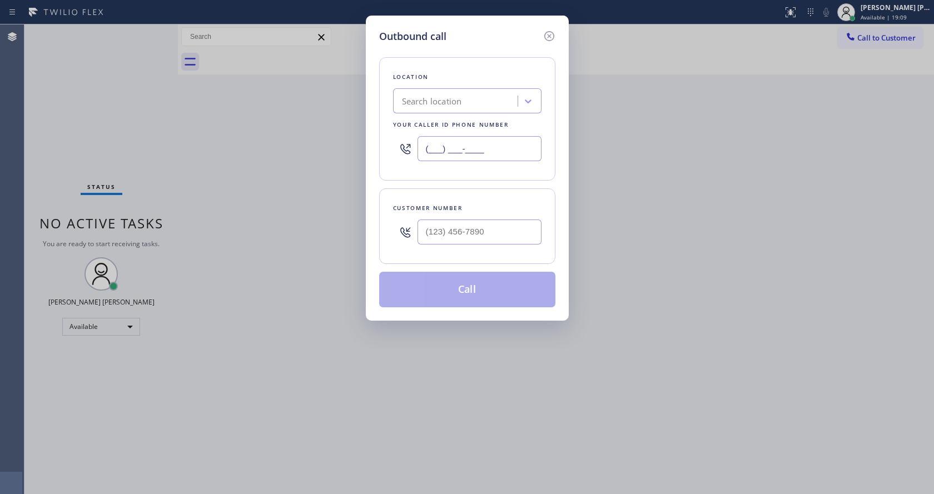
click at [462, 152] on input "(___) ___-____" at bounding box center [479, 148] width 124 height 25
paste input "425) 441-3062"
type input "[PHONE_NUMBER]"
click at [475, 237] on input "(___) ___-____" at bounding box center [479, 232] width 124 height 25
paste input "206) 303-8047"
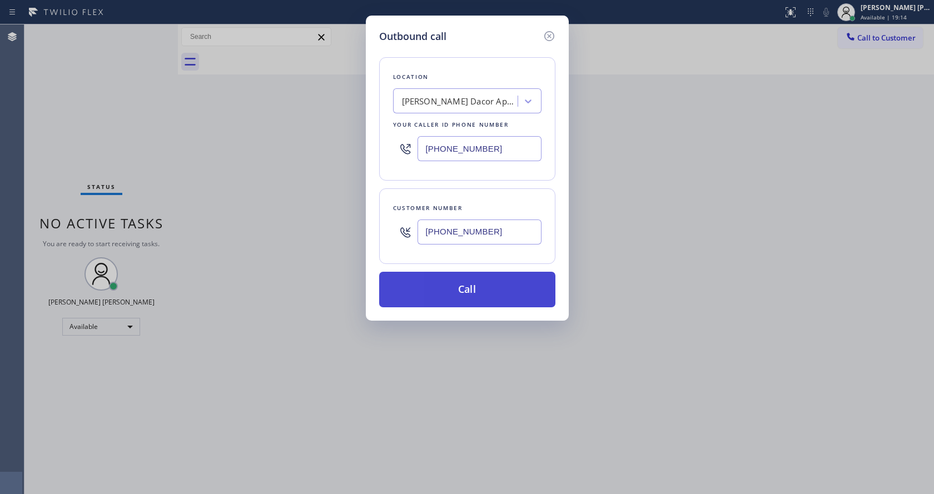
type input "[PHONE_NUMBER]"
click at [459, 289] on button "Call" at bounding box center [467, 290] width 176 height 36
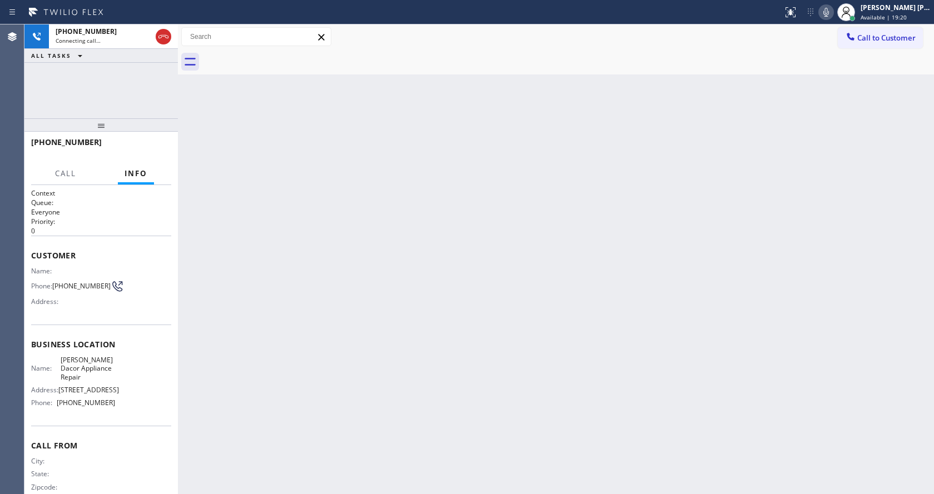
click at [292, 243] on div "Back to Dashboard Change Sender ID Customers Technicians Select a contact Outbo…" at bounding box center [556, 259] width 756 height 470
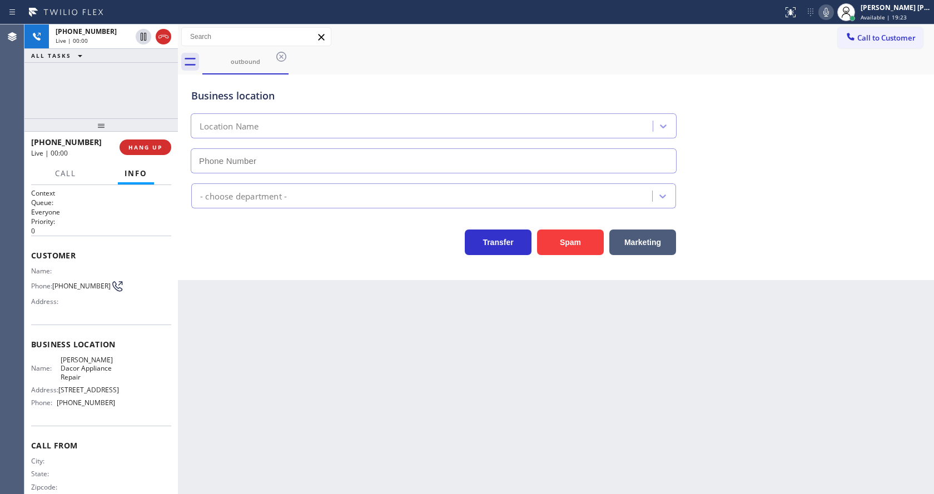
type input "[PHONE_NUMBER]"
click at [388, 425] on div "Back to Dashboard Change Sender ID Customers Technicians Select a contact Outbo…" at bounding box center [556, 259] width 756 height 470
click at [442, 364] on div "Back to Dashboard Change Sender ID Customers Technicians Select a contact Outbo…" at bounding box center [556, 259] width 756 height 470
click at [242, 356] on div "Back to Dashboard Change Sender ID Customers Technicians Select a contact Outbo…" at bounding box center [556, 259] width 756 height 470
click at [413, 415] on div "Back to Dashboard Change Sender ID Customers Technicians Select a contact Outbo…" at bounding box center [556, 259] width 756 height 470
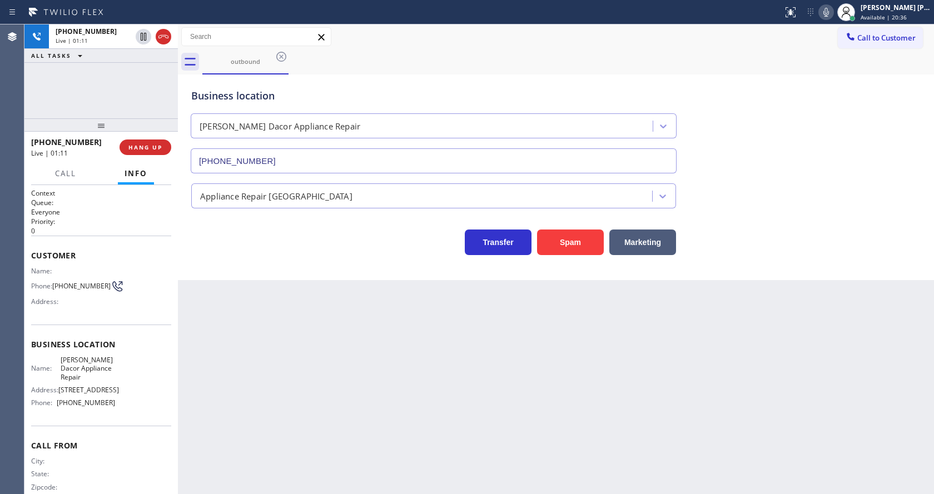
click at [314, 425] on div "Back to Dashboard Change Sender ID Customers Technicians Select a contact Outbo…" at bounding box center [556, 259] width 756 height 470
click at [268, 410] on div "Back to Dashboard Change Sender ID Customers Technicians Select a contact Outbo…" at bounding box center [556, 259] width 756 height 470
click at [293, 434] on div "Back to Dashboard Change Sender ID Customers Technicians Select a contact Outbo…" at bounding box center [556, 259] width 756 height 470
click at [441, 397] on div "Back to Dashboard Change Sender ID Customers Technicians Select a contact Outbo…" at bounding box center [556, 259] width 756 height 470
click at [299, 344] on div "Back to Dashboard Change Sender ID Customers Technicians Select a contact Outbo…" at bounding box center [556, 259] width 756 height 470
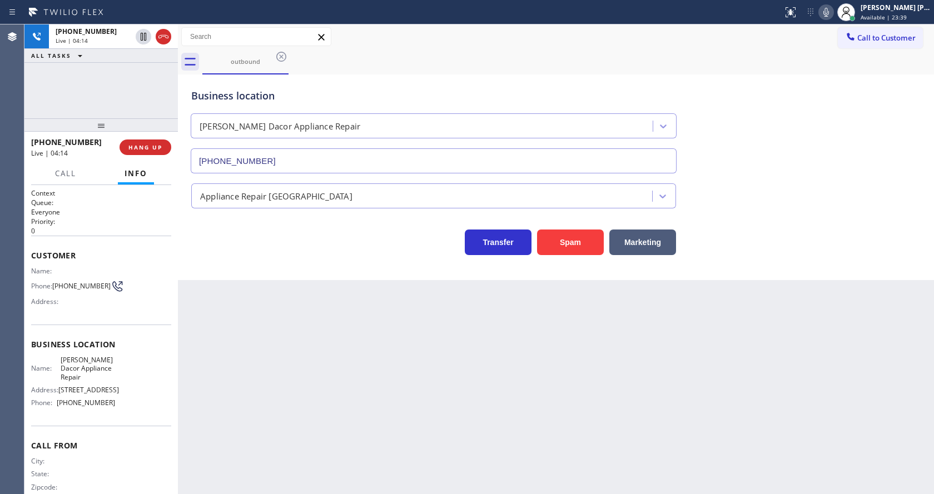
click at [466, 406] on div "Back to Dashboard Change Sender ID Customers Technicians Select a contact Outbo…" at bounding box center [556, 259] width 756 height 470
click at [315, 434] on div "Back to Dashboard Change Sender ID Customers Technicians Select a contact Outbo…" at bounding box center [556, 259] width 756 height 470
click at [296, 425] on div "Back to Dashboard Change Sender ID Customers Technicians Select a contact Outbo…" at bounding box center [556, 259] width 756 height 470
click at [438, 430] on div "Back to Dashboard Change Sender ID Customers Technicians Select a contact Outbo…" at bounding box center [556, 259] width 756 height 470
click at [294, 401] on div "Back to Dashboard Change Sender ID Customers Technicians Select a contact Outbo…" at bounding box center [556, 259] width 756 height 470
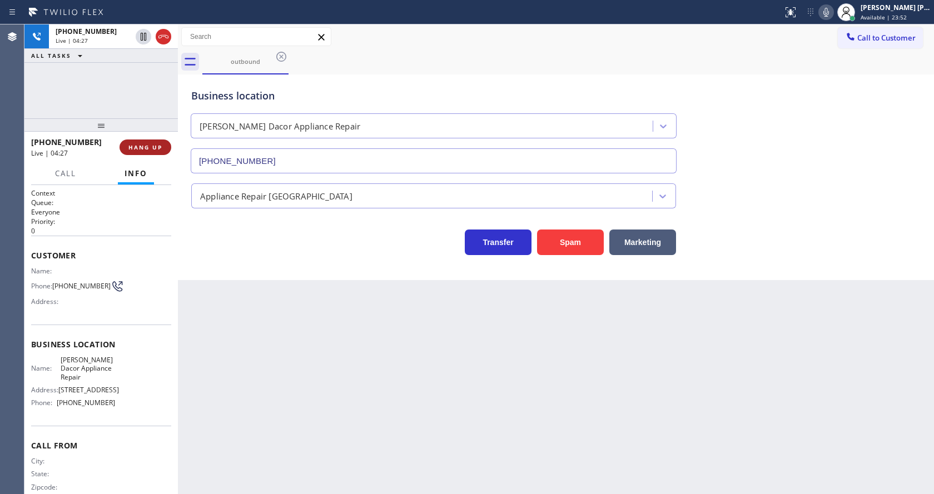
click at [149, 142] on button "HANG UP" at bounding box center [146, 148] width 52 height 16
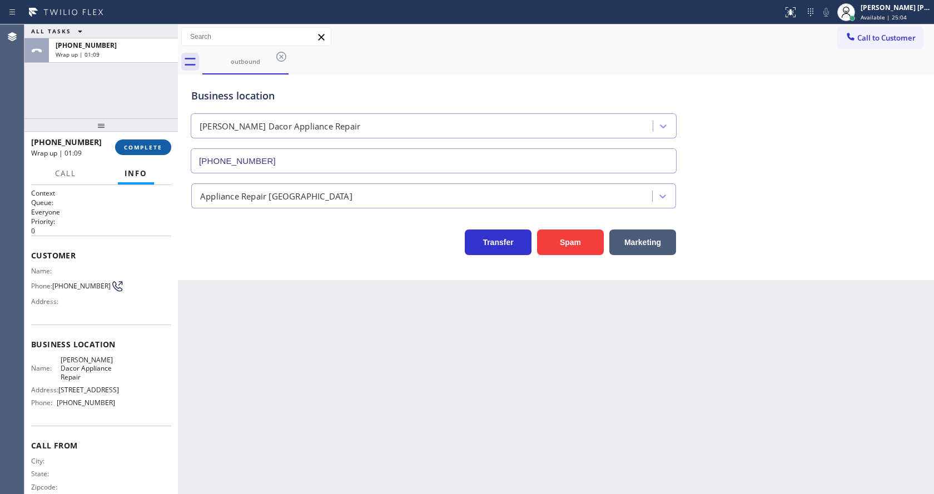
click at [140, 150] on span "COMPLETE" at bounding box center [143, 147] width 38 height 8
click at [143, 151] on span "COMPLETE" at bounding box center [143, 147] width 38 height 8
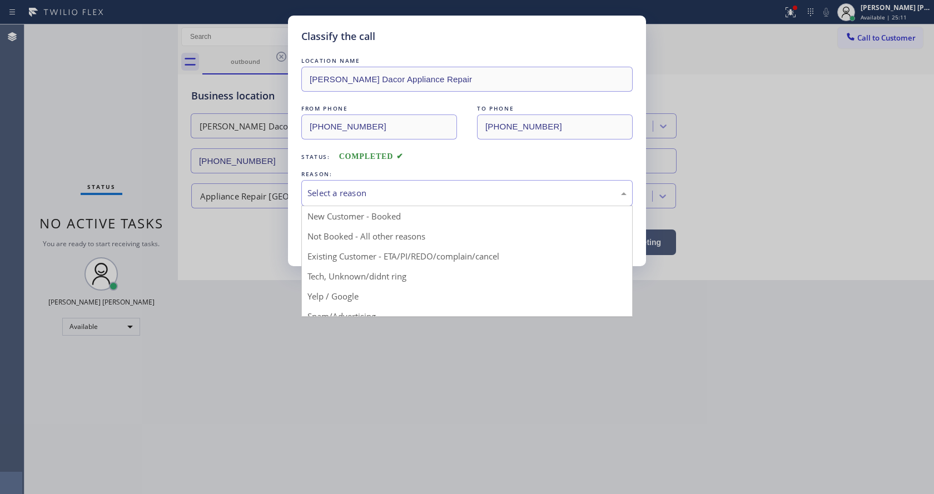
click at [330, 204] on div "Select a reason" at bounding box center [466, 193] width 331 height 26
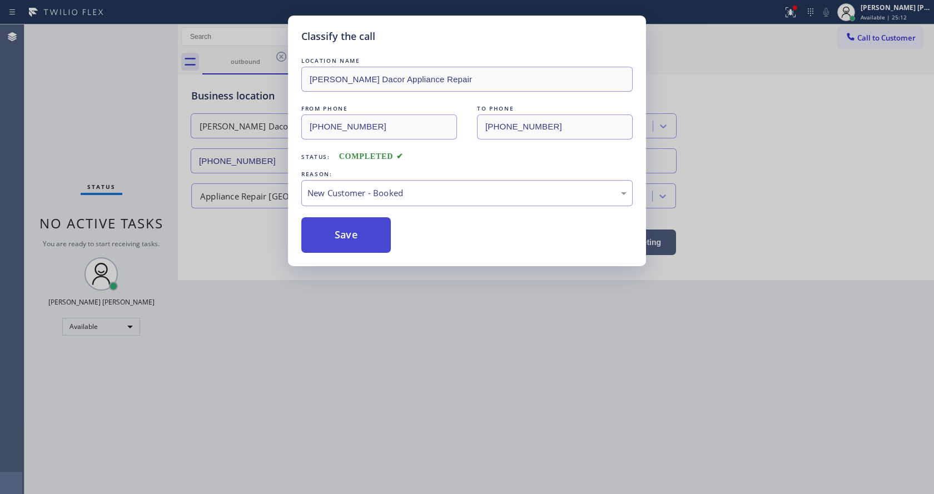
click at [342, 238] on button "Save" at bounding box center [345, 235] width 89 height 36
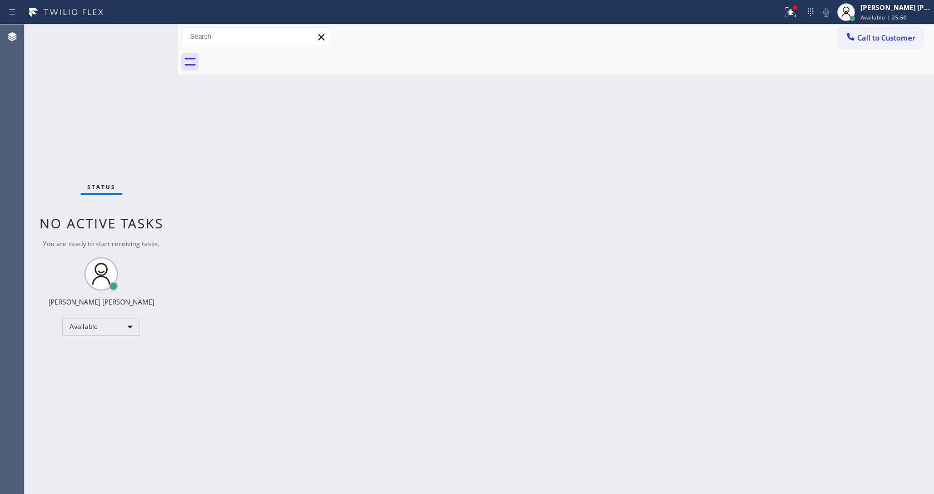
click at [866, 149] on div "Back to Dashboard Change Sender ID Customers Technicians Select a contact Outbo…" at bounding box center [556, 259] width 756 height 470
click at [790, 2] on button at bounding box center [790, 12] width 24 height 24
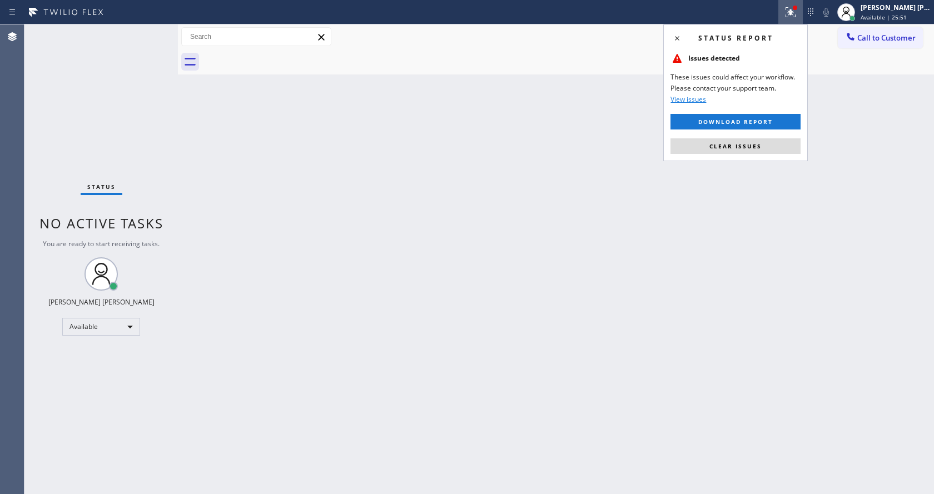
click at [774, 137] on div "Status report Issues detected These issues could affect your workflow. Please c…" at bounding box center [735, 92] width 145 height 137
click at [771, 140] on button "Clear issues" at bounding box center [735, 146] width 130 height 16
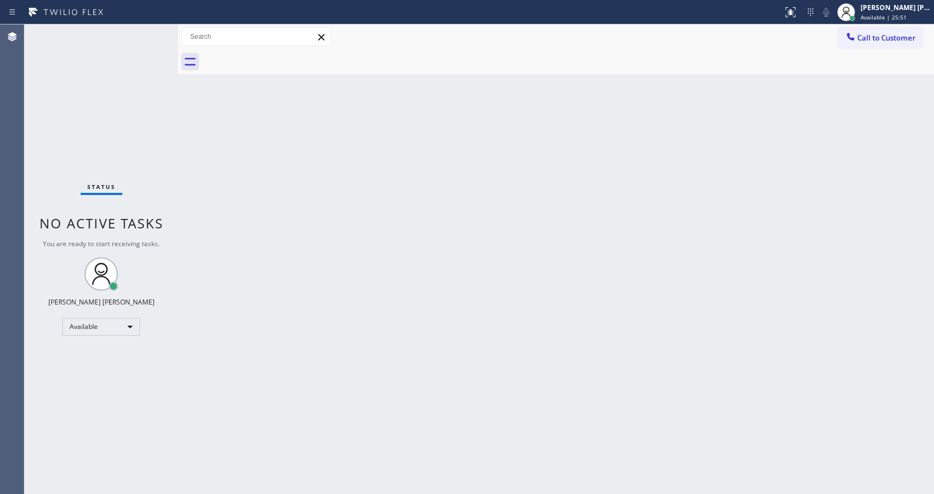
drag, startPoint x: 748, startPoint y: 187, endPoint x: 419, endPoint y: 167, distance: 329.7
click at [719, 190] on div "Back to Dashboard Change Sender ID Customers Technicians Select a contact Outbo…" at bounding box center [556, 259] width 756 height 470
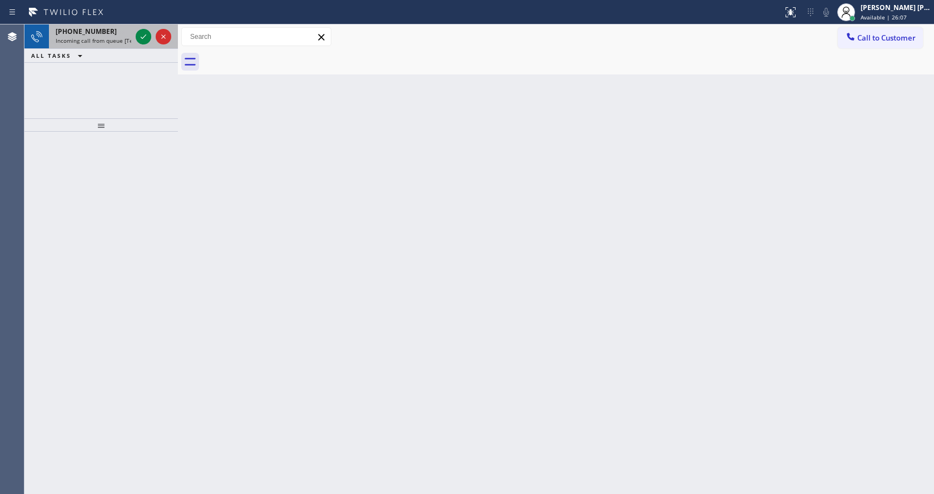
click at [113, 41] on span "Incoming call from queue [Test] All" at bounding box center [102, 41] width 92 height 8
click at [126, 43] on span "Incoming call from queue [Test] All" at bounding box center [102, 41] width 92 height 8
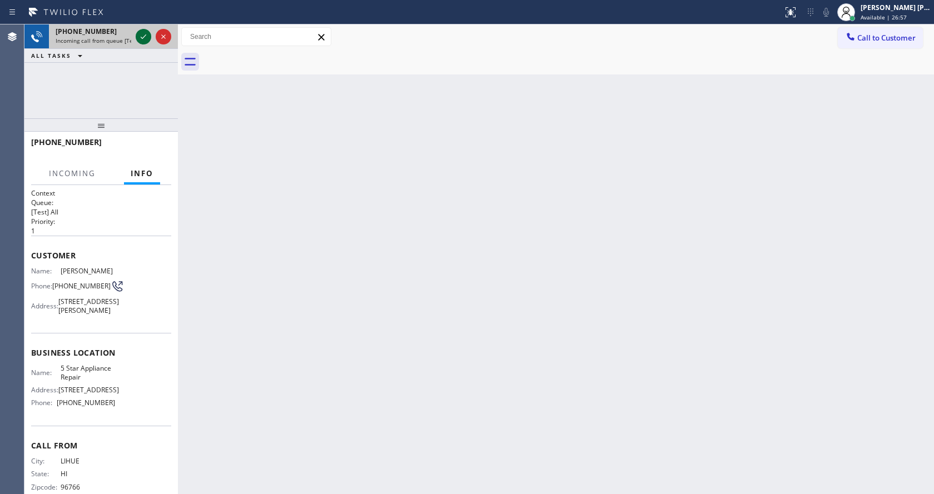
click at [144, 42] on icon at bounding box center [143, 36] width 13 height 13
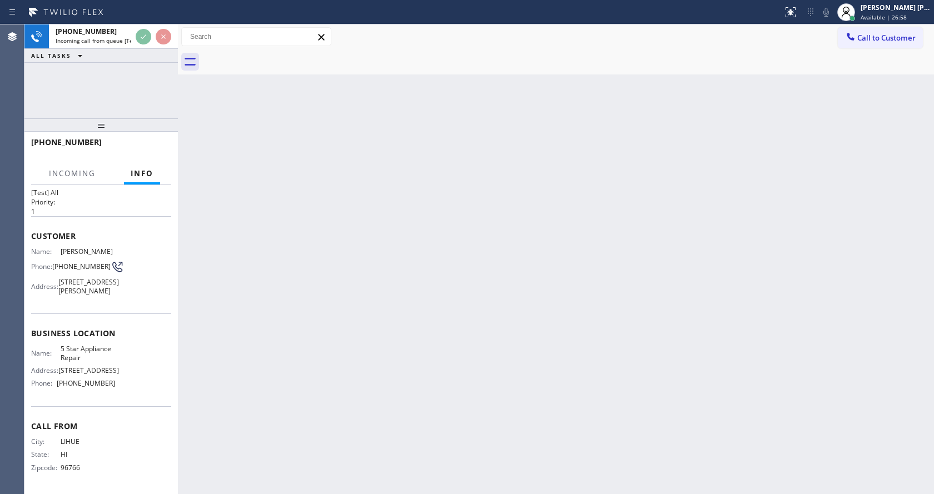
click at [379, 266] on div "Back to Dashboard Change Sender ID Customers Technicians Select a contact Outbo…" at bounding box center [556, 259] width 756 height 470
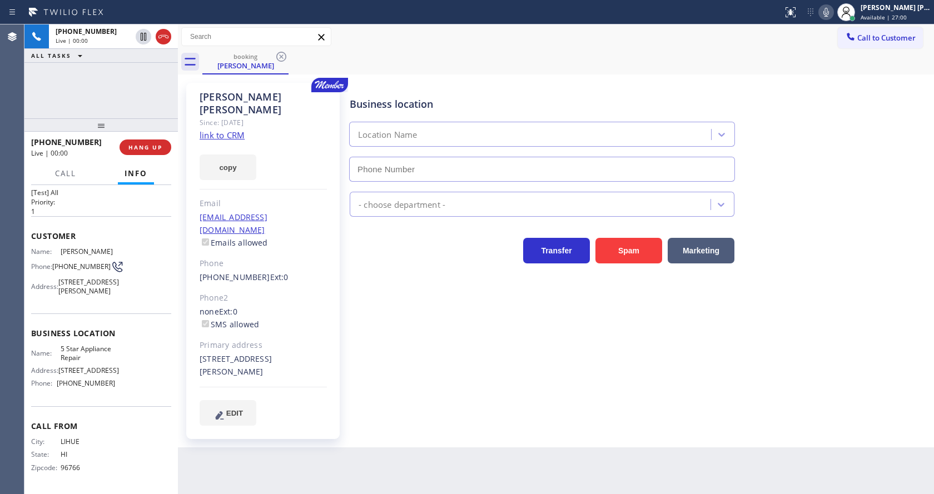
type input "[PHONE_NUMBER]"
drag, startPoint x: 378, startPoint y: 377, endPoint x: 370, endPoint y: 379, distance: 8.0
click at [378, 377] on div "Business location 5 Star Appliance Repair [PHONE_NUMBER] 5 Star Appliance Trans…" at bounding box center [639, 254] width 584 height 337
click at [464, 406] on div "Business location 5 Star Appliance Repair [PHONE_NUMBER] 5 Star Appliance Trans…" at bounding box center [639, 265] width 584 height 359
click at [279, 308] on div "[PERSON_NAME] Since: [DATE] link to CRM copy Email [EMAIL_ADDRESS][DOMAIN_NAME]…" at bounding box center [262, 261] width 153 height 356
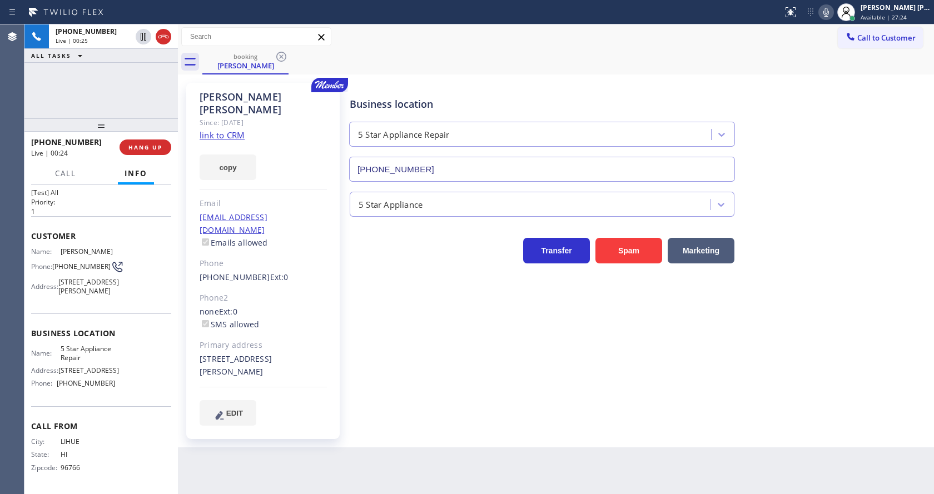
click at [237, 130] on link "link to CRM" at bounding box center [222, 135] width 45 height 11
click at [319, 353] on div "[STREET_ADDRESS][PERSON_NAME]" at bounding box center [263, 366] width 127 height 26
click at [828, 13] on icon at bounding box center [825, 12] width 13 height 13
click at [144, 36] on icon at bounding box center [144, 37] width 6 height 8
click at [368, 370] on div "Business location 5 Star Appliance Repair [PHONE_NUMBER] 5 Star Appliance Trans…" at bounding box center [639, 254] width 584 height 337
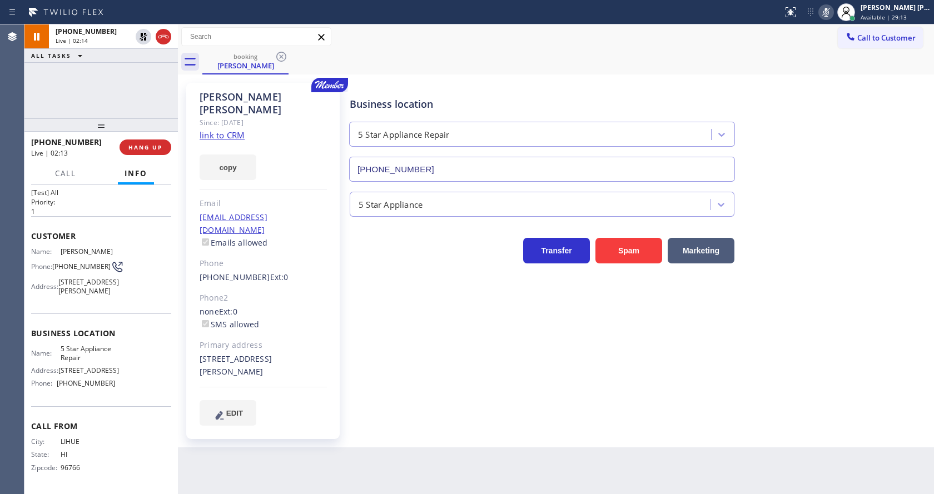
click at [308, 363] on div "[PERSON_NAME] Since: [DATE] link to CRM copy Email [EMAIL_ADDRESS][DOMAIN_NAME]…" at bounding box center [262, 261] width 153 height 356
drag, startPoint x: 412, startPoint y: 355, endPoint x: 265, endPoint y: 225, distance: 196.9
click at [414, 354] on div "Business location 5 Star Appliance Repair [PHONE_NUMBER] 5 Star Appliance Trans…" at bounding box center [639, 254] width 584 height 337
click at [143, 38] on icon at bounding box center [143, 36] width 13 height 13
click at [828, 11] on icon at bounding box center [825, 12] width 13 height 13
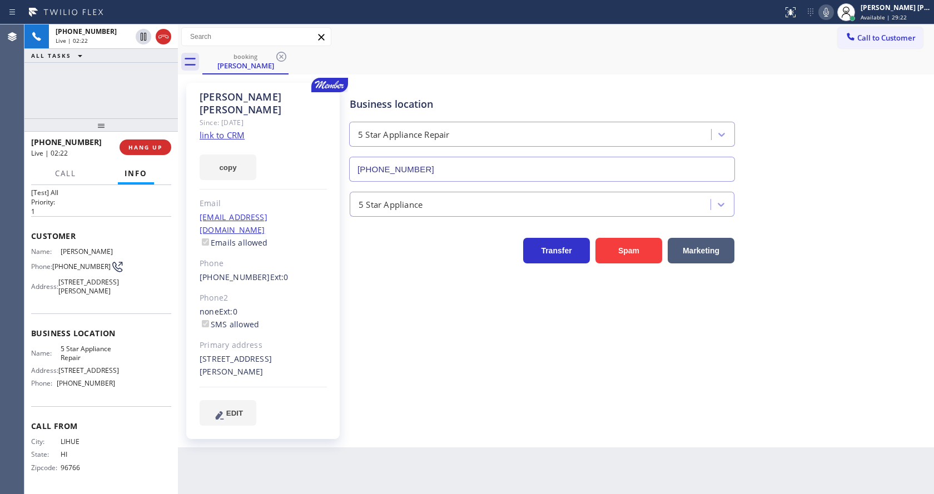
click at [835, 162] on div "Business location 5 Star Appliance Repair [PHONE_NUMBER]" at bounding box center [639, 131] width 584 height 101
click at [421, 400] on div "Business location 5 Star Appliance Repair [PHONE_NUMBER] 5 Star Appliance Trans…" at bounding box center [639, 265] width 584 height 359
drag, startPoint x: 237, startPoint y: 240, endPoint x: 238, endPoint y: 232, distance: 7.2
click at [237, 257] on div "Phone" at bounding box center [263, 263] width 127 height 13
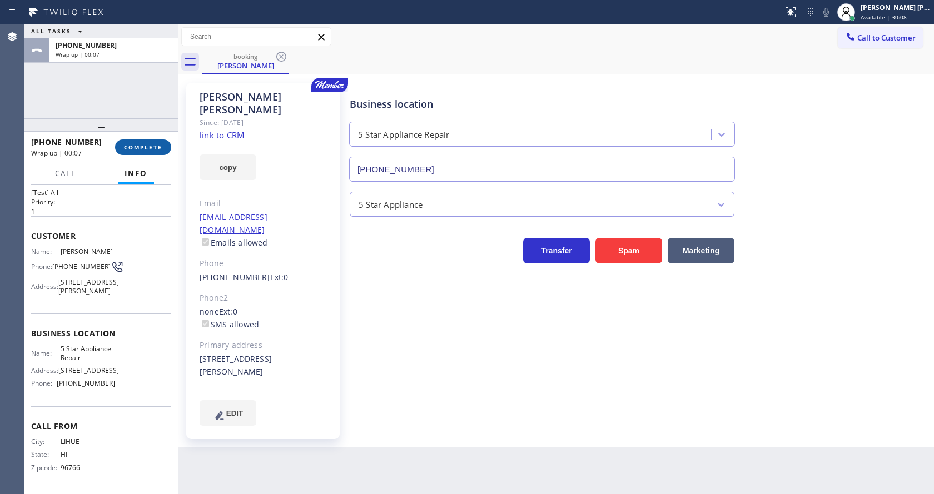
click at [140, 150] on span "COMPLETE" at bounding box center [143, 147] width 38 height 8
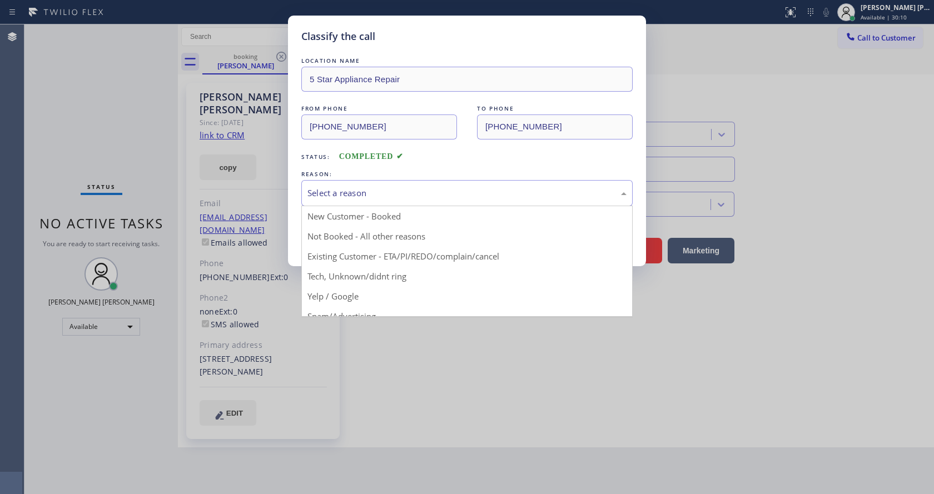
click at [326, 193] on div "Select a reason" at bounding box center [466, 193] width 319 height 13
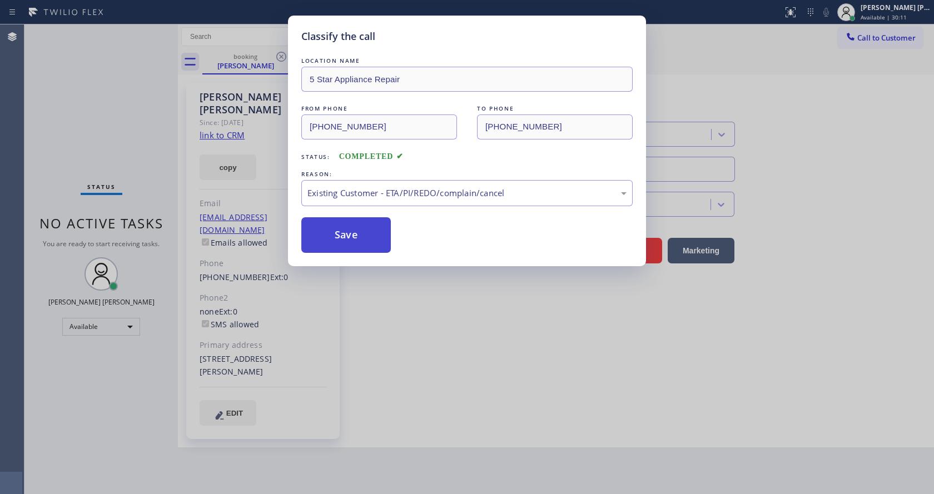
click at [344, 232] on button "Save" at bounding box center [345, 235] width 89 height 36
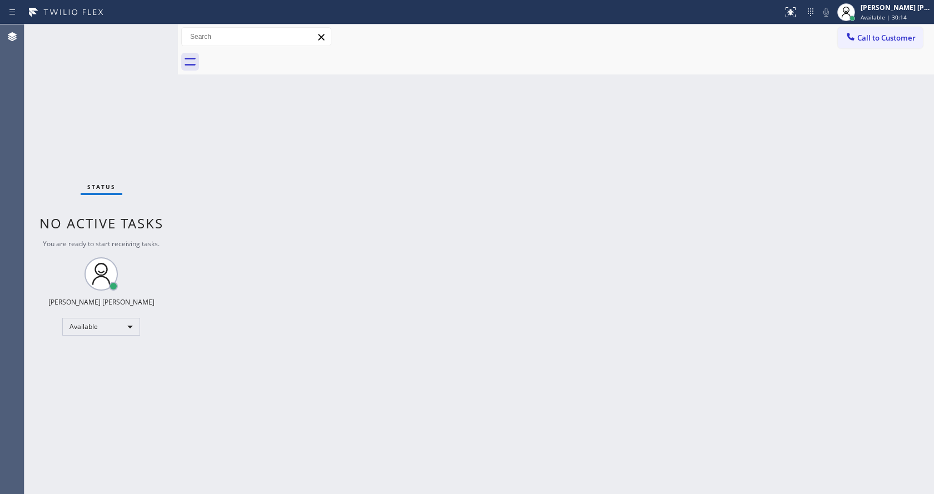
click at [197, 163] on div "Back to Dashboard Change Sender ID Customers Technicians Select a contact Outbo…" at bounding box center [556, 259] width 756 height 470
drag, startPoint x: 360, startPoint y: 331, endPoint x: 359, endPoint y: 337, distance: 6.1
click at [359, 331] on div "Back to Dashboard Change Sender ID Customers Technicians Select a contact Outbo…" at bounding box center [556, 259] width 756 height 470
click at [414, 347] on div "Back to Dashboard Change Sender ID Customers Technicians Select a contact Outbo…" at bounding box center [556, 259] width 756 height 470
click at [153, 29] on div "Status No active tasks You are ready to start receiving tasks. [PERSON_NAME] [P…" at bounding box center [100, 259] width 153 height 470
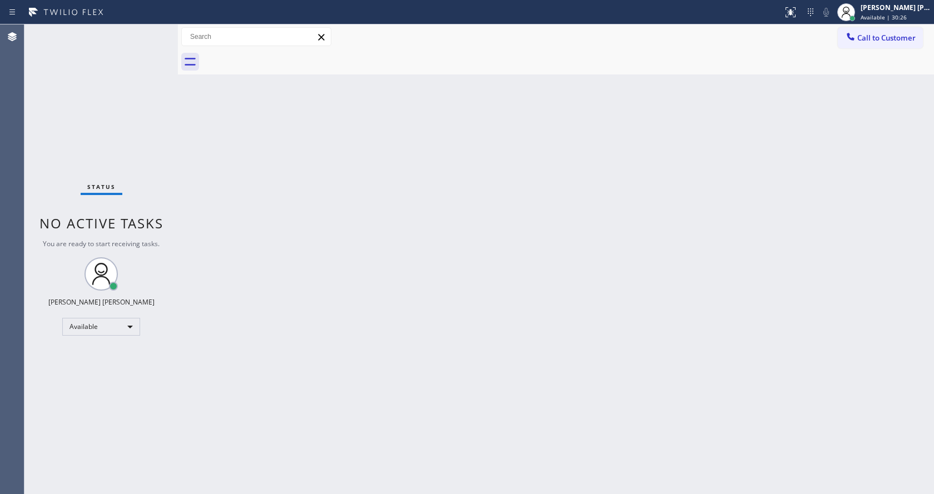
click at [153, 29] on div "Status No active tasks You are ready to start receiving tasks. [PERSON_NAME] [P…" at bounding box center [100, 259] width 153 height 470
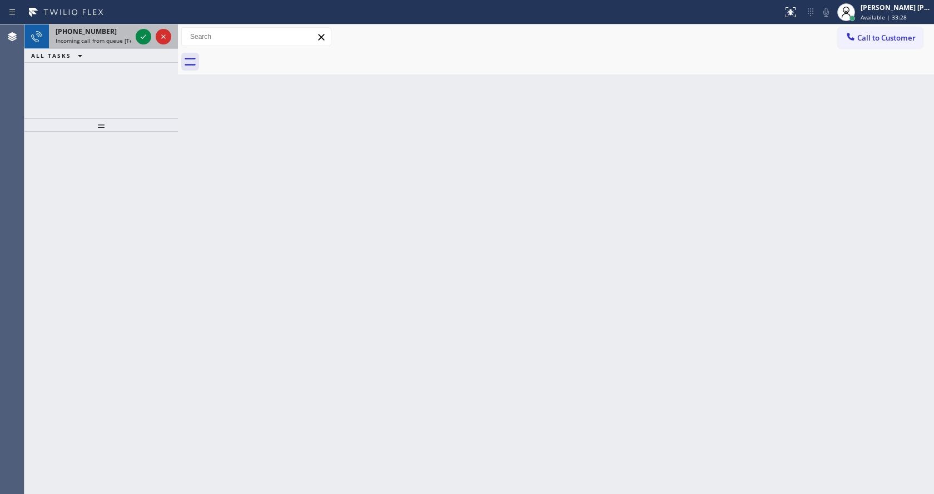
click at [117, 42] on span "Incoming call from queue [Test] All" at bounding box center [102, 41] width 92 height 8
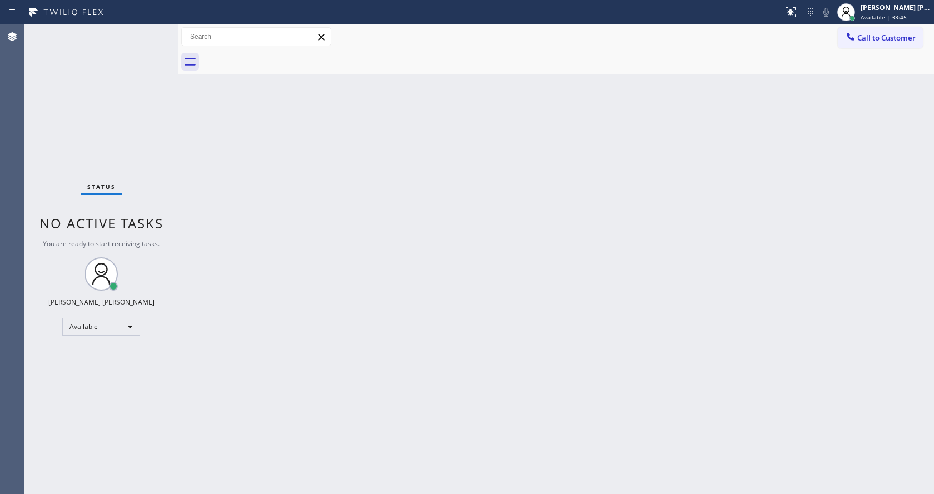
click at [152, 31] on div "Status No active tasks You are ready to start receiving tasks. [PERSON_NAME] [P…" at bounding box center [100, 259] width 153 height 470
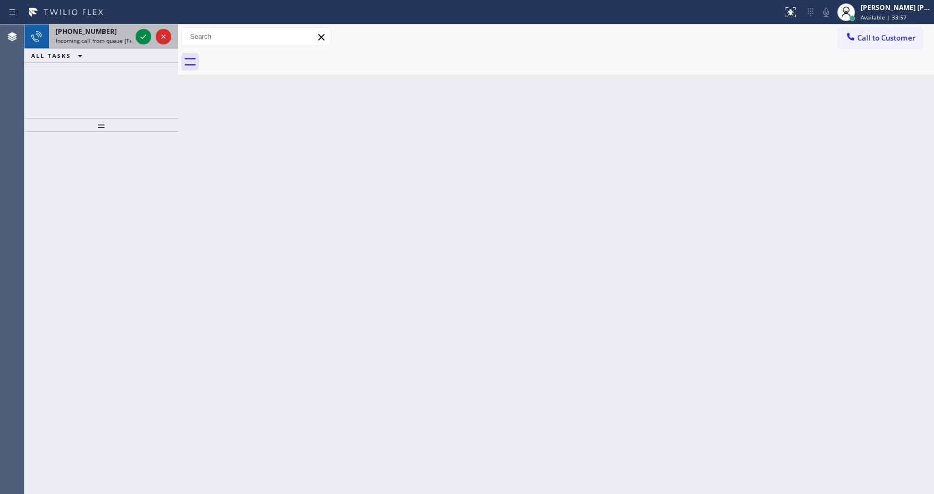
click at [111, 38] on span "Incoming call from queue [Test] All" at bounding box center [102, 41] width 92 height 8
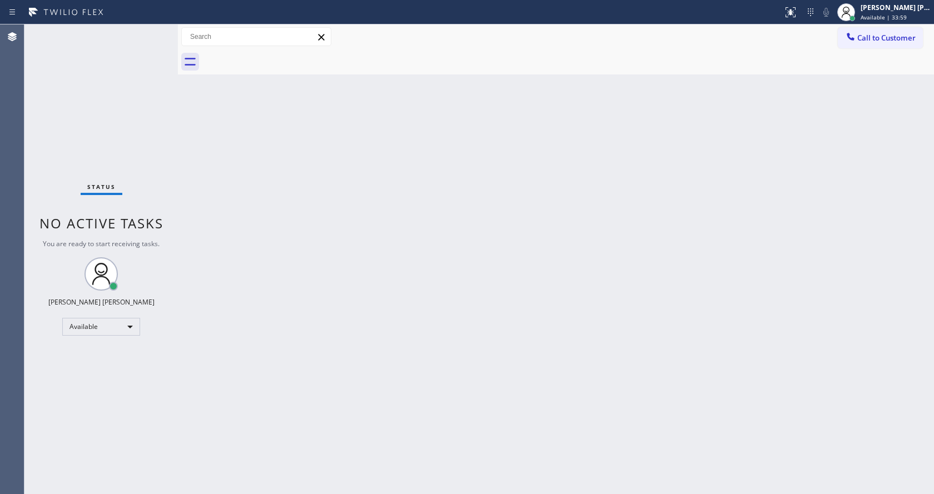
click at [472, 230] on div "Back to Dashboard Change Sender ID Customers Technicians Select a contact Outbo…" at bounding box center [556, 259] width 756 height 470
click at [337, 451] on div "Back to Dashboard Change Sender ID Customers Technicians Select a contact Outbo…" at bounding box center [556, 259] width 756 height 470
click at [217, 198] on div "Back to Dashboard Change Sender ID Customers Technicians Select a contact Outbo…" at bounding box center [556, 259] width 756 height 470
click at [156, 61] on div "Status No active tasks You are ready to start receiving tasks. [PERSON_NAME] [P…" at bounding box center [100, 259] width 153 height 470
click at [147, 31] on div "Status No active tasks You are ready to start receiving tasks. [PERSON_NAME] [P…" at bounding box center [100, 259] width 153 height 470
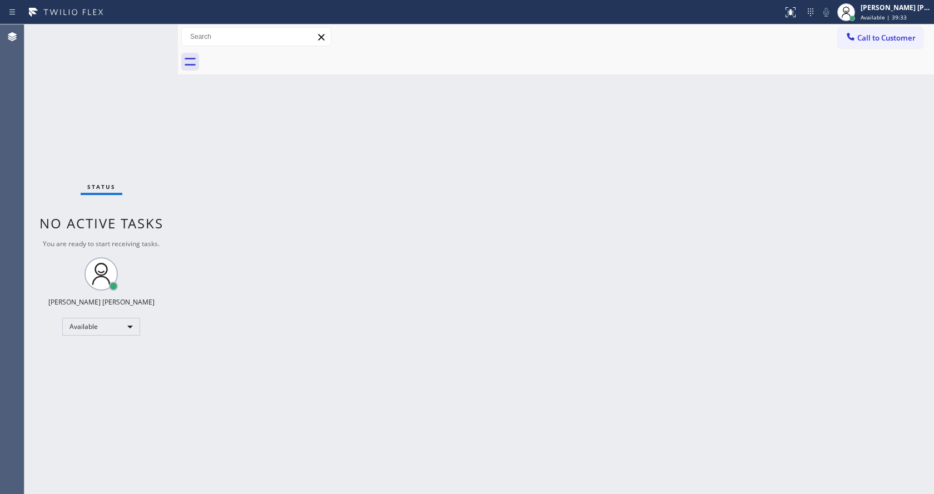
click at [354, 373] on div "Back to Dashboard Change Sender ID Customers Technicians Select a contact Outbo…" at bounding box center [556, 259] width 756 height 470
drag, startPoint x: 491, startPoint y: 290, endPoint x: 415, endPoint y: 206, distance: 113.3
click at [491, 290] on div "Back to Dashboard Change Sender ID Customers Technicians Select a contact Outbo…" at bounding box center [556, 259] width 756 height 470
click at [233, 177] on div "Back to Dashboard Change Sender ID Customers Technicians Select a contact Outbo…" at bounding box center [556, 259] width 756 height 470
click at [147, 29] on div "Status No active tasks You are ready to start receiving tasks. [PERSON_NAME] [P…" at bounding box center [100, 259] width 153 height 470
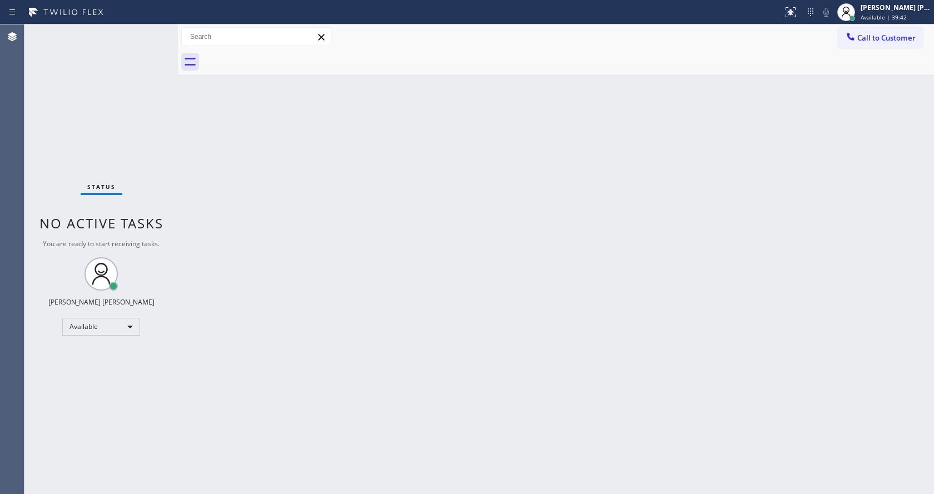
click at [150, 31] on div "Status No active tasks You are ready to start receiving tasks. [PERSON_NAME] [P…" at bounding box center [100, 259] width 153 height 470
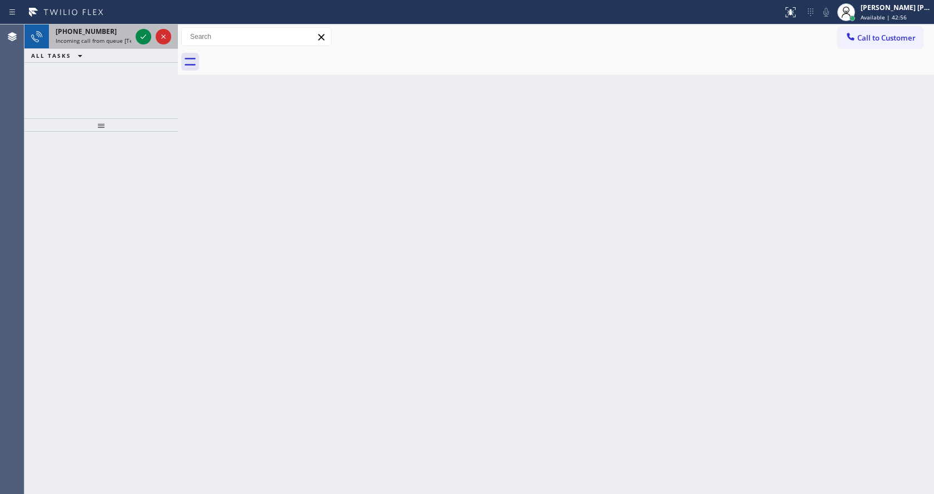
click at [131, 42] on span "Incoming call from queue [Test] All" at bounding box center [102, 41] width 92 height 8
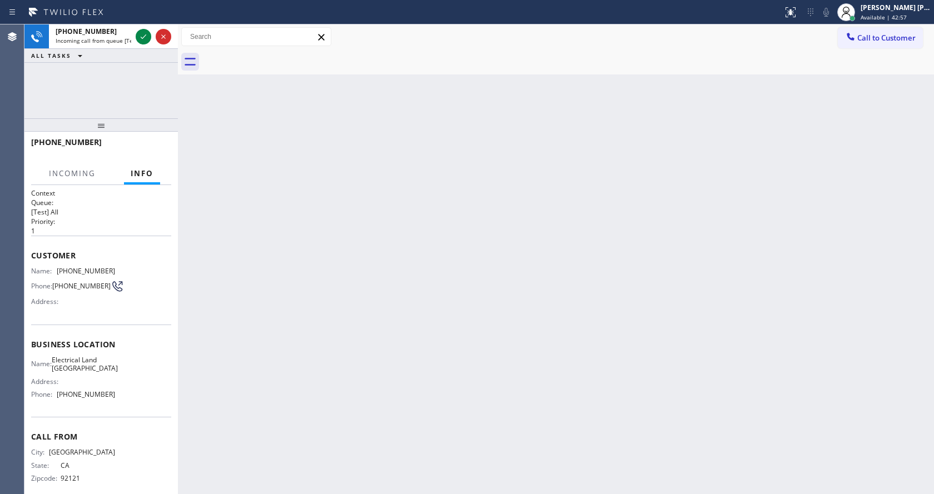
click at [366, 345] on div "Back to Dashboard Change Sender ID Customers Technicians Select a contact Outbo…" at bounding box center [556, 259] width 756 height 470
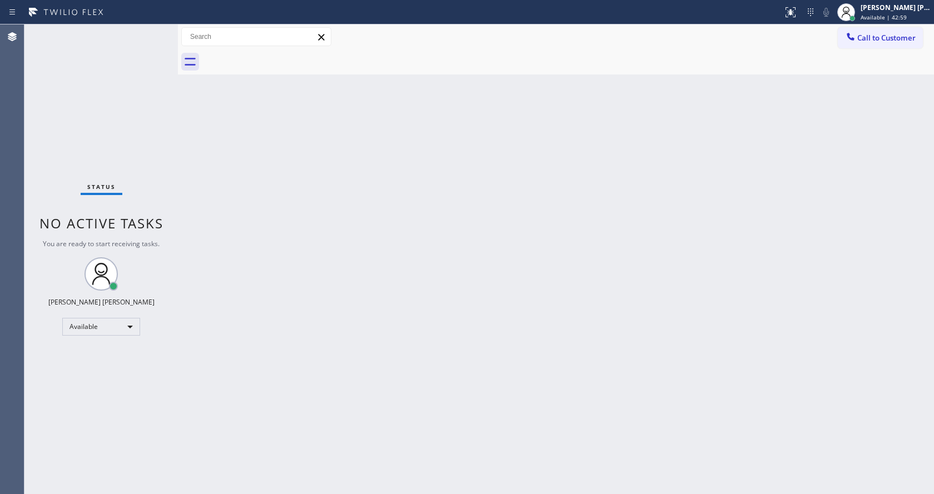
click at [553, 314] on div "Back to Dashboard Change Sender ID Customers Technicians Select a contact Outbo…" at bounding box center [556, 259] width 756 height 470
click at [144, 31] on div "Status No active tasks You are ready to start receiving tasks. [PERSON_NAME] [P…" at bounding box center [100, 259] width 153 height 470
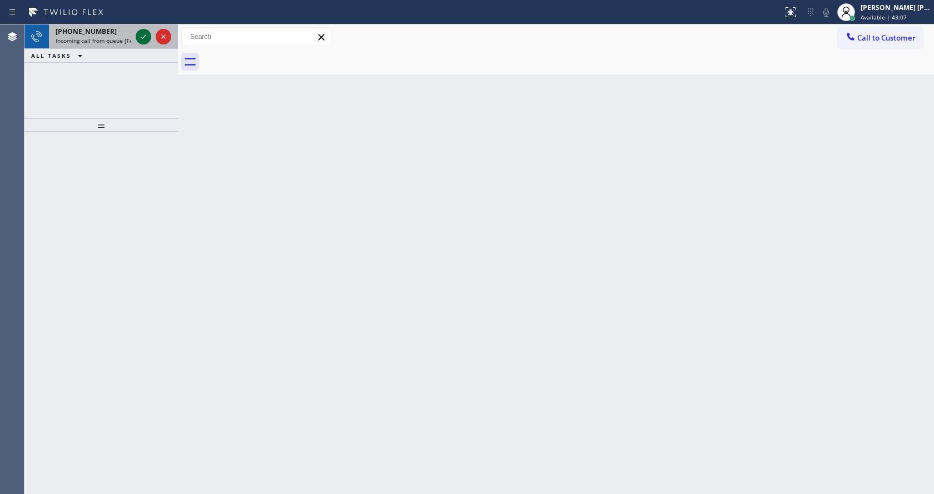
click at [144, 31] on icon at bounding box center [143, 36] width 13 height 13
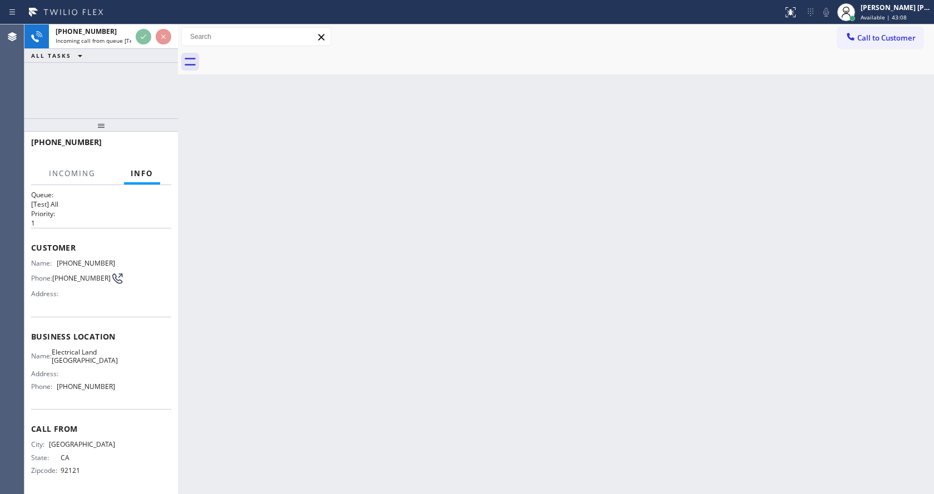
scroll to position [14, 0]
click at [460, 343] on div "Back to Dashboard Change Sender ID Customers Technicians Select a contact Outbo…" at bounding box center [556, 259] width 756 height 470
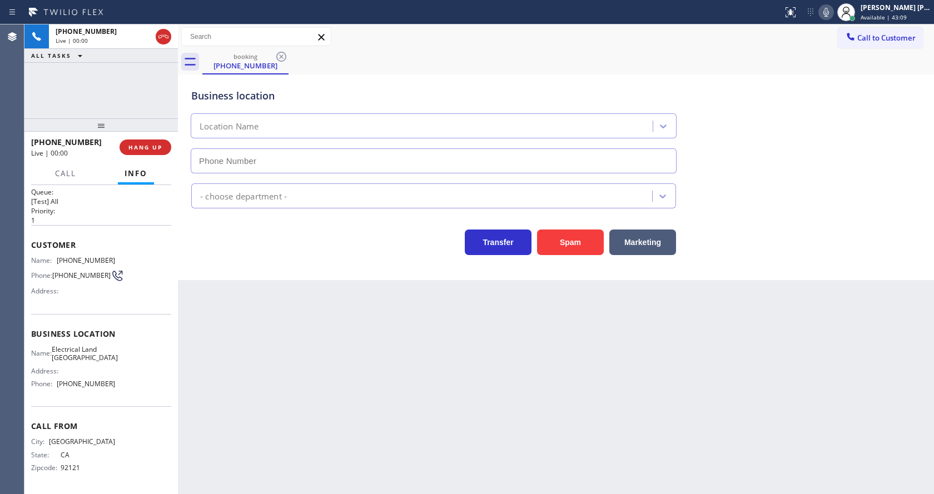
type input "[PHONE_NUMBER]"
click at [829, 23] on div "Status report No issues detected If you experience an issue, please download th…" at bounding box center [856, 12] width 156 height 24
click at [829, 9] on icon at bounding box center [825, 12] width 13 height 13
click at [813, 210] on div "Transfer Spam Marketing" at bounding box center [556, 231] width 734 height 47
click at [832, 18] on icon at bounding box center [825, 12] width 13 height 13
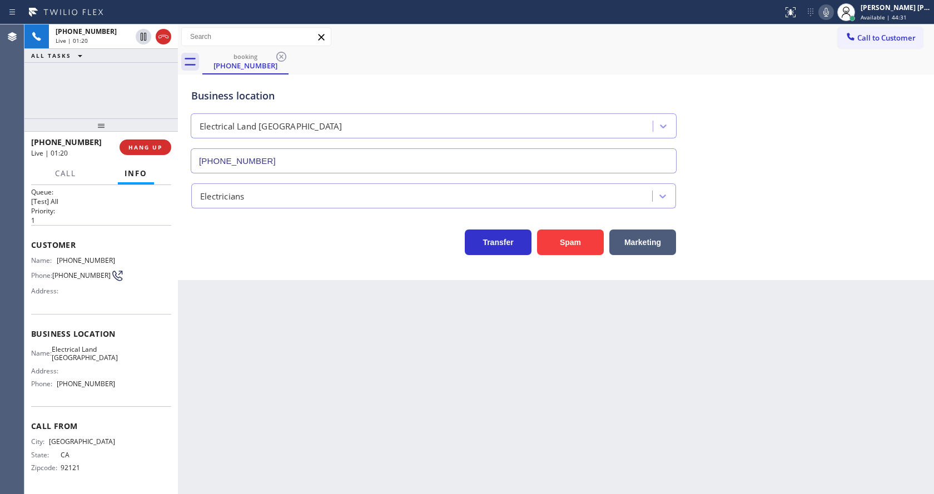
click at [818, 167] on div "Business location Electrical Land [GEOGRAPHIC_DATA] [PHONE_NUMBER]" at bounding box center [556, 123] width 734 height 101
click at [245, 405] on div "Back to Dashboard Change Sender ID Customers Technicians Select a contact Outbo…" at bounding box center [556, 259] width 756 height 470
click at [79, 326] on div "Business location Name: Electrical Land [GEOGRAPHIC_DATA] Address: Phone: [PHON…" at bounding box center [101, 360] width 140 height 93
drag, startPoint x: 56, startPoint y: 253, endPoint x: 122, endPoint y: 252, distance: 66.2
click at [122, 256] on div "Name: [PHONE_NUMBER] Phone: [PHONE_NUMBER] Address:" at bounding box center [101, 278] width 140 height 44
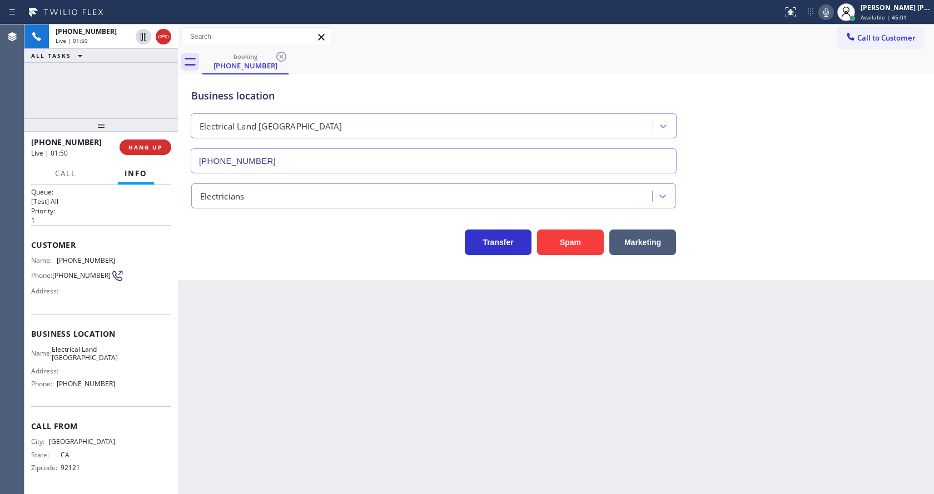
drag, startPoint x: 310, startPoint y: 332, endPoint x: 294, endPoint y: 392, distance: 62.7
click at [304, 336] on div "Back to Dashboard Change Sender ID Customers Technicians Select a contact Outbo…" at bounding box center [556, 259] width 756 height 470
click at [86, 367] on div "Address:" at bounding box center [73, 371] width 84 height 8
drag, startPoint x: 67, startPoint y: 351, endPoint x: 123, endPoint y: 359, distance: 56.1
click at [123, 359] on div "Name: Electrical Land [GEOGRAPHIC_DATA] Address: Phone: [PHONE_NUMBER]" at bounding box center [101, 369] width 140 height 48
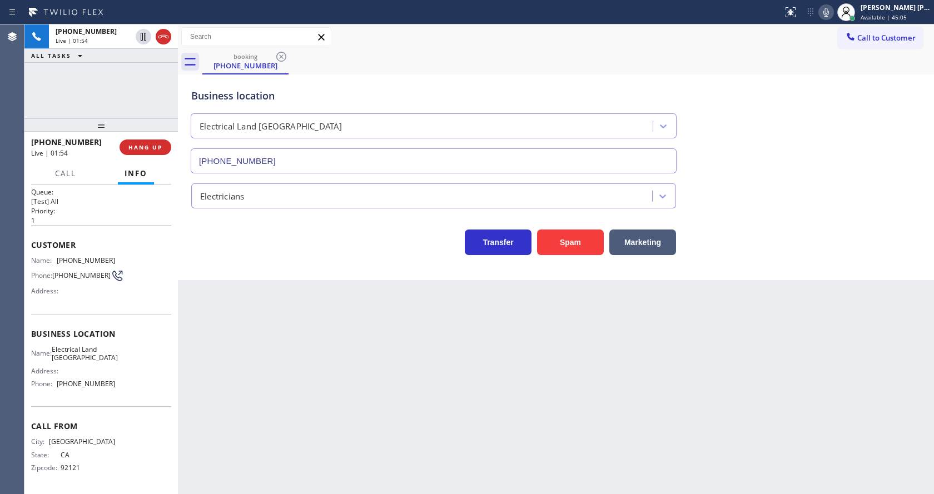
click at [319, 374] on div "Back to Dashboard Change Sender ID Customers Technicians Select a contact Outbo…" at bounding box center [556, 259] width 756 height 470
click at [432, 361] on div "Back to Dashboard Change Sender ID Customers Technicians Select a contact Outbo…" at bounding box center [556, 259] width 756 height 470
click at [828, 16] on icon at bounding box center [825, 12] width 13 height 13
click at [146, 36] on icon at bounding box center [144, 37] width 6 height 8
click at [296, 402] on div "Back to Dashboard Change Sender ID Customers Technicians Select a contact Outbo…" at bounding box center [556, 259] width 756 height 470
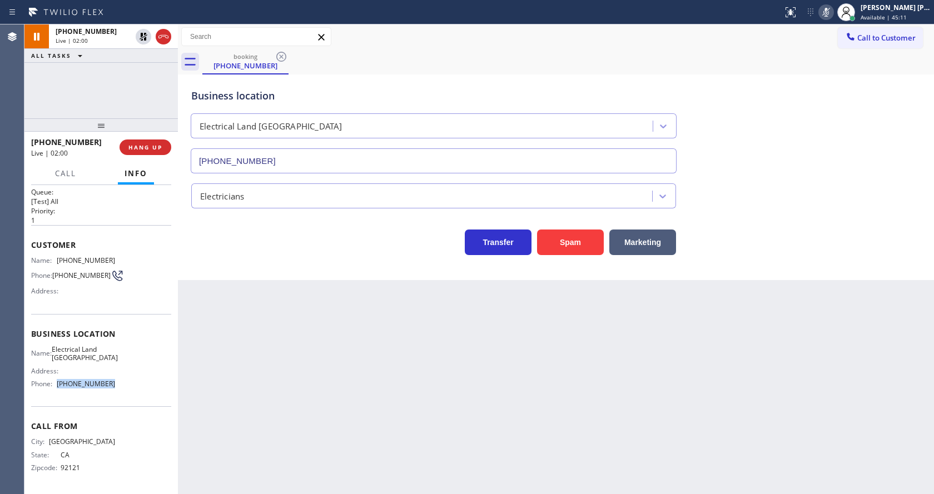
drag, startPoint x: 58, startPoint y: 387, endPoint x: 133, endPoint y: 382, distance: 75.8
click at [133, 382] on div "Name: Electrical Land [GEOGRAPHIC_DATA] Address: Phone: [PHONE_NUMBER]" at bounding box center [101, 369] width 140 height 48
click at [286, 440] on div "Back to Dashboard Change Sender ID Customers Technicians Select a contact Outbo…" at bounding box center [556, 259] width 756 height 470
click at [433, 385] on div "Back to Dashboard Change Sender ID Customers Technicians Select a contact Outbo…" at bounding box center [556, 259] width 756 height 470
click at [366, 296] on div "Back to Dashboard Change Sender ID Customers Technicians Select a contact Outbo…" at bounding box center [556, 259] width 756 height 470
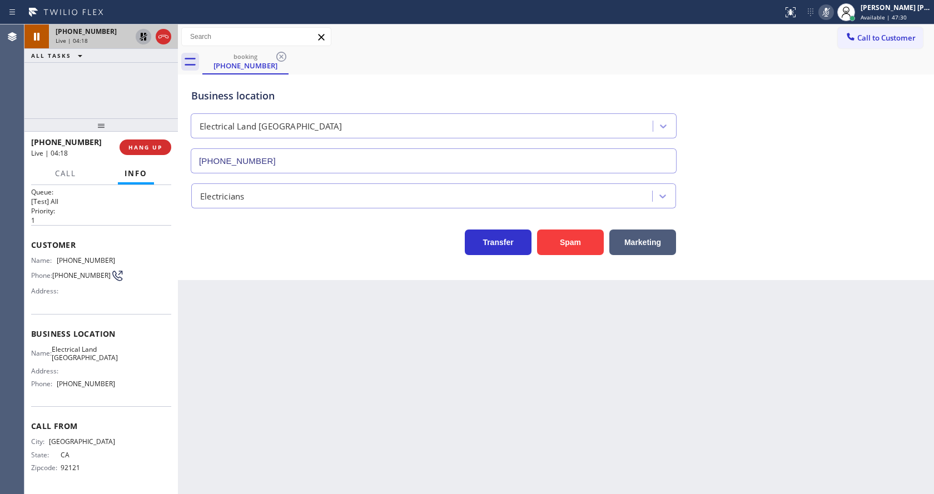
click at [142, 37] on icon at bounding box center [143, 36] width 13 height 13
click at [828, 13] on icon at bounding box center [825, 12] width 13 height 13
click at [840, 86] on div "Business location Electrical Land [GEOGRAPHIC_DATA] [PHONE_NUMBER]" at bounding box center [556, 123] width 734 height 101
click at [266, 350] on div "Back to Dashboard Change Sender ID Customers Technicians Select a contact Outbo…" at bounding box center [556, 259] width 756 height 470
drag, startPoint x: 262, startPoint y: 505, endPoint x: 274, endPoint y: 479, distance: 29.4
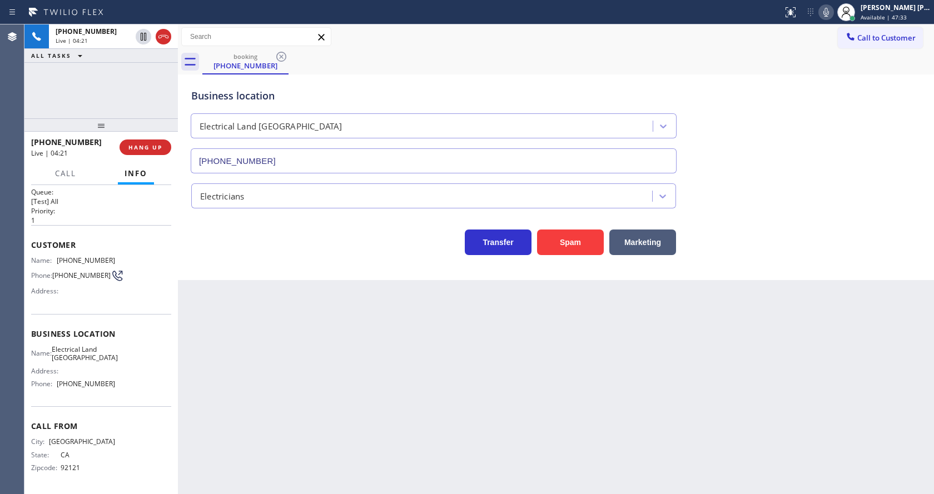
click at [263, 494] on html "Status report No issues detected If you experience an issue, please download th…" at bounding box center [467, 247] width 934 height 494
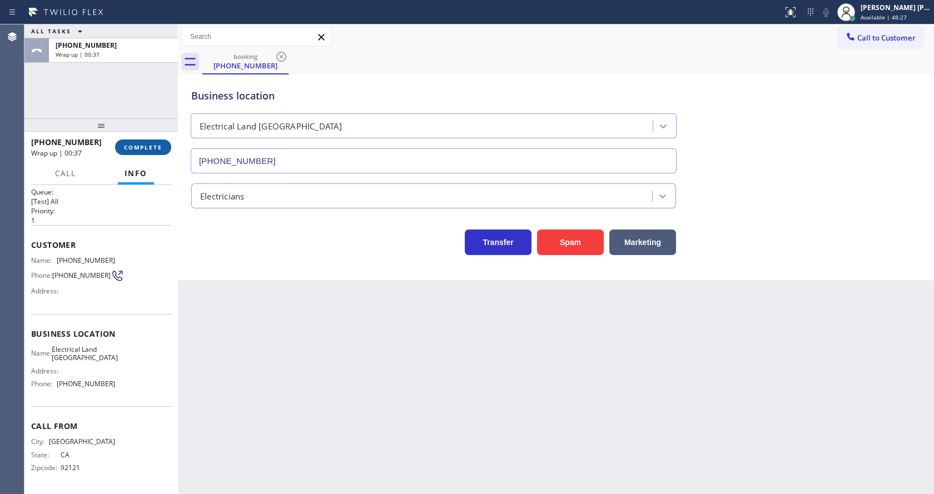
click at [142, 151] on span "COMPLETE" at bounding box center [143, 147] width 38 height 8
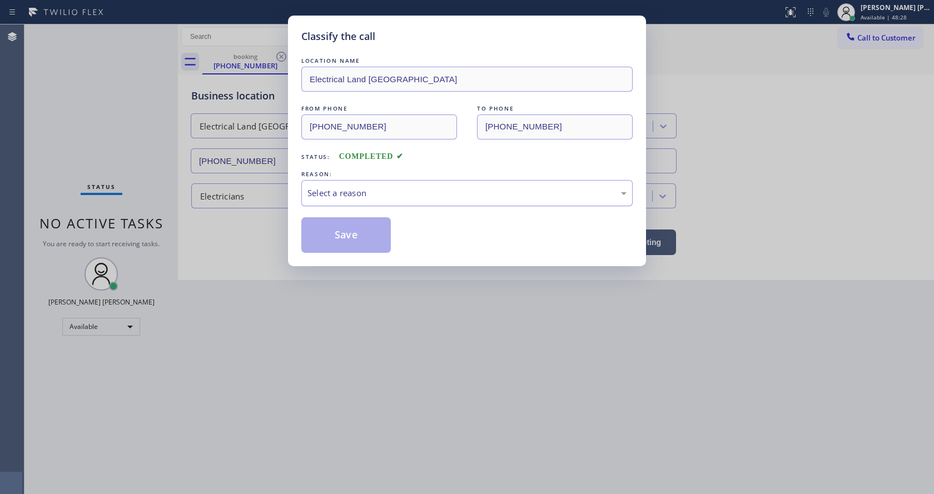
click at [344, 204] on div "Select a reason" at bounding box center [466, 193] width 331 height 26
click at [336, 233] on button "Save" at bounding box center [345, 235] width 89 height 36
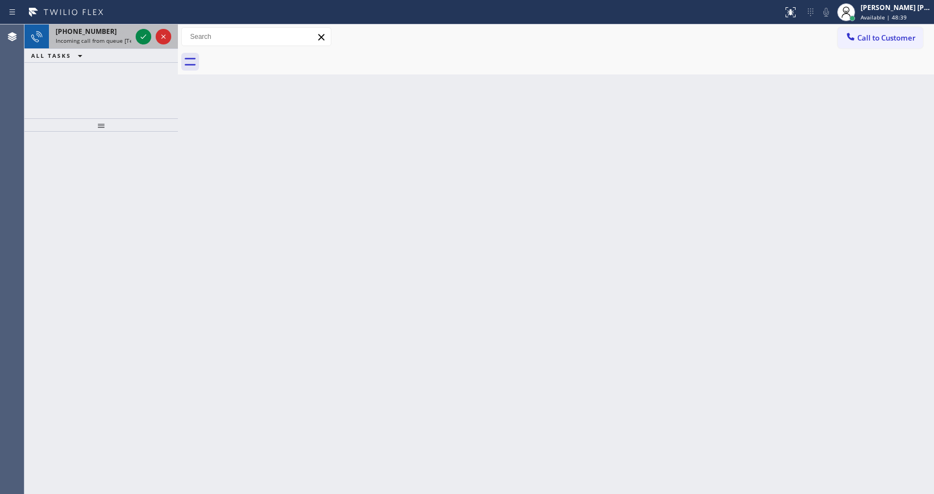
click at [113, 40] on span "Incoming call from queue [Test] All" at bounding box center [102, 41] width 92 height 8
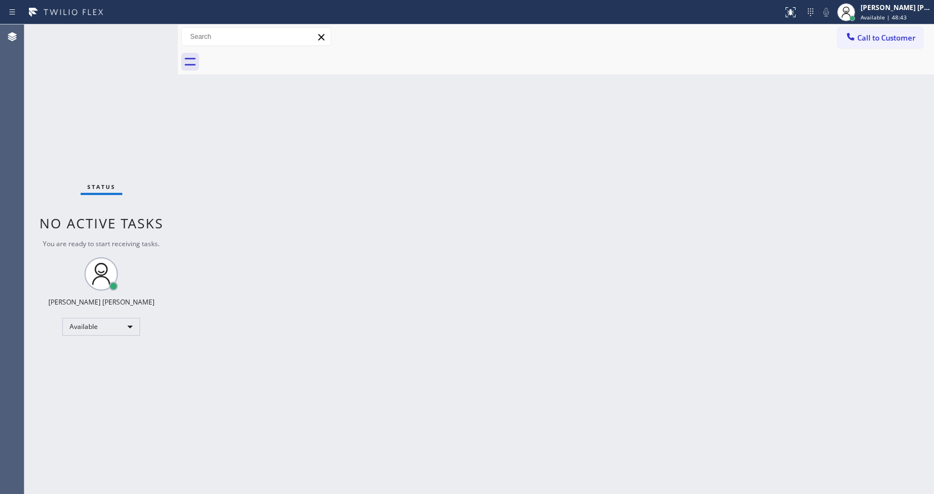
click at [372, 357] on div "Back to Dashboard Change Sender ID Customers Technicians Select a contact Outbo…" at bounding box center [556, 259] width 756 height 470
click at [365, 435] on div "Back to Dashboard Change Sender ID Customers Technicians Select a contact Outbo…" at bounding box center [556, 259] width 756 height 470
click at [251, 257] on div "Back to Dashboard Change Sender ID Customers Technicians Select a contact Outbo…" at bounding box center [556, 259] width 756 height 470
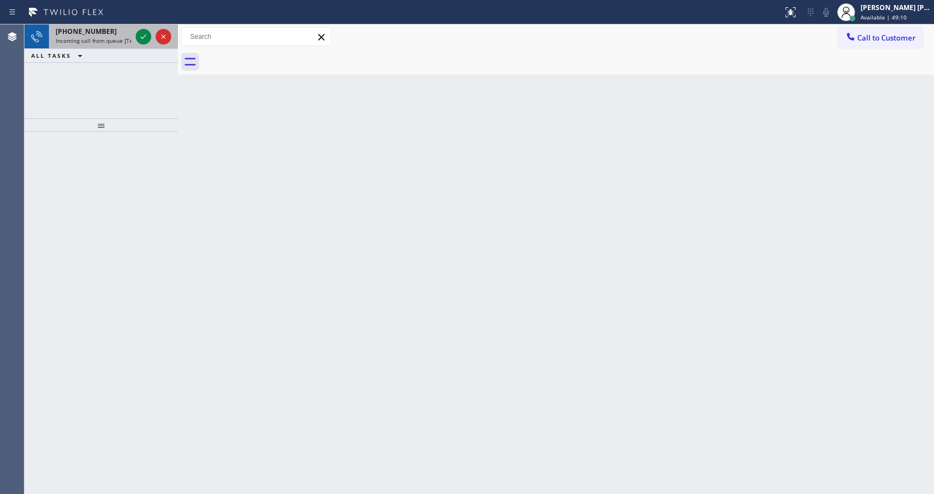
click at [116, 39] on span "Incoming call from queue [Test] All" at bounding box center [102, 41] width 92 height 8
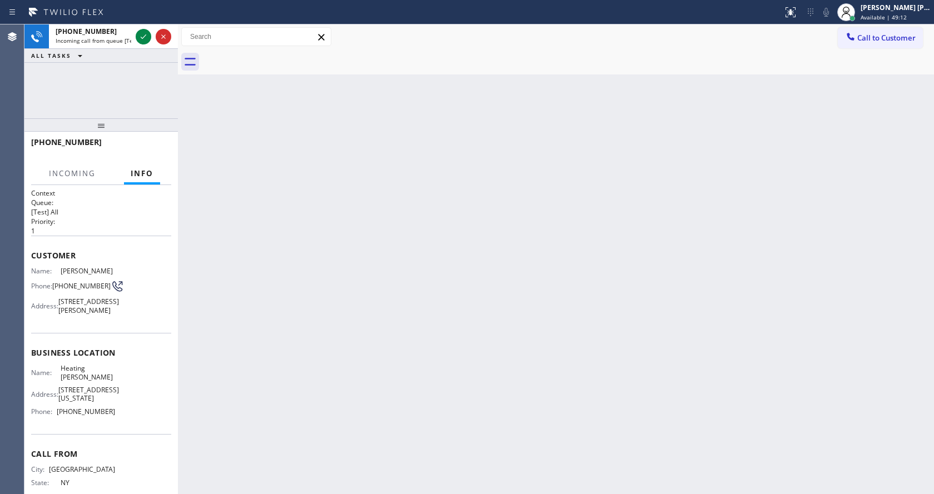
click at [460, 327] on div "Back to Dashboard Change Sender ID Customers Technicians Select a contact Outbo…" at bounding box center [556, 259] width 756 height 470
click at [144, 36] on icon at bounding box center [143, 36] width 13 height 13
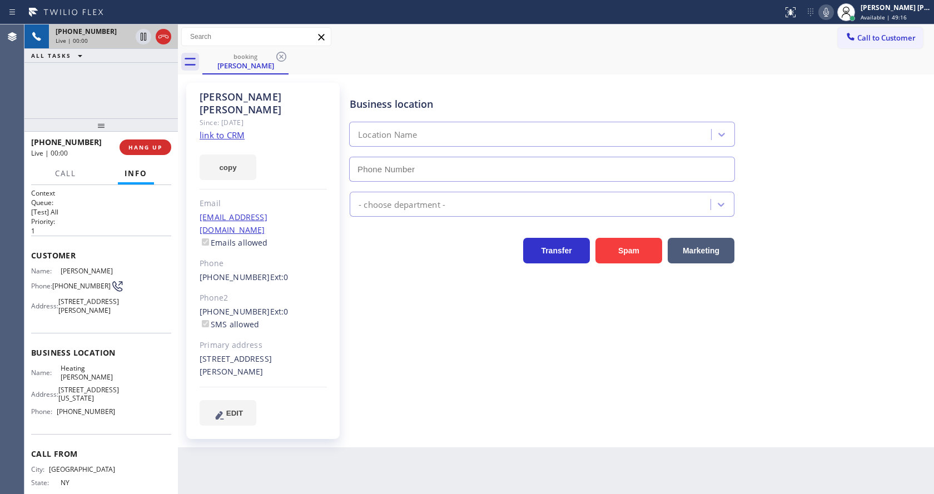
type input "[PHONE_NUMBER]"
click at [256, 292] on div "Phone2" at bounding box center [263, 298] width 127 height 13
click at [220, 130] on link "link to CRM" at bounding box center [222, 135] width 45 height 11
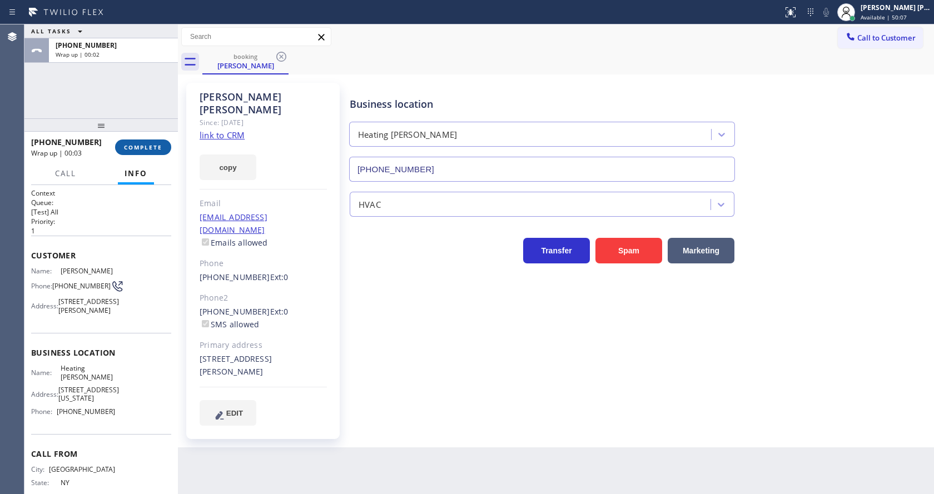
click at [143, 152] on button "COMPLETE" at bounding box center [143, 148] width 56 height 16
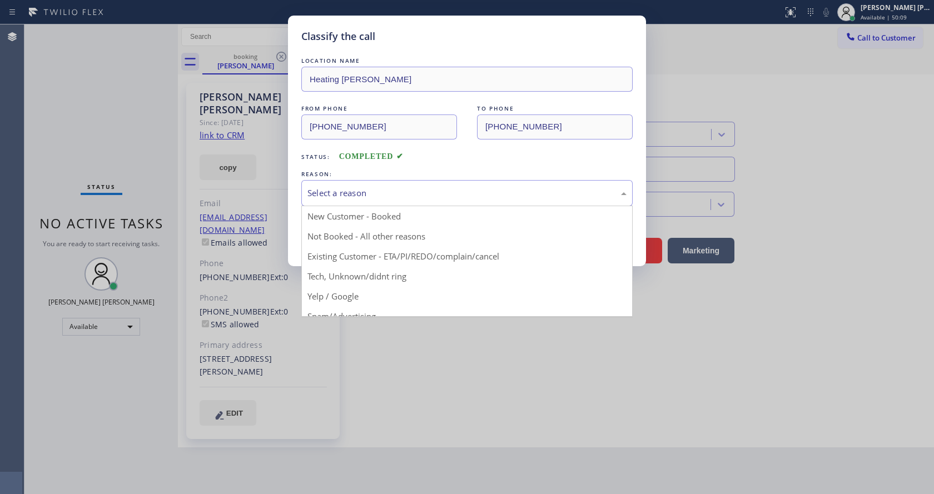
click at [323, 200] on div "Select a reason" at bounding box center [466, 193] width 331 height 26
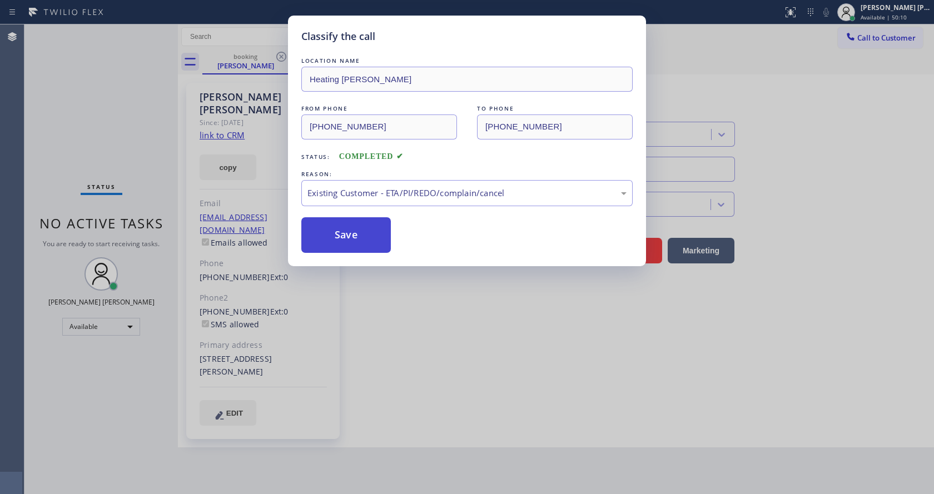
click at [329, 235] on button "Save" at bounding box center [345, 235] width 89 height 36
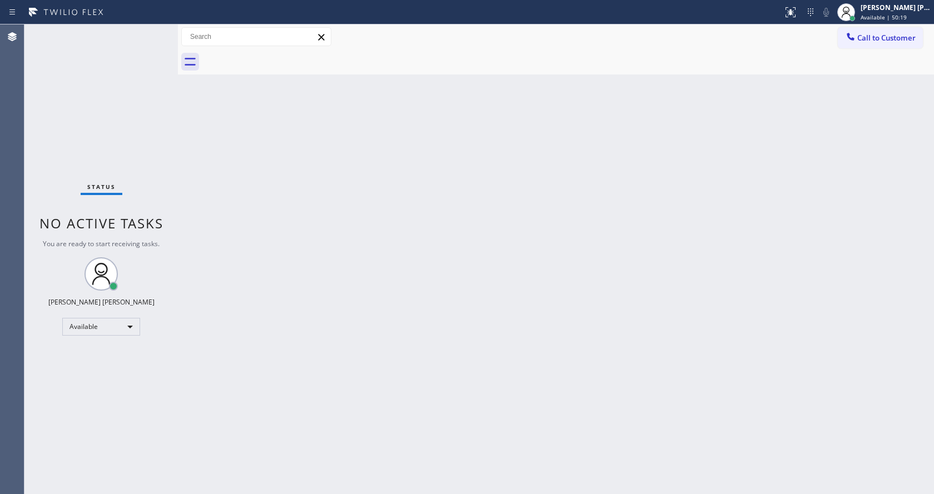
click at [239, 206] on div "Back to Dashboard Change Sender ID Customers Technicians Select a contact Outbo…" at bounding box center [556, 259] width 756 height 470
click at [153, 32] on div "Status No active tasks You are ready to start receiving tasks. [PERSON_NAME] [P…" at bounding box center [100, 259] width 153 height 470
click at [156, 31] on div "Status No active tasks You are ready to start receiving tasks. [PERSON_NAME] [P…" at bounding box center [100, 259] width 153 height 470
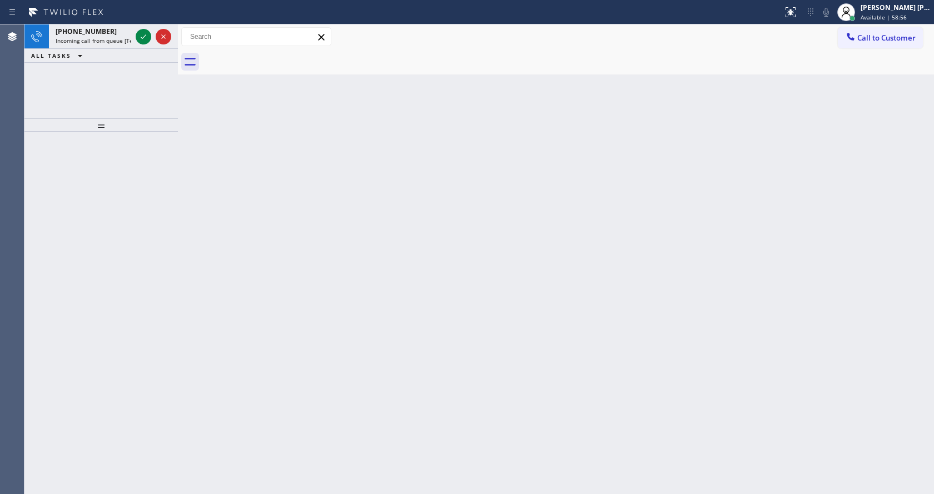
click at [223, 297] on div "Back to Dashboard Change Sender ID Customers Technicians Select a contact Outbo…" at bounding box center [556, 259] width 756 height 470
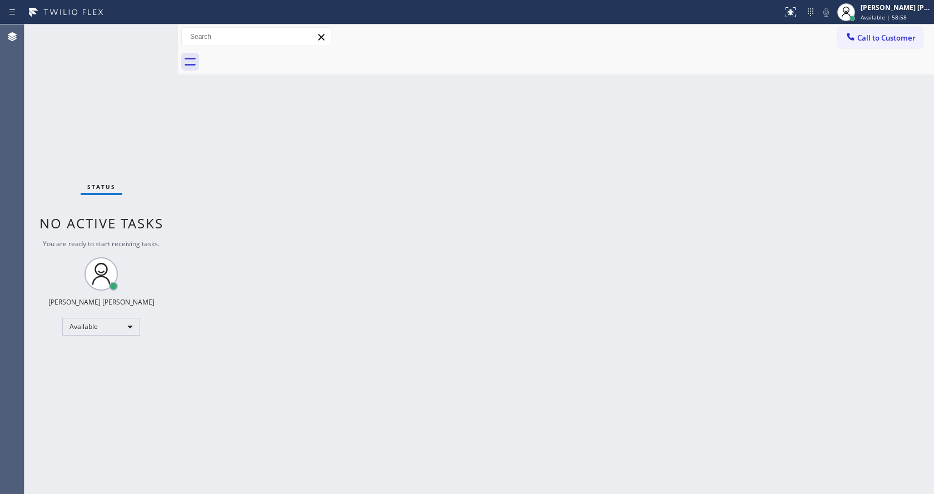
click at [334, 300] on div "Back to Dashboard Change Sender ID Customers Technicians Select a contact Outbo…" at bounding box center [556, 259] width 756 height 470
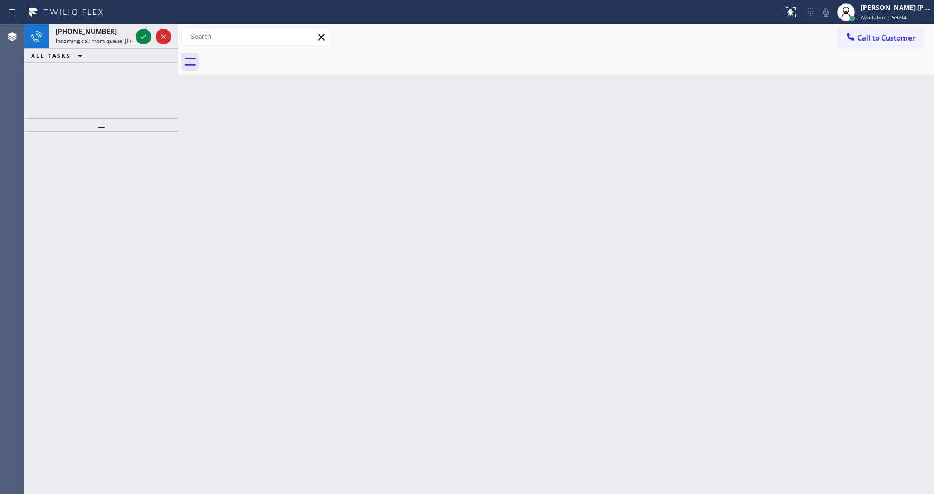
click at [222, 182] on div "Back to Dashboard Change Sender ID Customers Technicians Select a contact Outbo…" at bounding box center [556, 259] width 756 height 470
drag, startPoint x: 87, startPoint y: 22, endPoint x: 97, endPoint y: 29, distance: 12.3
click at [88, 23] on div "Status report No issues detected If you experience an issue, please download th…" at bounding box center [467, 12] width 934 height 24
click at [108, 38] on span "Incoming call from queue [Test] All" at bounding box center [102, 41] width 92 height 8
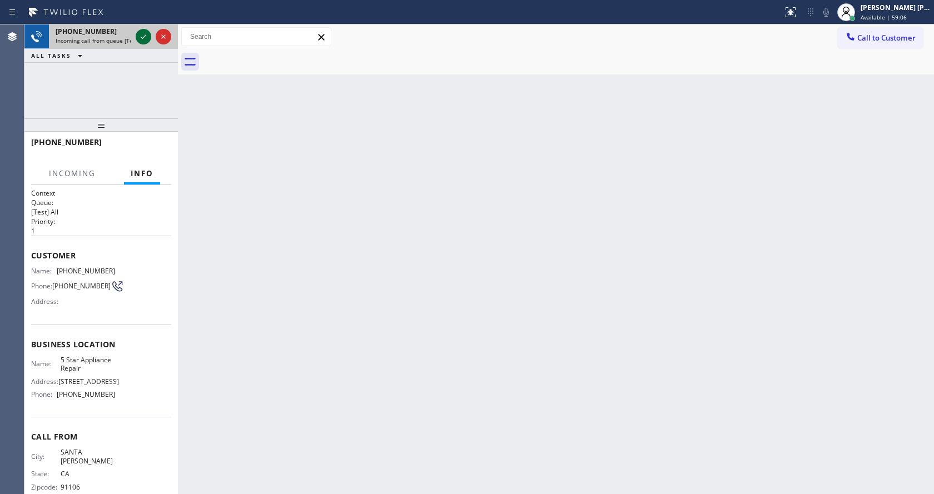
click at [138, 34] on icon at bounding box center [143, 36] width 13 height 13
click at [540, 424] on div "Back to Dashboard Change Sender ID Customers Technicians Select a contact Outbo…" at bounding box center [556, 259] width 756 height 470
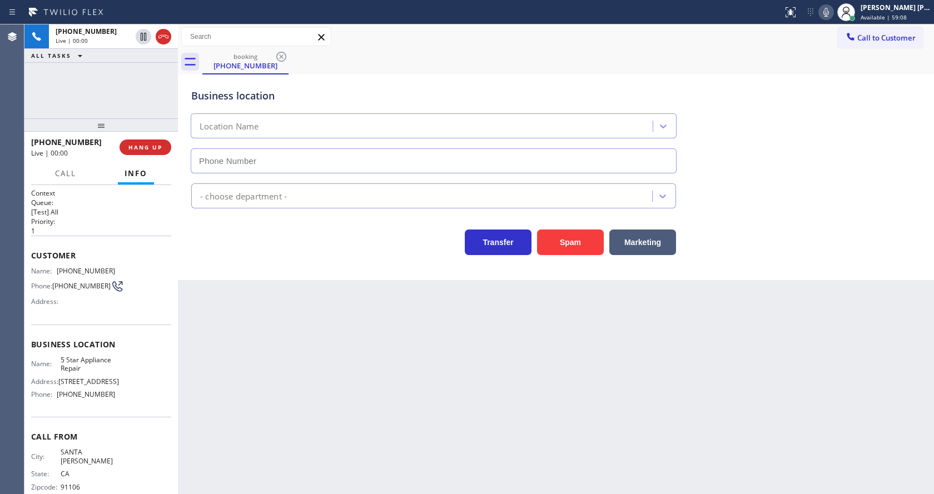
type input "[PHONE_NUMBER]"
click at [356, 337] on div "Back to Dashboard Change Sender ID Customers Technicians Select a contact Outbo…" at bounding box center [556, 259] width 756 height 470
click at [831, 8] on icon at bounding box center [825, 12] width 13 height 13
click at [139, 32] on icon at bounding box center [143, 36] width 13 height 13
click at [334, 393] on div "Back to Dashboard Change Sender ID Customers Technicians Select a contact Outbo…" at bounding box center [556, 259] width 756 height 470
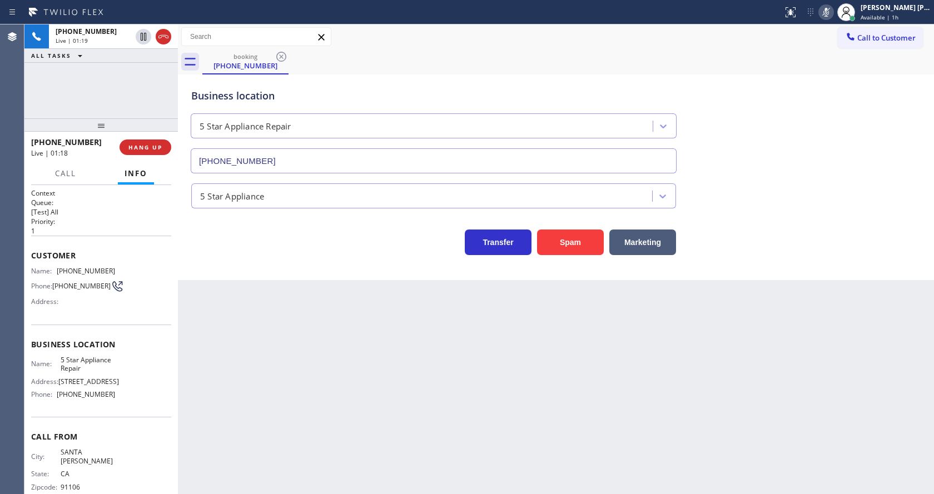
click at [274, 384] on div "Back to Dashboard Change Sender ID Customers Technicians Select a contact Outbo…" at bounding box center [556, 259] width 756 height 470
drag, startPoint x: 539, startPoint y: 362, endPoint x: 370, endPoint y: 214, distance: 224.5
click at [539, 362] on div "Back to Dashboard Change Sender ID Customers Technicians Select a contact Outbo…" at bounding box center [556, 259] width 756 height 470
click at [329, 413] on div "Back to Dashboard Change Sender ID Customers Technicians Select a contact Outbo…" at bounding box center [556, 259] width 756 height 470
click at [144, 33] on icon at bounding box center [143, 36] width 13 height 13
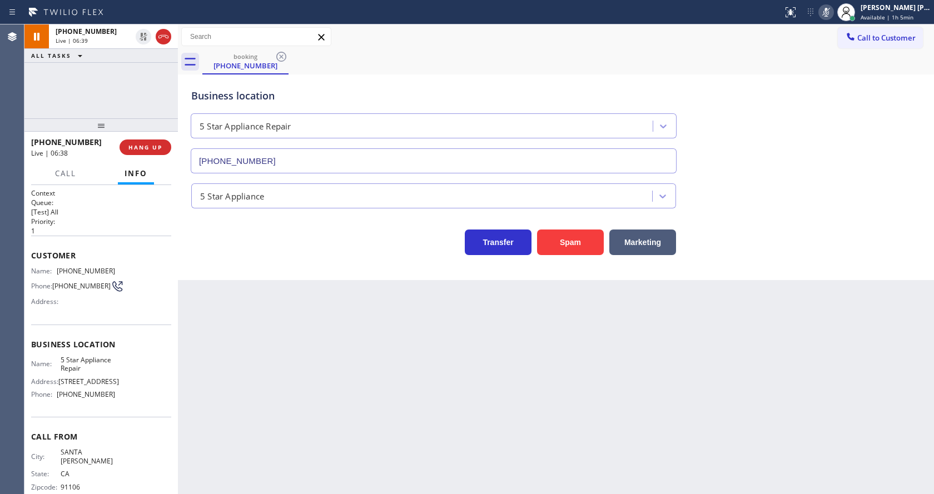
click at [828, 12] on icon at bounding box center [825, 12] width 13 height 13
click at [818, 131] on div "Business location 5 Star Appliance Repair [PHONE_NUMBER]" at bounding box center [556, 123] width 734 height 101
click at [377, 355] on div "Back to Dashboard Change Sender ID Customers Technicians Select a contact Outbo…" at bounding box center [556, 259] width 756 height 470
click at [142, 33] on icon at bounding box center [144, 37] width 8 height 8
click at [360, 411] on div "Back to Dashboard Change Sender ID Customers Technicians Select a contact Outbo…" at bounding box center [556, 259] width 756 height 470
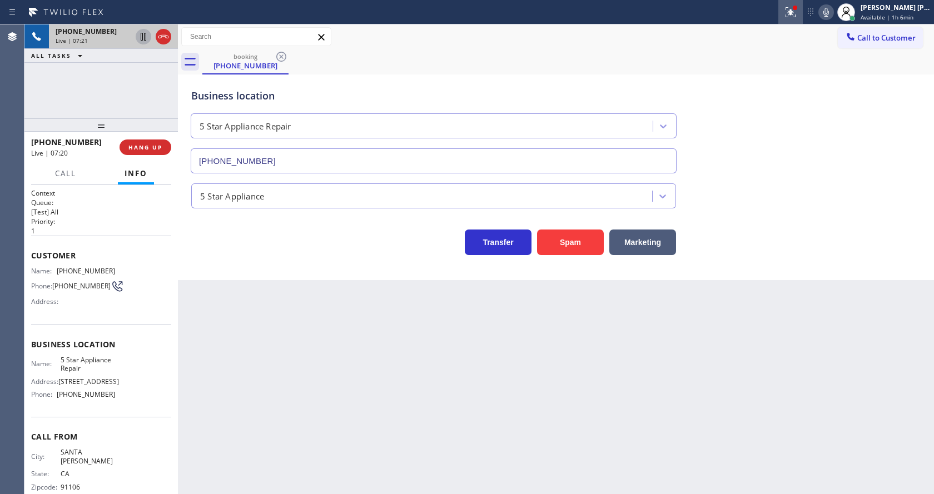
click at [792, 17] on icon at bounding box center [790, 12] width 13 height 13
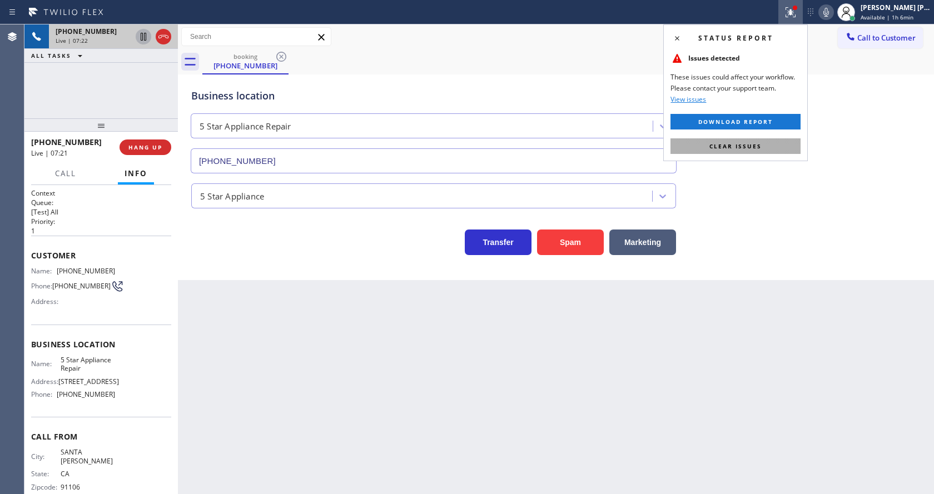
click at [763, 143] on button "Clear issues" at bounding box center [735, 146] width 130 height 16
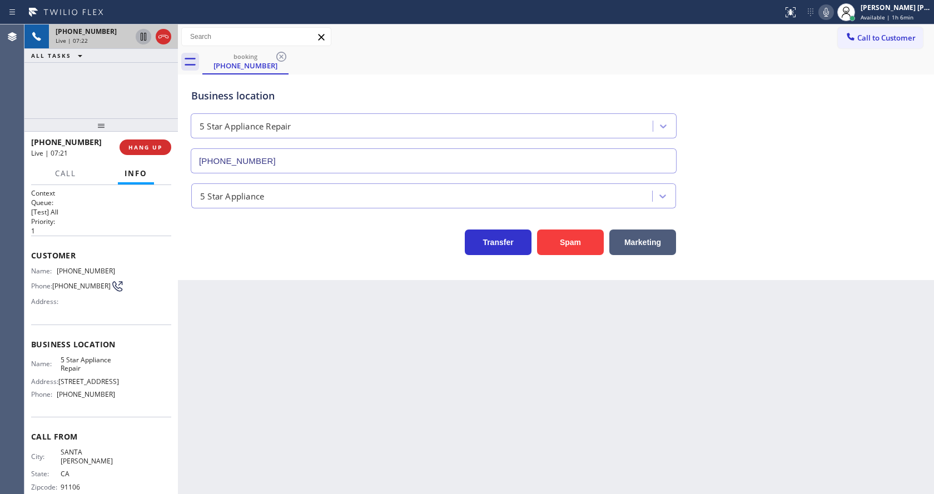
click at [798, 231] on div "Transfer Spam Marketing" at bounding box center [556, 238] width 734 height 36
drag, startPoint x: 287, startPoint y: 436, endPoint x: 295, endPoint y: 437, distance: 7.9
click at [287, 436] on div "Back to Dashboard Change Sender ID Customers Technicians Select a contact Outbo…" at bounding box center [556, 259] width 756 height 470
click at [867, 134] on div "Business location 5 Star Appliance Repair [PHONE_NUMBER]" at bounding box center [556, 123] width 734 height 101
click at [829, 11] on icon at bounding box center [826, 12] width 6 height 9
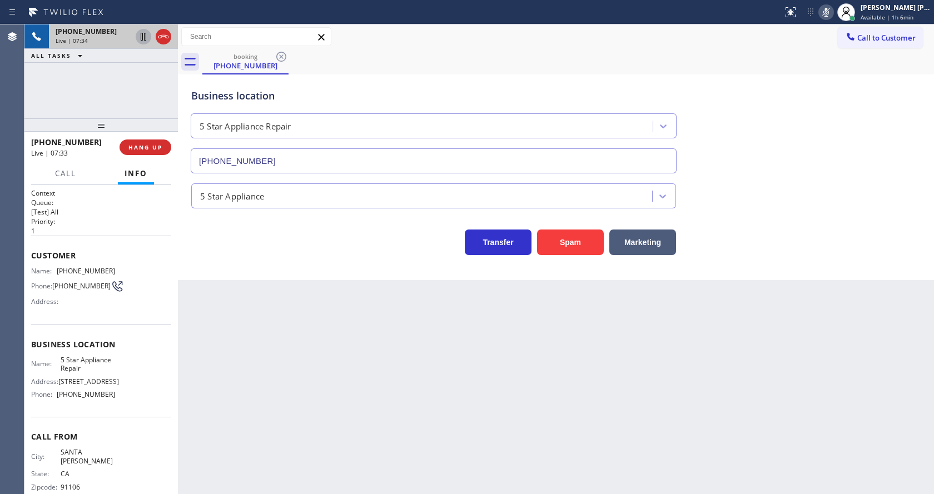
click at [144, 33] on icon at bounding box center [143, 36] width 13 height 13
click at [384, 412] on div "Back to Dashboard Change Sender ID Customers Technicians Select a contact Outbo…" at bounding box center [556, 259] width 756 height 470
click at [382, 420] on div "Back to Dashboard Change Sender ID Customers Technicians Select a contact Outbo…" at bounding box center [556, 259] width 756 height 470
drag, startPoint x: 520, startPoint y: 388, endPoint x: 544, endPoint y: 292, distance: 98.4
click at [520, 388] on div "Back to Dashboard Change Sender ID Customers Technicians Select a contact Outbo…" at bounding box center [556, 259] width 756 height 470
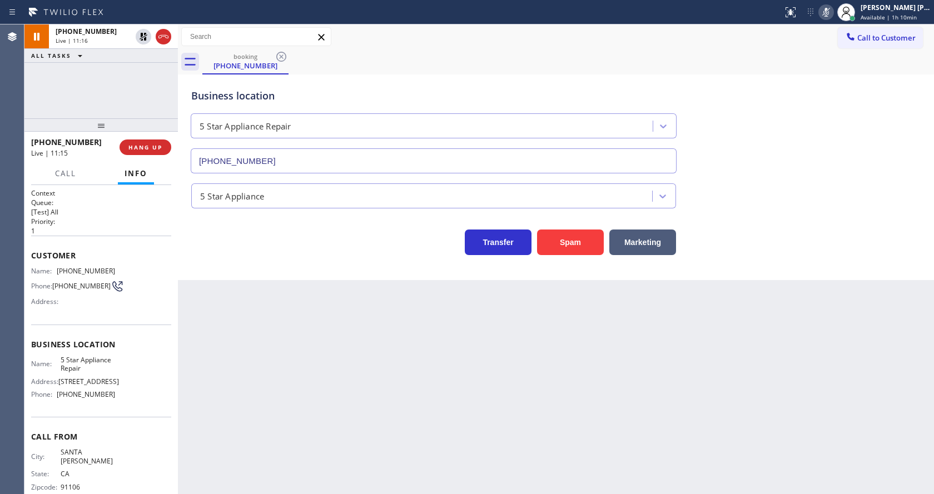
click at [724, 382] on div "Back to Dashboard Change Sender ID Customers Technicians Select a contact Outbo…" at bounding box center [556, 259] width 756 height 470
click at [830, 14] on icon at bounding box center [825, 12] width 13 height 13
click at [145, 33] on icon at bounding box center [144, 37] width 8 height 8
click at [309, 397] on div "Back to Dashboard Change Sender ID Customers Technicians Select a contact Outbo…" at bounding box center [556, 259] width 756 height 470
click at [289, 442] on div "Back to Dashboard Change Sender ID Customers Technicians Select a contact Outbo…" at bounding box center [556, 259] width 756 height 470
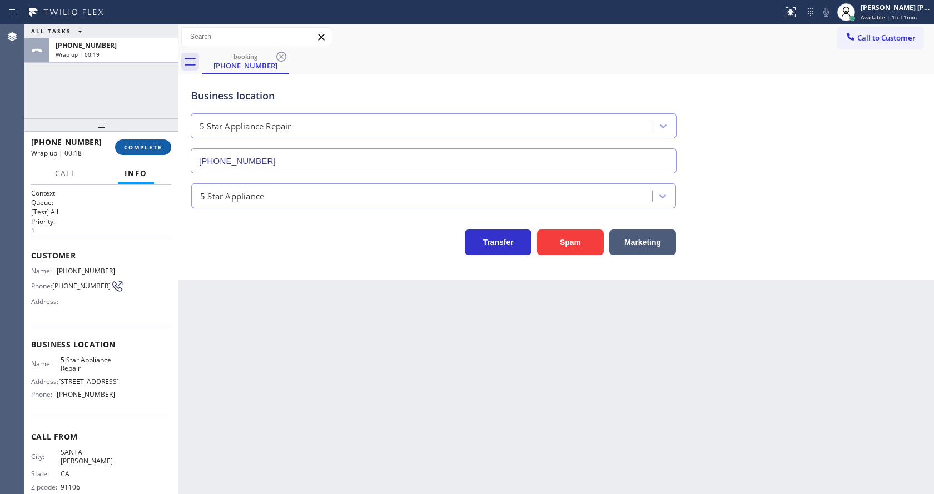
click at [136, 150] on span "COMPLETE" at bounding box center [143, 147] width 38 height 8
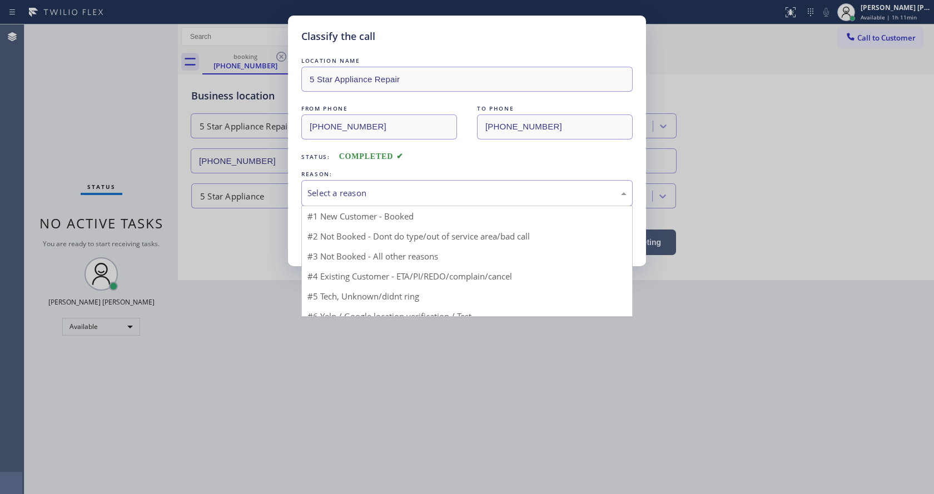
click at [355, 193] on div "Select a reason" at bounding box center [466, 193] width 319 height 13
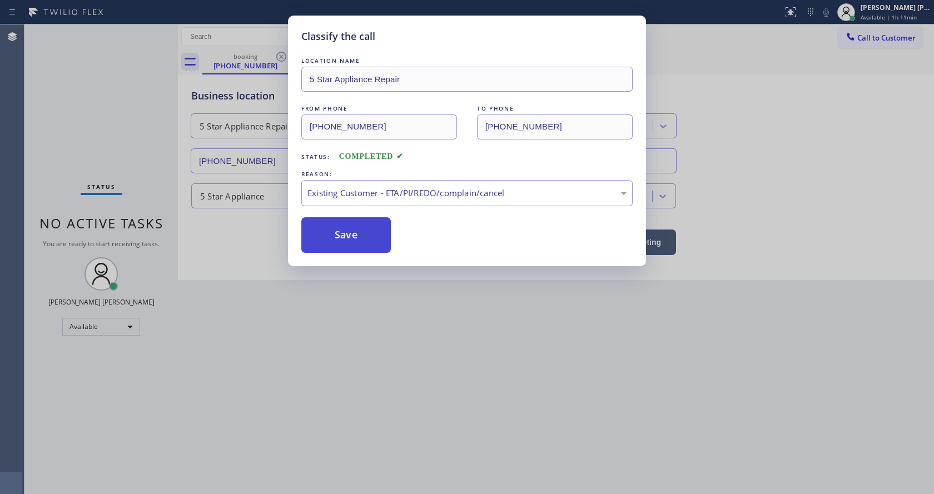
click at [346, 240] on button "Save" at bounding box center [345, 235] width 89 height 36
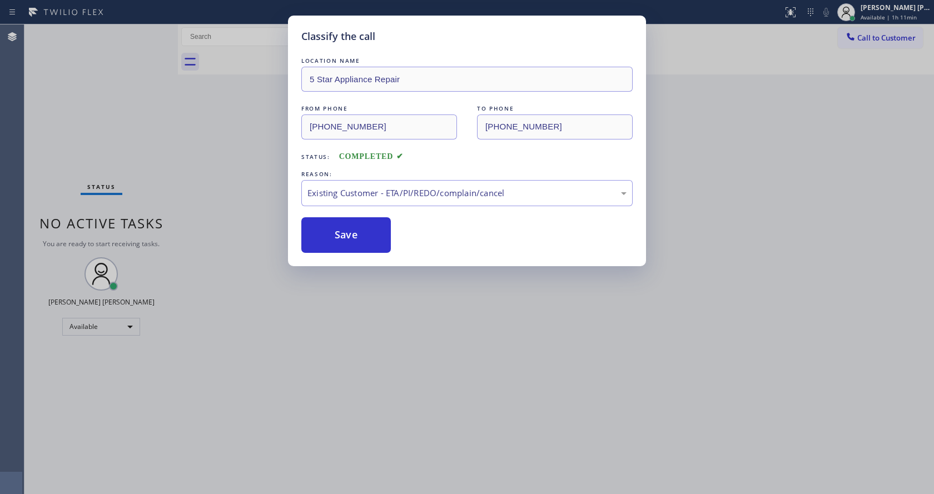
click at [409, 382] on div "Classify the call LOCATION NAME 5 Star Appliance Repair FROM PHONE [PHONE_NUMBE…" at bounding box center [467, 247] width 934 height 494
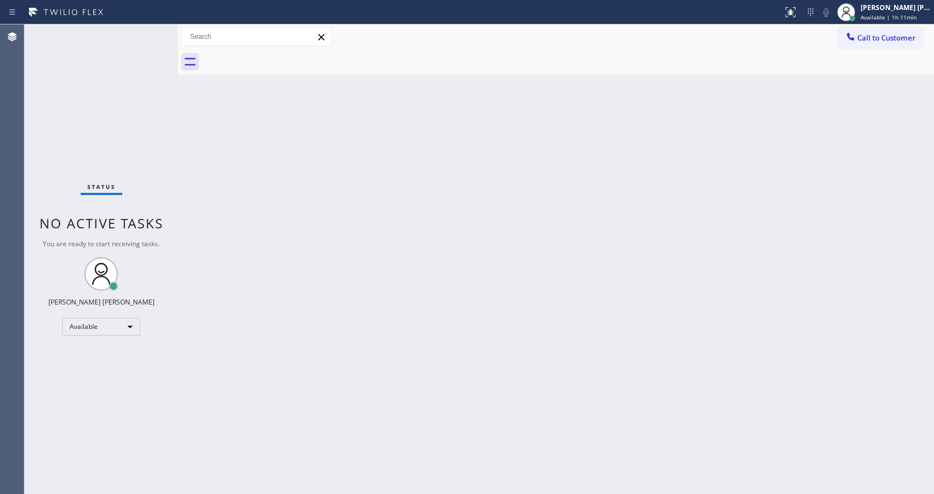
click at [227, 141] on div "Back to Dashboard Change Sender ID Customers Technicians Select a contact Outbo…" at bounding box center [556, 259] width 756 height 470
click at [431, 290] on div "Back to Dashboard Change Sender ID Customers Technicians Select a contact Outbo…" at bounding box center [556, 259] width 756 height 470
click at [881, 21] on span "Available | 1h 14min" at bounding box center [889, 17] width 56 height 8
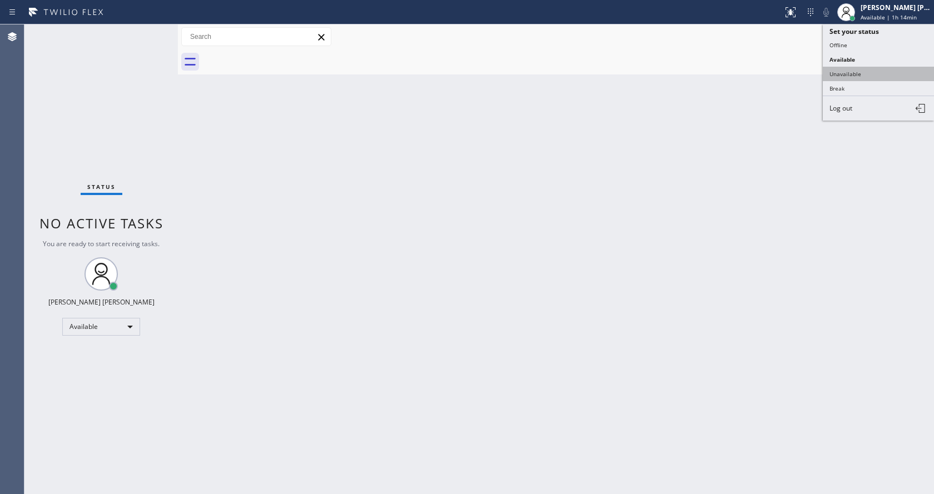
click at [843, 72] on button "Unavailable" at bounding box center [878, 74] width 111 height 14
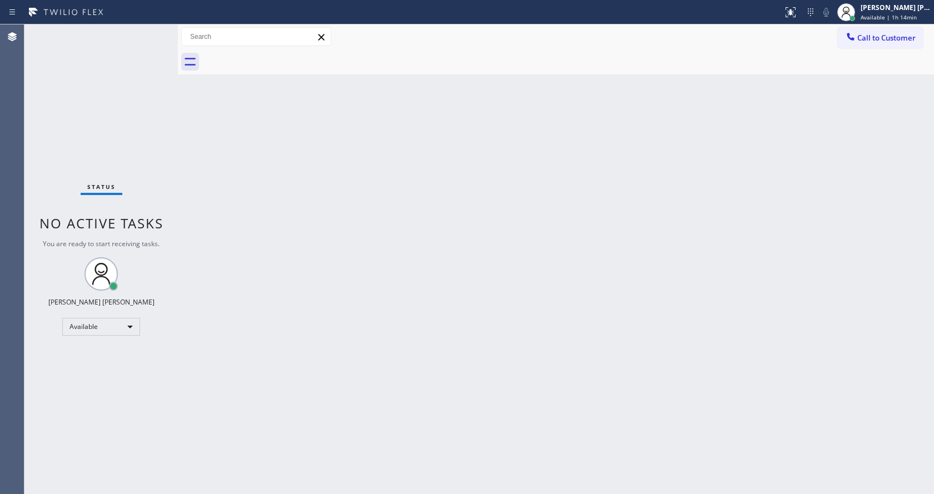
click at [304, 412] on div "Back to Dashboard Change Sender ID Customers Technicians Select a contact Outbo…" at bounding box center [556, 259] width 756 height 470
click at [292, 147] on div "Back to Dashboard Change Sender ID Customers Technicians Select a contact Outbo…" at bounding box center [556, 259] width 756 height 470
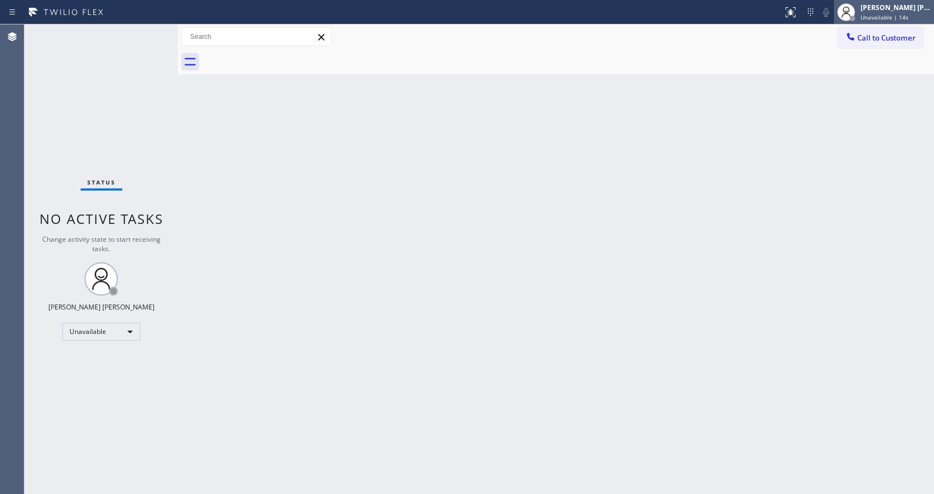
click at [891, 18] on span "Unavailable | 14s" at bounding box center [885, 17] width 48 height 8
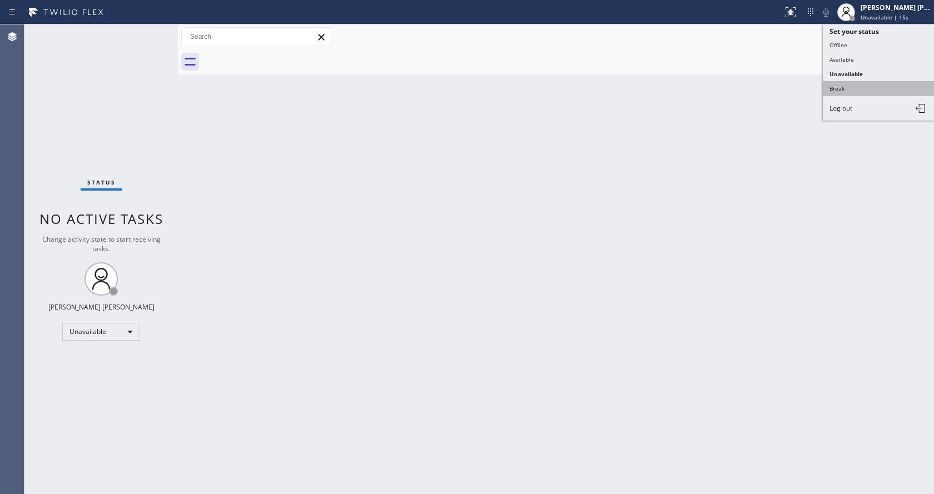
click at [839, 92] on button "Break" at bounding box center [878, 88] width 111 height 14
